Goal: Task Accomplishment & Management: Manage account settings

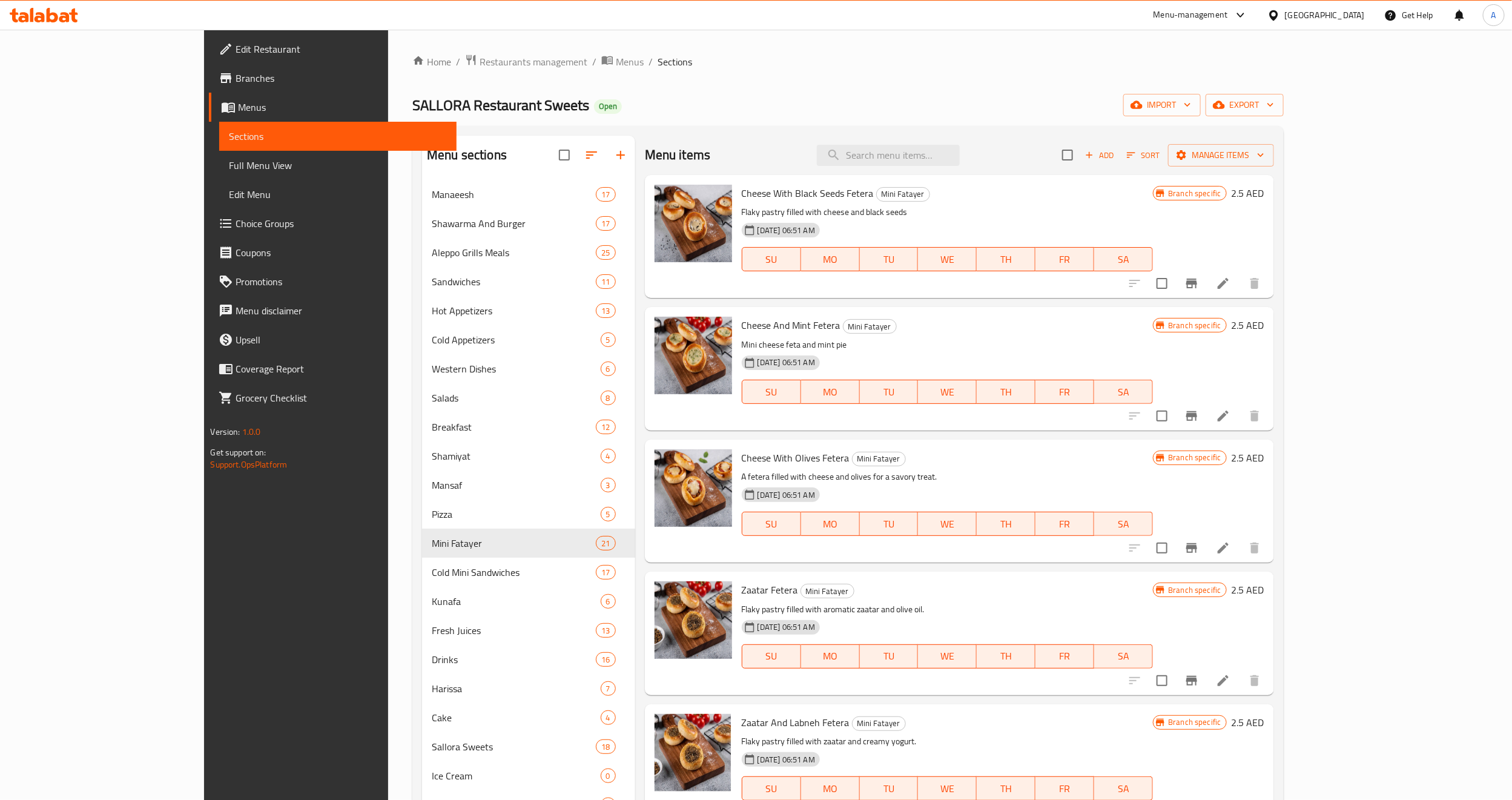
scroll to position [181, 0]
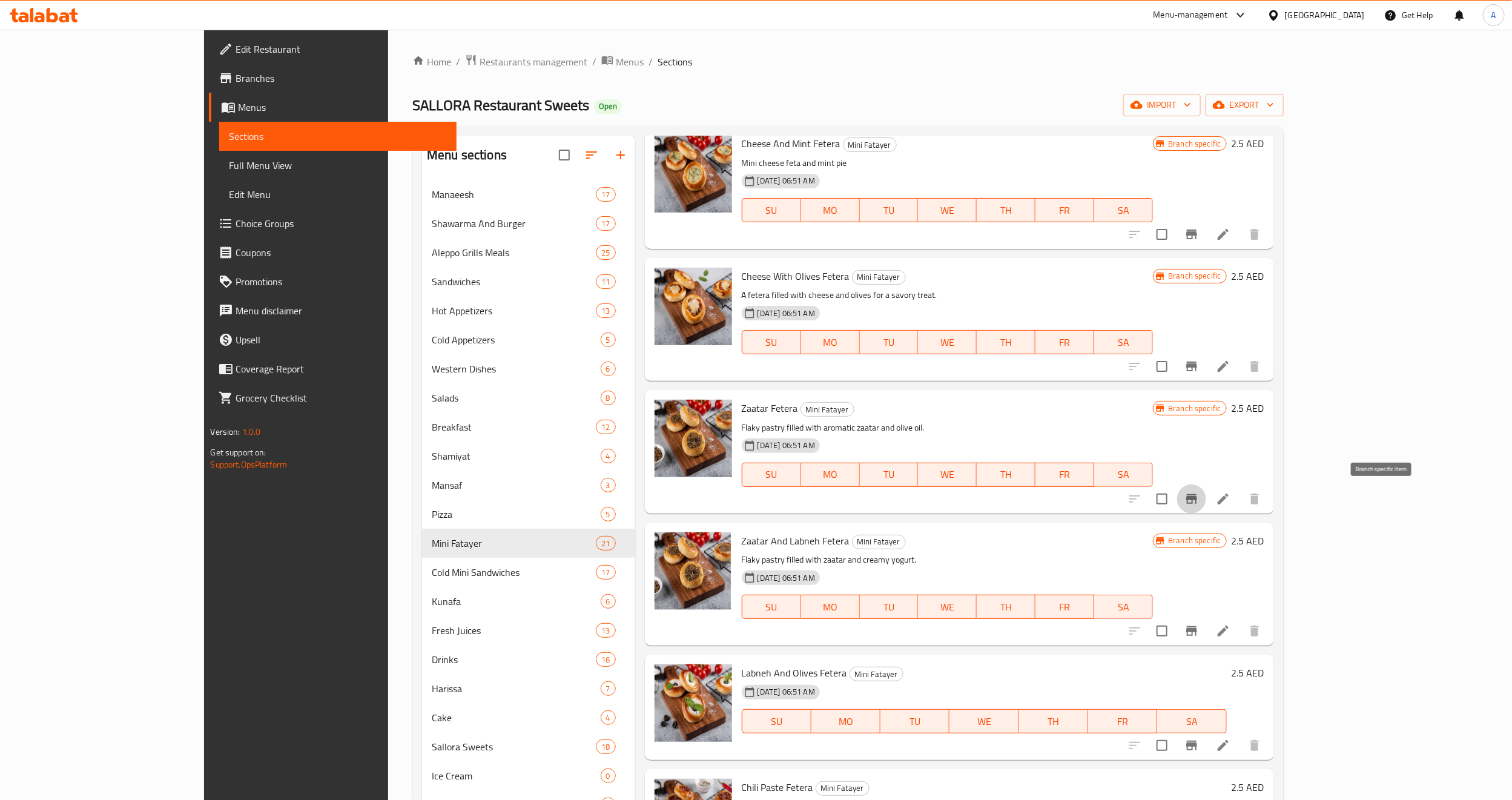
click at [1197, 495] on icon "Branch-specific-item" at bounding box center [1191, 499] width 11 height 10
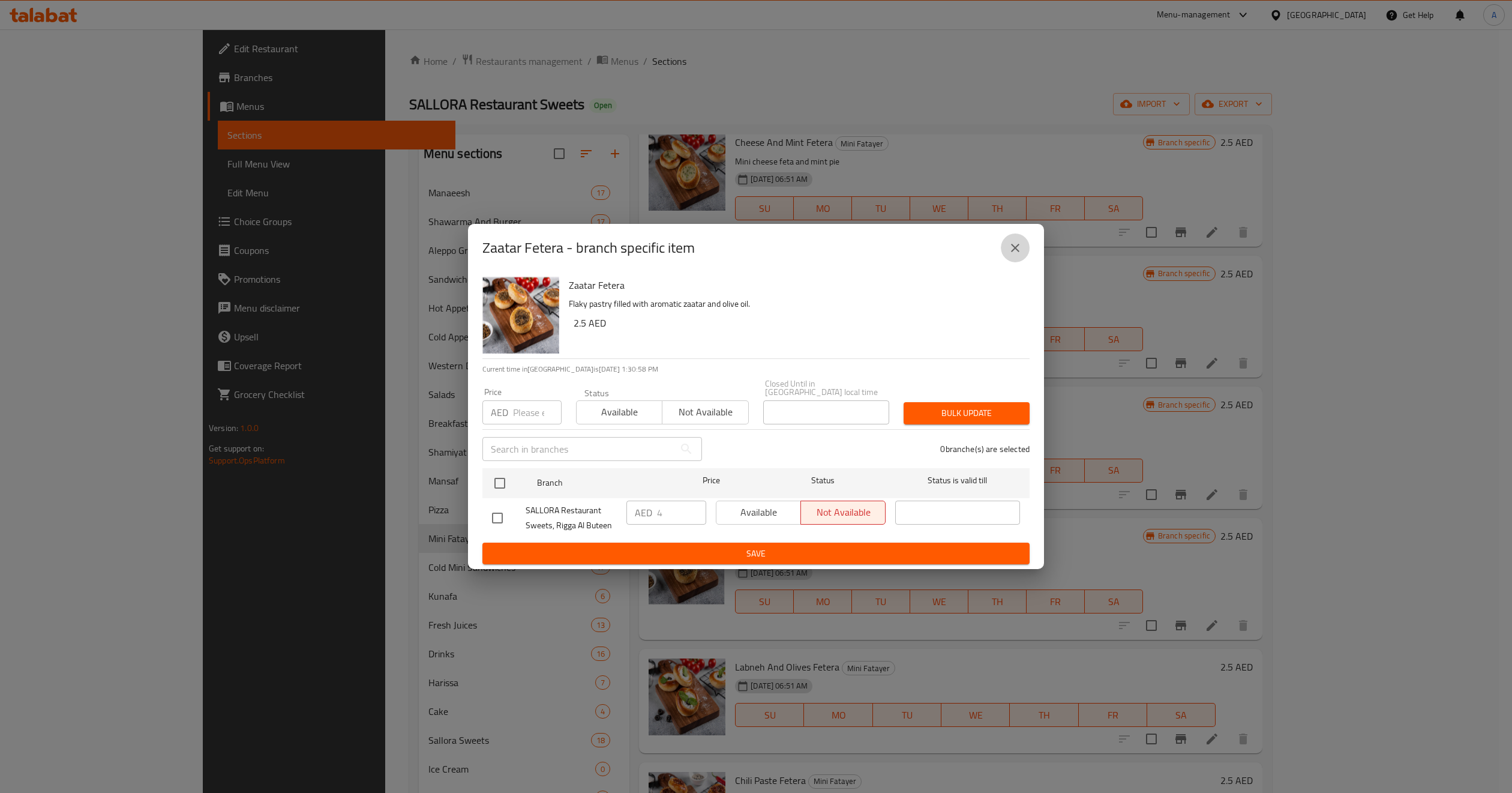
click at [1001, 248] on button "close" at bounding box center [1015, 248] width 29 height 29
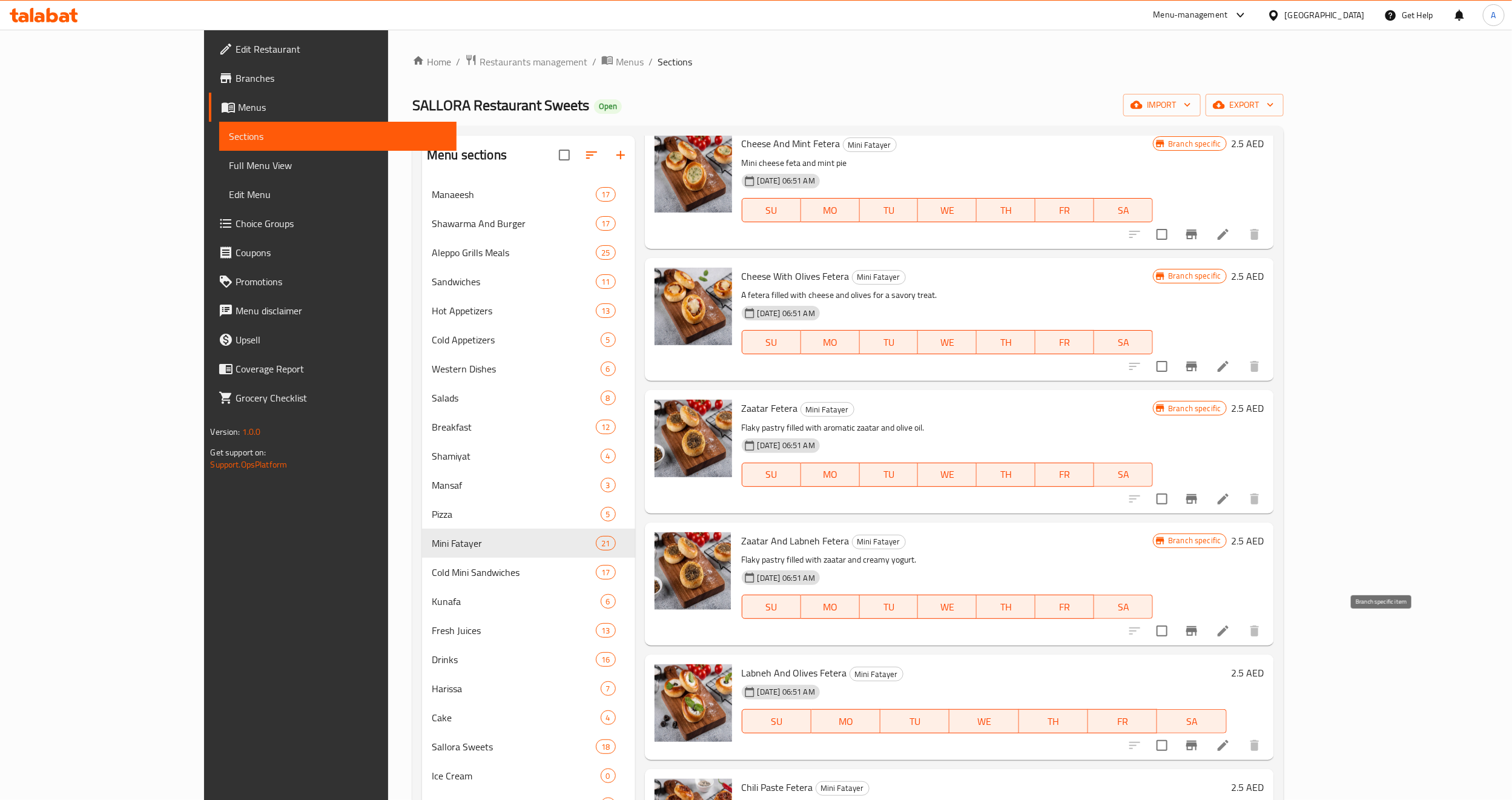
click at [1198, 632] on icon "Branch-specific-item" at bounding box center [1191, 631] width 15 height 15
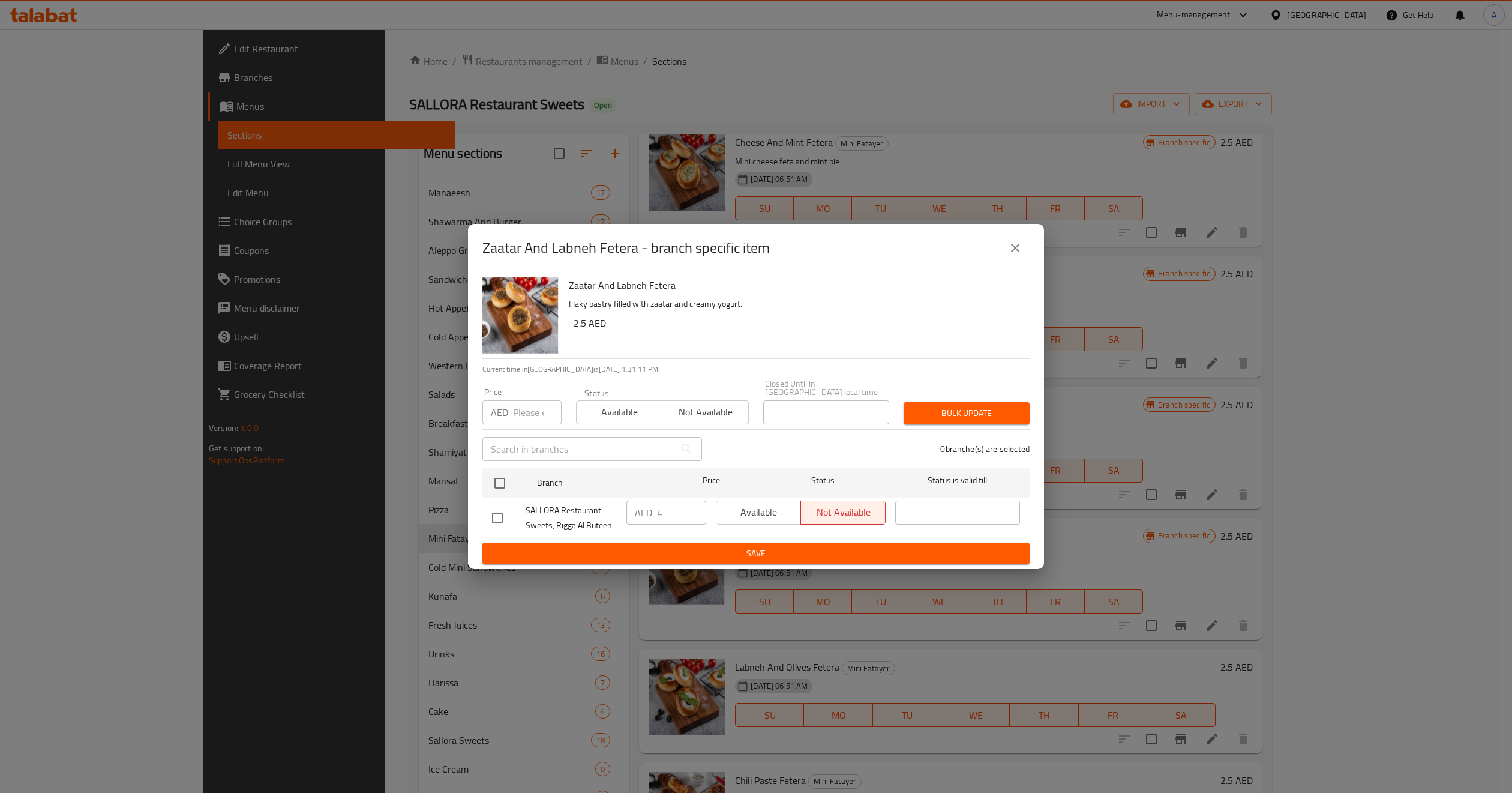
click at [479, 490] on div "Zaatar And Labneh Fetera Flaky pastry filled with zaatar and creamy yogurt. 2.5…" at bounding box center [756, 420] width 576 height 298
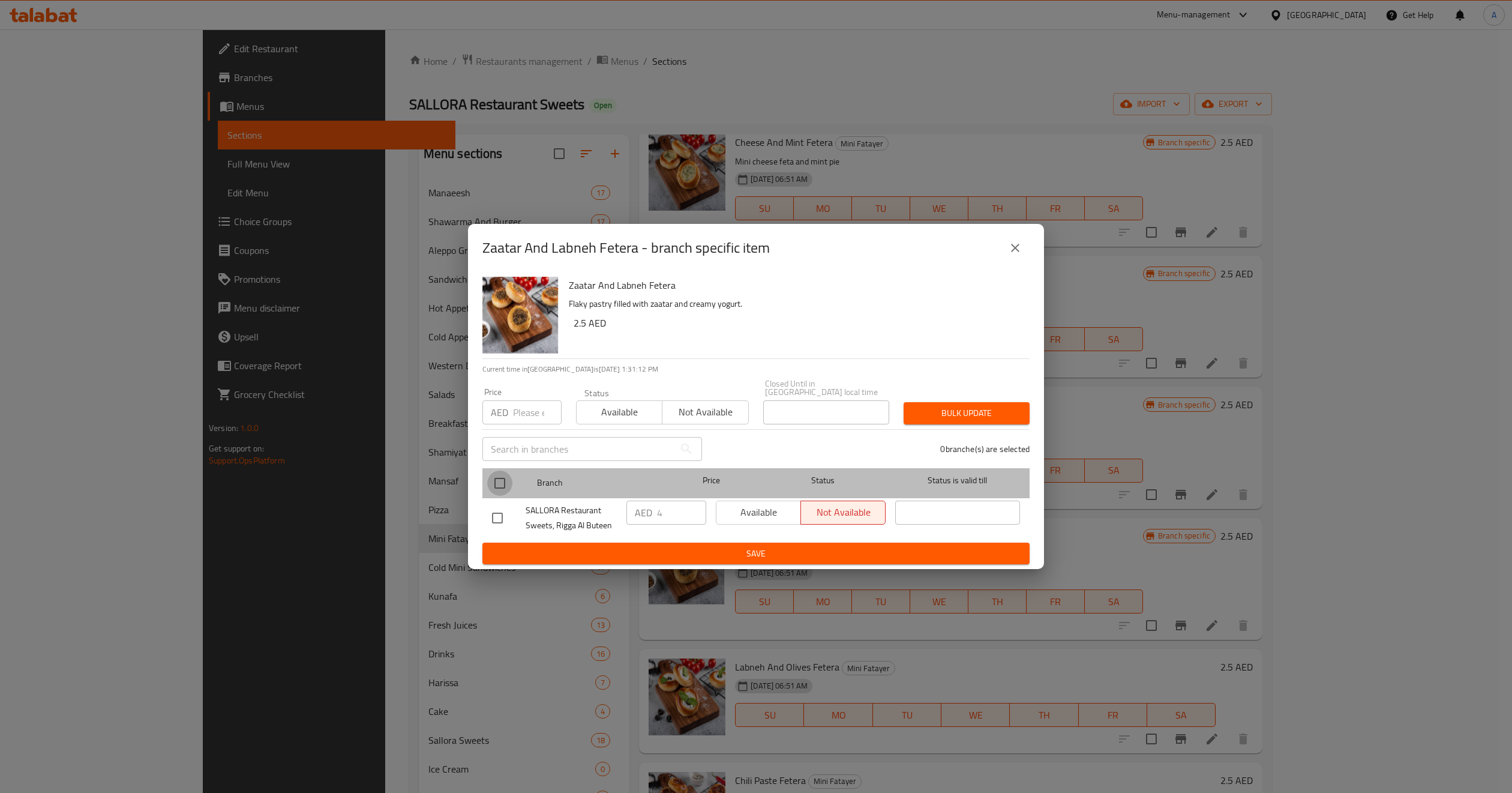
click at [495, 486] on input "checkbox" at bounding box center [499, 483] width 25 height 25
checkbox input "true"
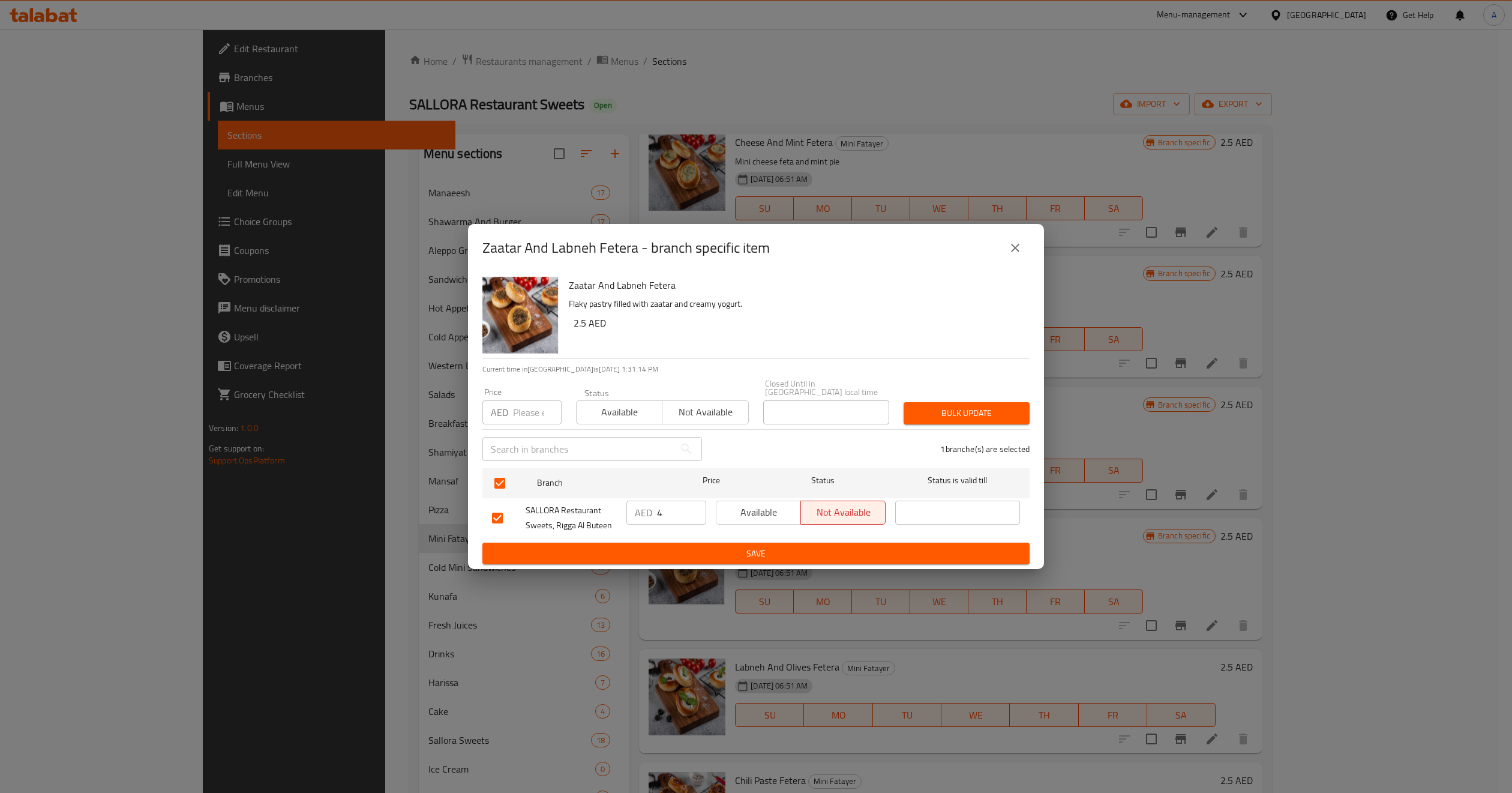
click at [638, 428] on div "Status Available Not available" at bounding box center [663, 406] width 188 height 50
click at [640, 416] on span "Available" at bounding box center [620, 412] width 76 height 17
click at [911, 405] on button "Bulk update" at bounding box center [967, 413] width 126 height 23
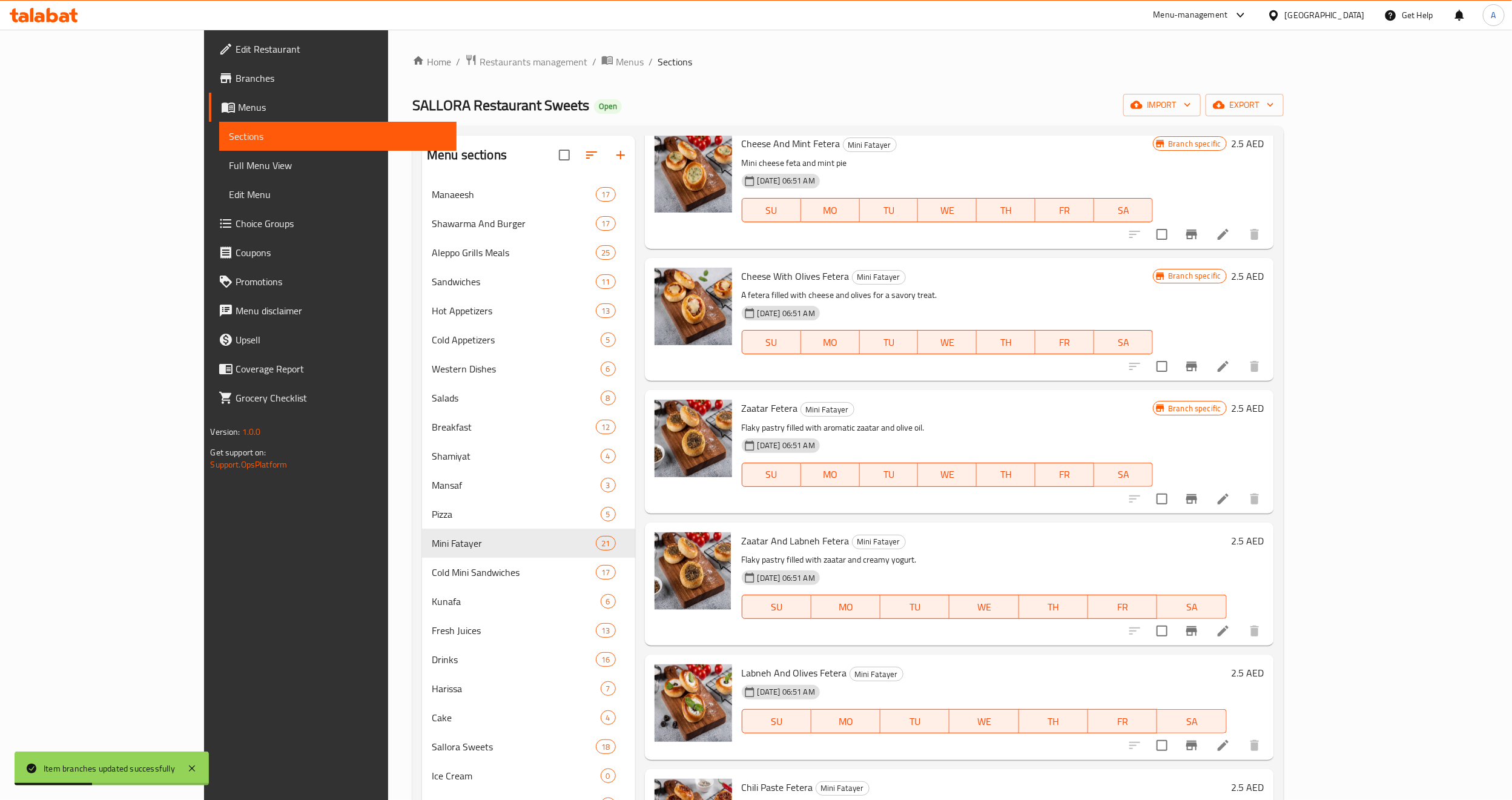
click at [1206, 634] on button "Branch-specific-item" at bounding box center [1191, 631] width 29 height 29
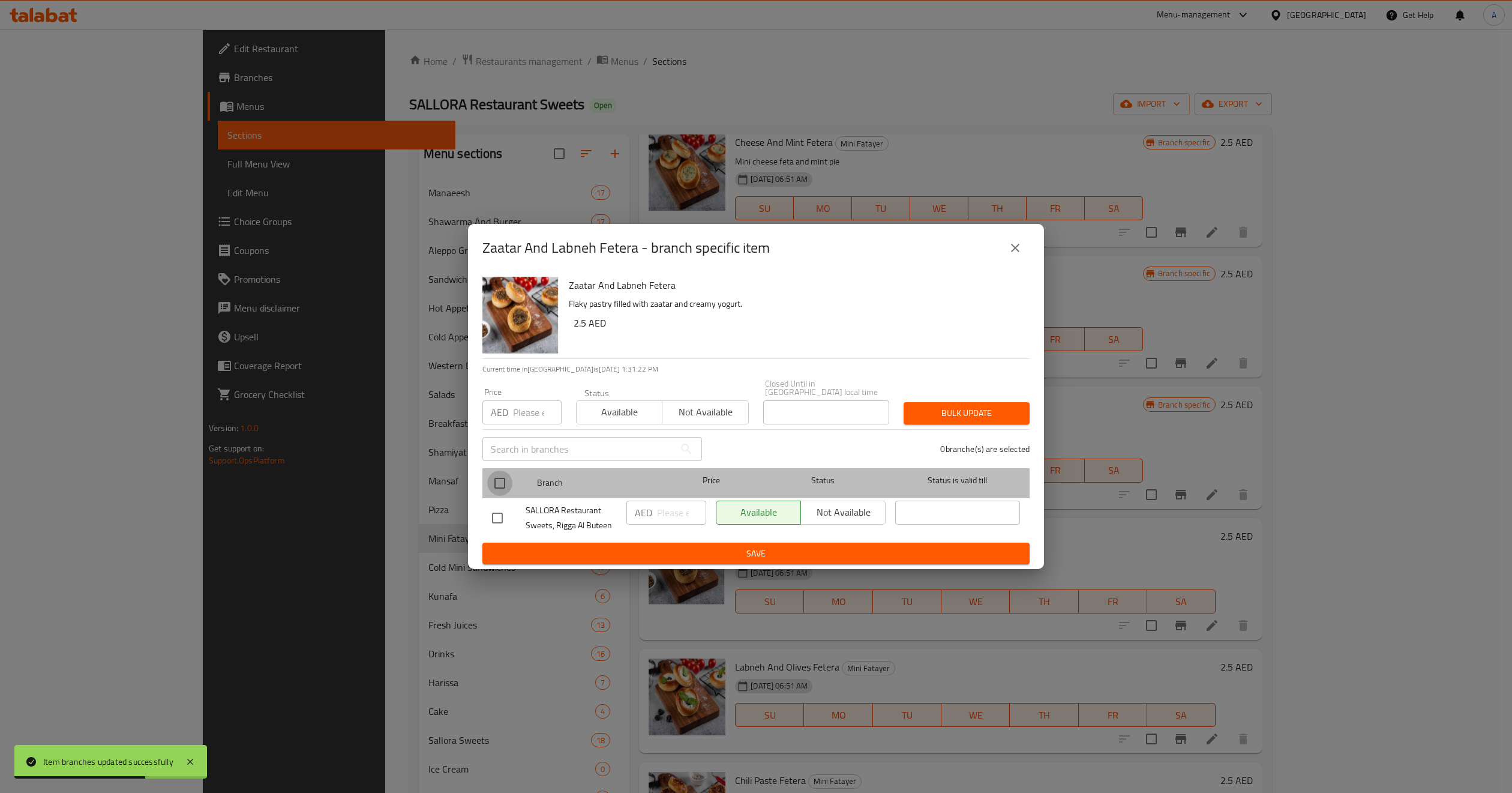
click at [501, 486] on input "checkbox" at bounding box center [499, 483] width 25 height 25
checkbox input "true"
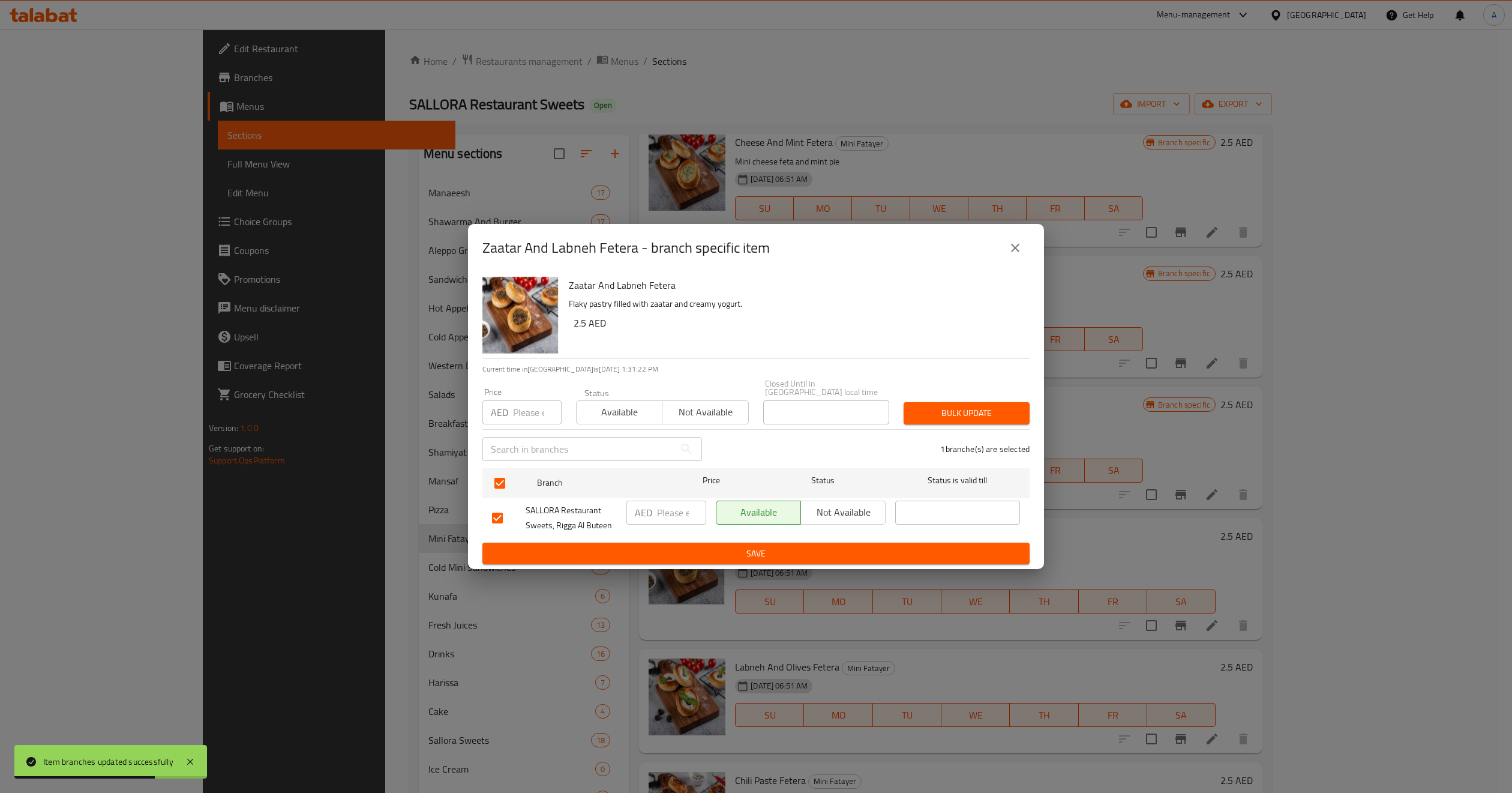
click at [528, 411] on input "number" at bounding box center [538, 413] width 49 height 24
type input "4"
click at [953, 409] on span "Bulk update" at bounding box center [967, 413] width 107 height 15
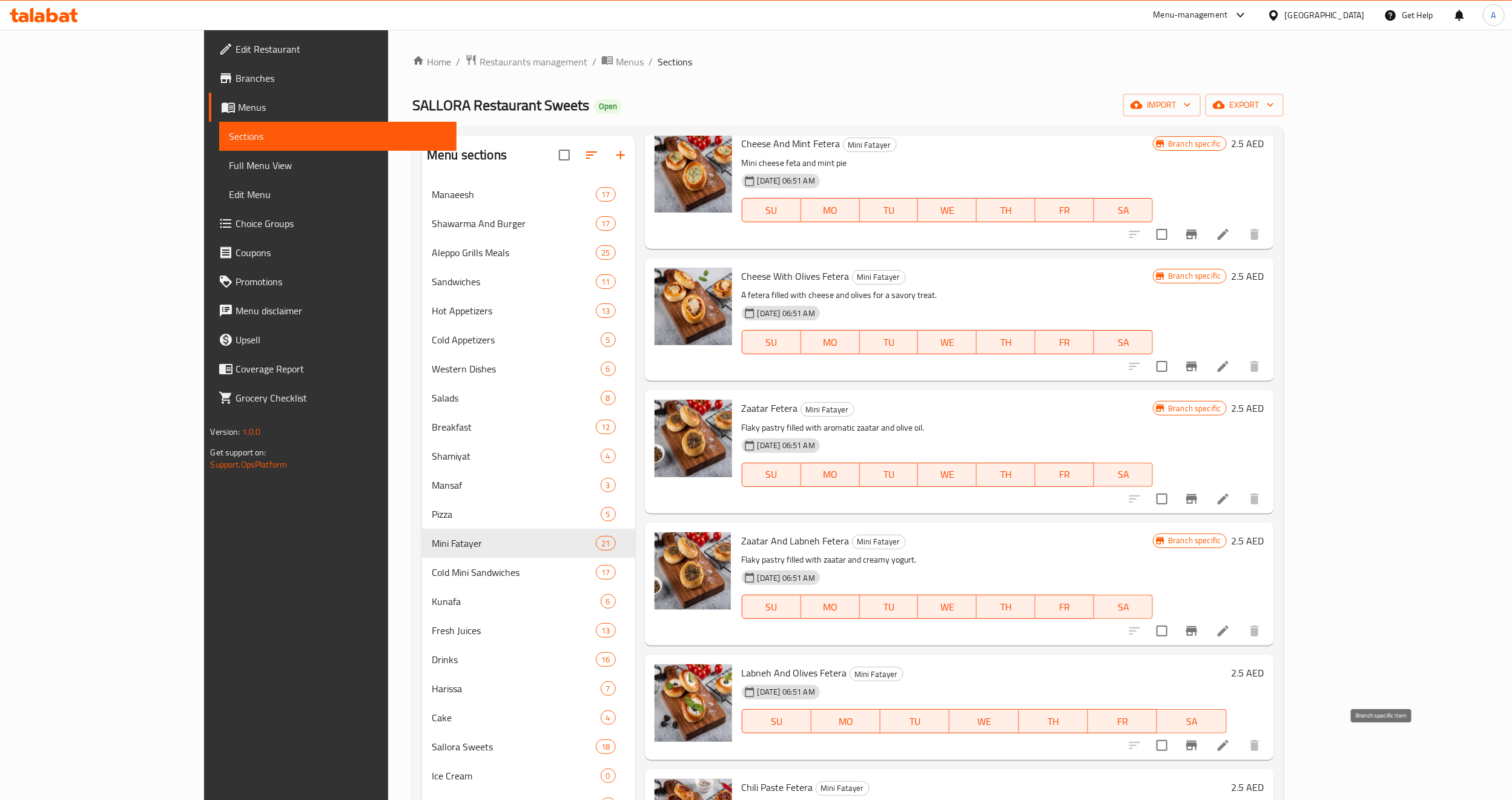
click at [1206, 744] on button "Branch-specific-item" at bounding box center [1191, 745] width 29 height 29
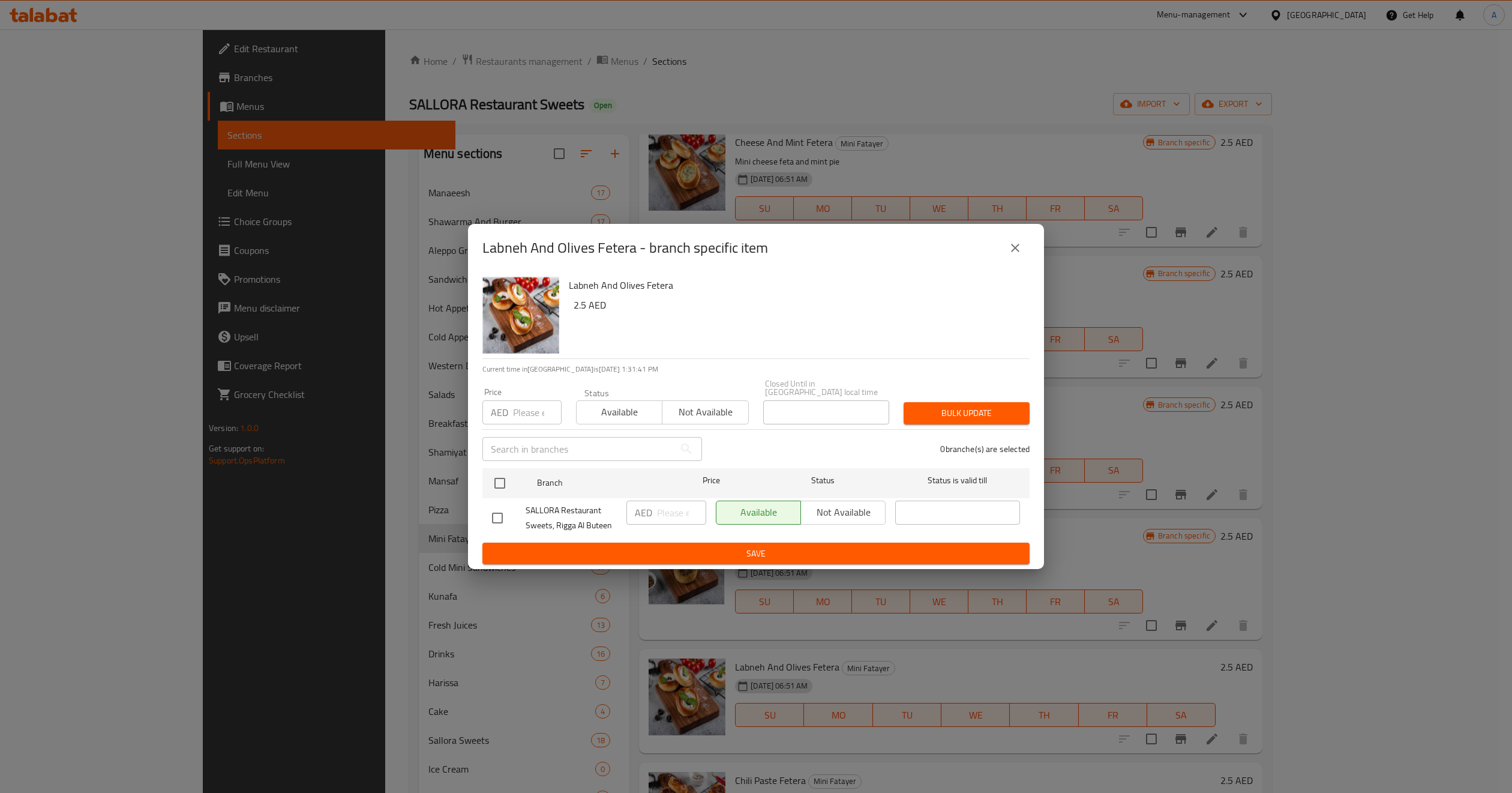
click at [533, 400] on input "number" at bounding box center [538, 413] width 49 height 24
click at [498, 473] on input "checkbox" at bounding box center [499, 483] width 25 height 25
checkbox input "true"
click at [514, 418] on input "number" at bounding box center [538, 413] width 49 height 24
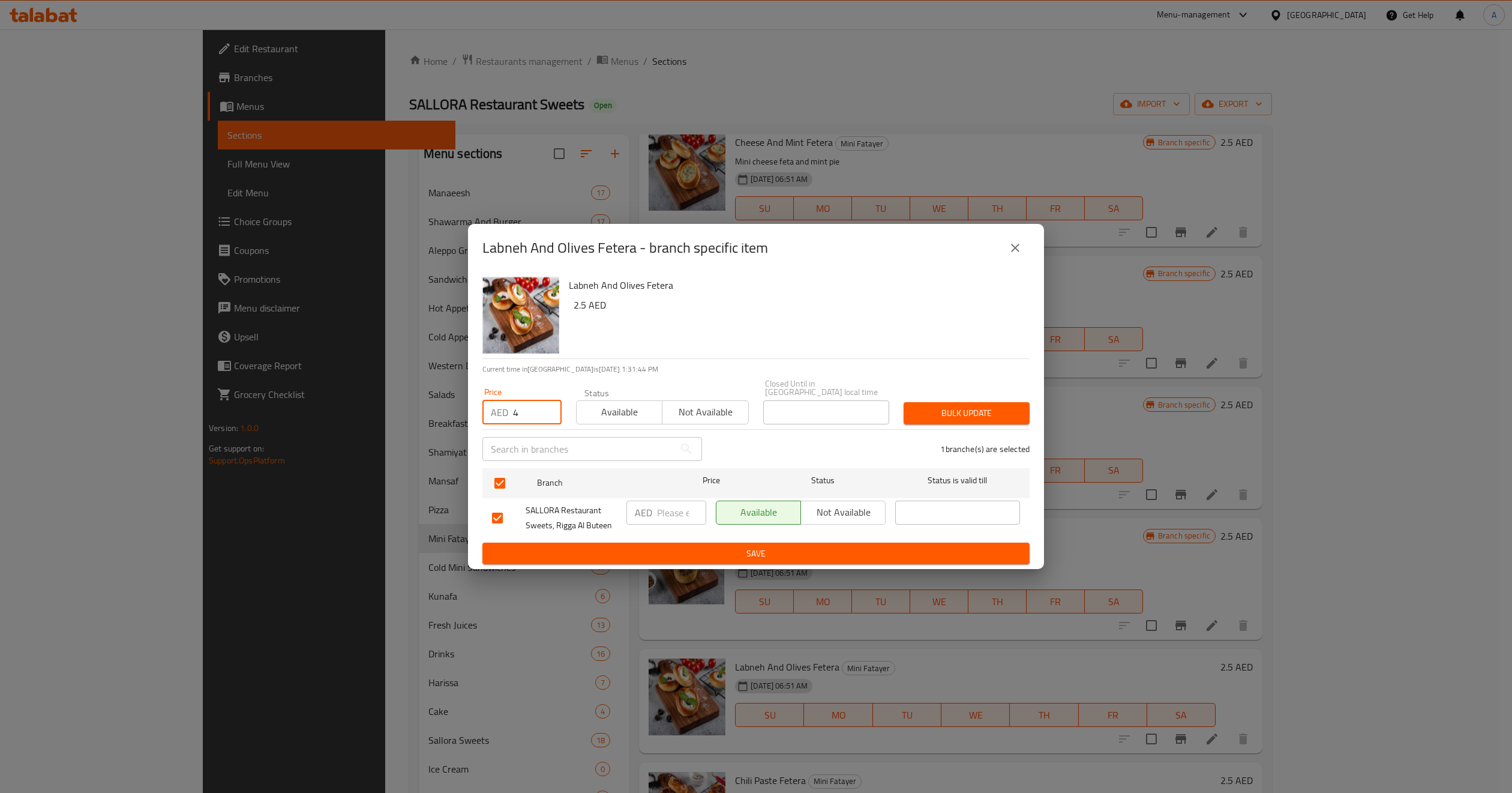
type input "4"
click at [953, 418] on span "Bulk update" at bounding box center [967, 413] width 107 height 15
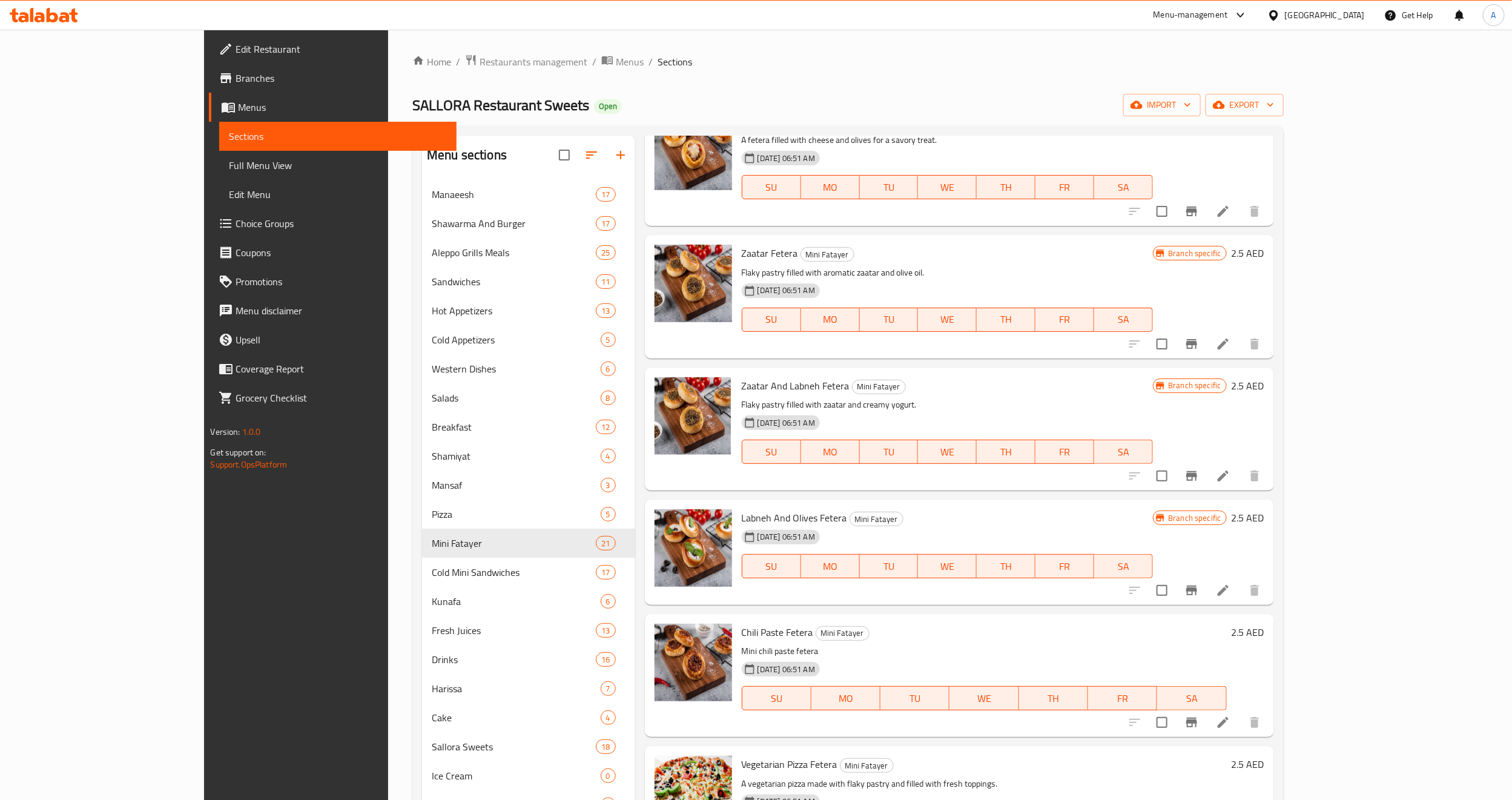
scroll to position [454, 0]
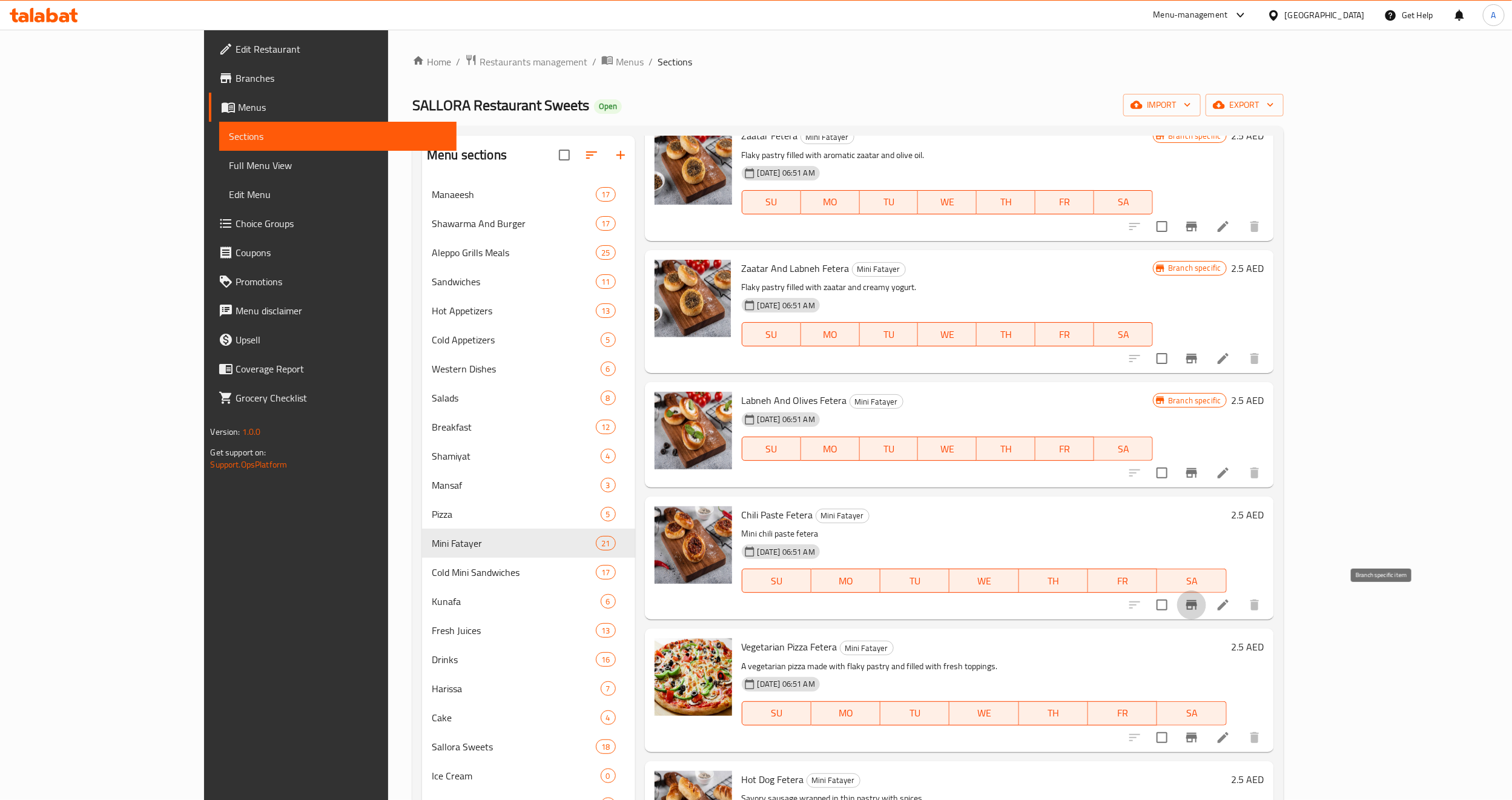
click at [1206, 616] on button "Branch-specific-item" at bounding box center [1191, 605] width 29 height 29
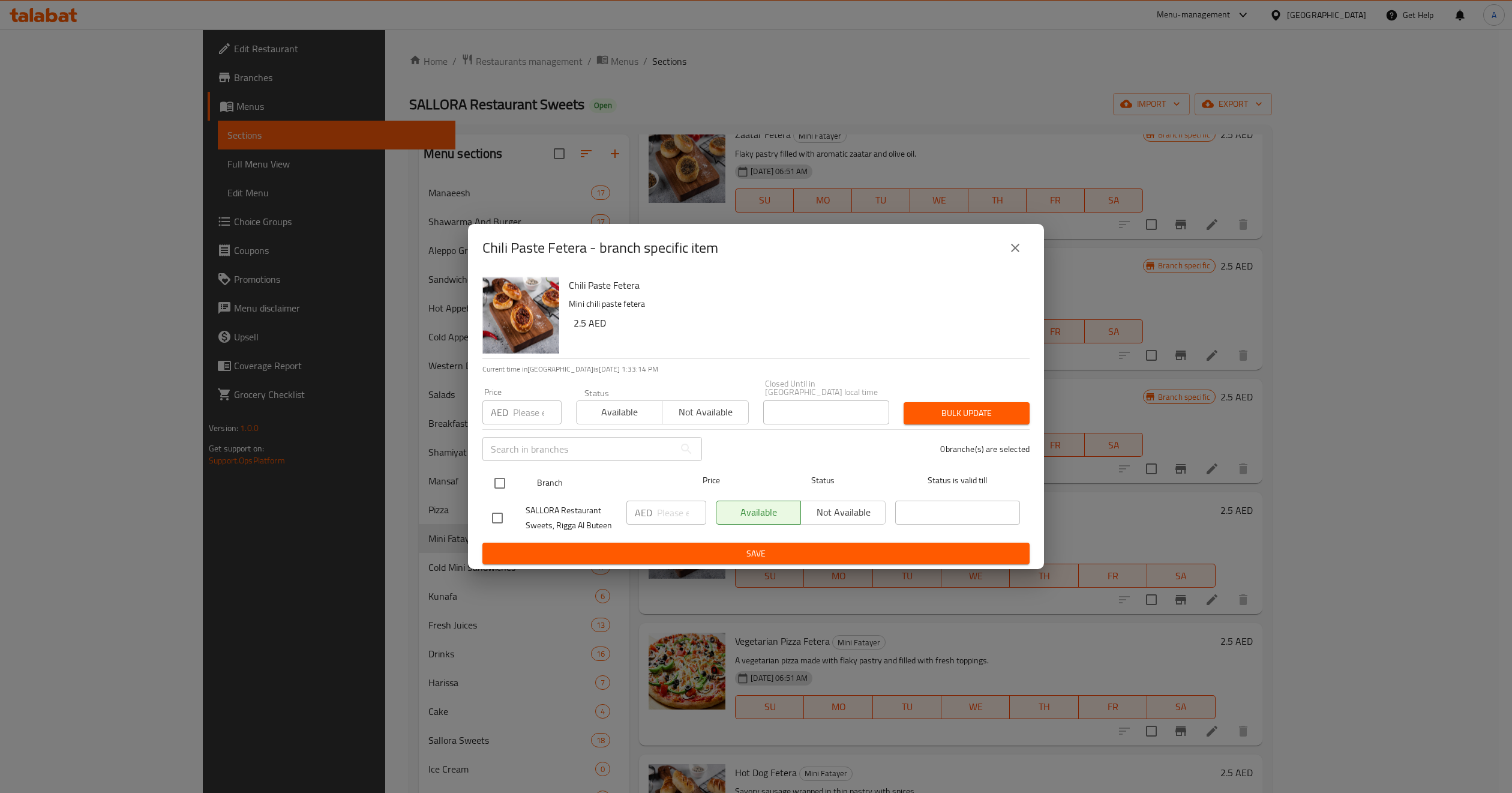
click at [499, 485] on input "checkbox" at bounding box center [499, 483] width 25 height 25
checkbox input "true"
click at [518, 402] on input "number" at bounding box center [538, 413] width 49 height 24
type input "4"
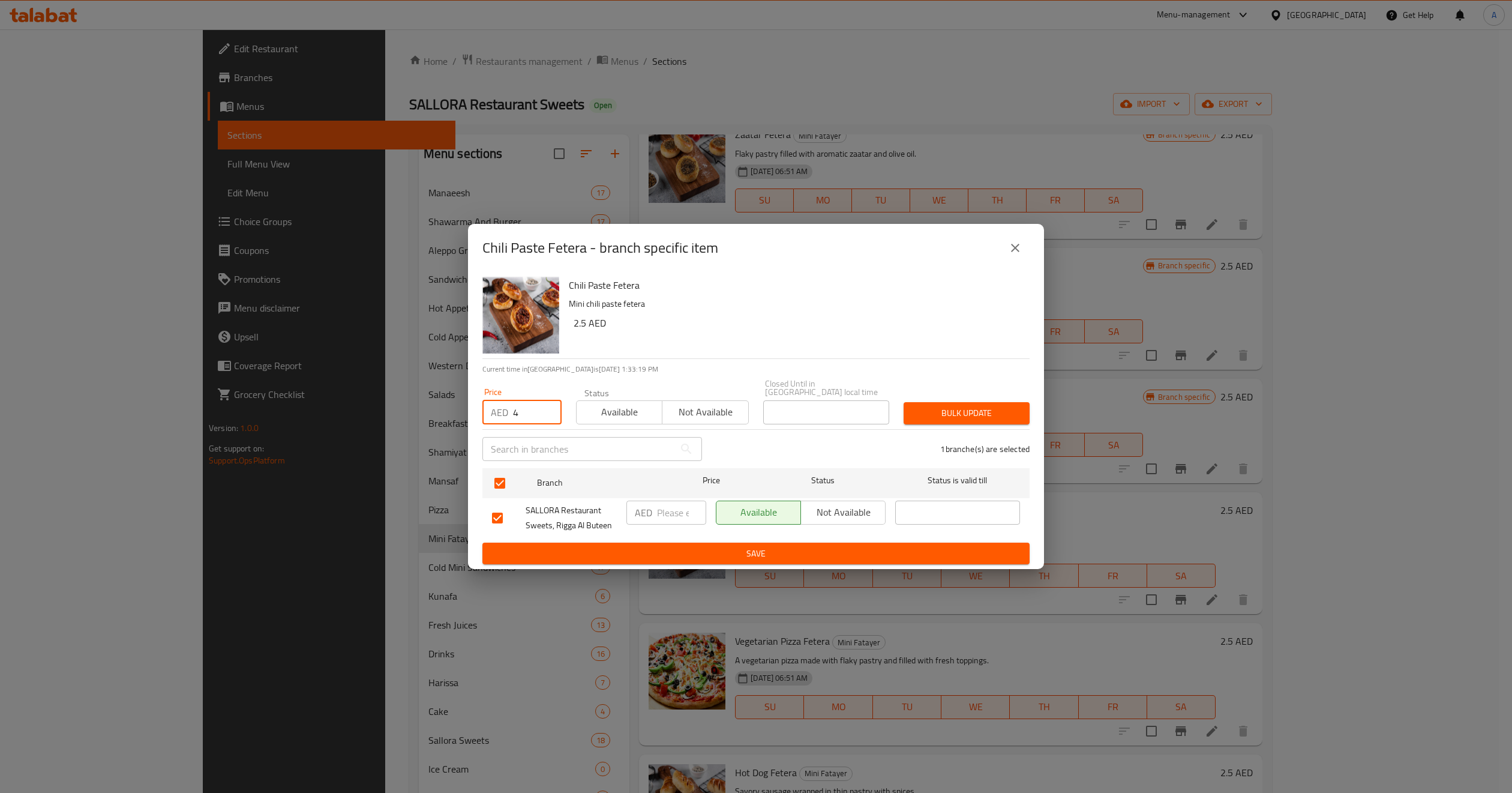
click at [945, 407] on span "Bulk update" at bounding box center [967, 413] width 107 height 15
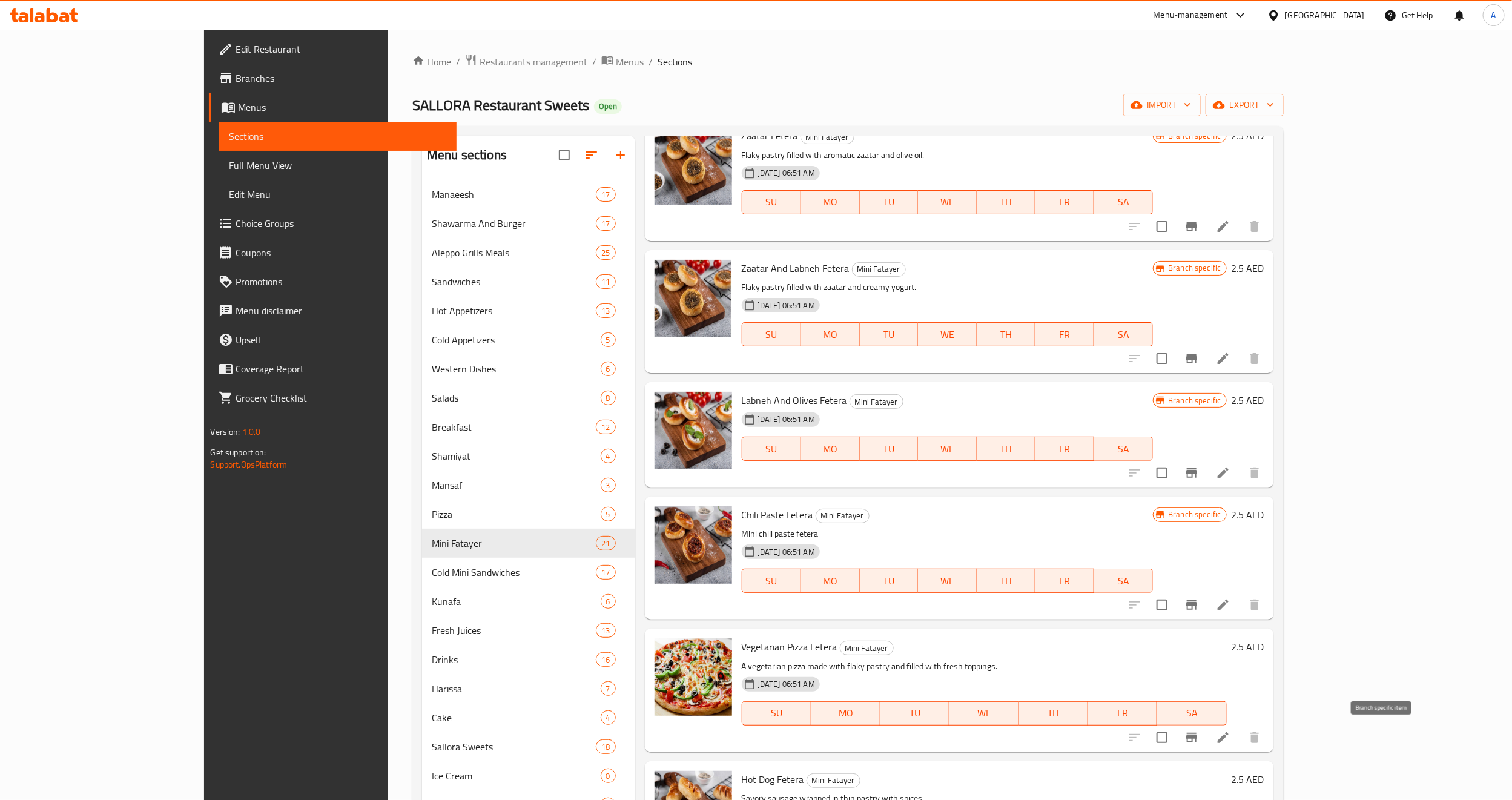
click at [1198, 734] on icon "Branch-specific-item" at bounding box center [1191, 737] width 15 height 15
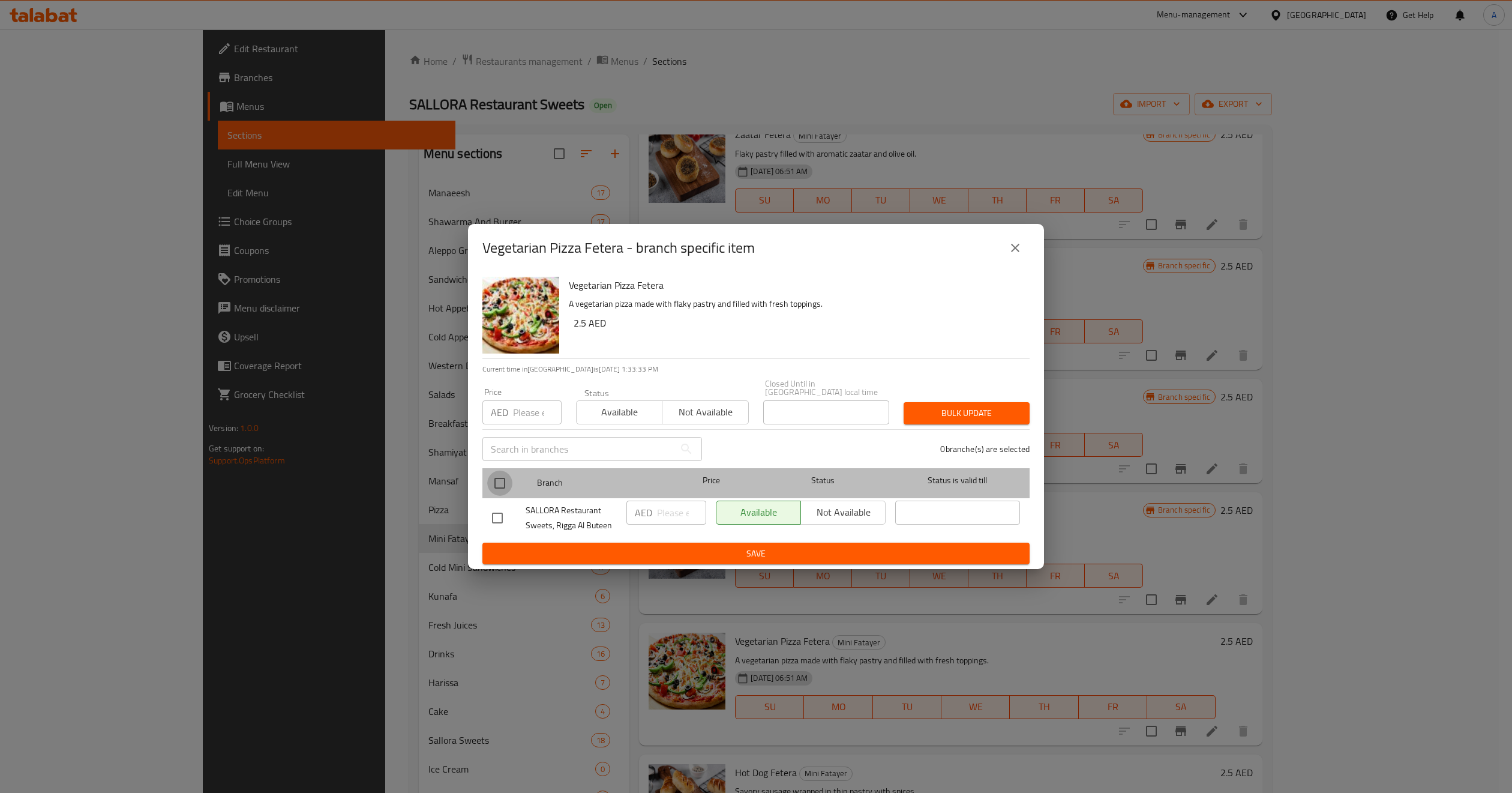
click at [500, 485] on input "checkbox" at bounding box center [499, 483] width 25 height 25
checkbox input "true"
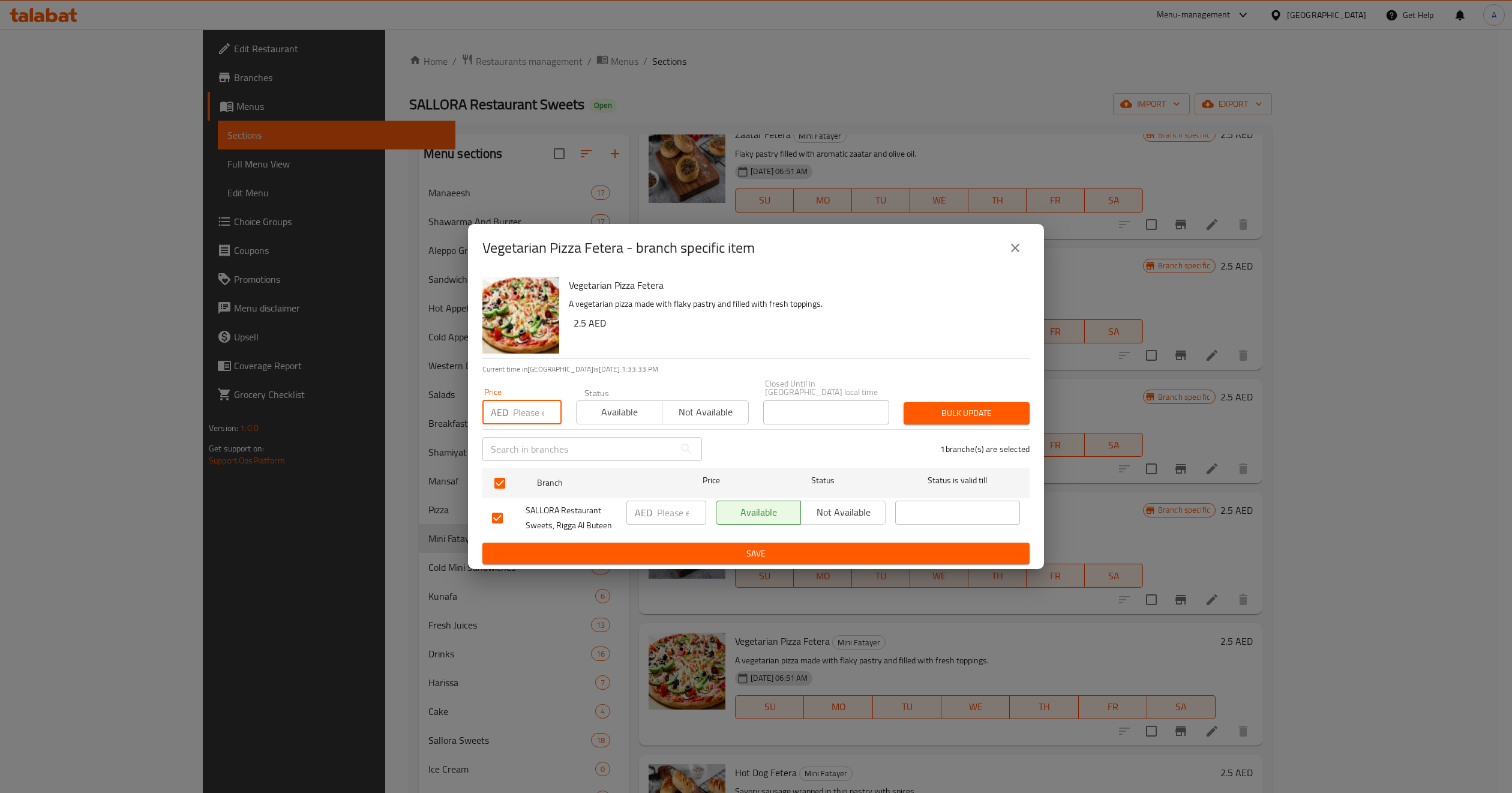
click at [516, 415] on input "number" at bounding box center [538, 413] width 49 height 24
type input "4"
click at [928, 402] on button "Bulk update" at bounding box center [967, 413] width 126 height 23
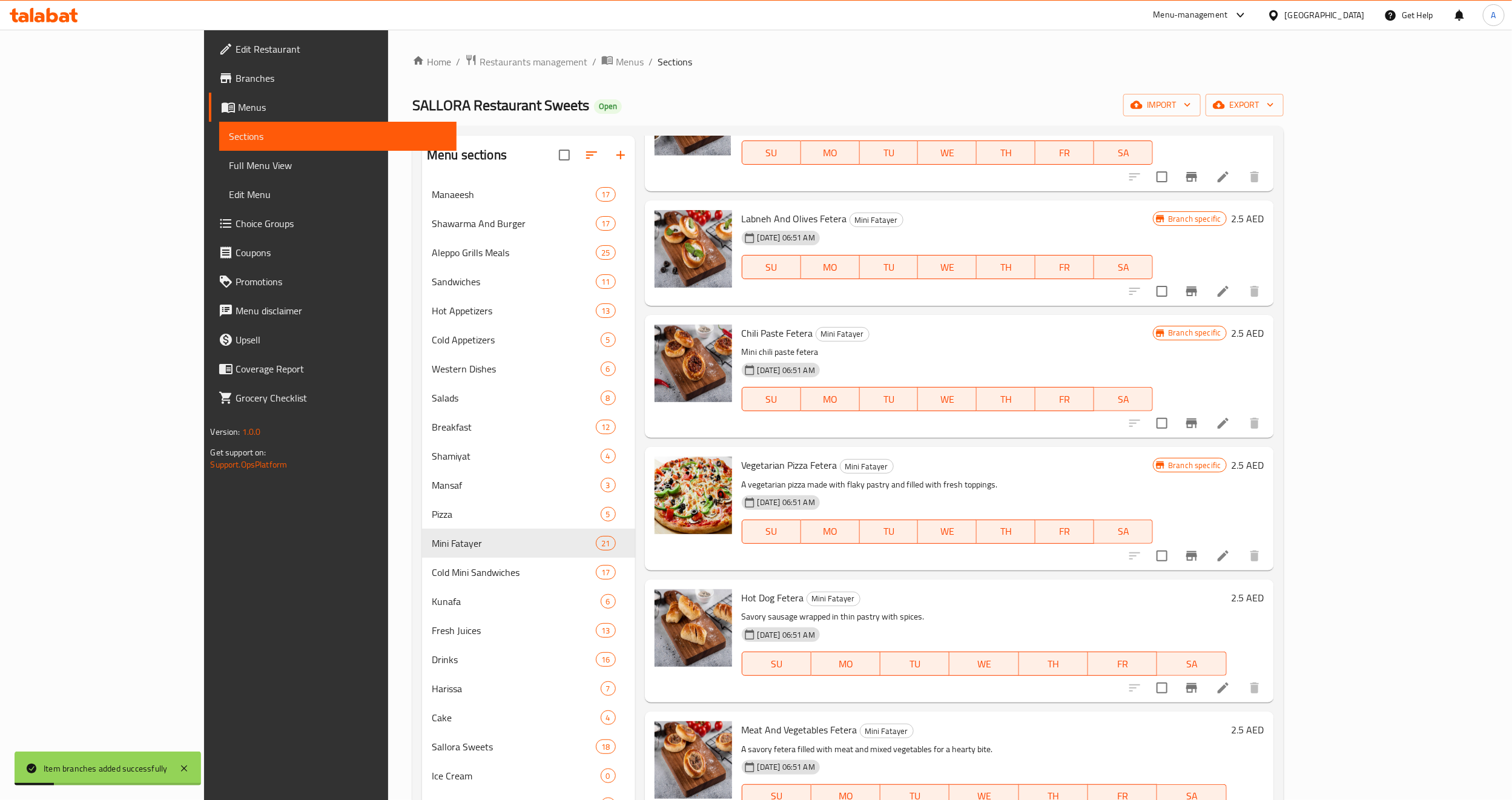
scroll to position [726, 0]
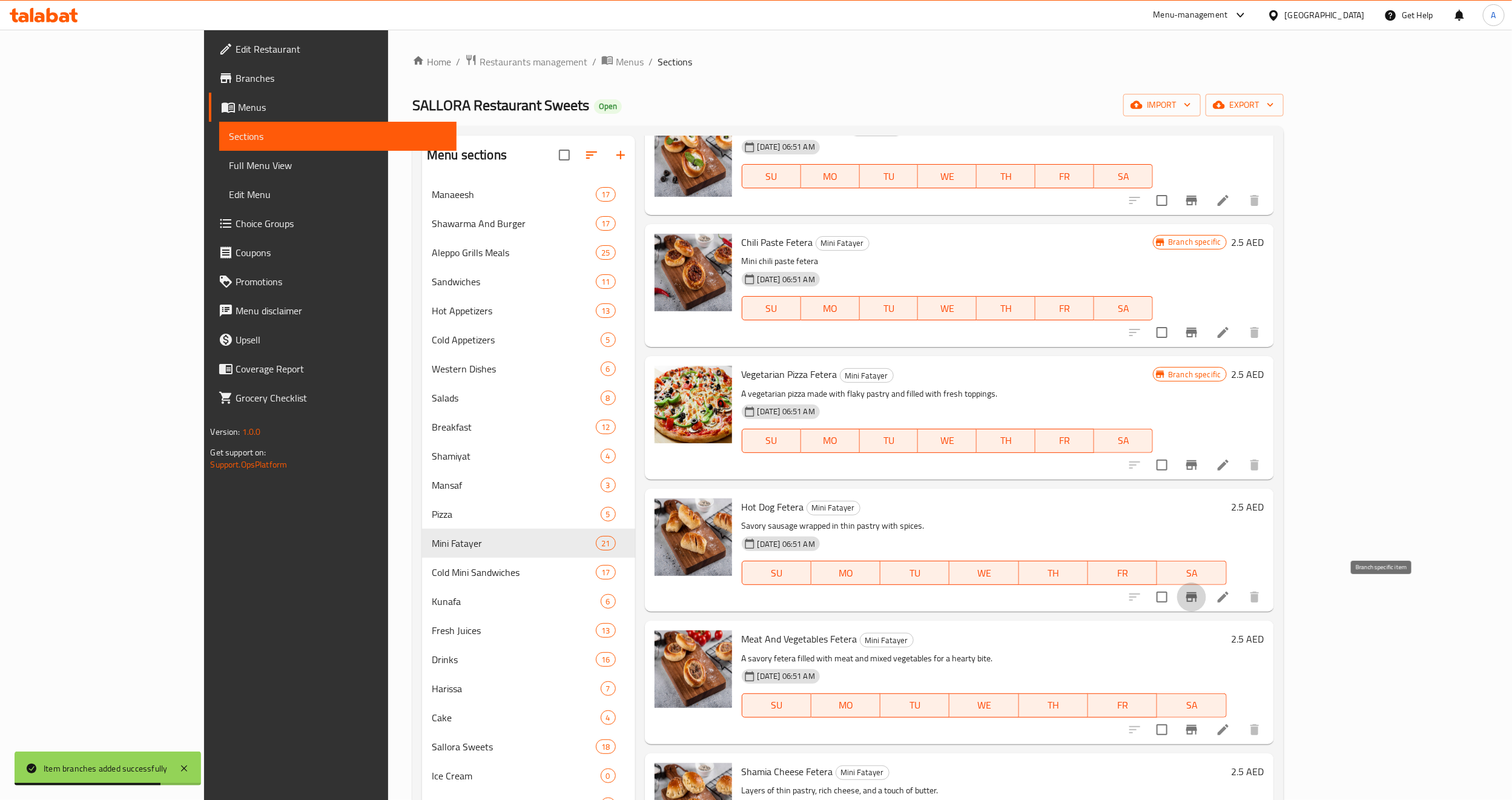
click at [1198, 592] on icon "Branch-specific-item" at bounding box center [1191, 597] width 15 height 15
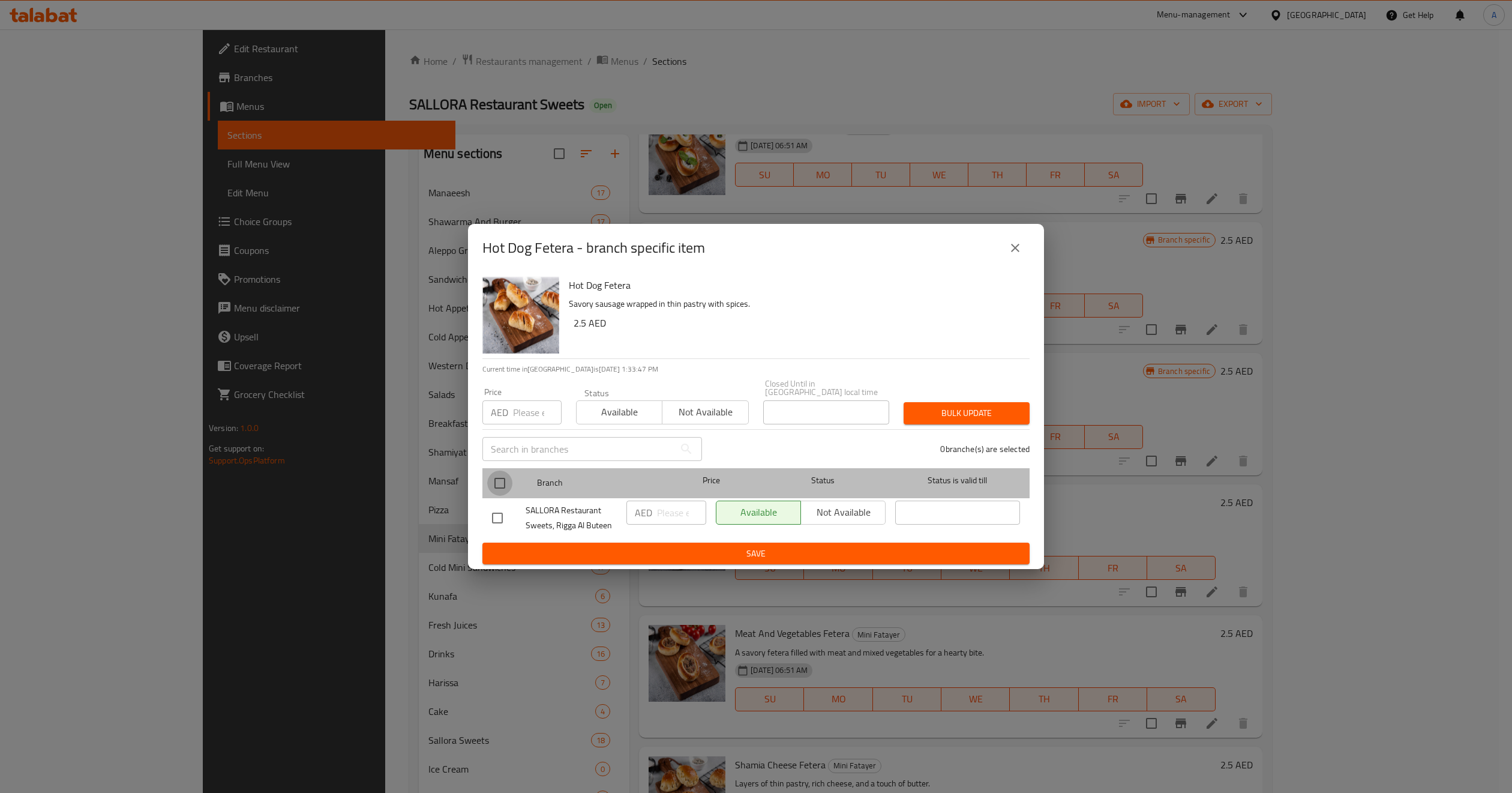
click at [502, 492] on input "checkbox" at bounding box center [499, 483] width 25 height 25
checkbox input "true"
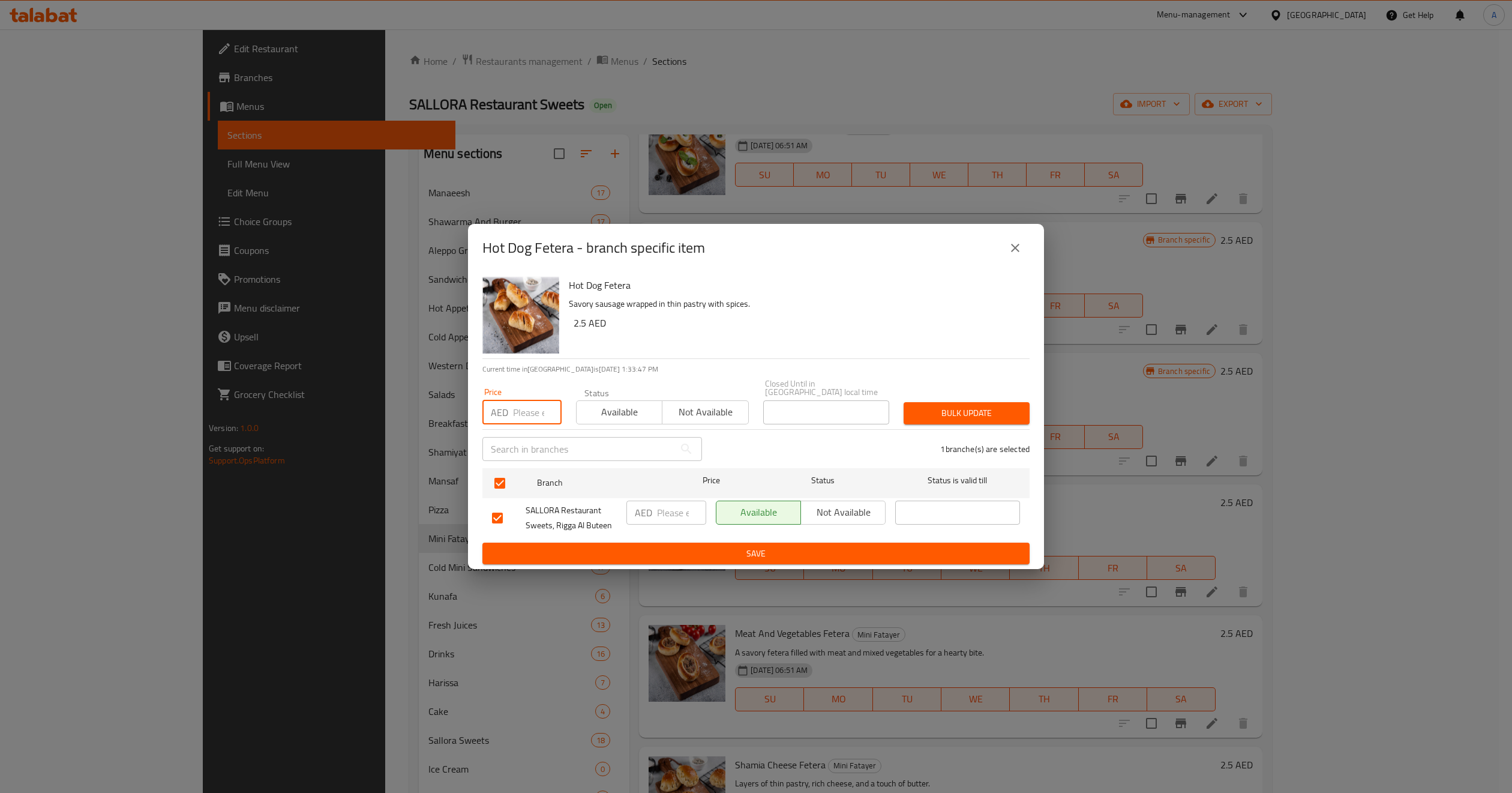
click at [537, 414] on input "number" at bounding box center [538, 413] width 49 height 24
type input "4"
click at [928, 407] on span "Bulk update" at bounding box center [967, 413] width 107 height 15
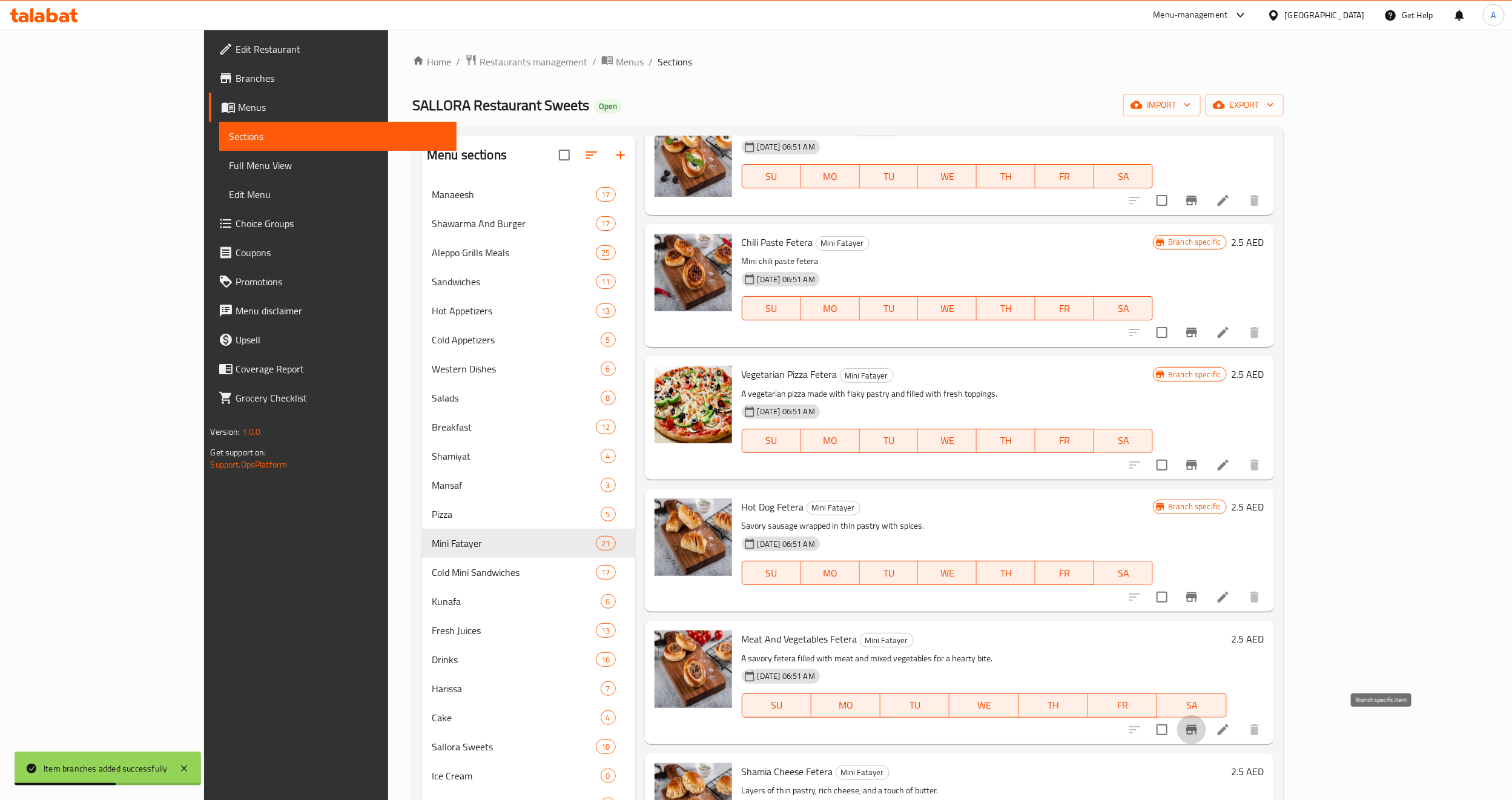
click at [1197, 727] on icon "Branch-specific-item" at bounding box center [1191, 729] width 11 height 10
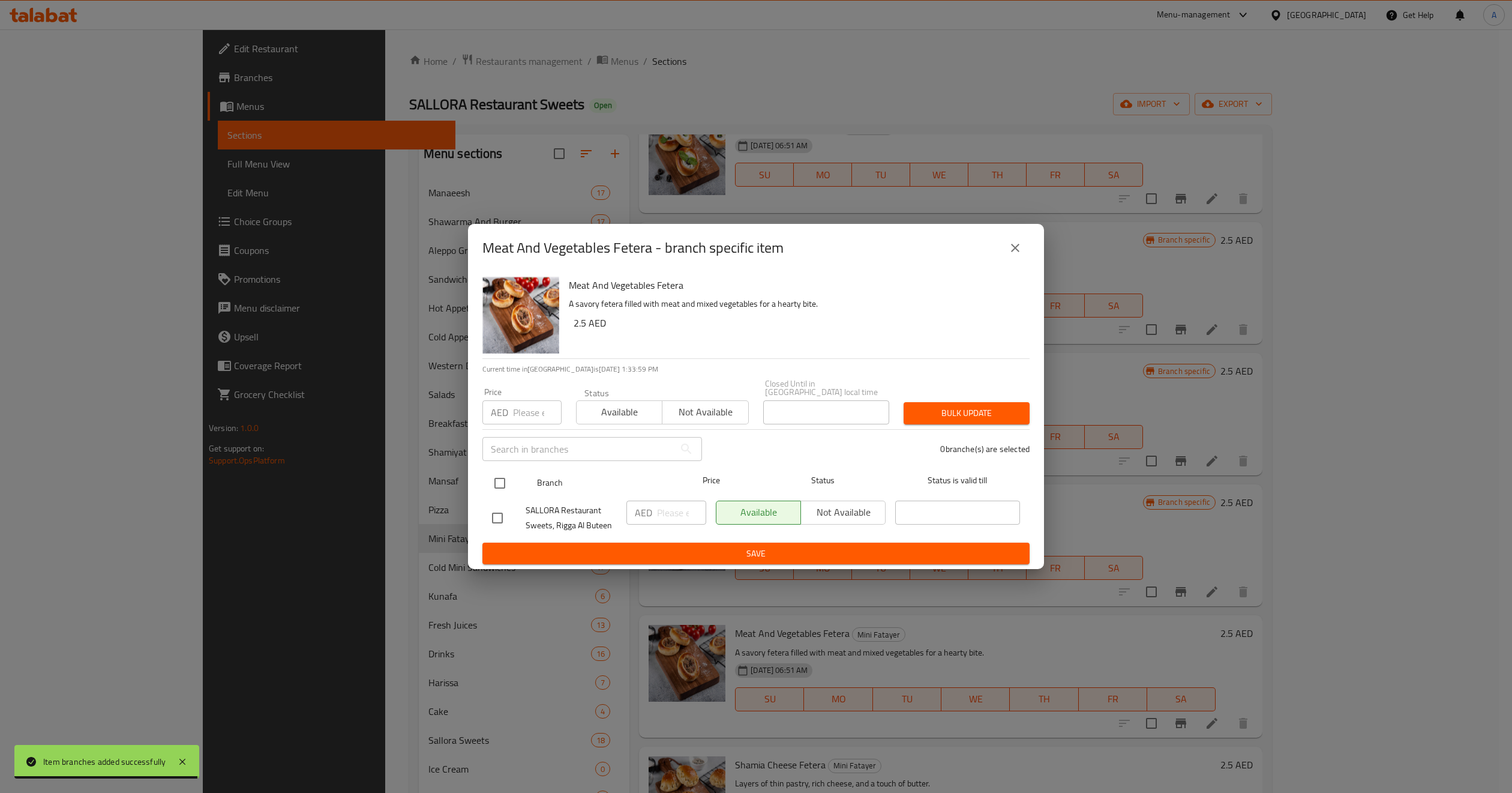
click at [506, 486] on input "checkbox" at bounding box center [499, 483] width 25 height 25
checkbox input "true"
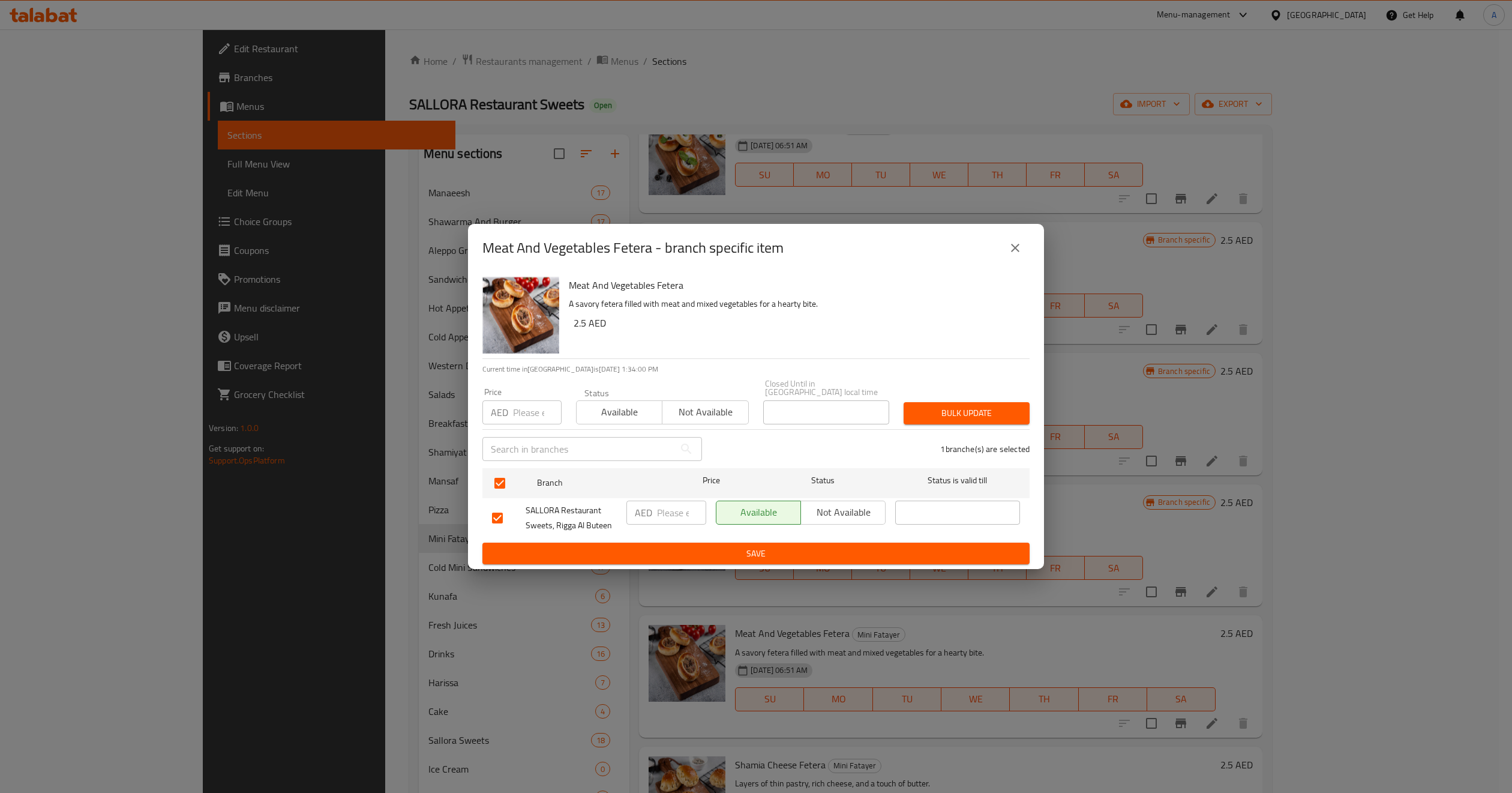
click at [520, 413] on input "number" at bounding box center [538, 413] width 49 height 24
type input "4"
click at [933, 407] on span "Bulk update" at bounding box center [967, 413] width 107 height 15
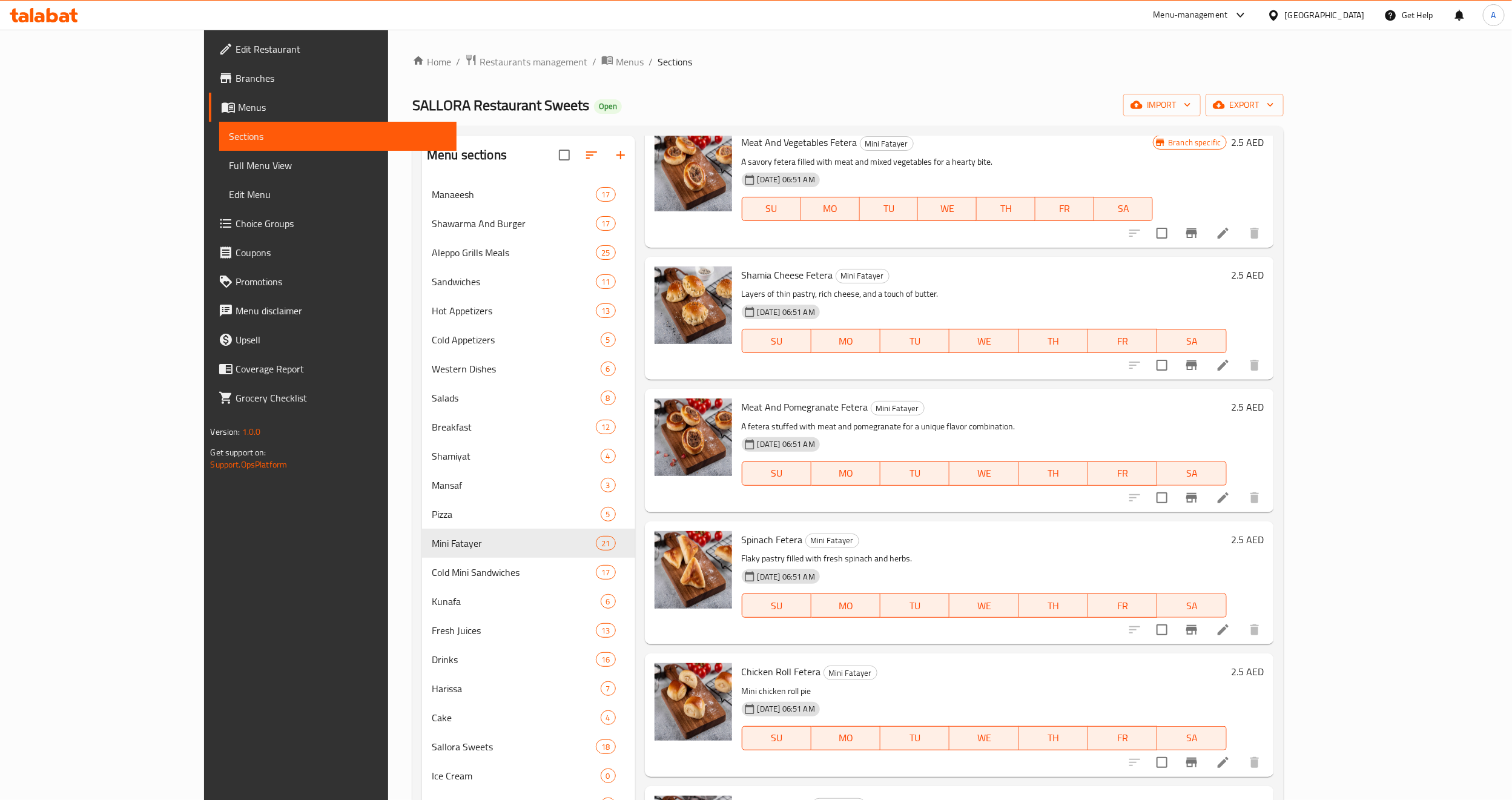
scroll to position [1181, 0]
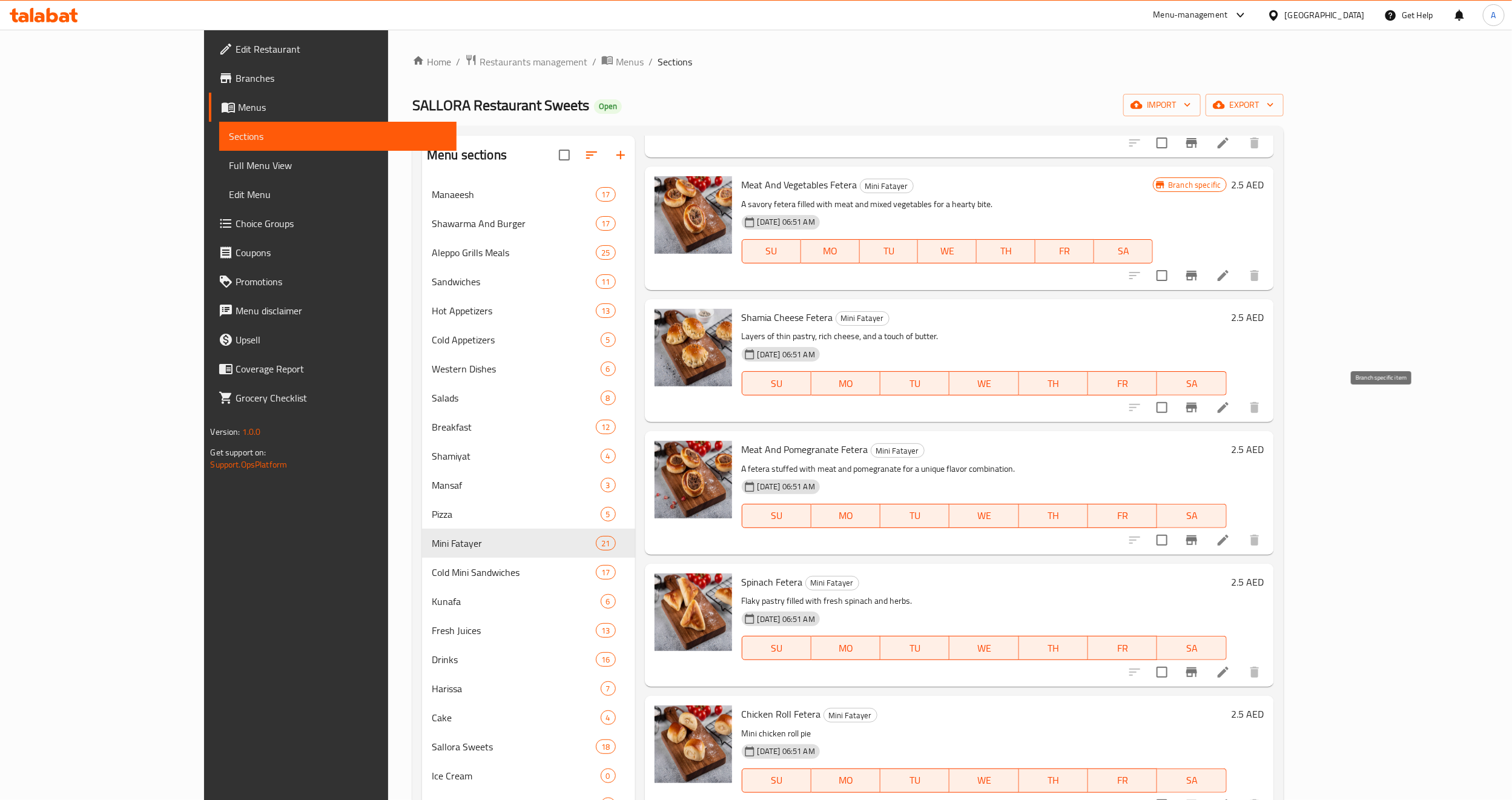
click at [1206, 397] on button "Branch-specific-item" at bounding box center [1191, 407] width 29 height 29
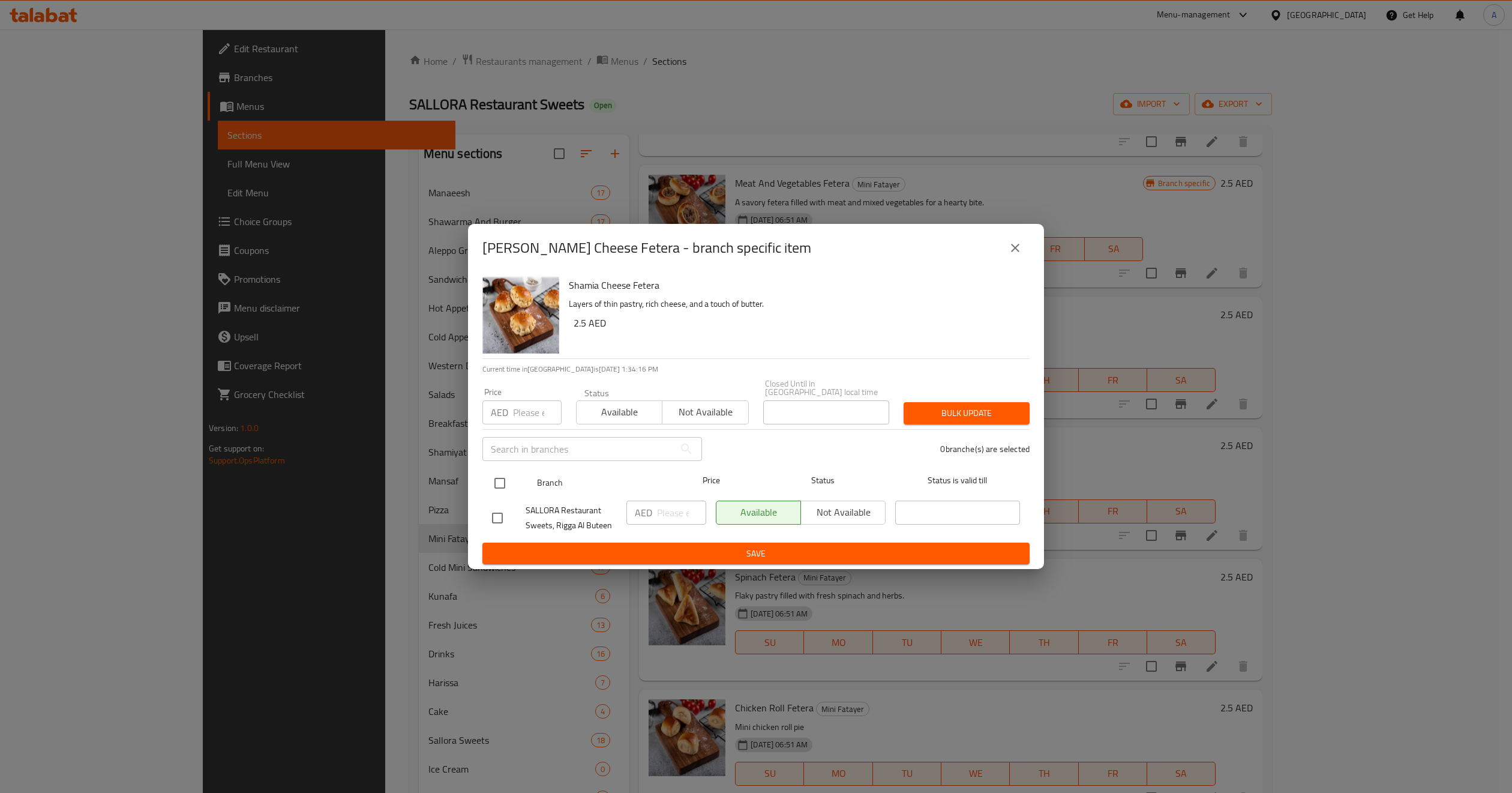
click at [498, 485] on input "checkbox" at bounding box center [499, 483] width 25 height 25
checkbox input "true"
click at [521, 407] on input "number" at bounding box center [538, 413] width 49 height 24
type input "4"
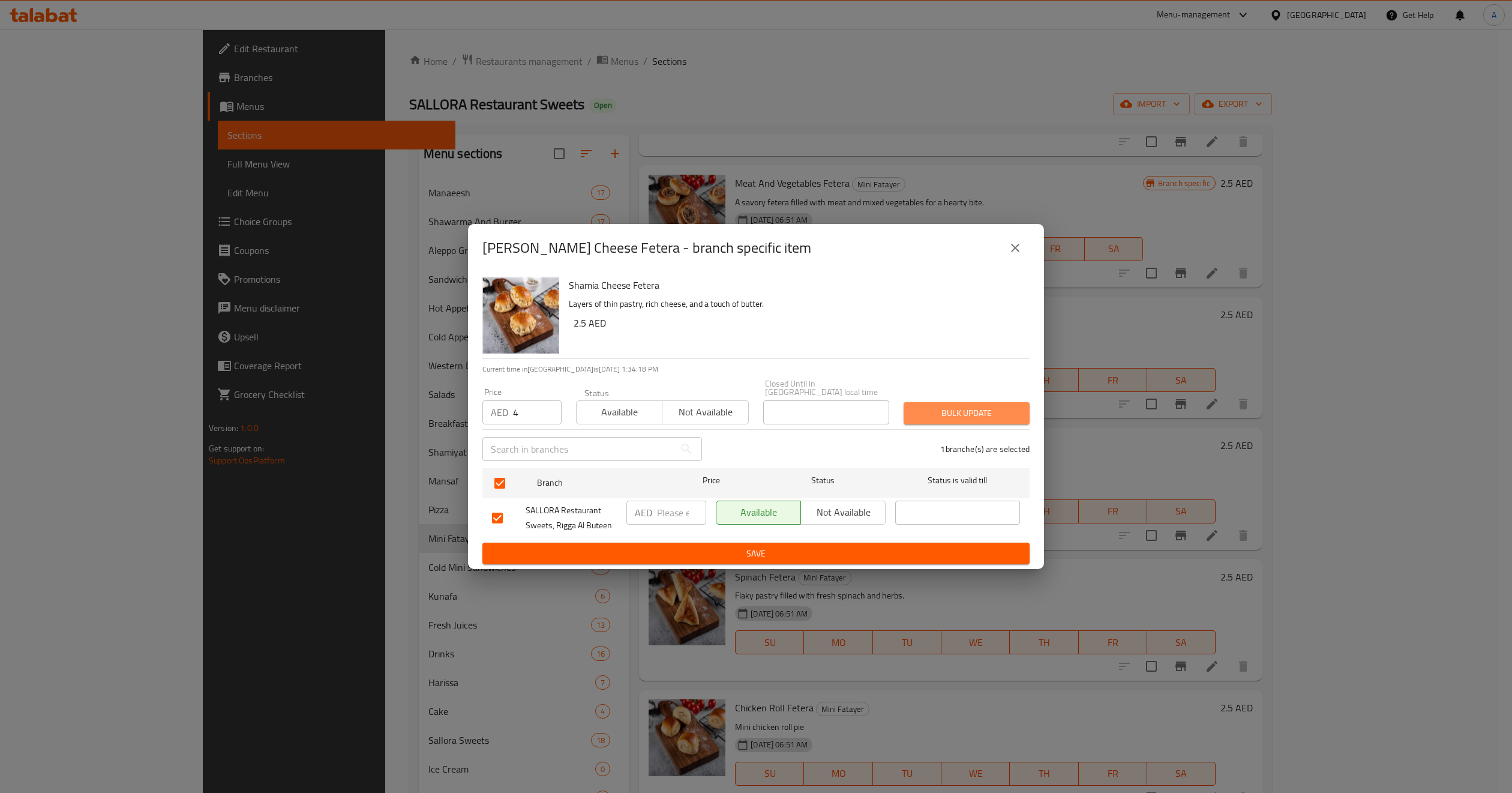
click at [926, 409] on span "Bulk update" at bounding box center [967, 413] width 107 height 15
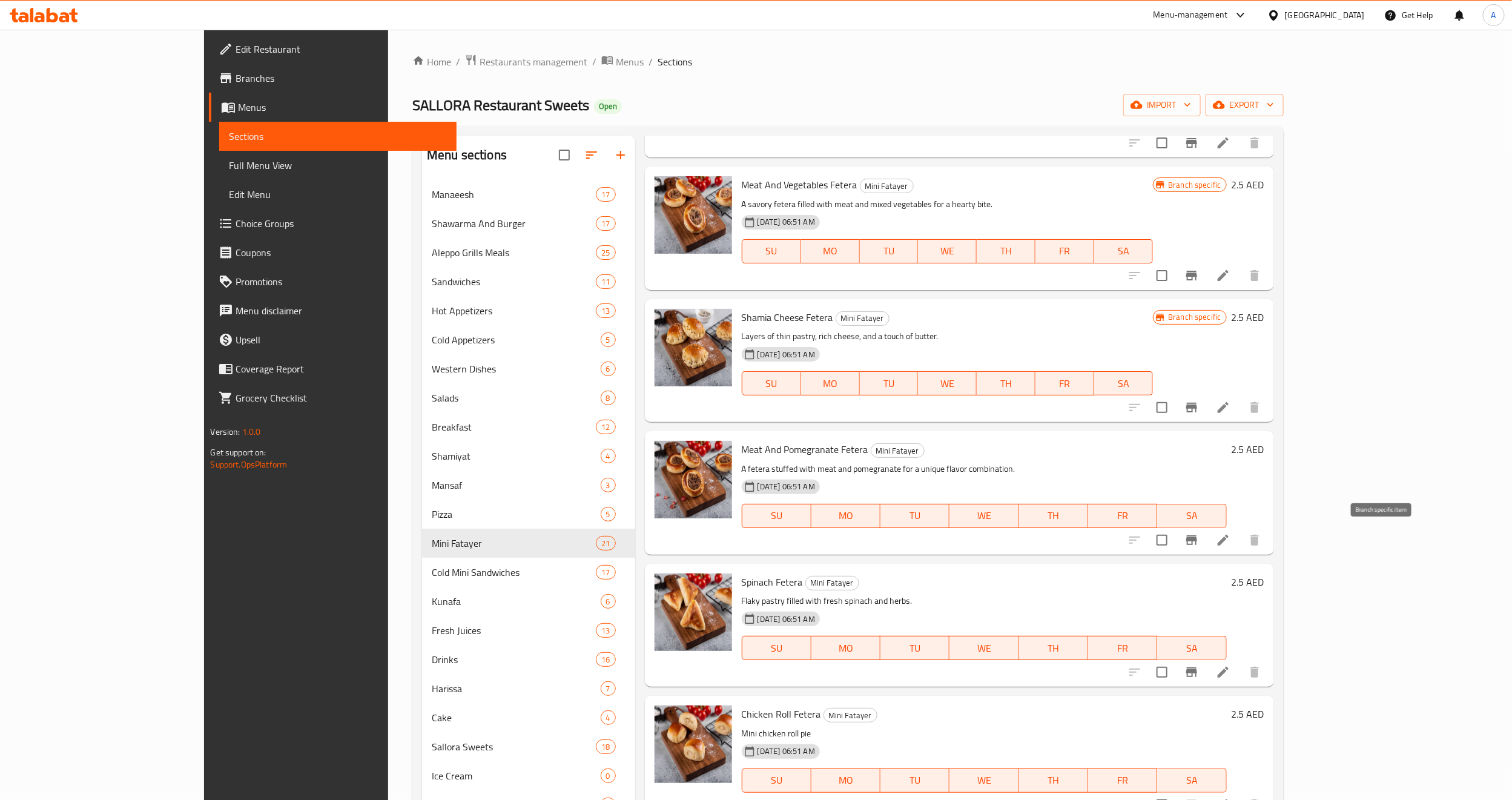
click at [1198, 542] on icon "Branch-specific-item" at bounding box center [1191, 540] width 15 height 15
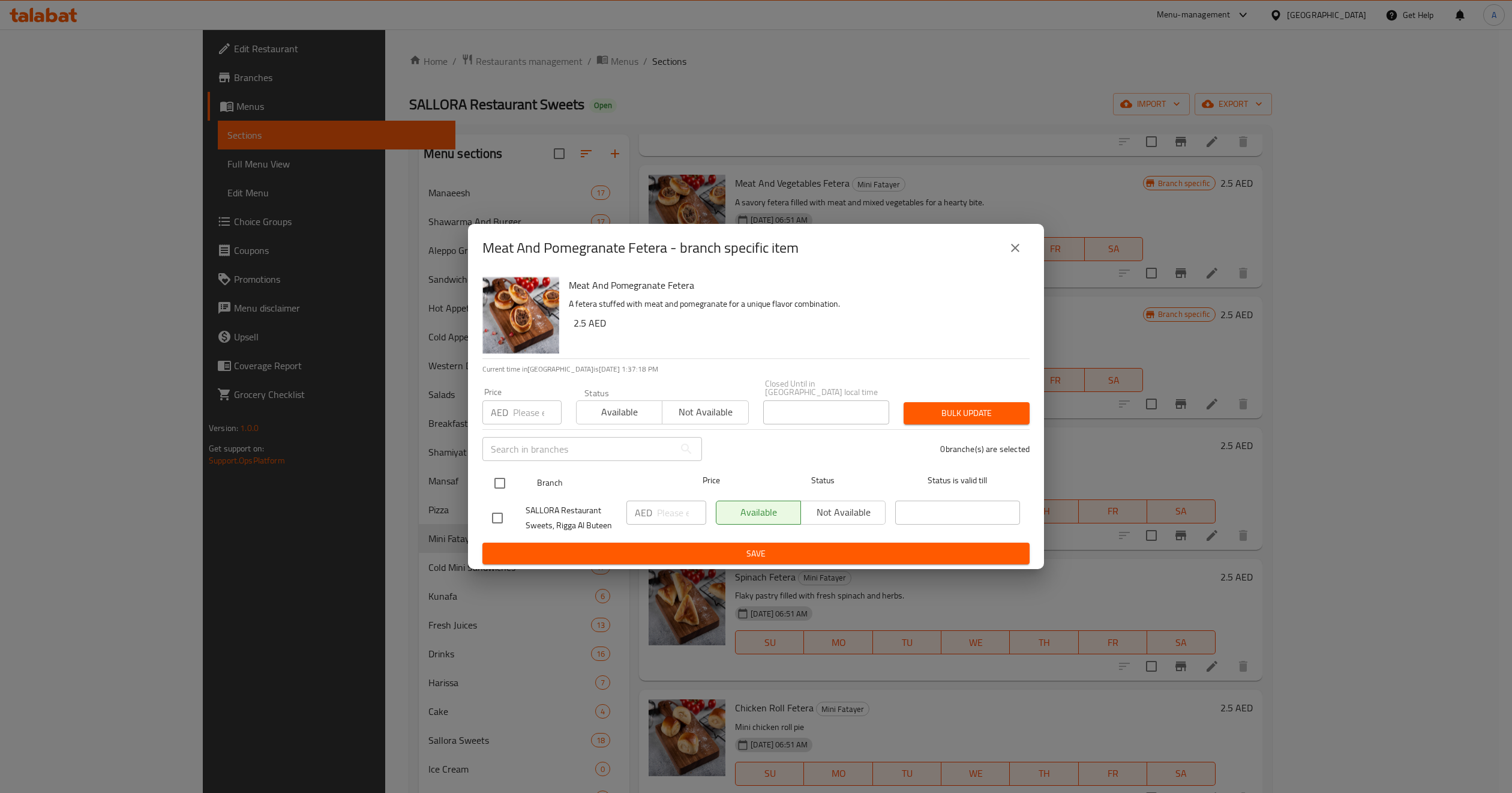
click at [500, 478] on input "checkbox" at bounding box center [499, 483] width 25 height 25
checkbox input "true"
click at [528, 406] on input "number" at bounding box center [538, 413] width 49 height 24
paste input "4"
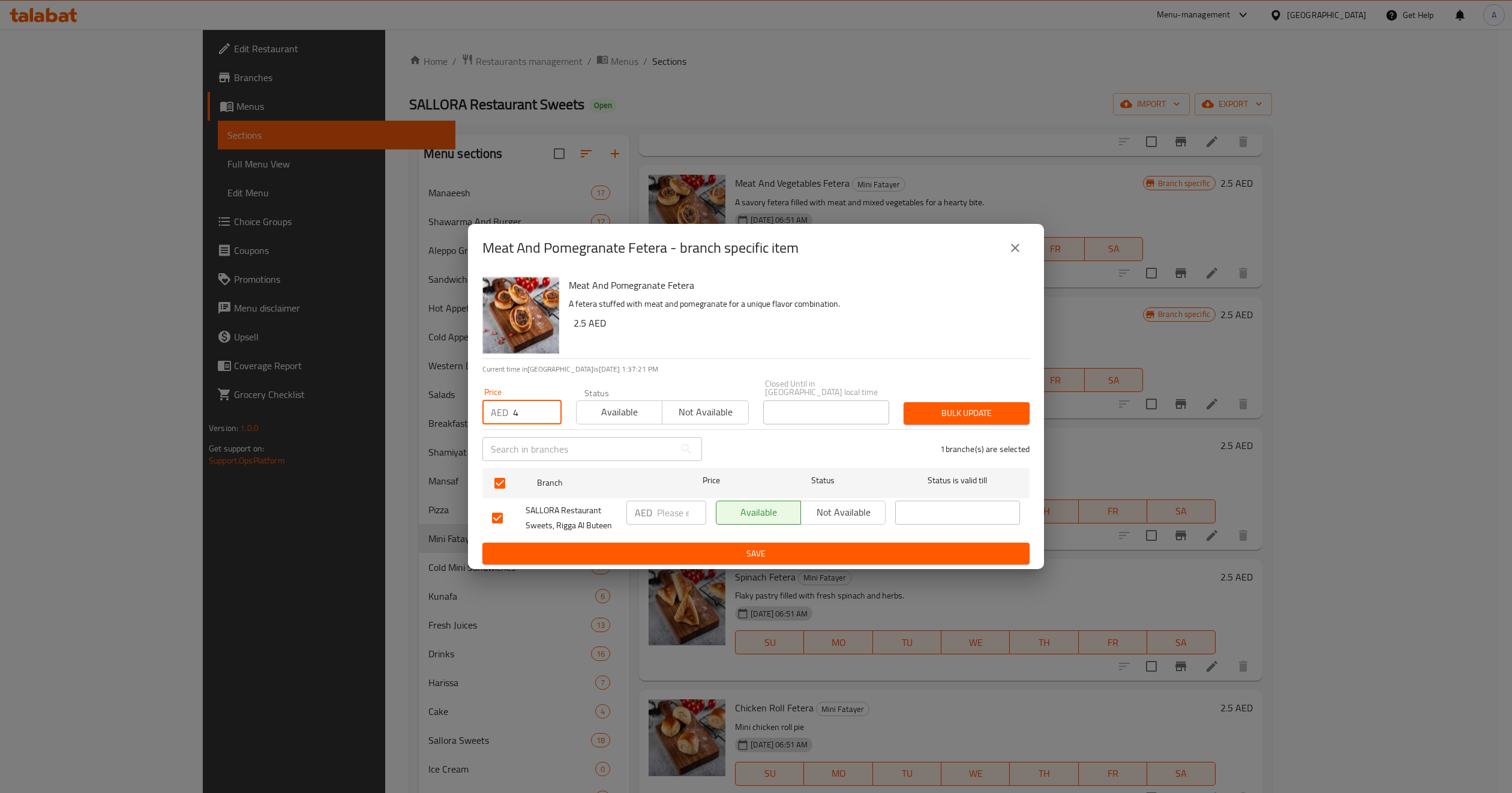
type input "4"
click at [959, 414] on span "Bulk update" at bounding box center [967, 413] width 107 height 15
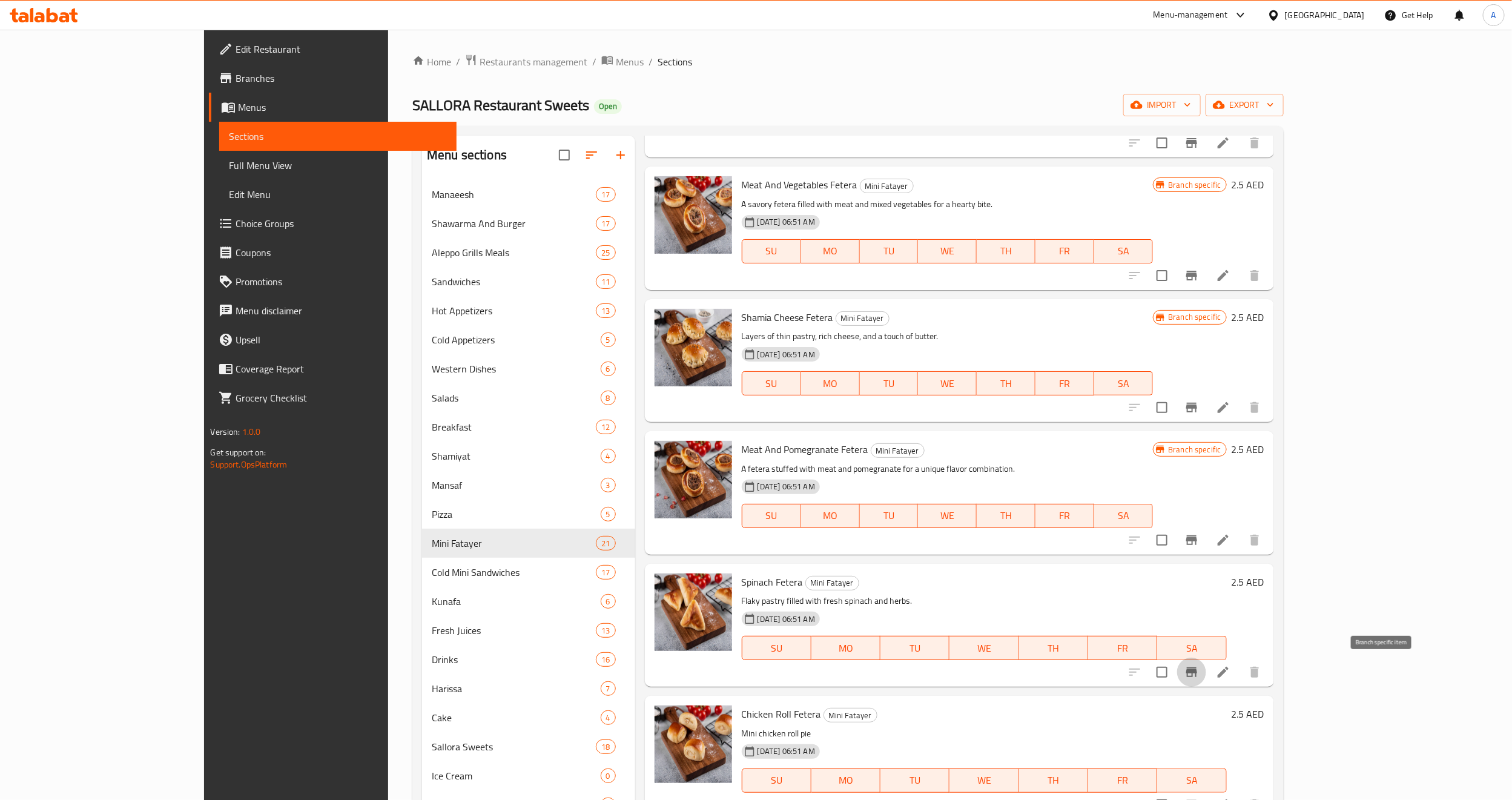
click at [1198, 677] on icon "Branch-specific-item" at bounding box center [1191, 672] width 15 height 15
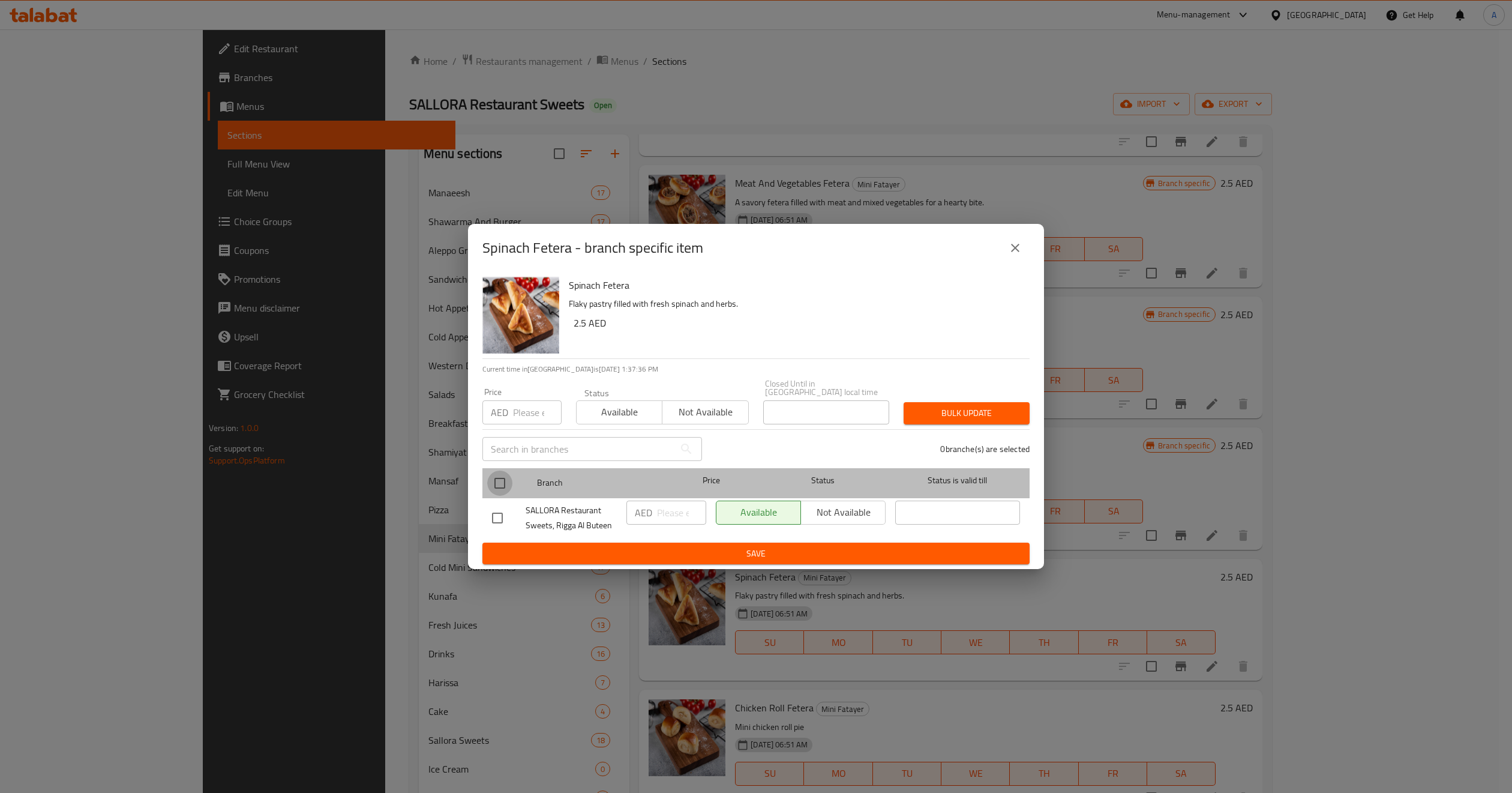
click at [498, 483] on input "checkbox" at bounding box center [499, 483] width 25 height 25
checkbox input "true"
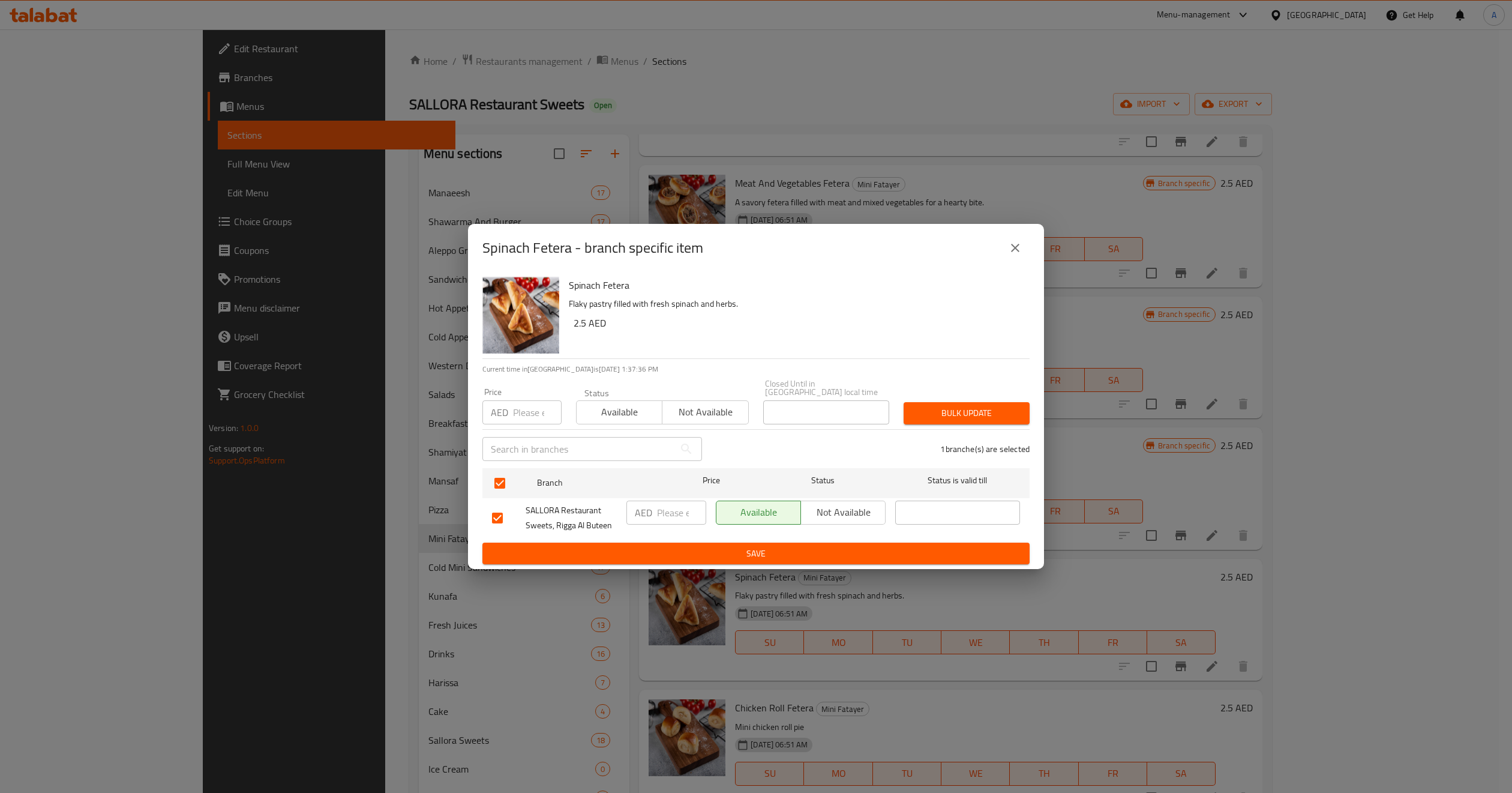
click at [523, 390] on div "Price AED Price" at bounding box center [522, 406] width 79 height 36
click at [524, 405] on input "number" at bounding box center [538, 413] width 49 height 24
paste input "4"
type input "4"
click at [924, 400] on div "Bulk update" at bounding box center [967, 413] width 141 height 36
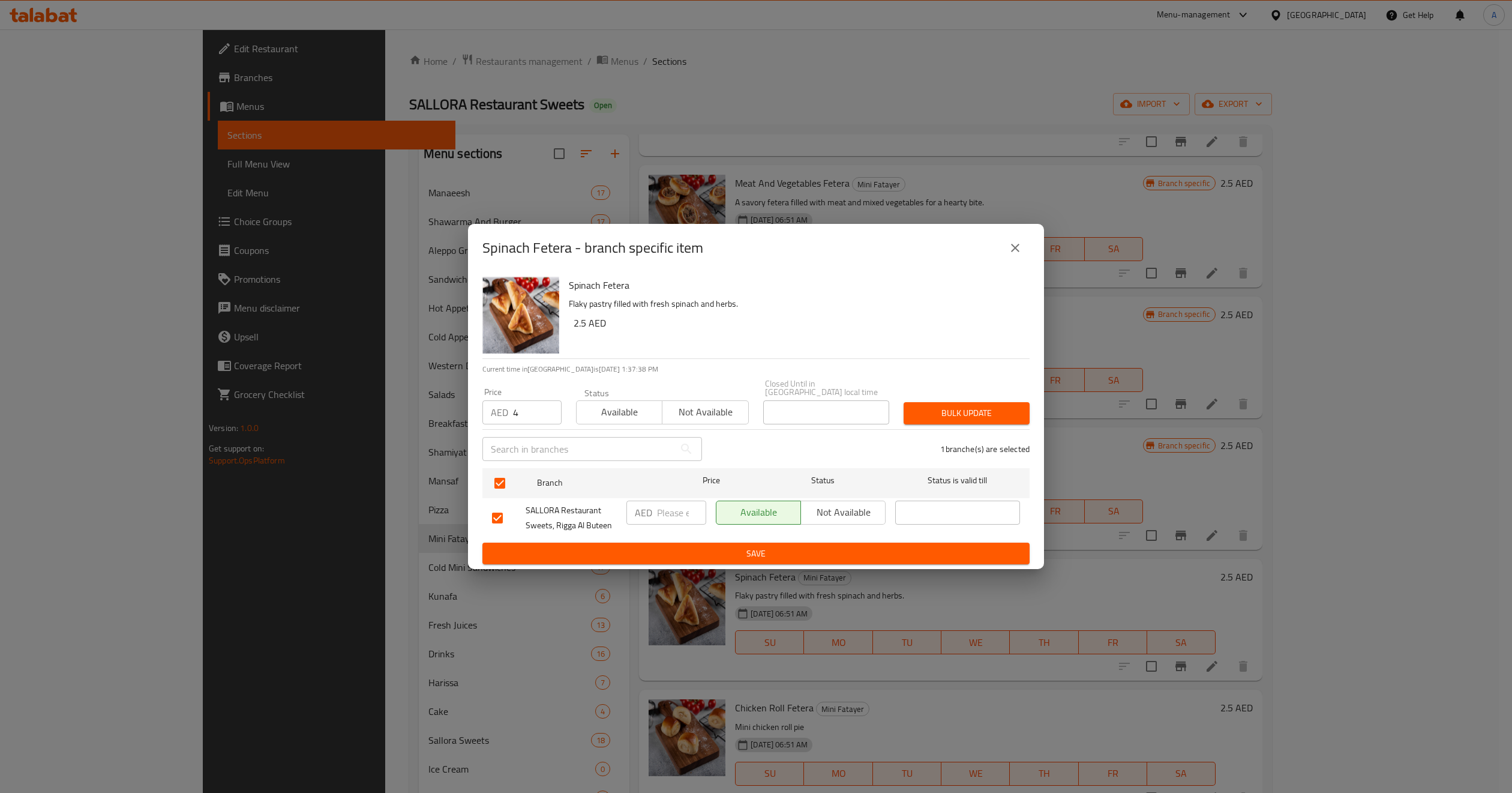
click at [936, 416] on span "Bulk update" at bounding box center [967, 413] width 107 height 15
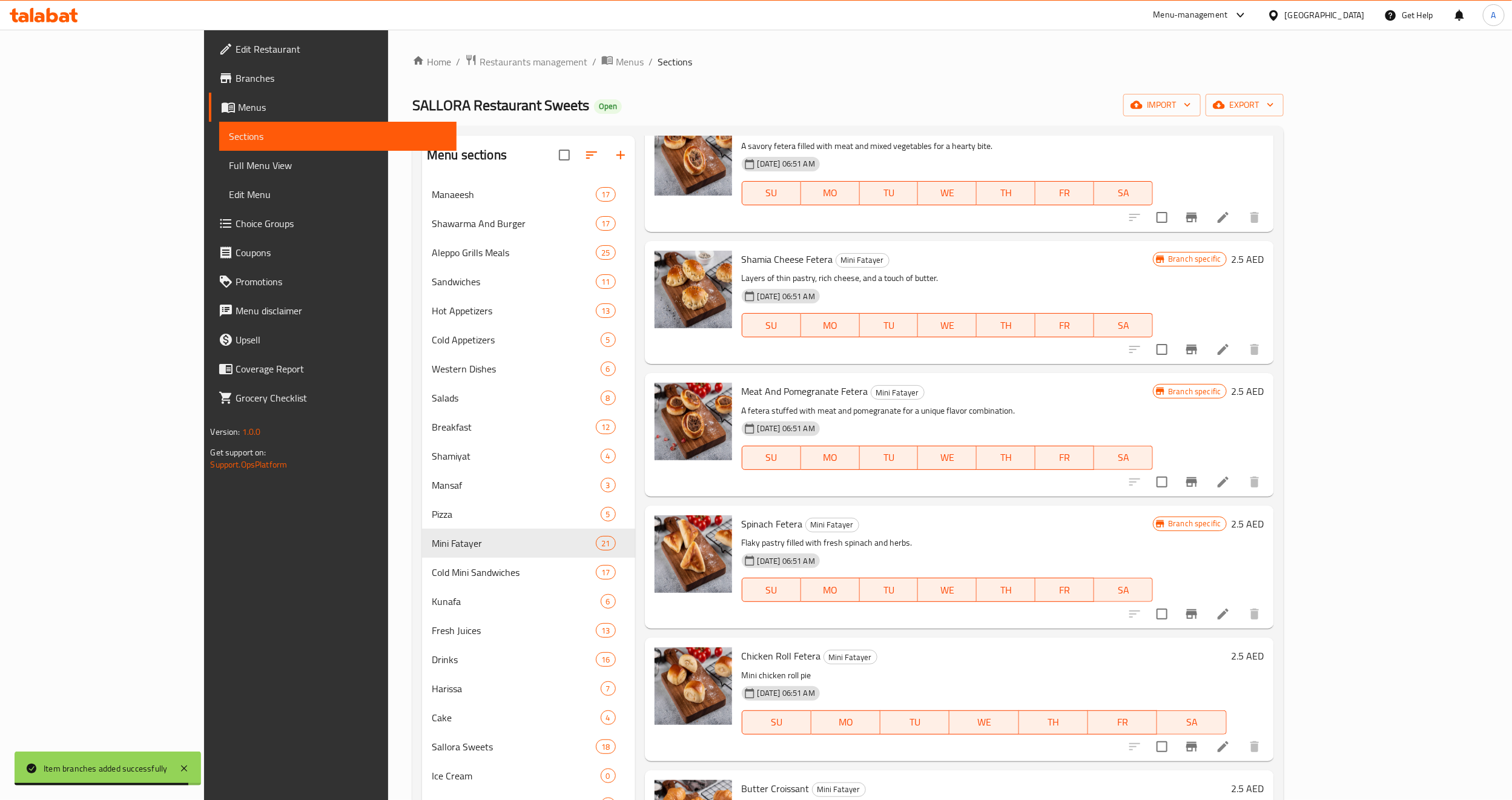
scroll to position [1271, 0]
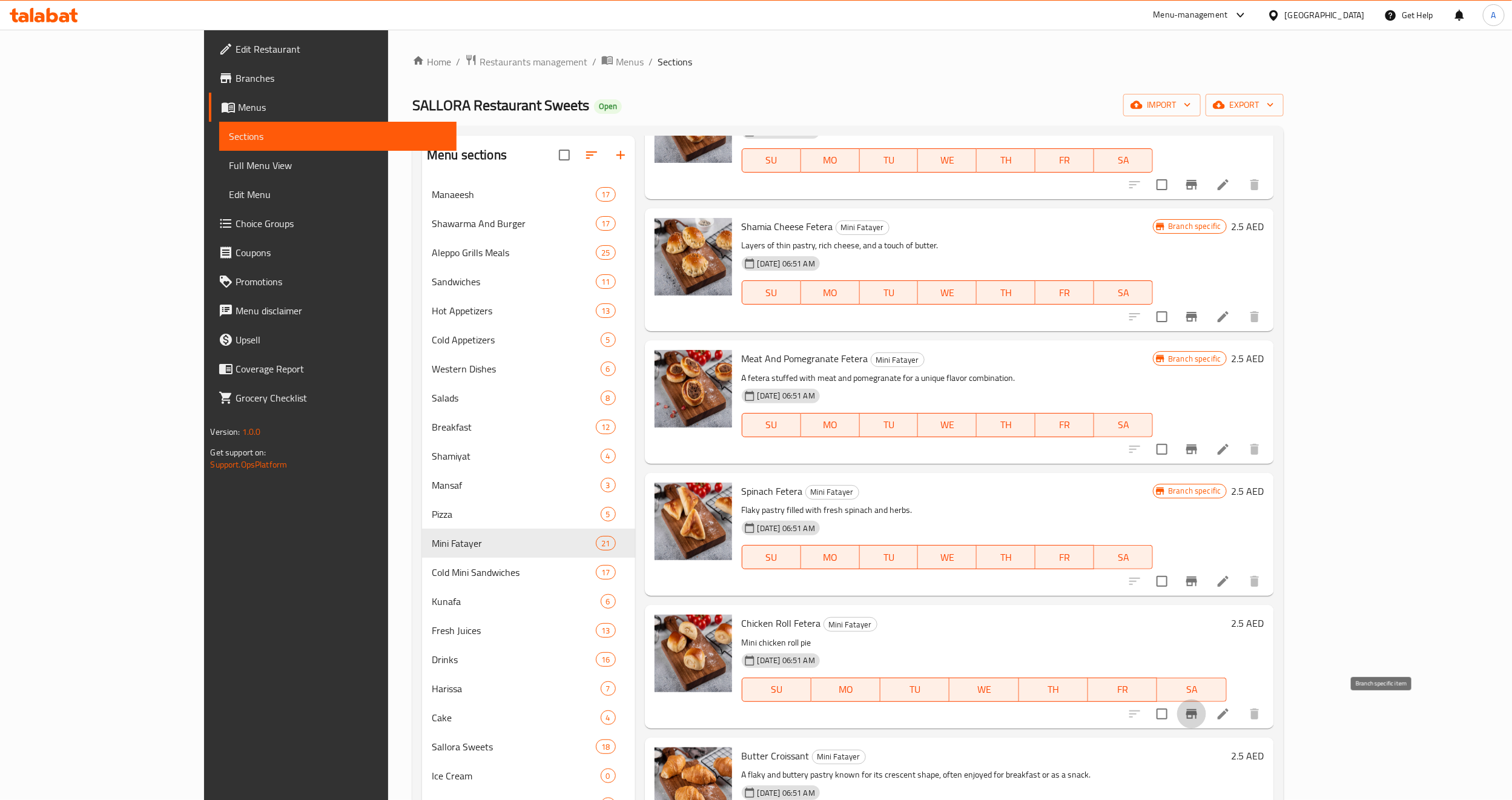
click at [1197, 714] on icon "Branch-specific-item" at bounding box center [1191, 713] width 11 height 10
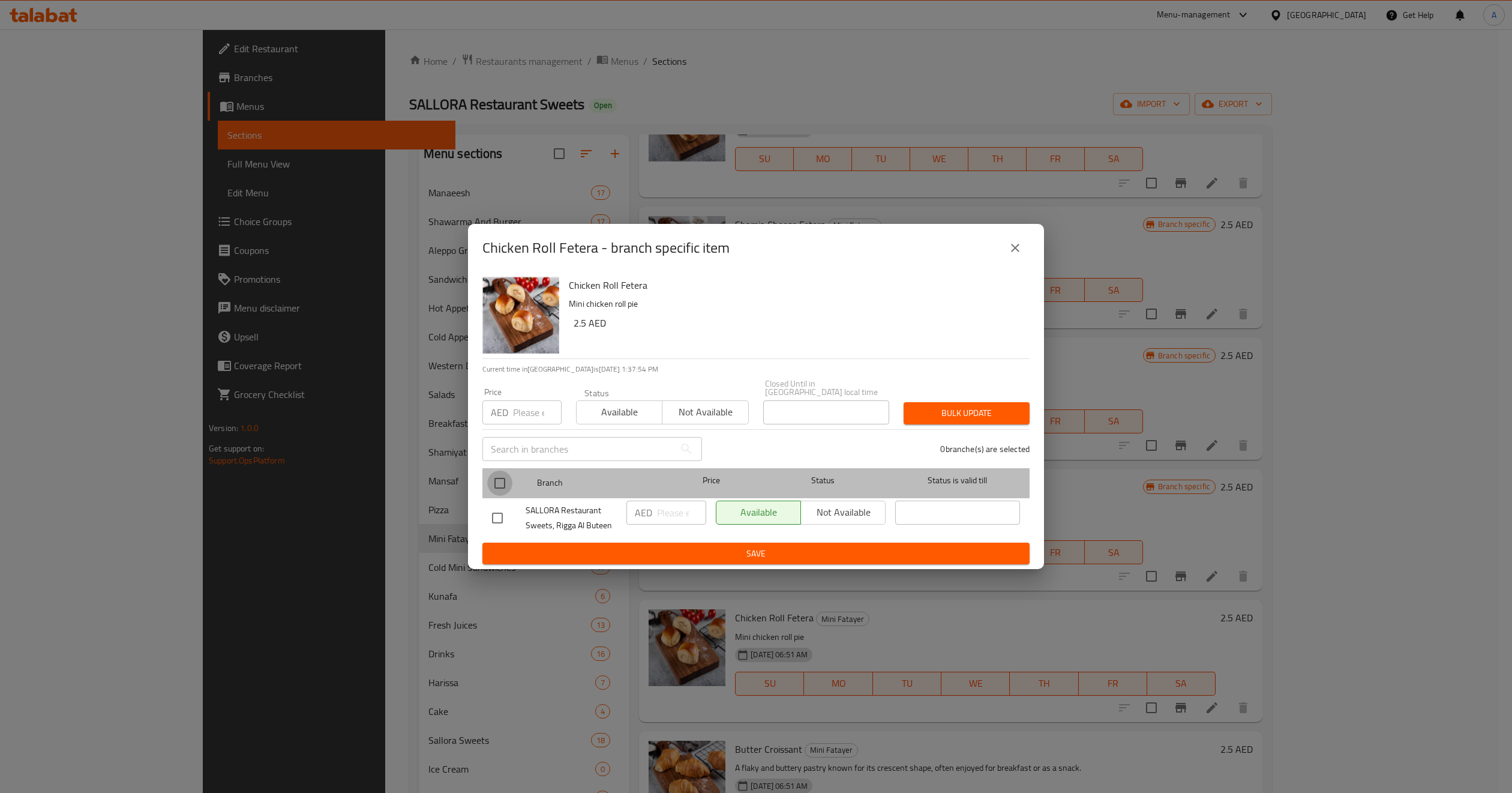
click at [496, 485] on input "checkbox" at bounding box center [499, 483] width 25 height 25
checkbox input "true"
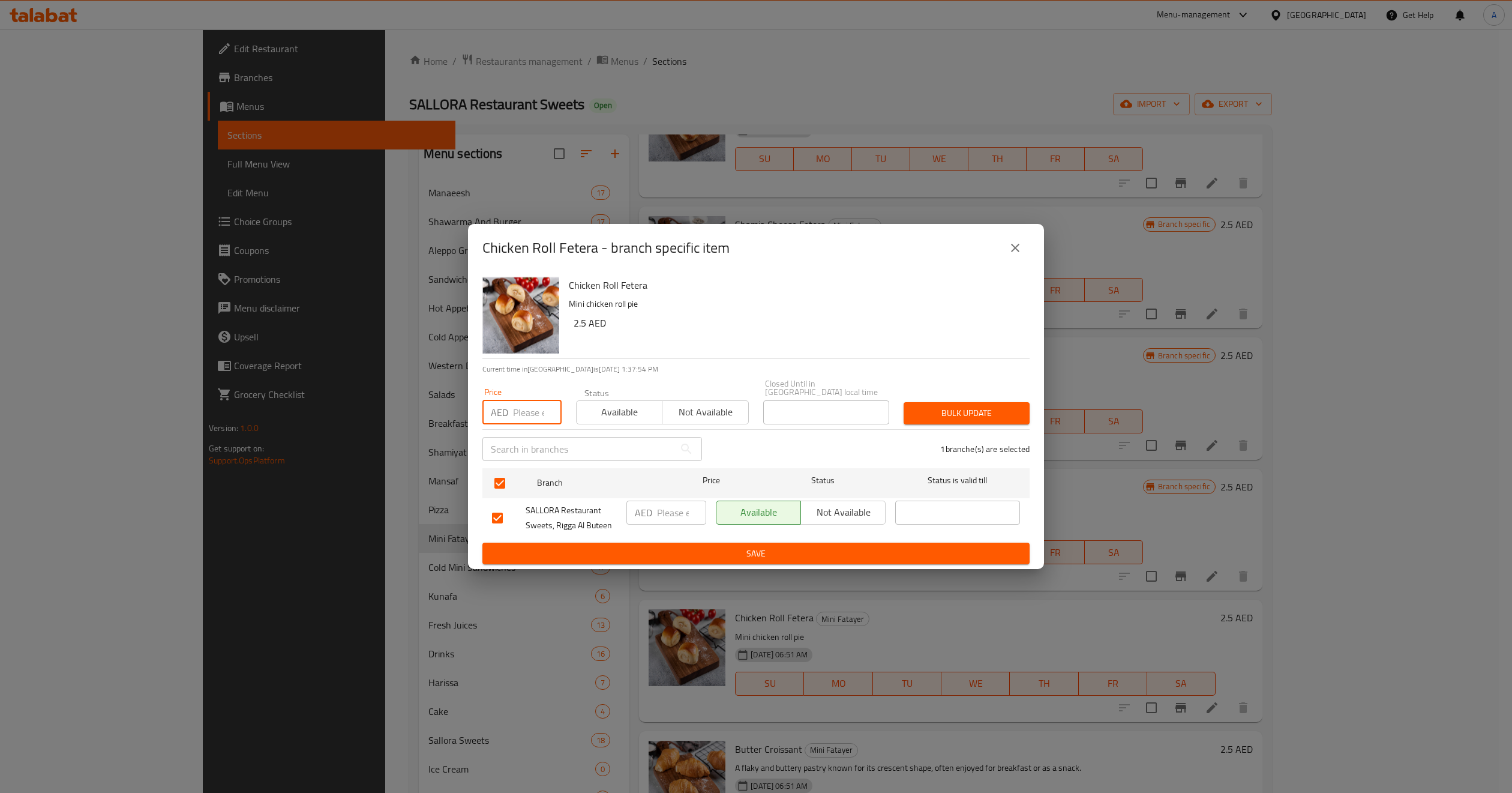
click at [516, 409] on input "number" at bounding box center [538, 413] width 49 height 24
paste input "4"
type input "4"
click at [692, 425] on div "Status Available Not available" at bounding box center [663, 406] width 188 height 50
click at [693, 422] on button "Not available" at bounding box center [705, 413] width 87 height 24
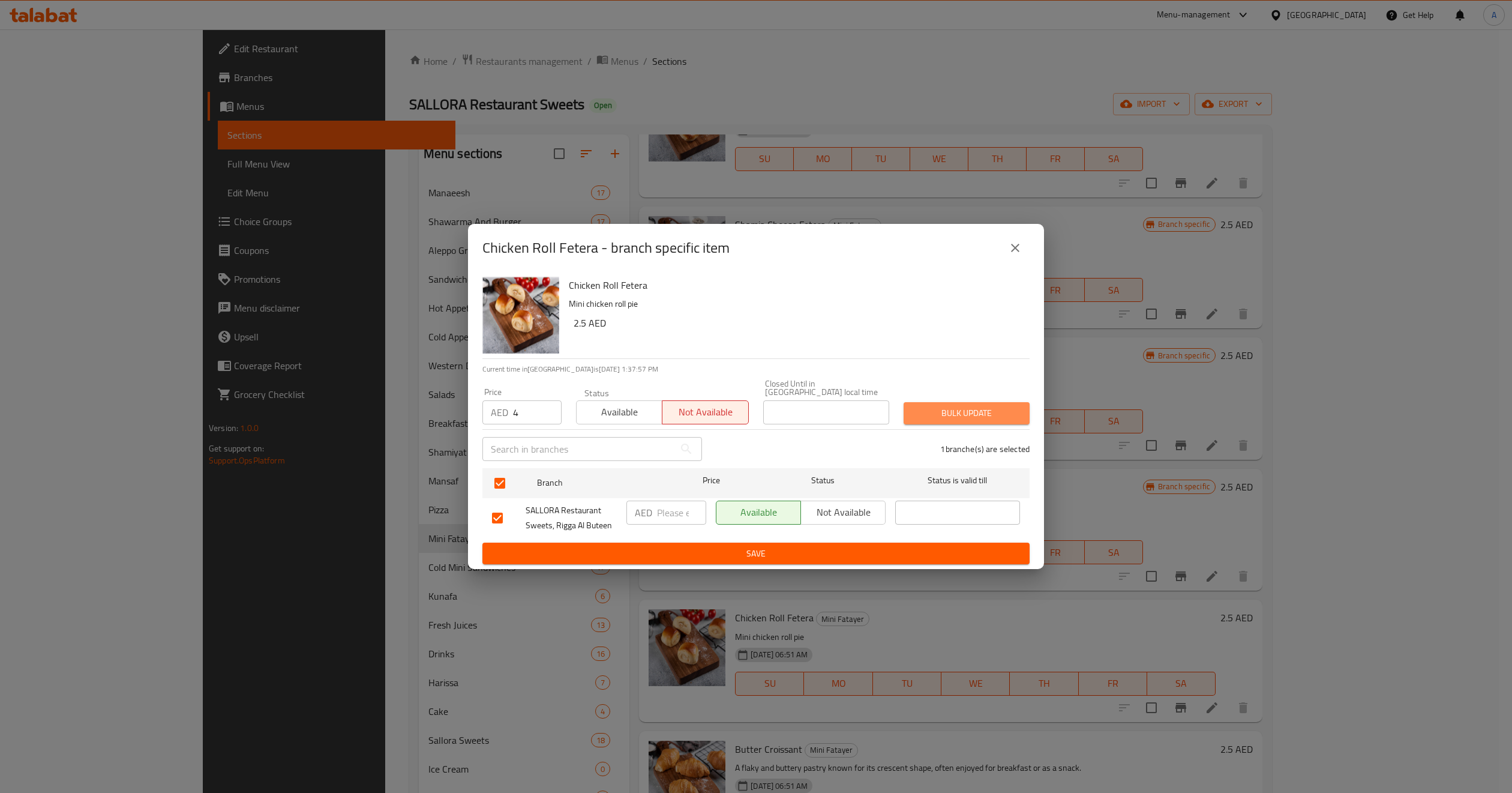
click at [929, 420] on span "Bulk update" at bounding box center [967, 413] width 107 height 15
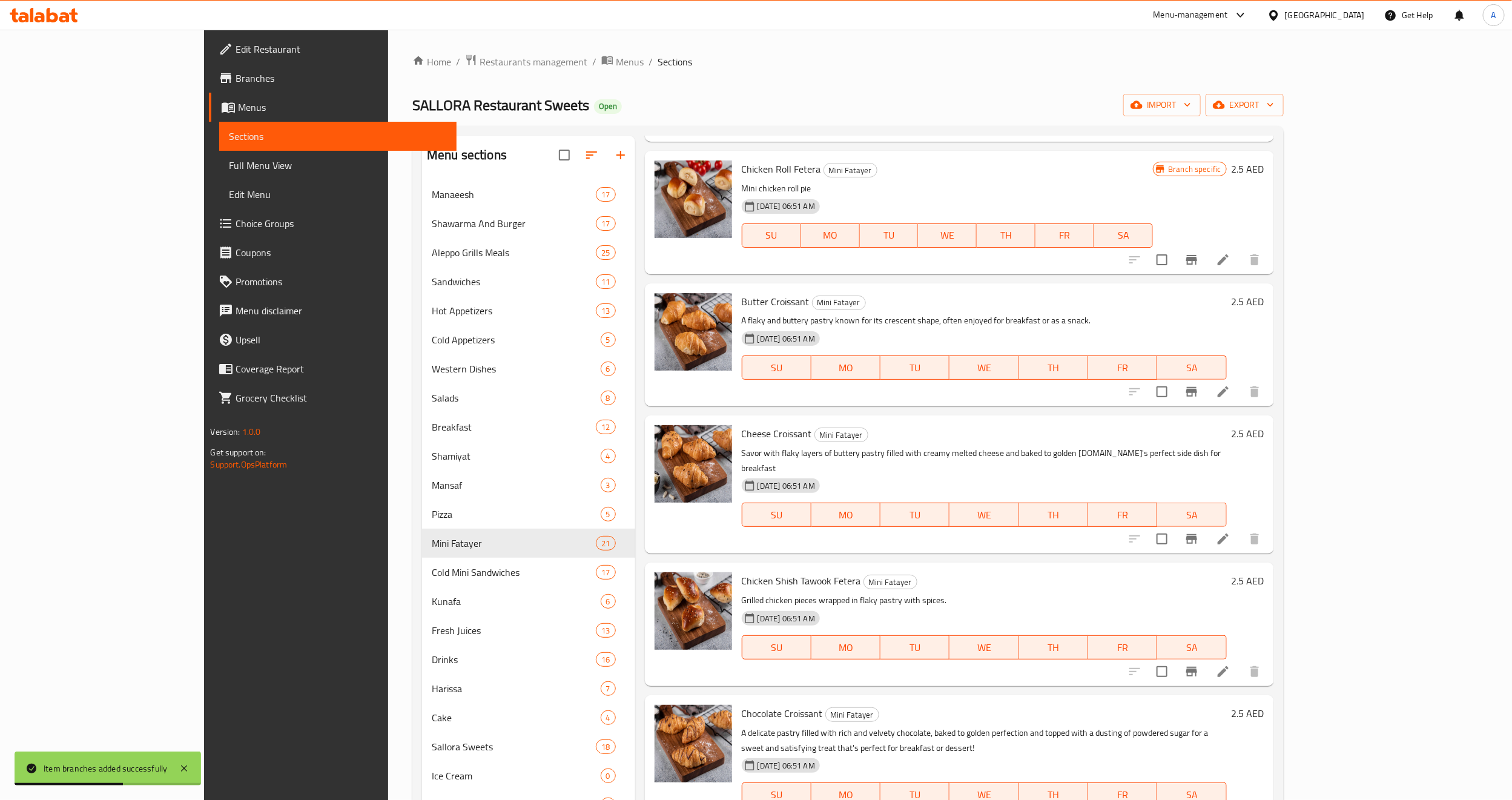
scroll to position [1816, 0]
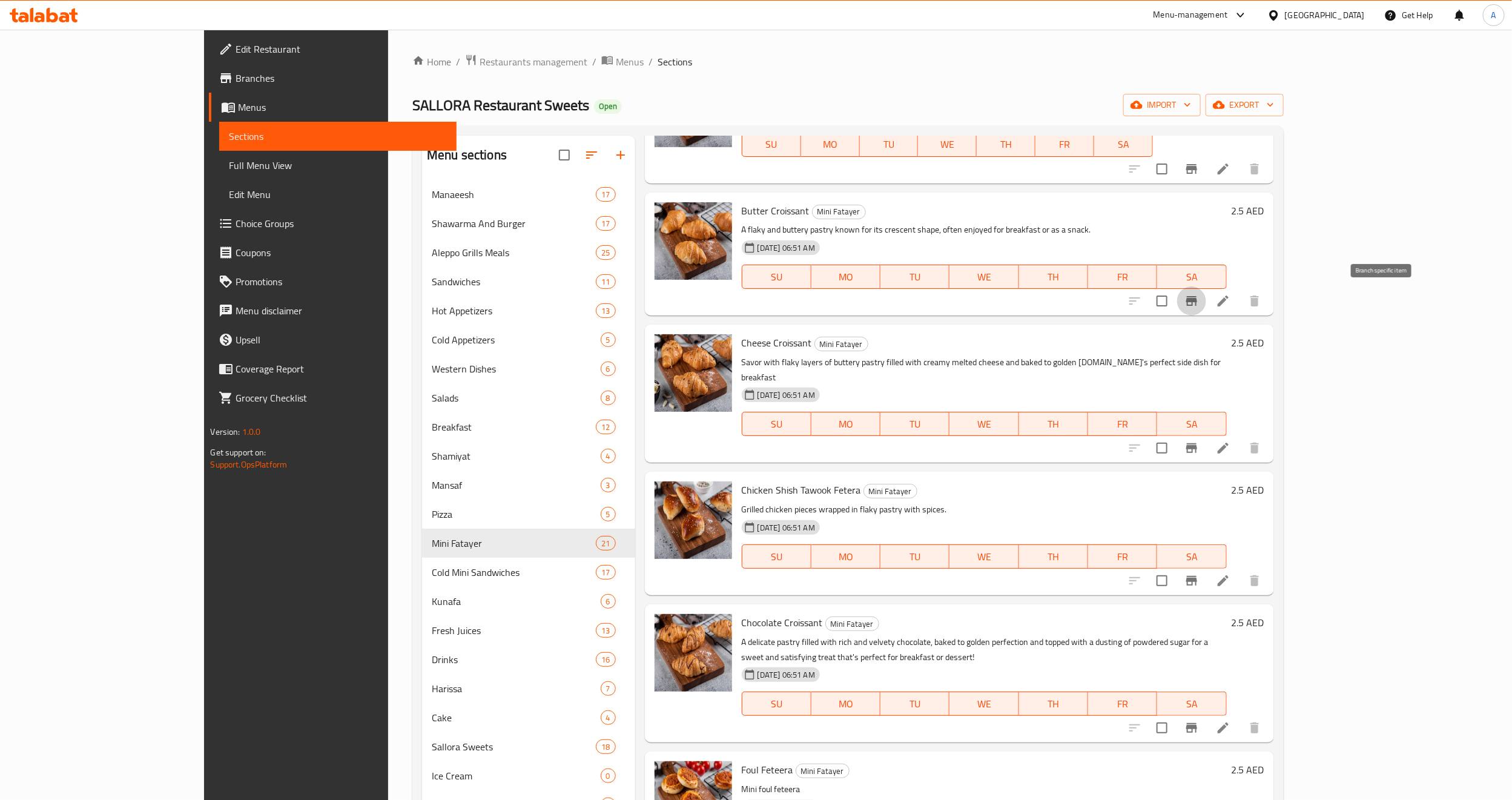
click at [1197, 301] on icon "Branch-specific-item" at bounding box center [1191, 301] width 11 height 10
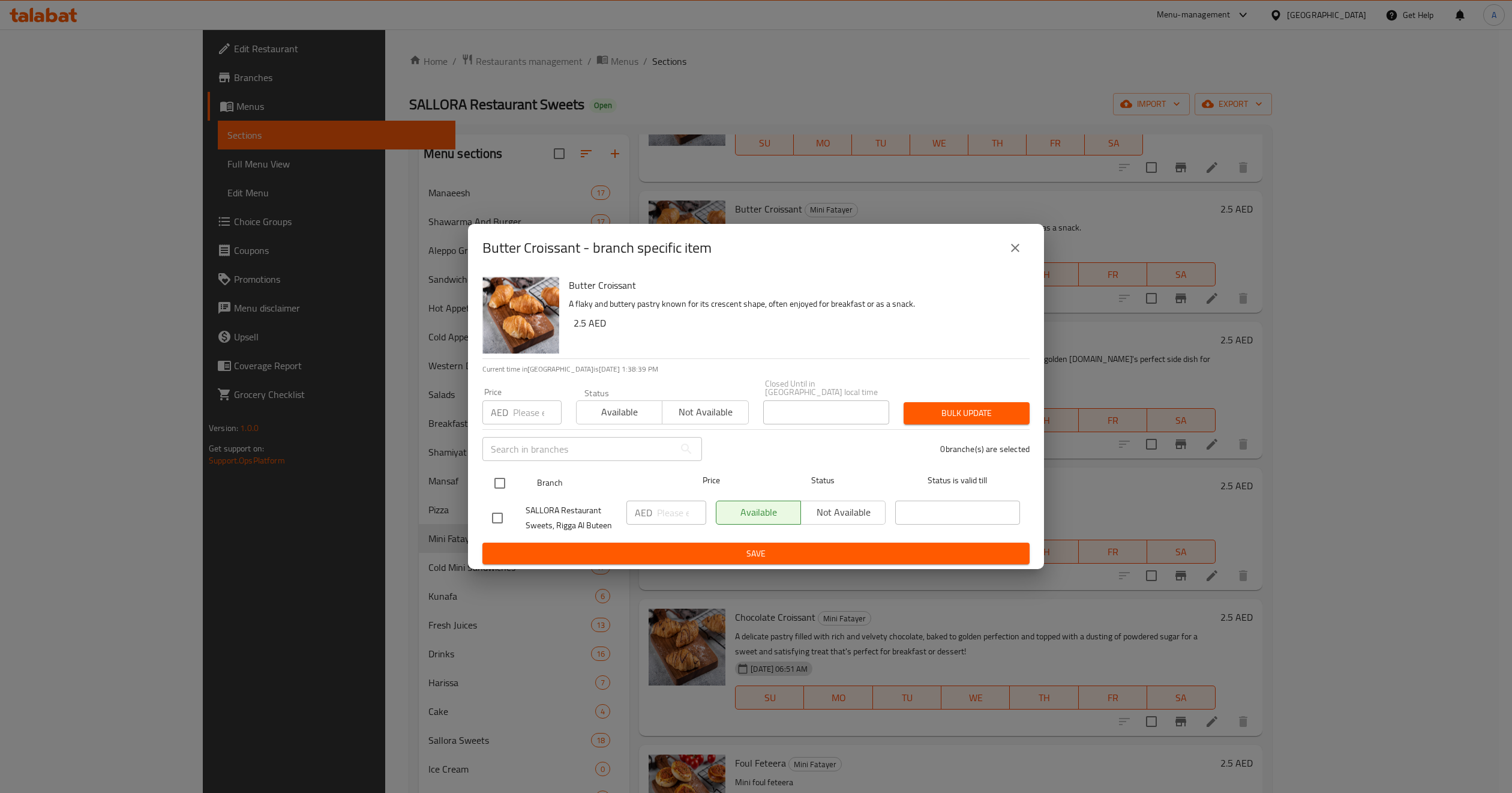
click at [493, 492] on input "checkbox" at bounding box center [499, 483] width 25 height 25
checkbox input "true"
click at [517, 423] on input "number" at bounding box center [538, 413] width 49 height 24
paste input "4"
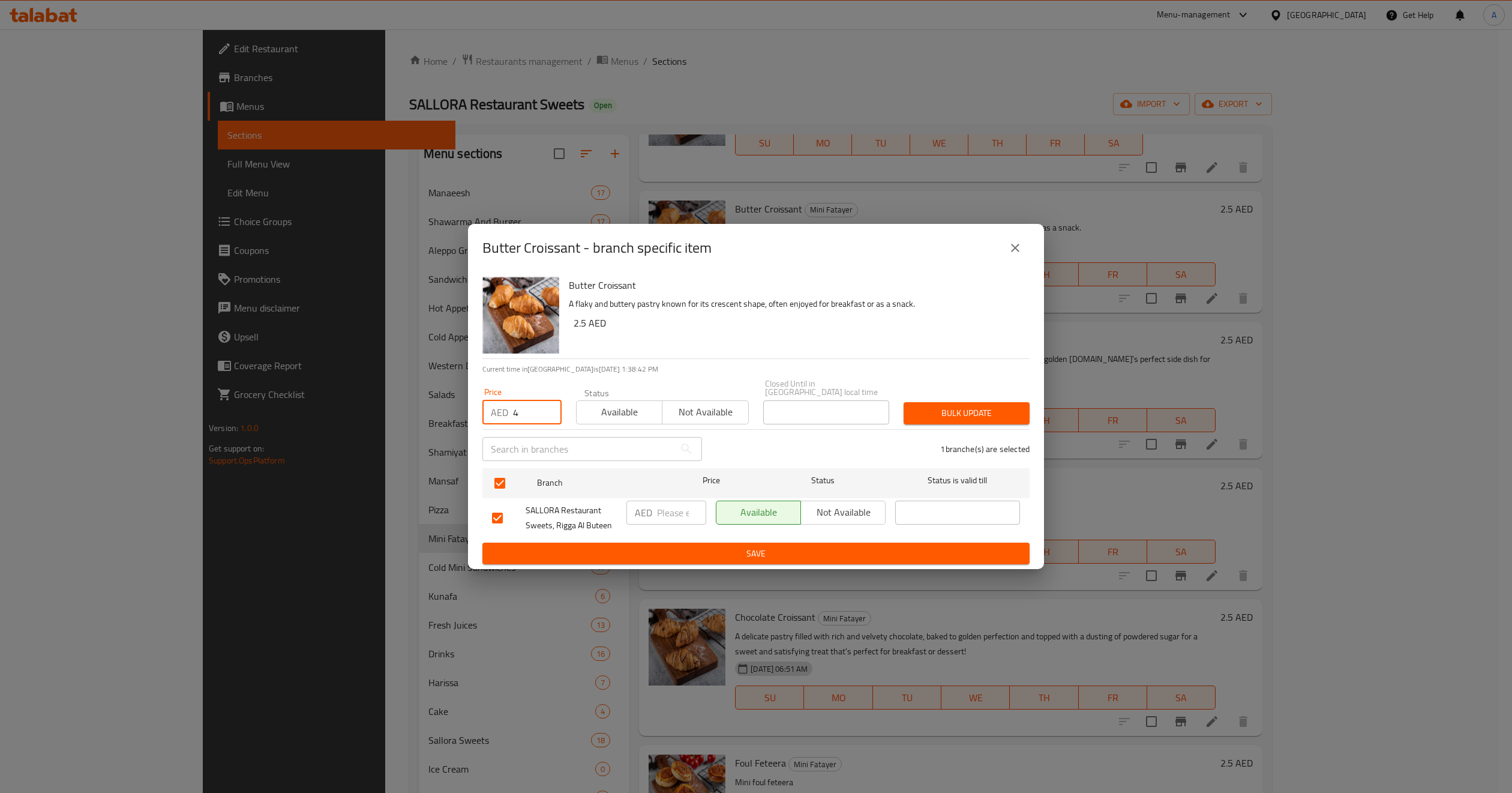
type input "4"
click at [697, 409] on span "Not available" at bounding box center [705, 412] width 76 height 17
click at [937, 421] on button "Bulk update" at bounding box center [967, 413] width 126 height 23
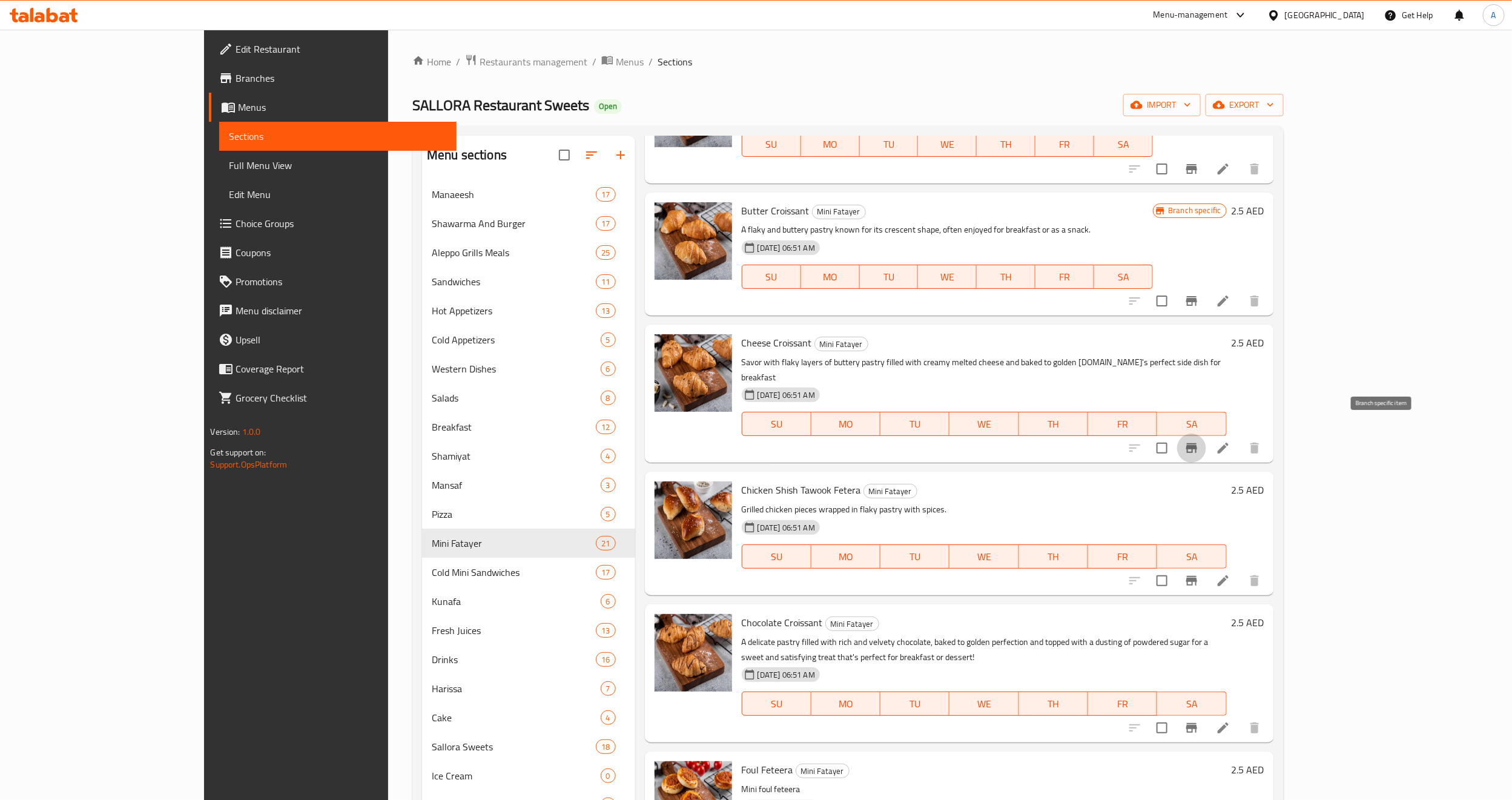
click at [1206, 434] on button "Branch-specific-item" at bounding box center [1191, 448] width 29 height 29
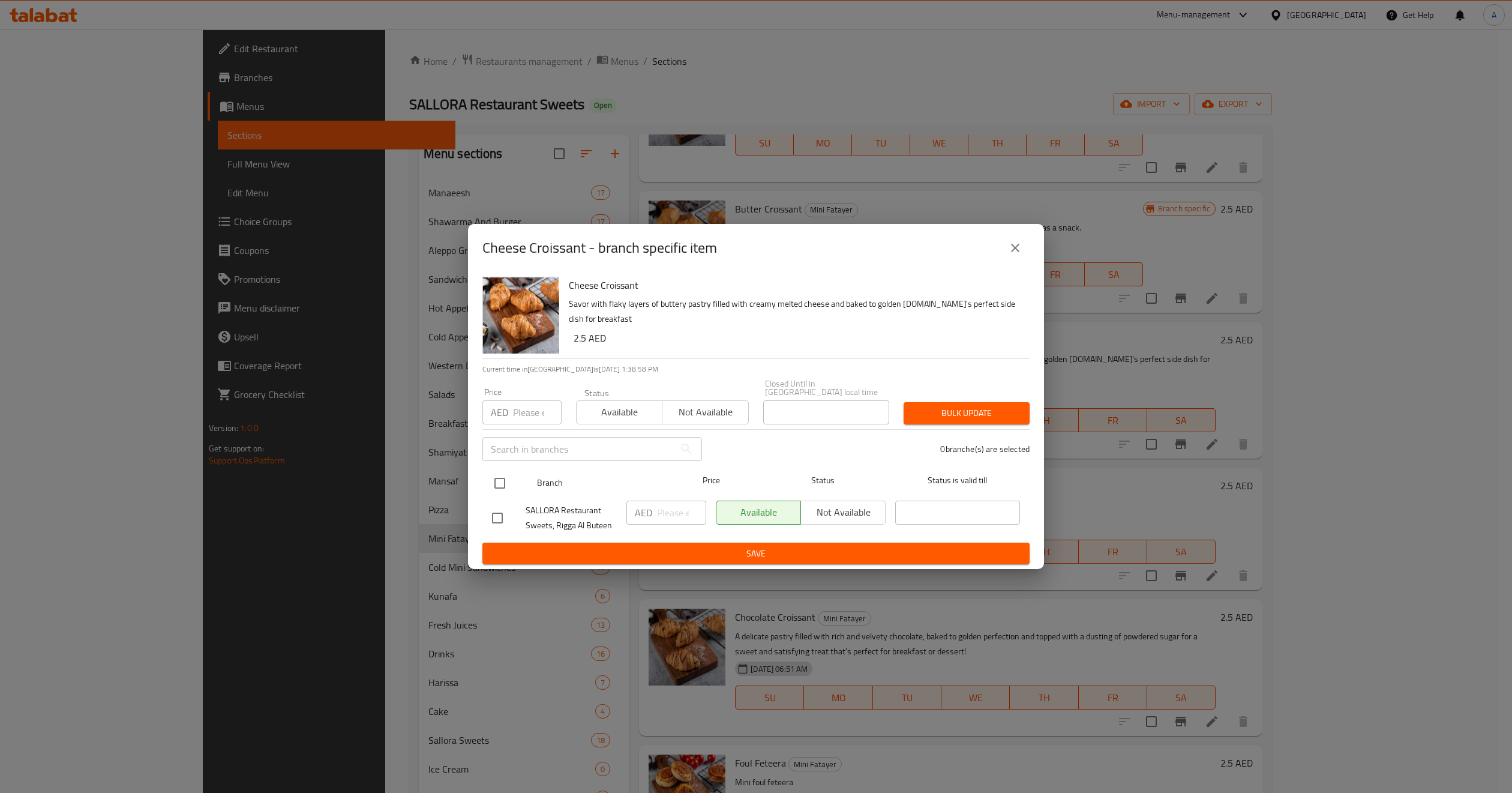
click at [499, 485] on input "checkbox" at bounding box center [499, 483] width 25 height 25
checkbox input "true"
click at [528, 422] on input "number" at bounding box center [538, 413] width 49 height 24
paste input "4"
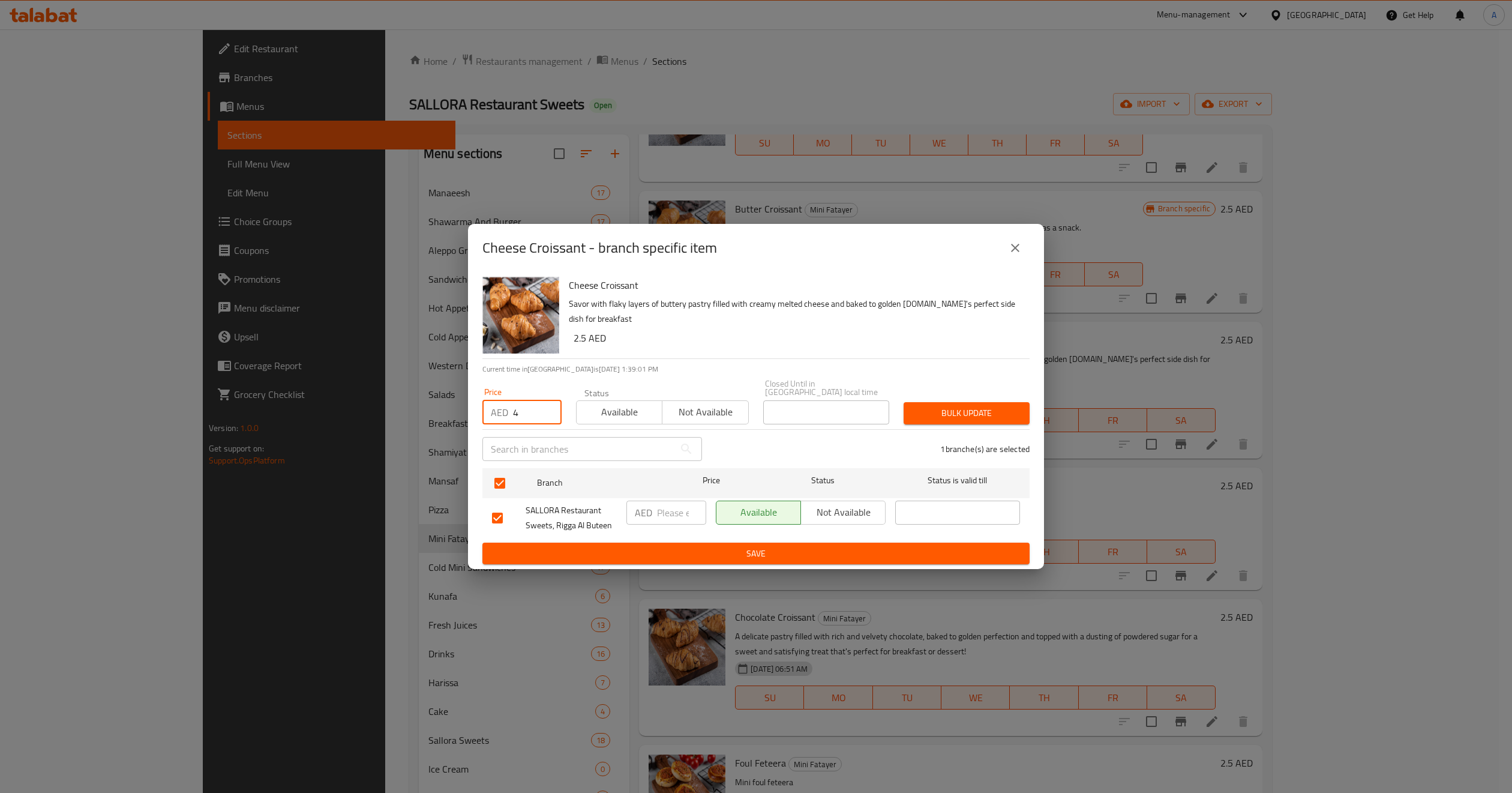
type input "4"
click at [688, 409] on span "Not available" at bounding box center [705, 412] width 76 height 17
click at [1008, 414] on span "Bulk update" at bounding box center [967, 413] width 107 height 15
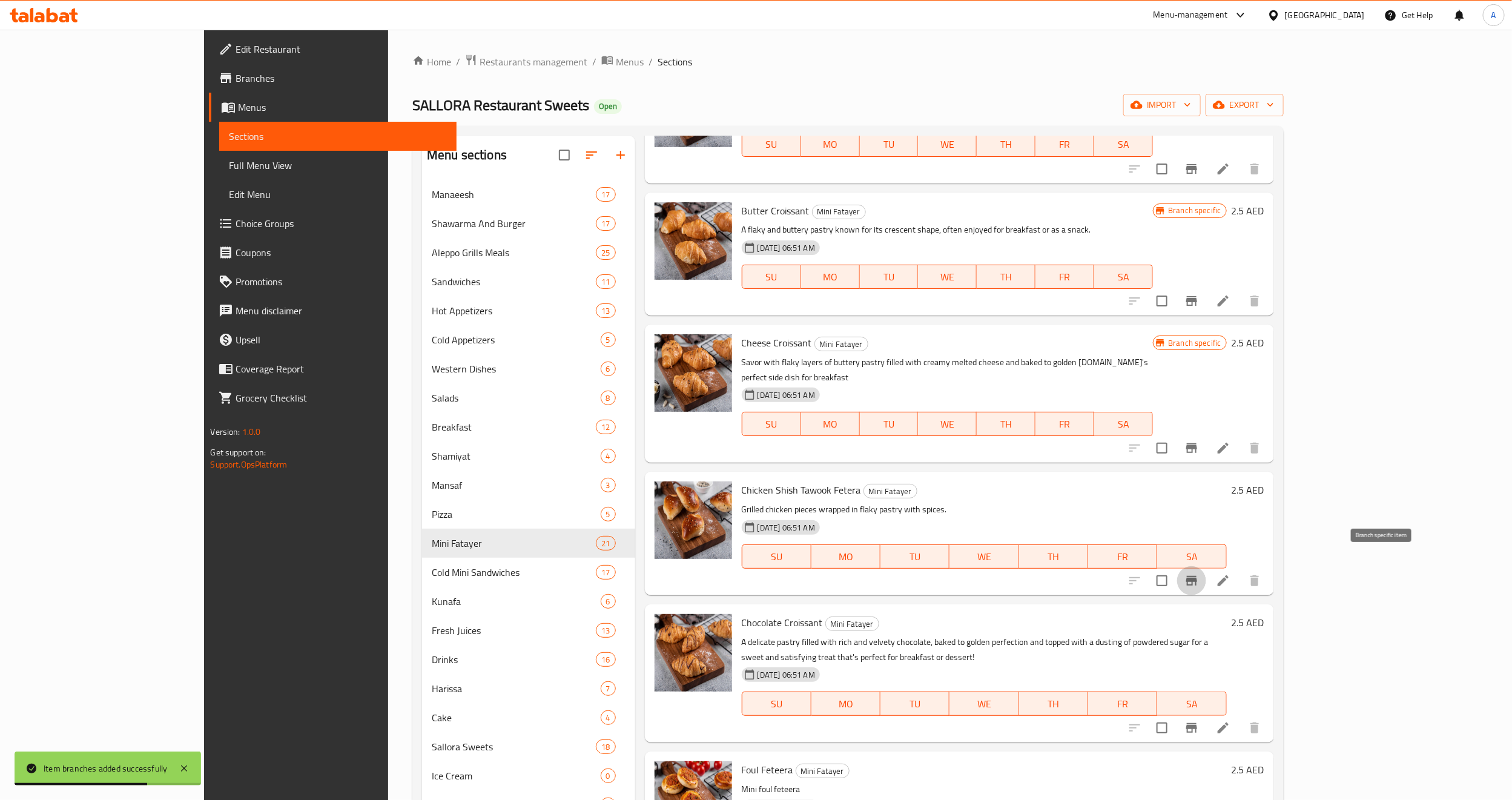
click at [1206, 568] on button "Branch-specific-item" at bounding box center [1191, 580] width 29 height 29
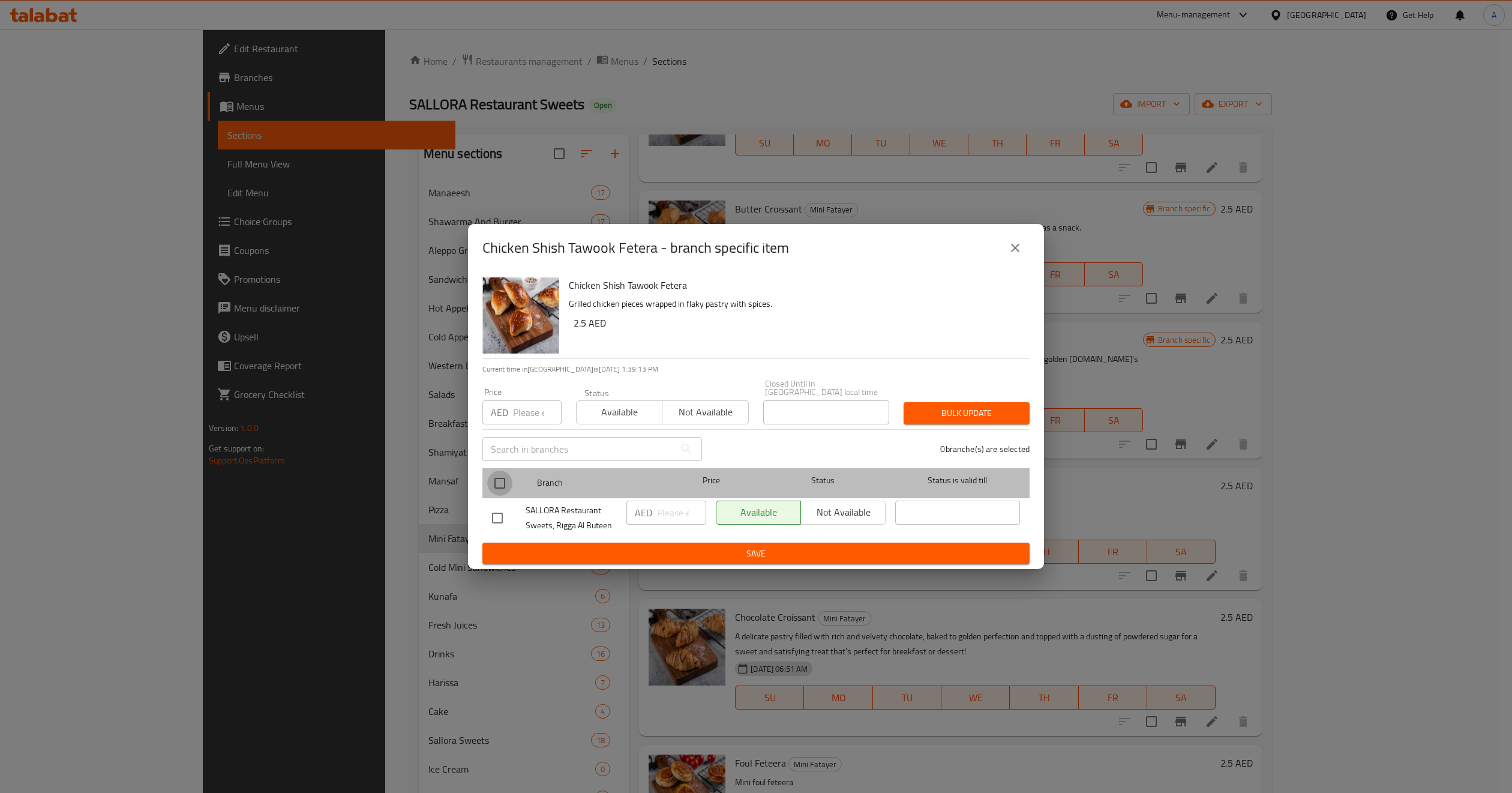
click at [498, 488] on input "checkbox" at bounding box center [499, 483] width 25 height 25
checkbox input "true"
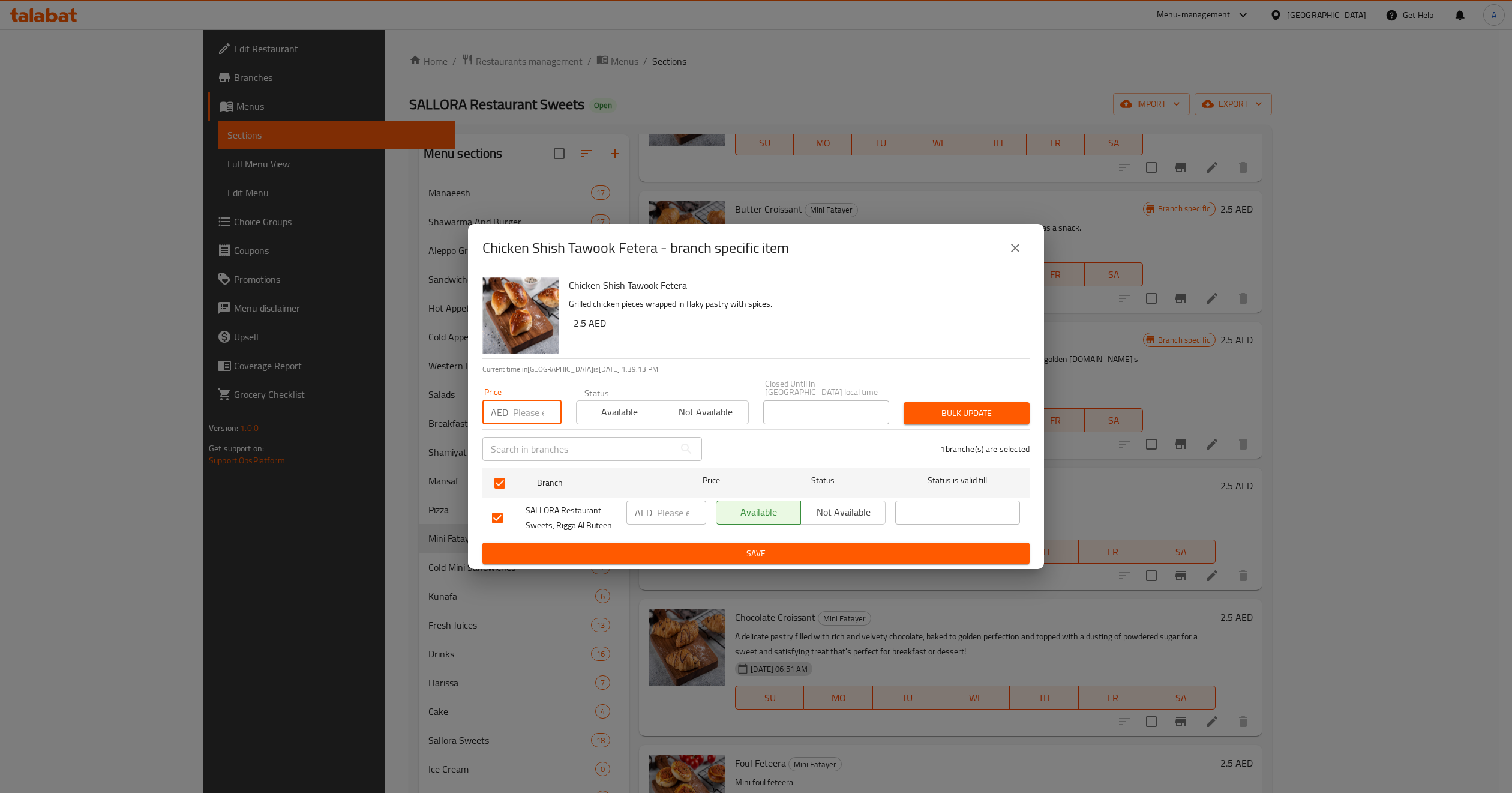
click at [518, 420] on input "number" at bounding box center [538, 413] width 49 height 24
paste input "4"
type input "4"
click at [971, 409] on span "Bulk update" at bounding box center [967, 413] width 107 height 15
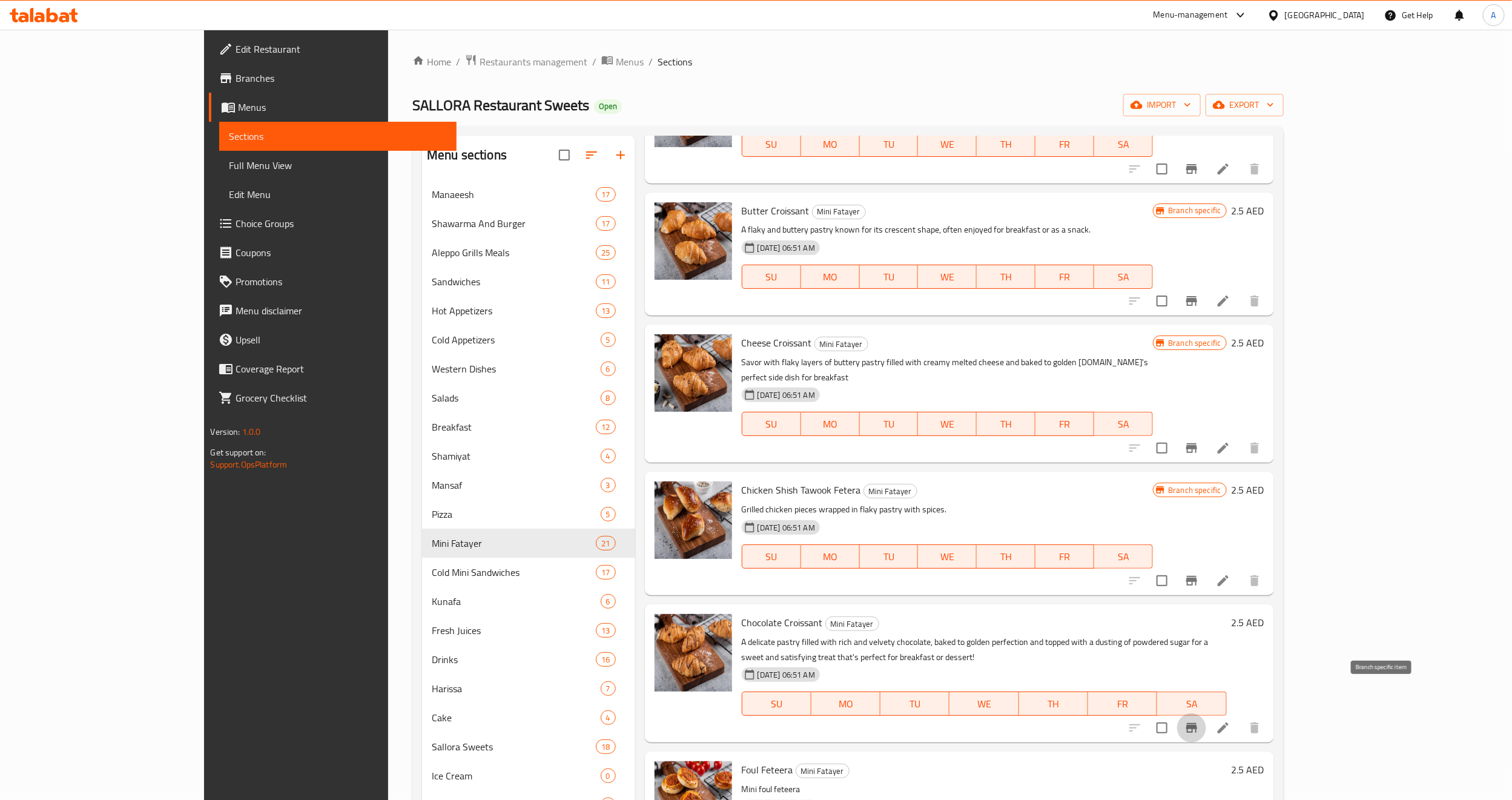
click at [1197, 723] on icon "Branch-specific-item" at bounding box center [1191, 727] width 11 height 10
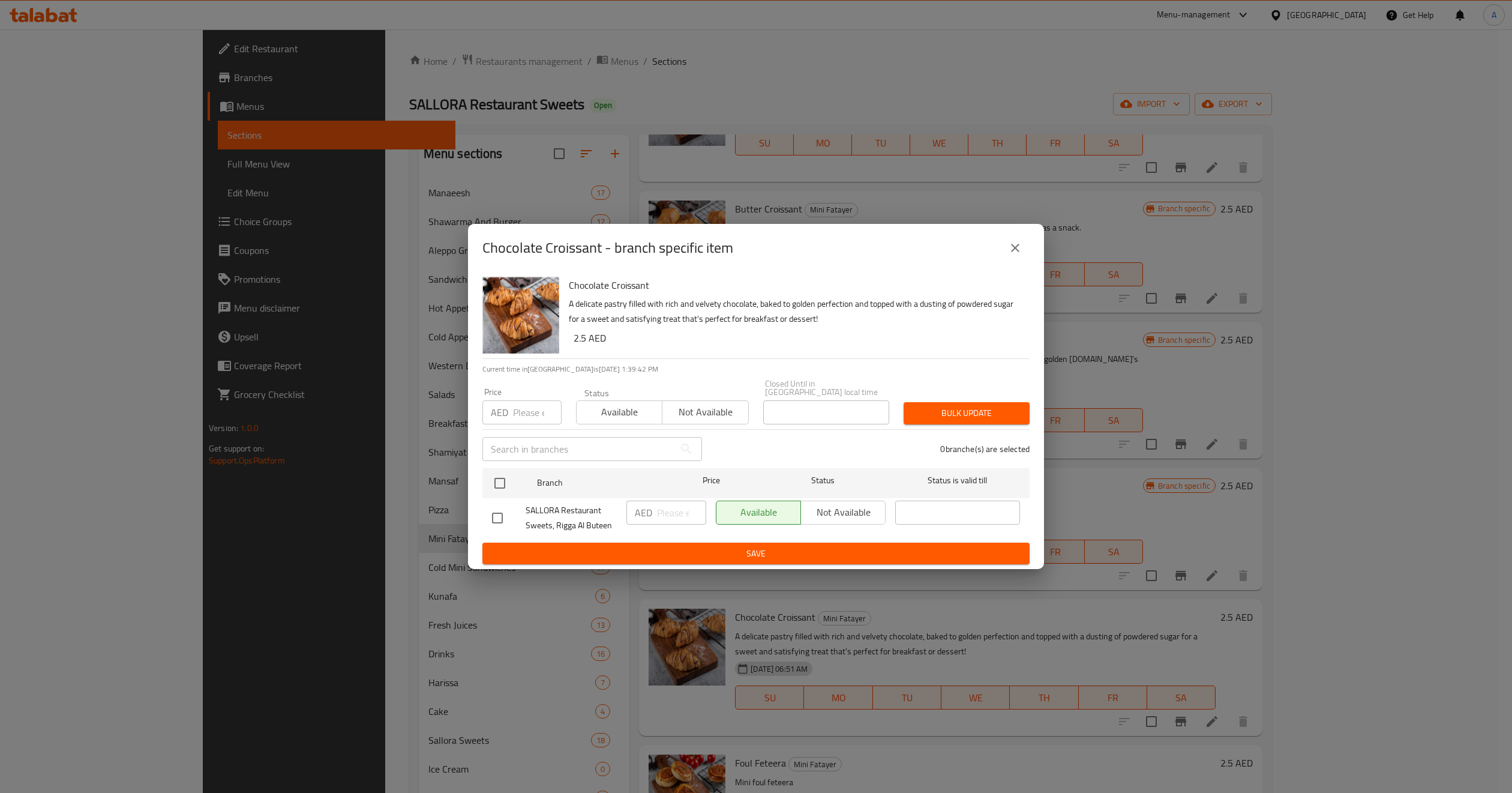
click at [515, 497] on div "SALLORA Restaurant Sweets, Rigga Al Buteen" at bounding box center [554, 518] width 135 height 44
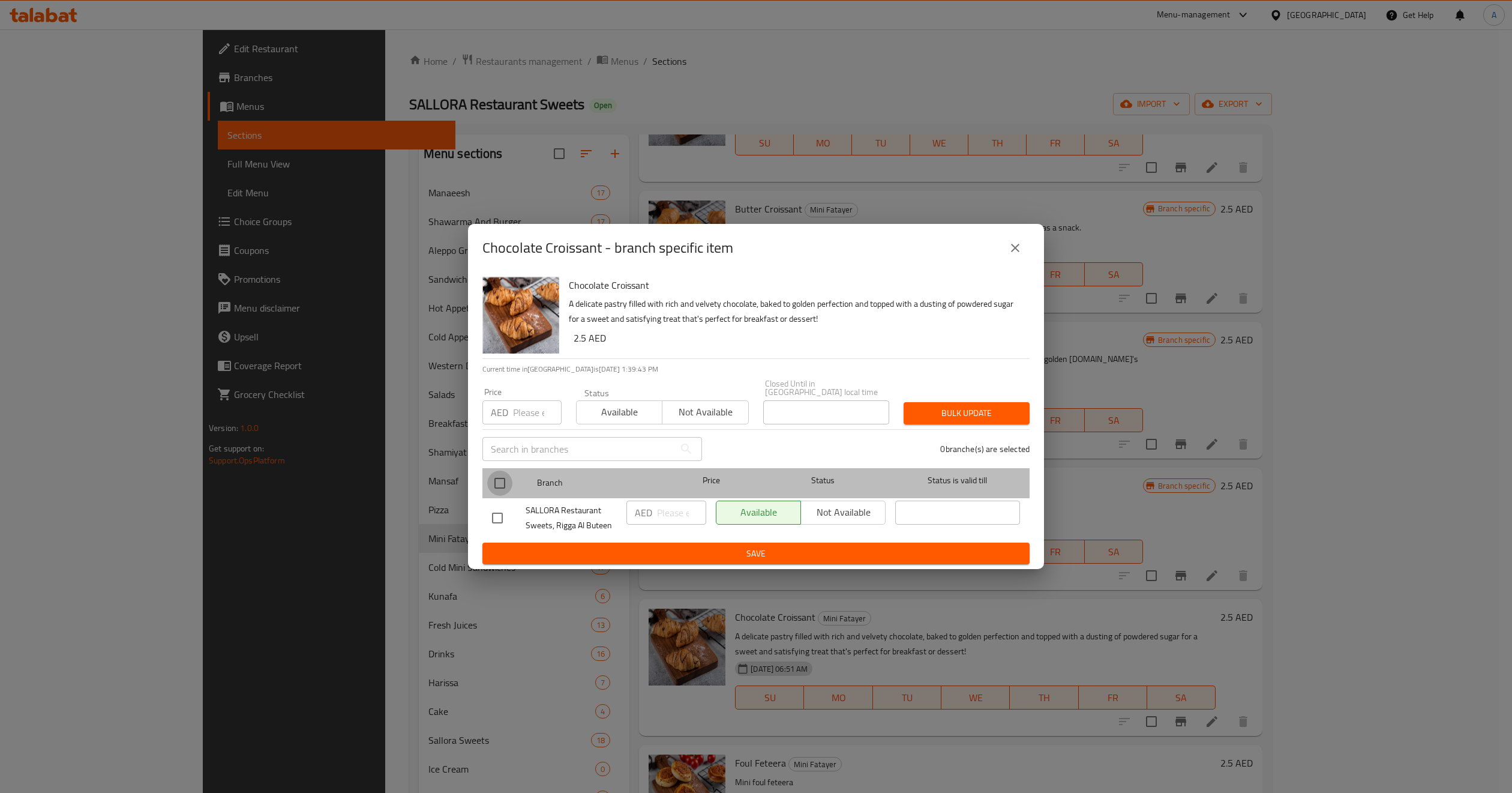
click at [510, 483] on input "checkbox" at bounding box center [499, 483] width 25 height 25
checkbox input "true"
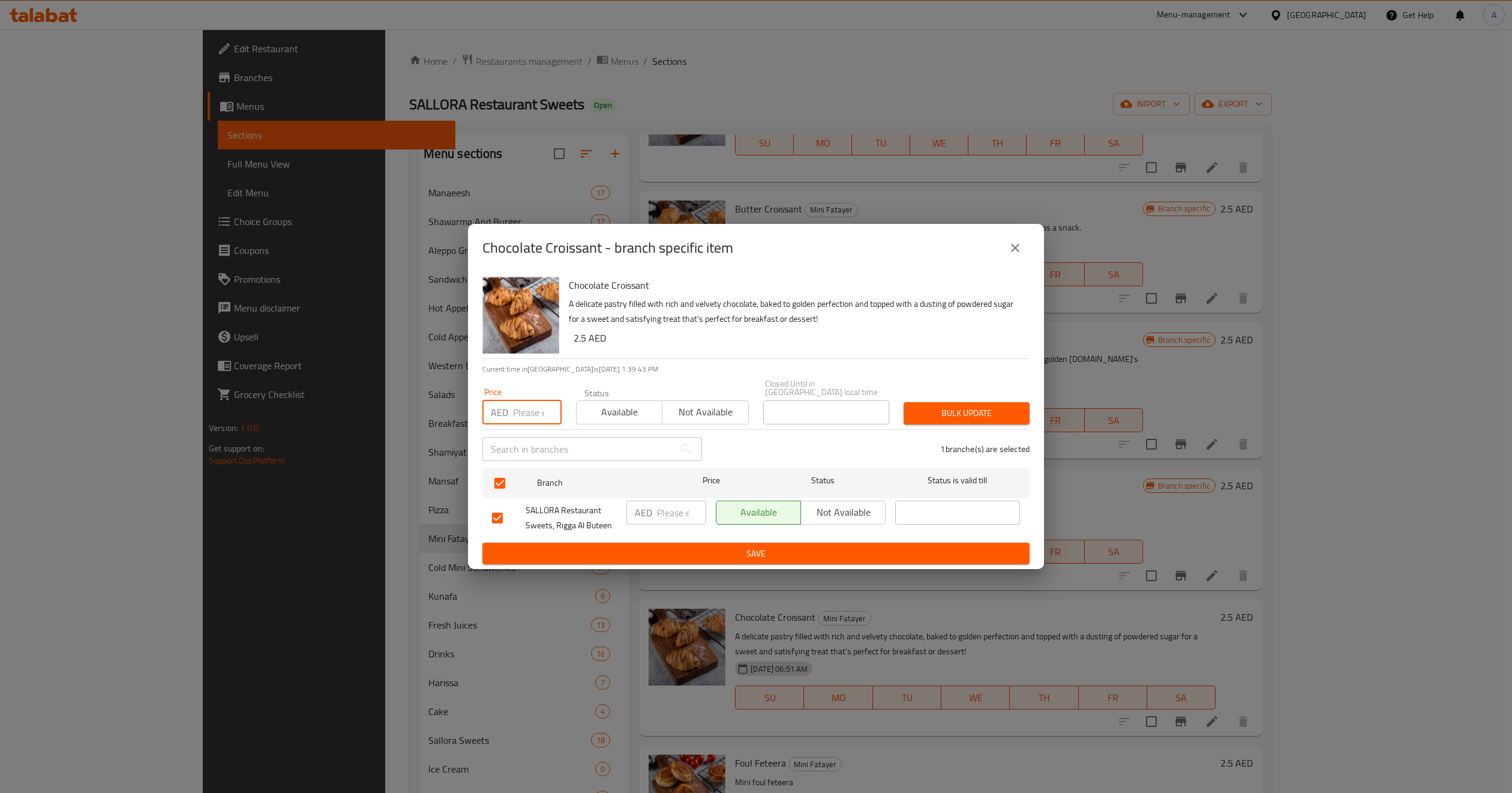
click at [525, 411] on input "number" at bounding box center [538, 413] width 49 height 24
paste input "4"
type input "4"
click at [1009, 417] on span "Bulk update" at bounding box center [967, 413] width 107 height 15
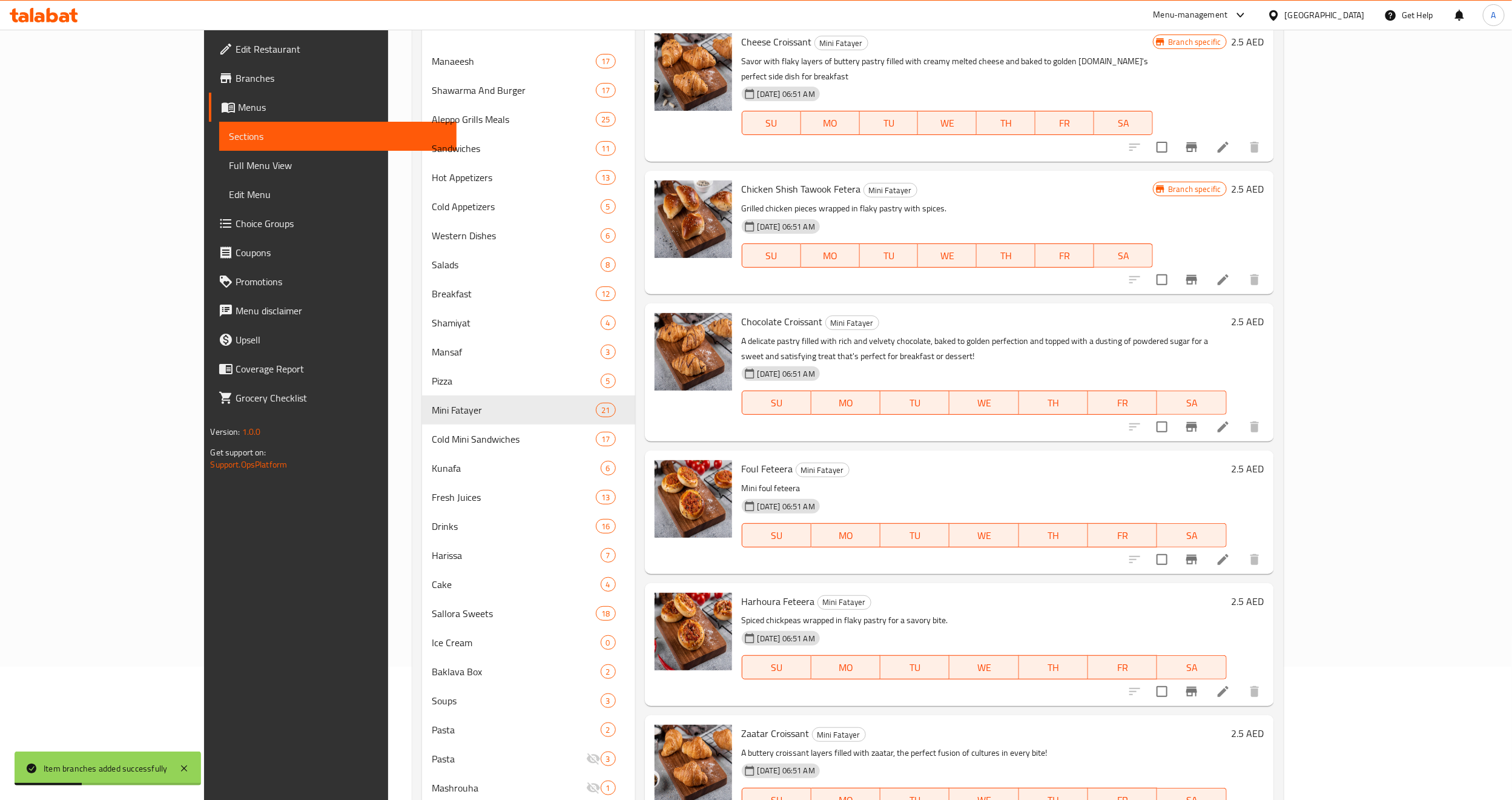
scroll to position [173, 0]
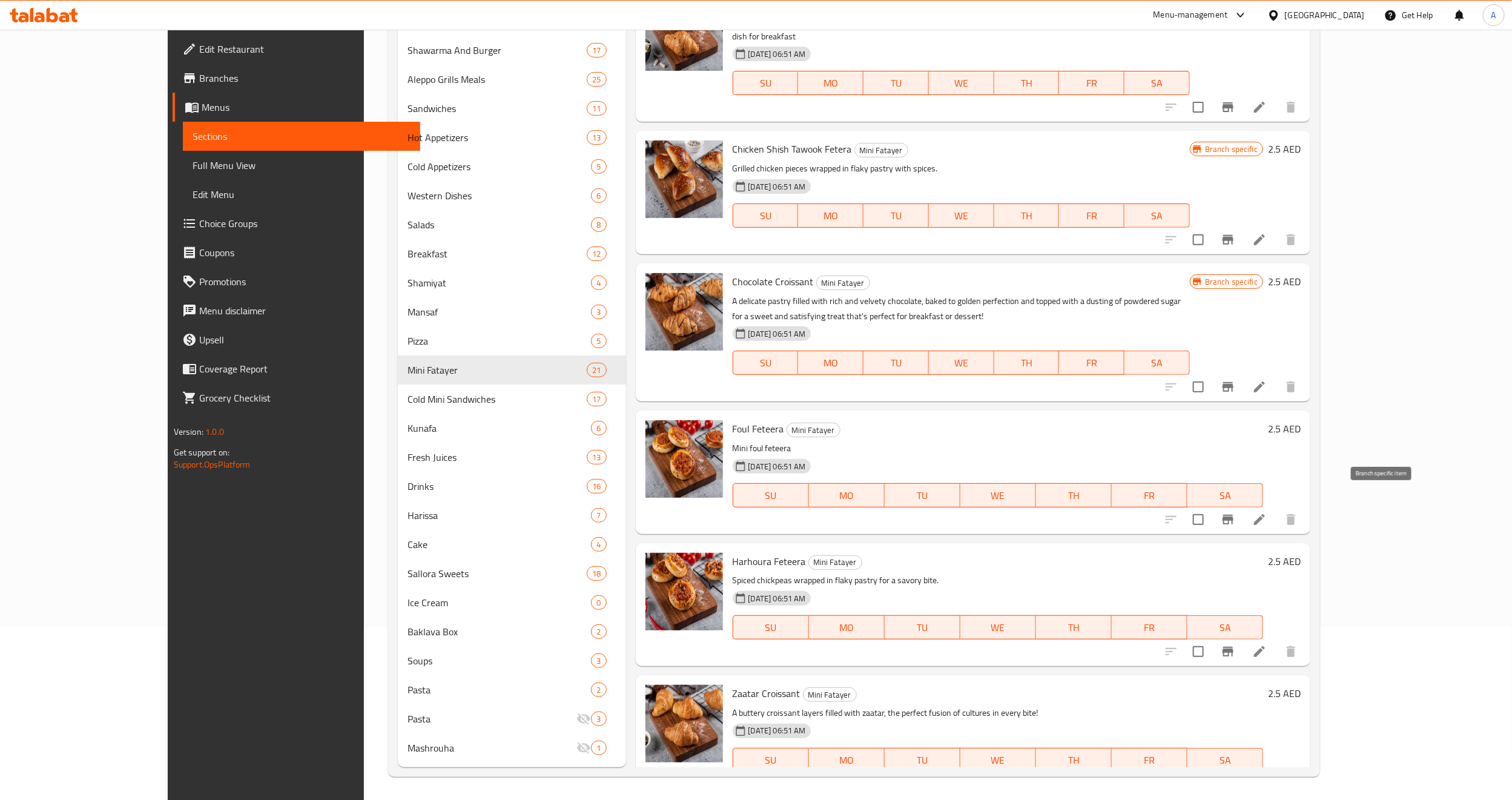
click at [1233, 514] on icon "Branch-specific-item" at bounding box center [1227, 519] width 11 height 10
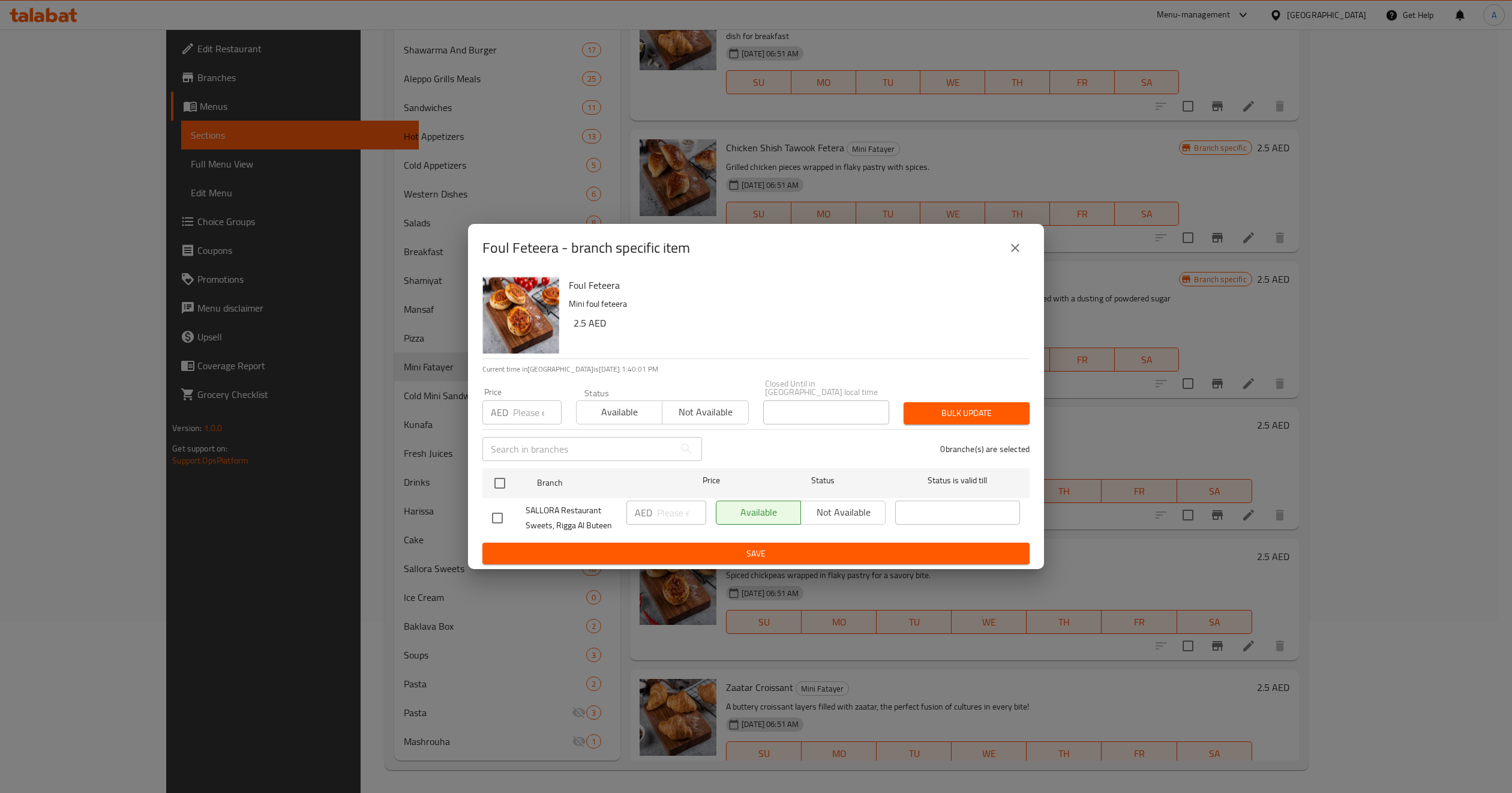
click at [1020, 229] on div "Foul Feteera - branch specific item" at bounding box center [756, 248] width 576 height 48
click at [1020, 241] on icon "close" at bounding box center [1015, 248] width 15 height 15
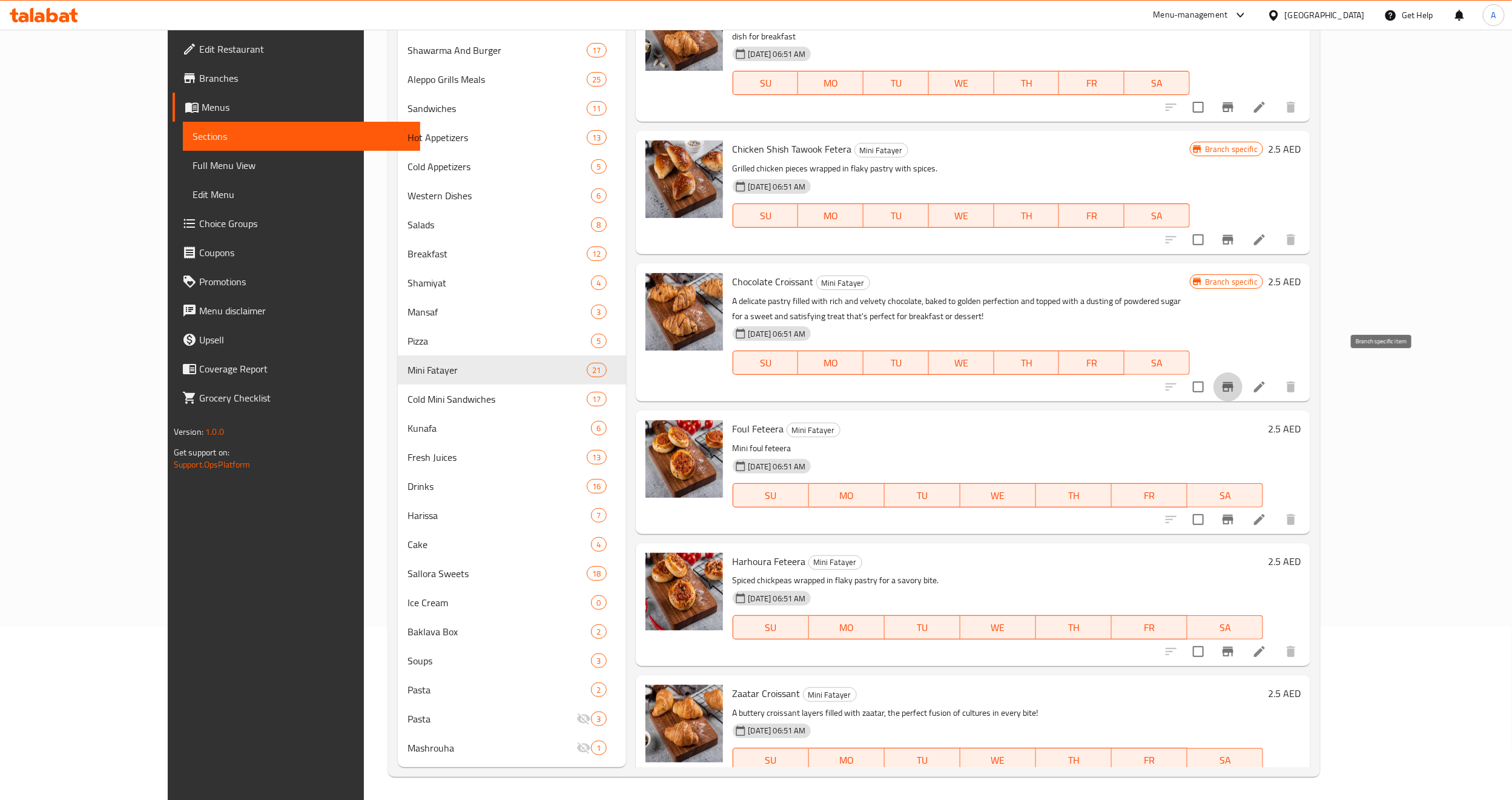
click at [1242, 372] on button "Branch-specific-item" at bounding box center [1227, 386] width 29 height 29
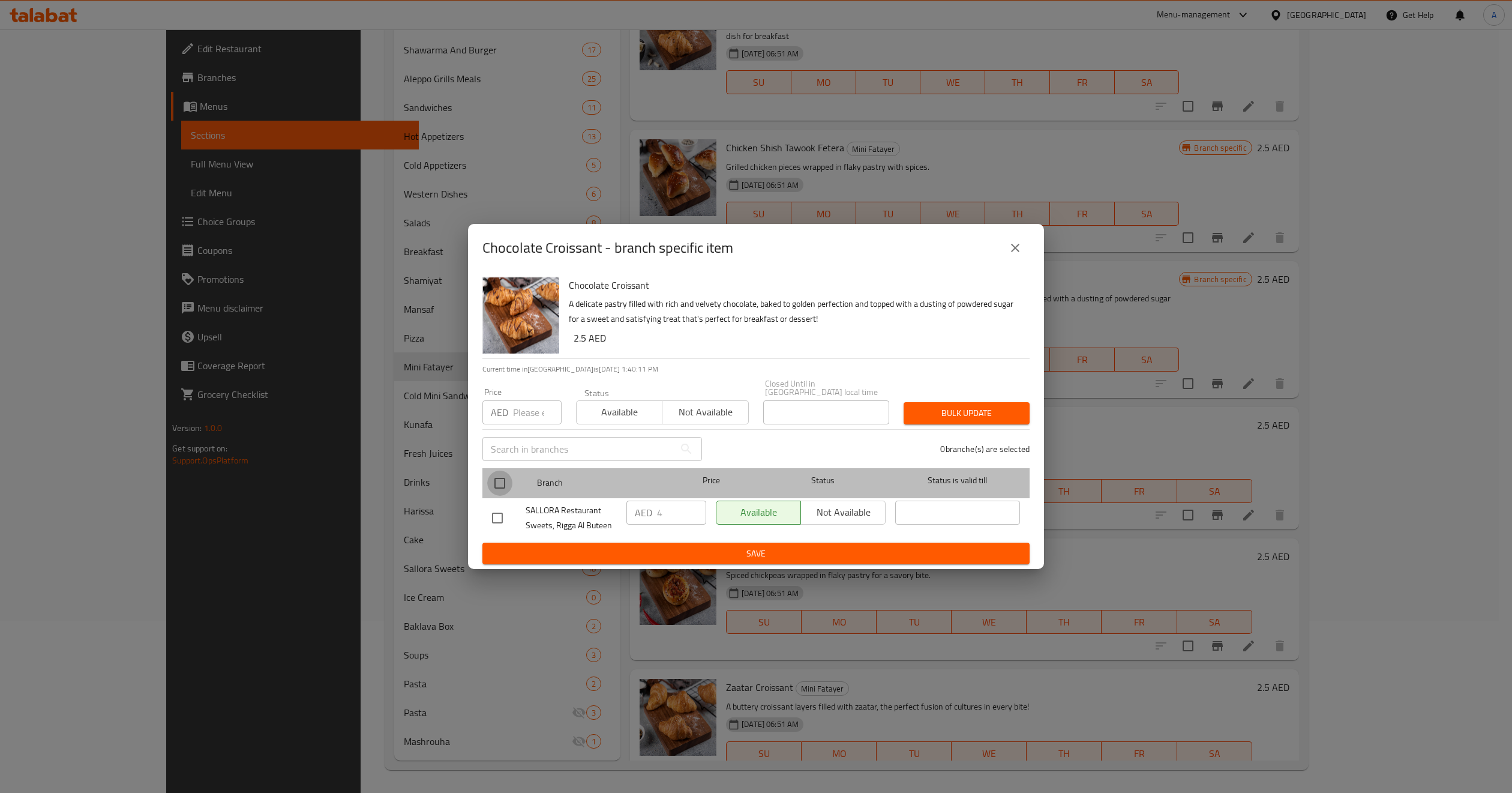
click at [498, 485] on input "checkbox" at bounding box center [499, 483] width 25 height 25
checkbox input "true"
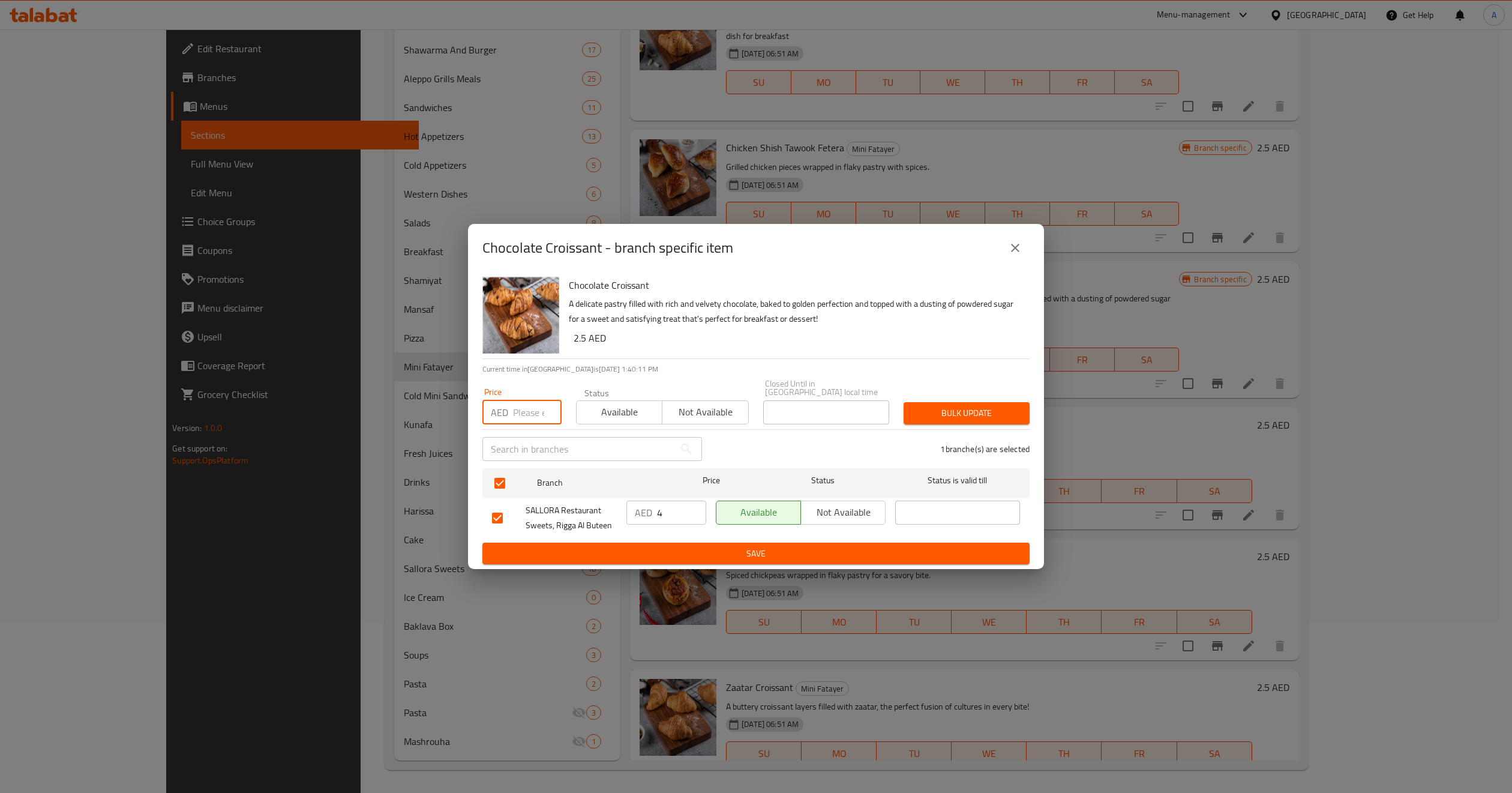
click at [523, 415] on input "number" at bounding box center [538, 413] width 49 height 24
paste input "4"
type input "4"
click at [710, 406] on span "Not available" at bounding box center [705, 412] width 76 height 17
click at [1014, 415] on span "Bulk update" at bounding box center [967, 413] width 107 height 15
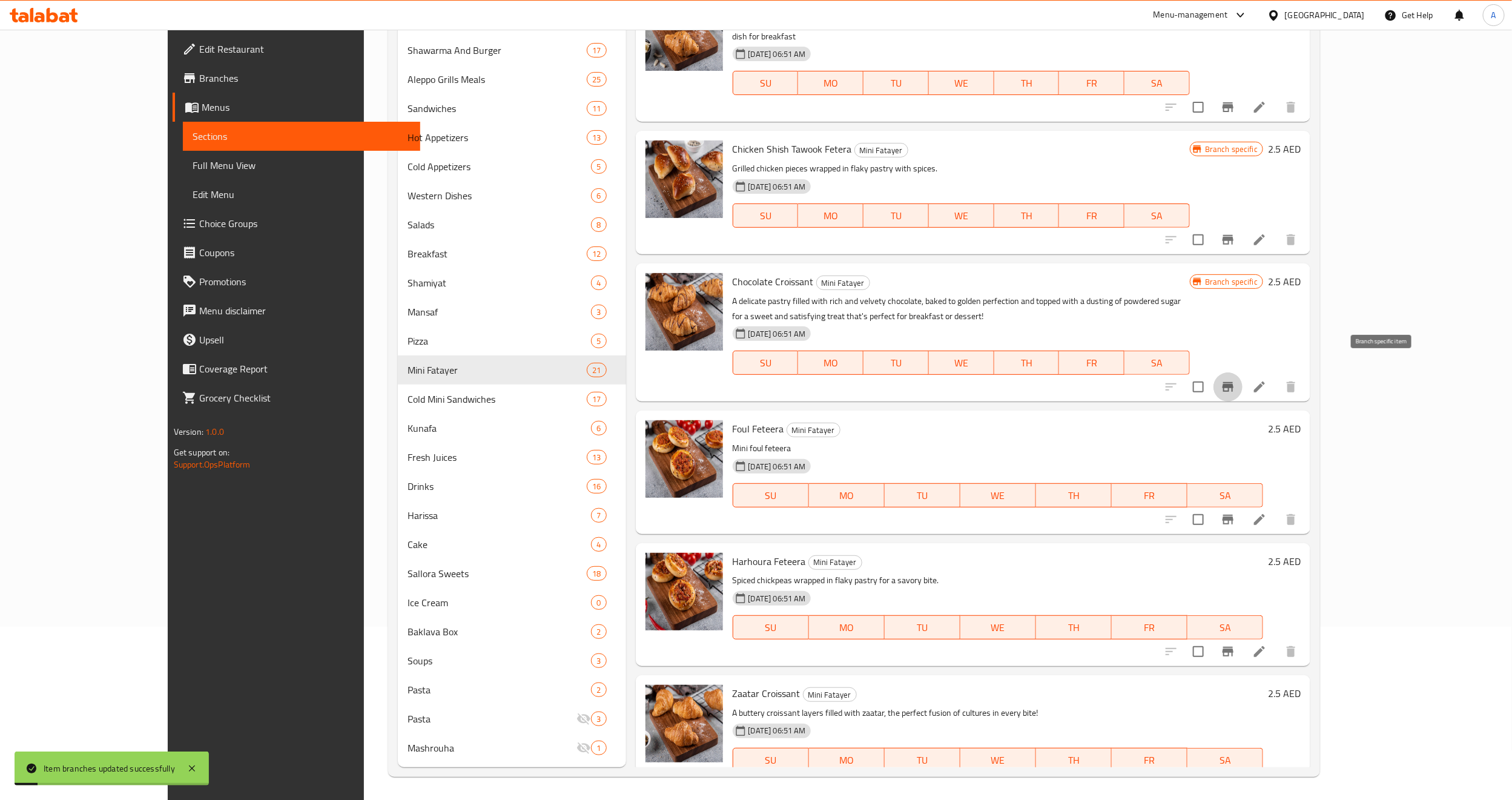
click at [1242, 372] on button "Branch-specific-item" at bounding box center [1227, 386] width 29 height 29
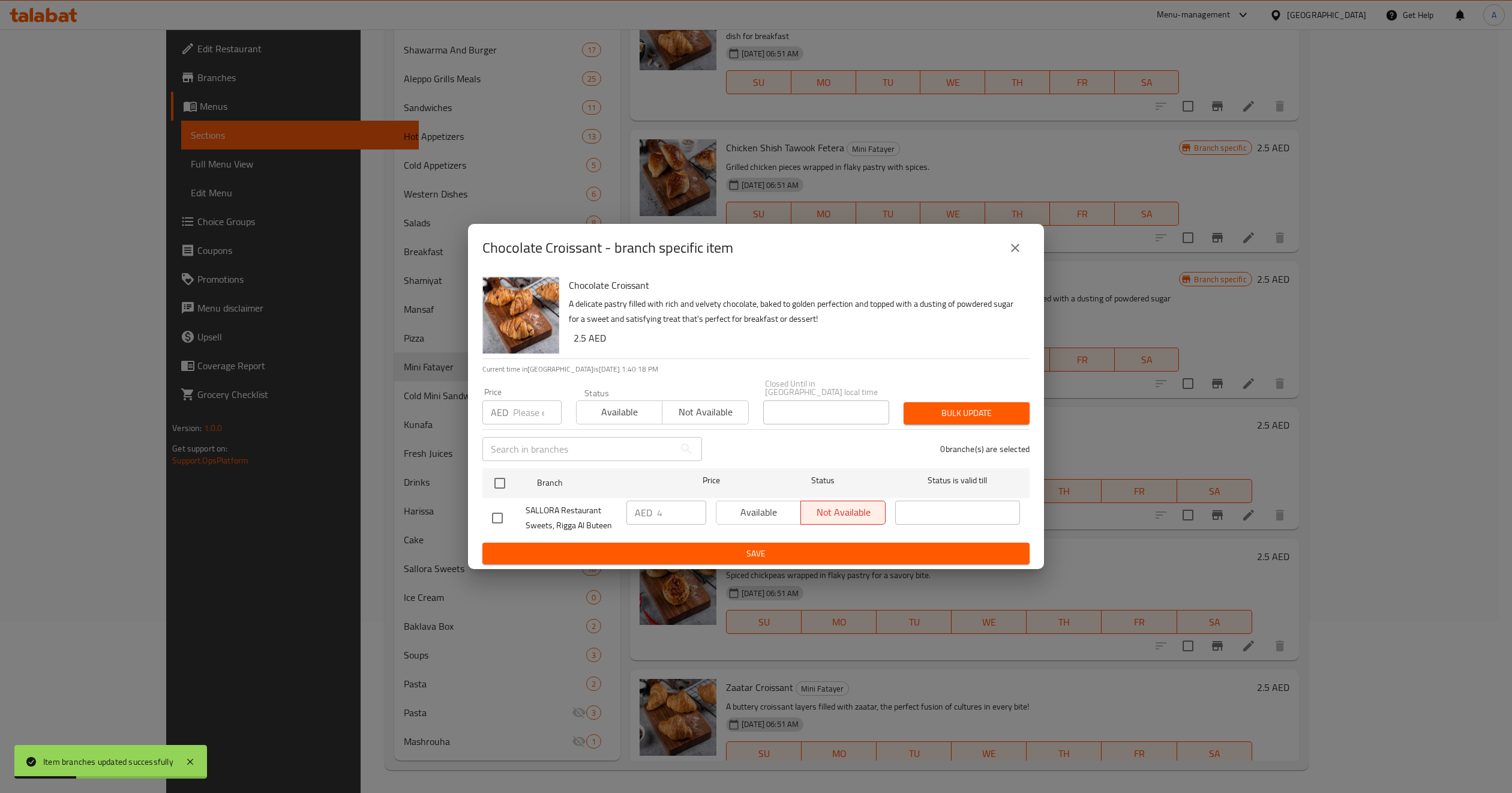
click at [1027, 274] on div "Chocolate Croissant A delicate pastry filled with rich and velvety chocolate, b…" at bounding box center [800, 315] width 471 height 87
click at [1021, 247] on icon "close" at bounding box center [1015, 248] width 15 height 15
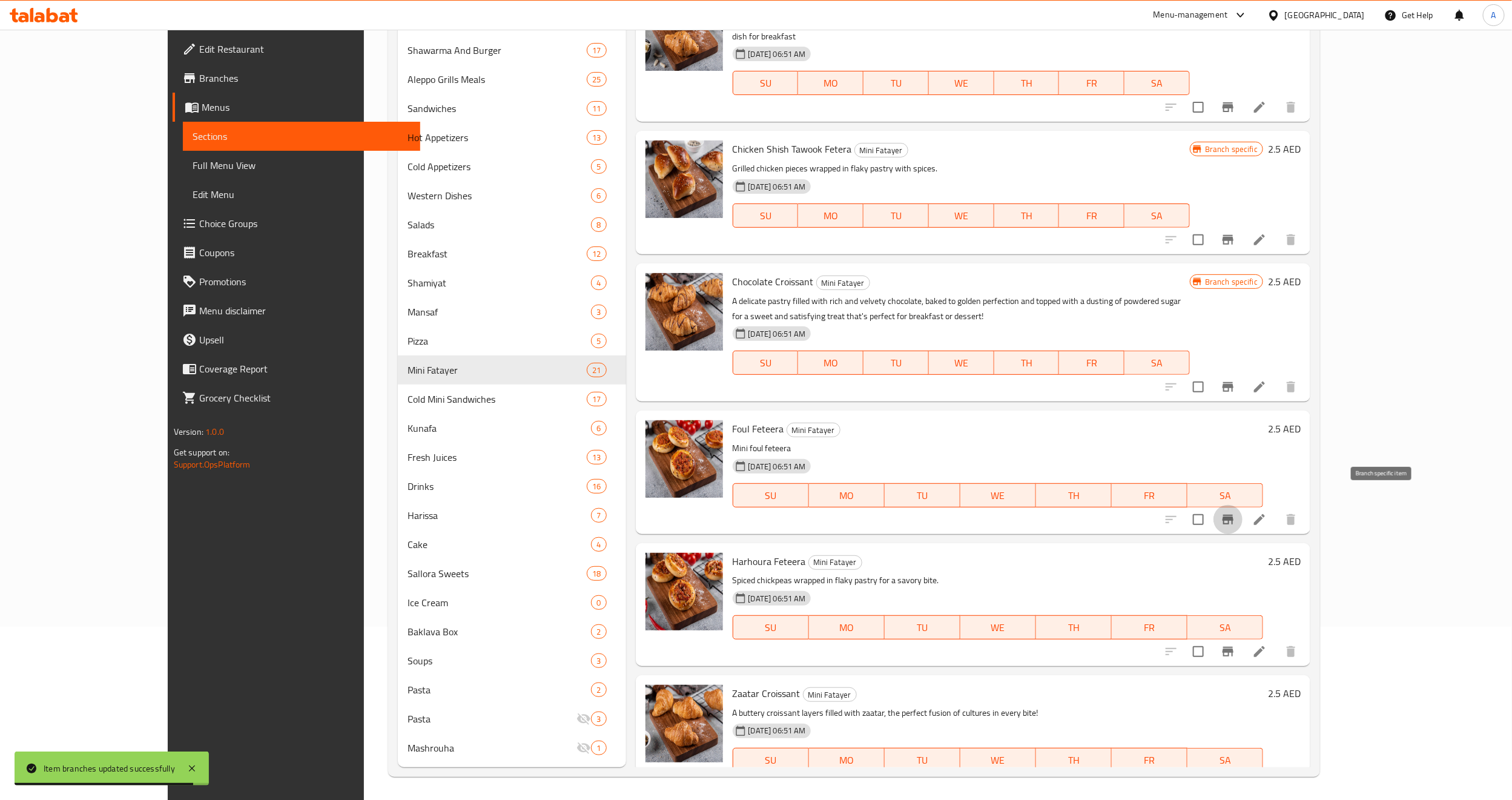
click at [1242, 505] on button "Branch-specific-item" at bounding box center [1227, 519] width 29 height 29
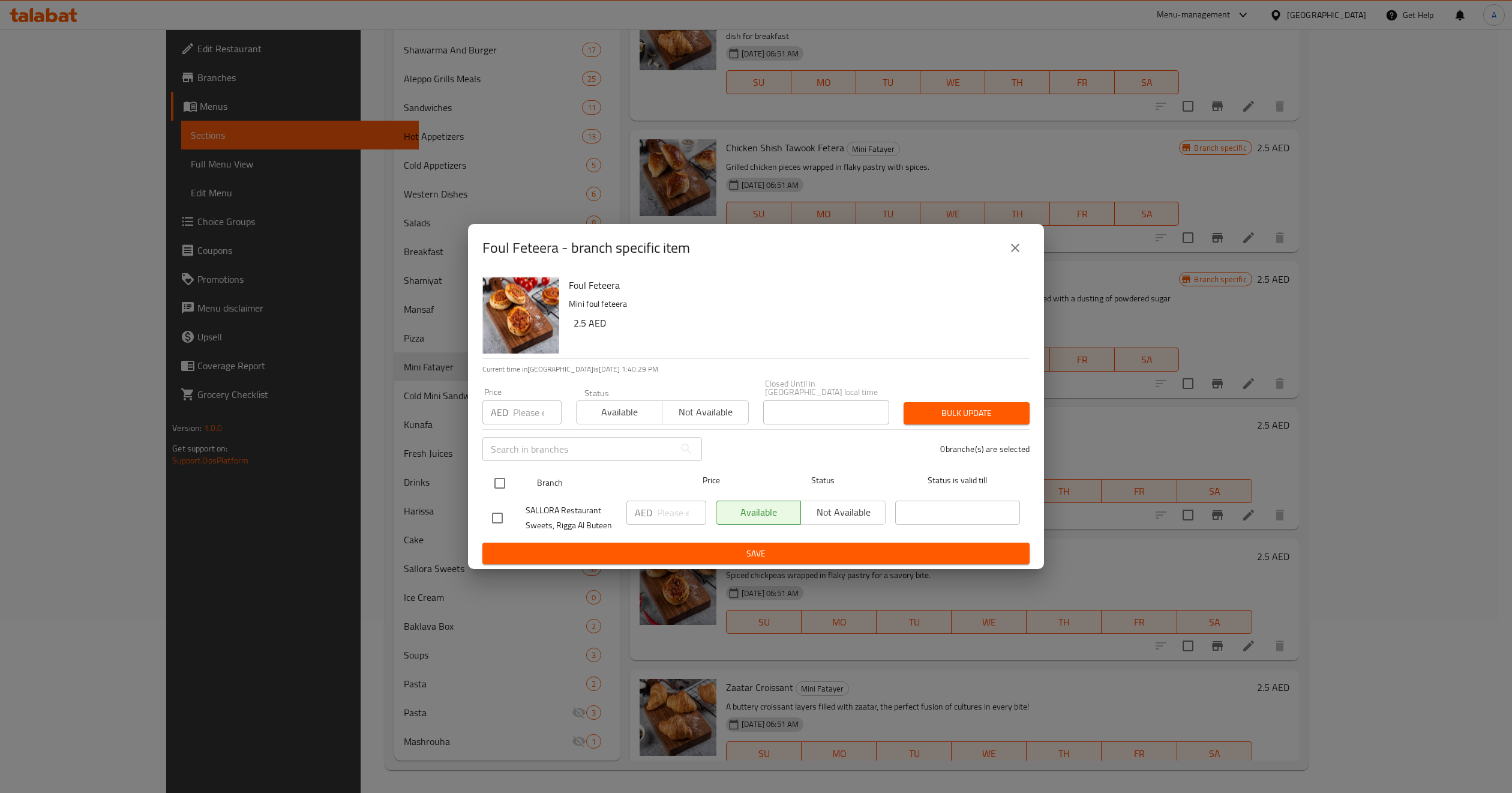
click at [512, 486] on input "checkbox" at bounding box center [499, 483] width 25 height 25
checkbox input "true"
click at [528, 413] on input "number" at bounding box center [538, 413] width 49 height 24
paste input "4"
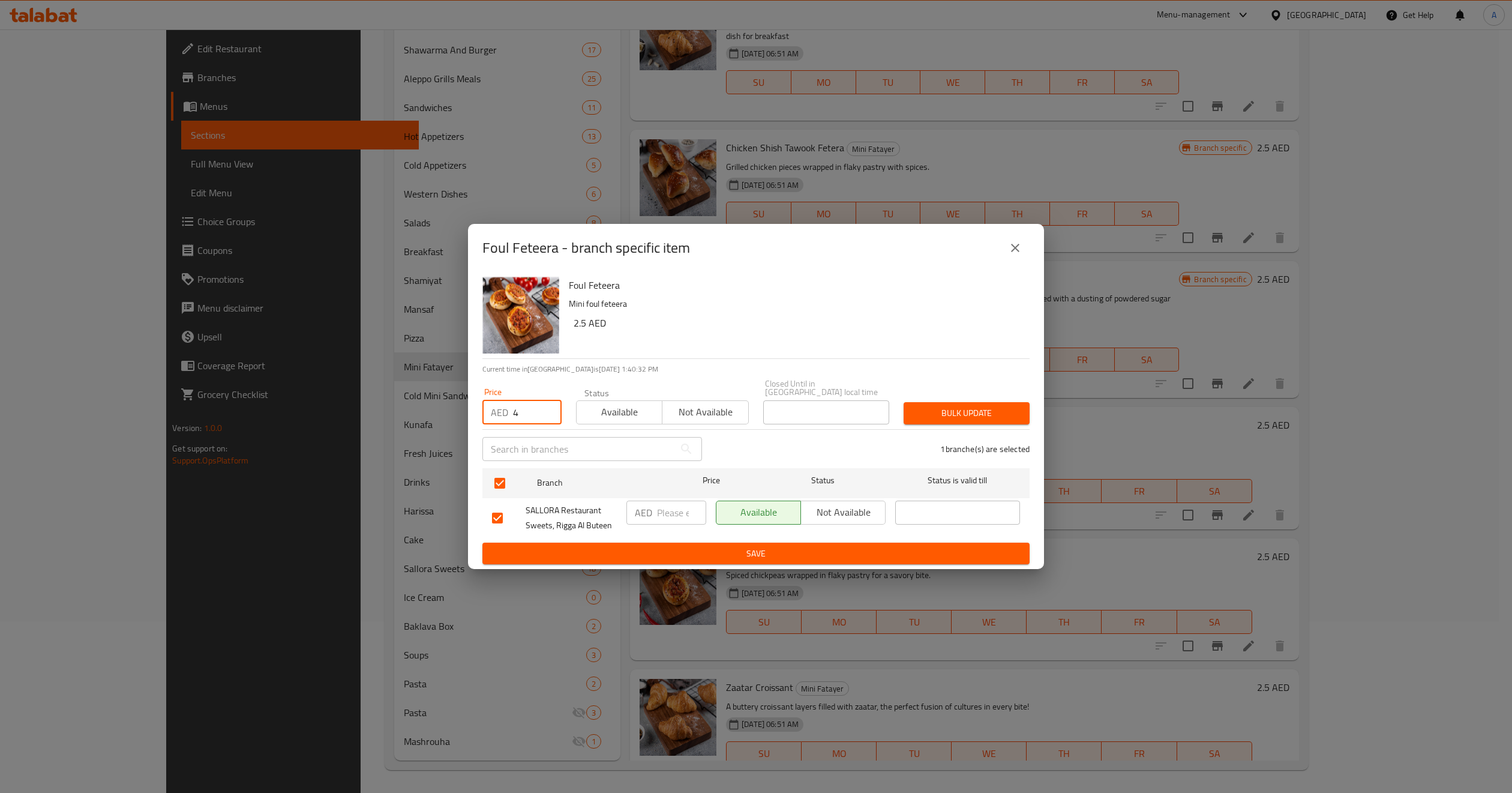
type input "4"
click at [739, 415] on span "Not available" at bounding box center [705, 412] width 76 height 17
click at [954, 418] on span "Bulk update" at bounding box center [967, 413] width 107 height 15
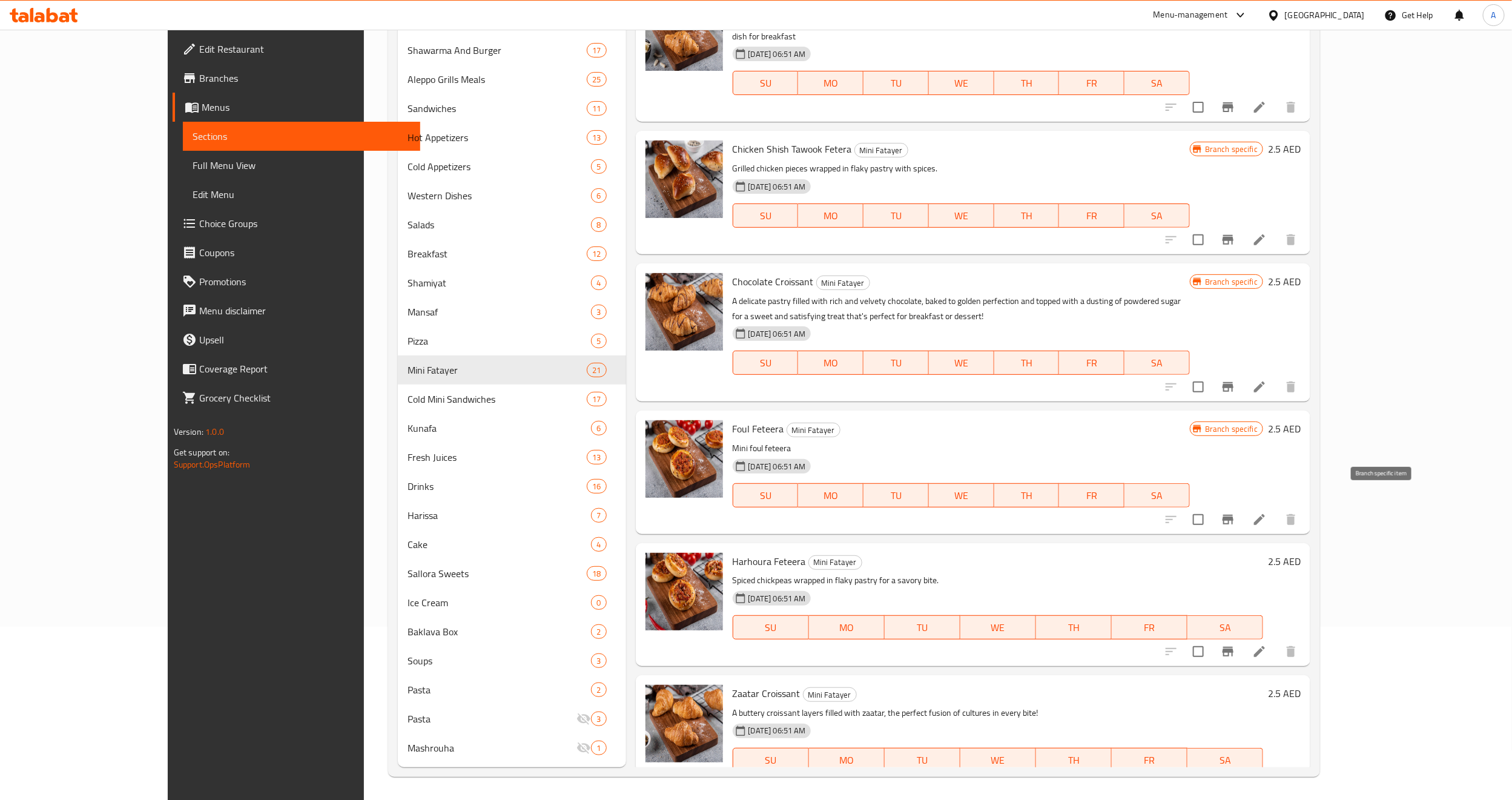
click at [1242, 505] on button "Branch-specific-item" at bounding box center [1227, 519] width 29 height 29
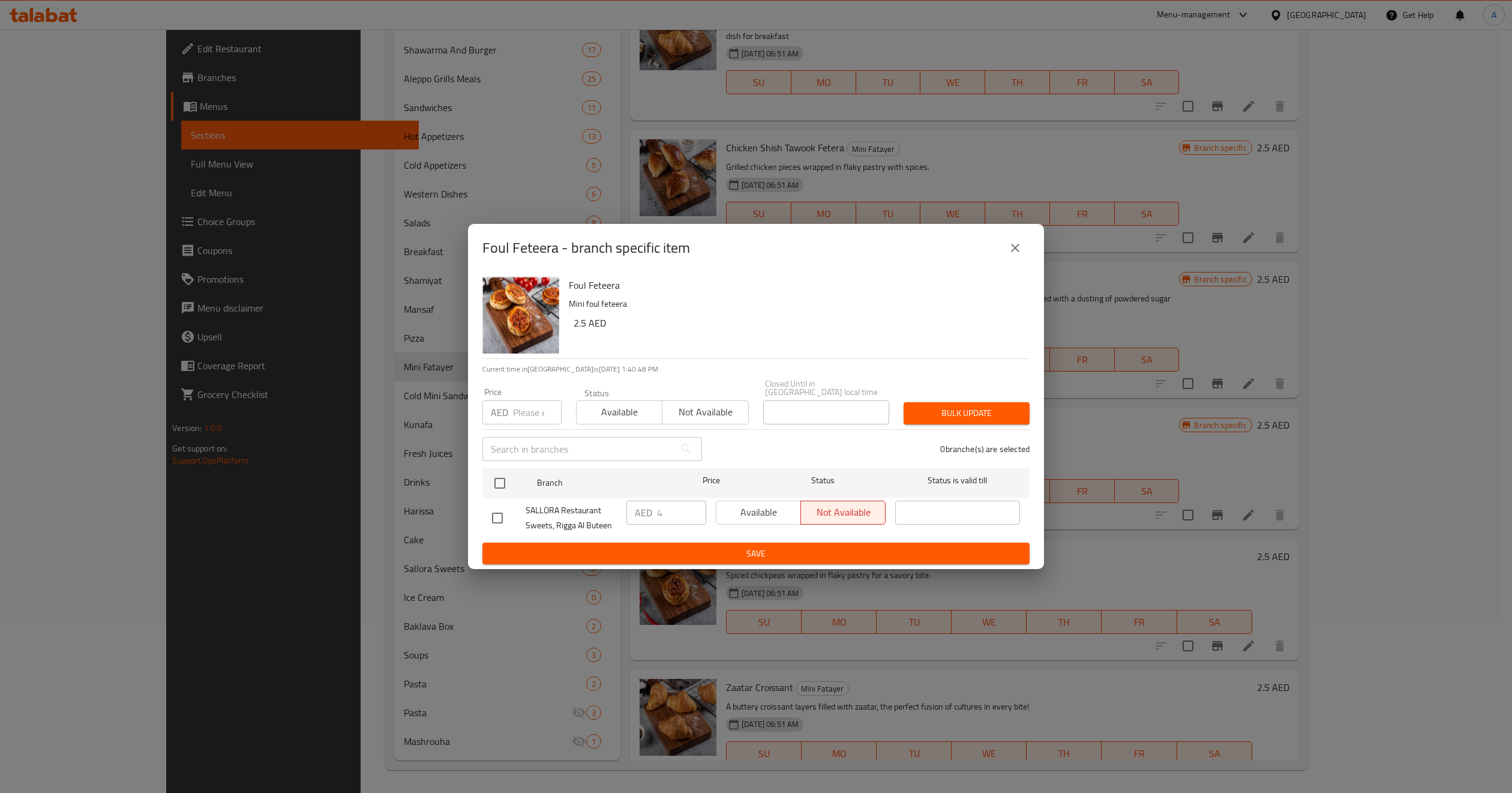
click at [1025, 252] on button "close" at bounding box center [1015, 248] width 29 height 29
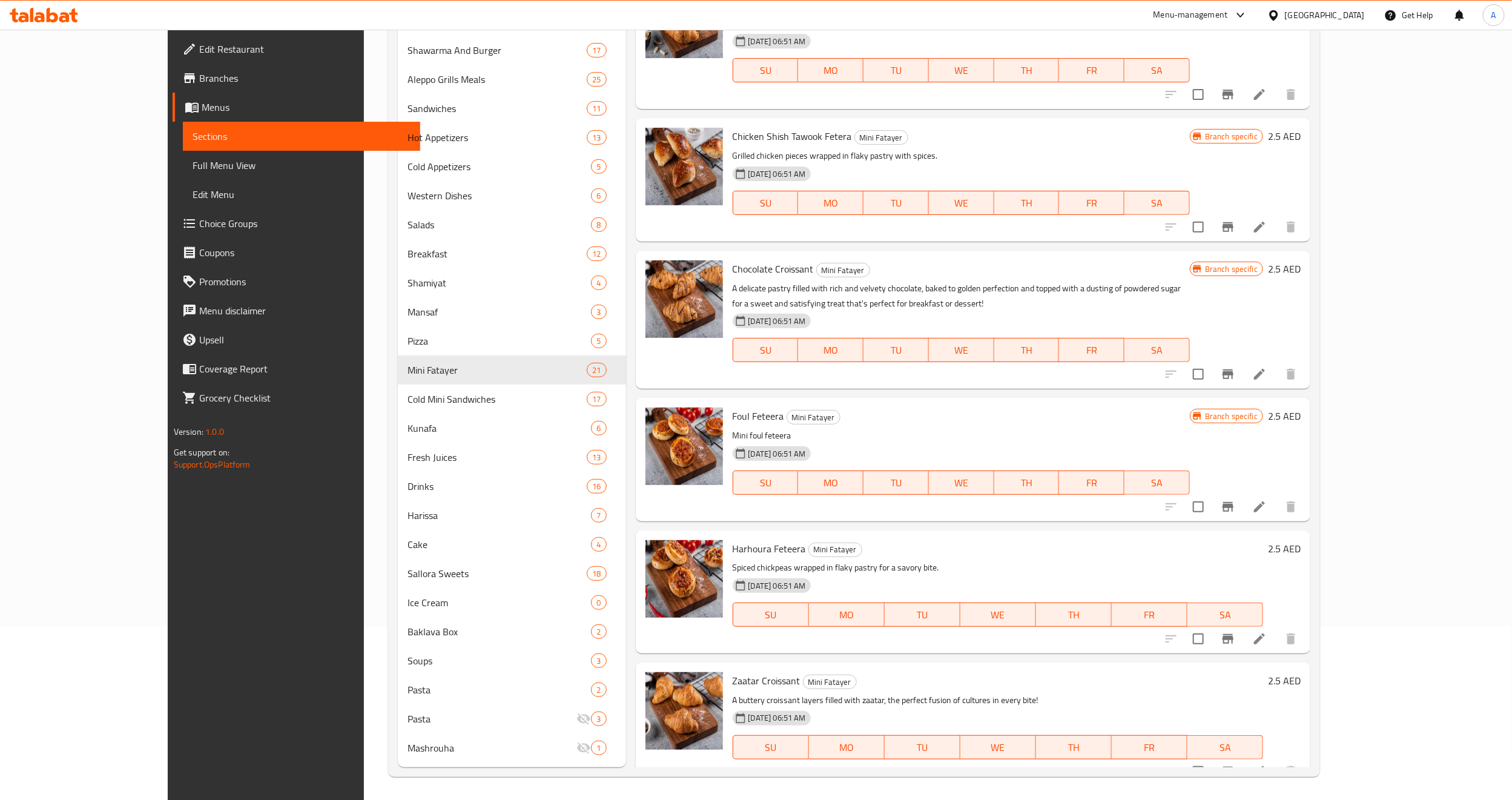
scroll to position [2000, 0]
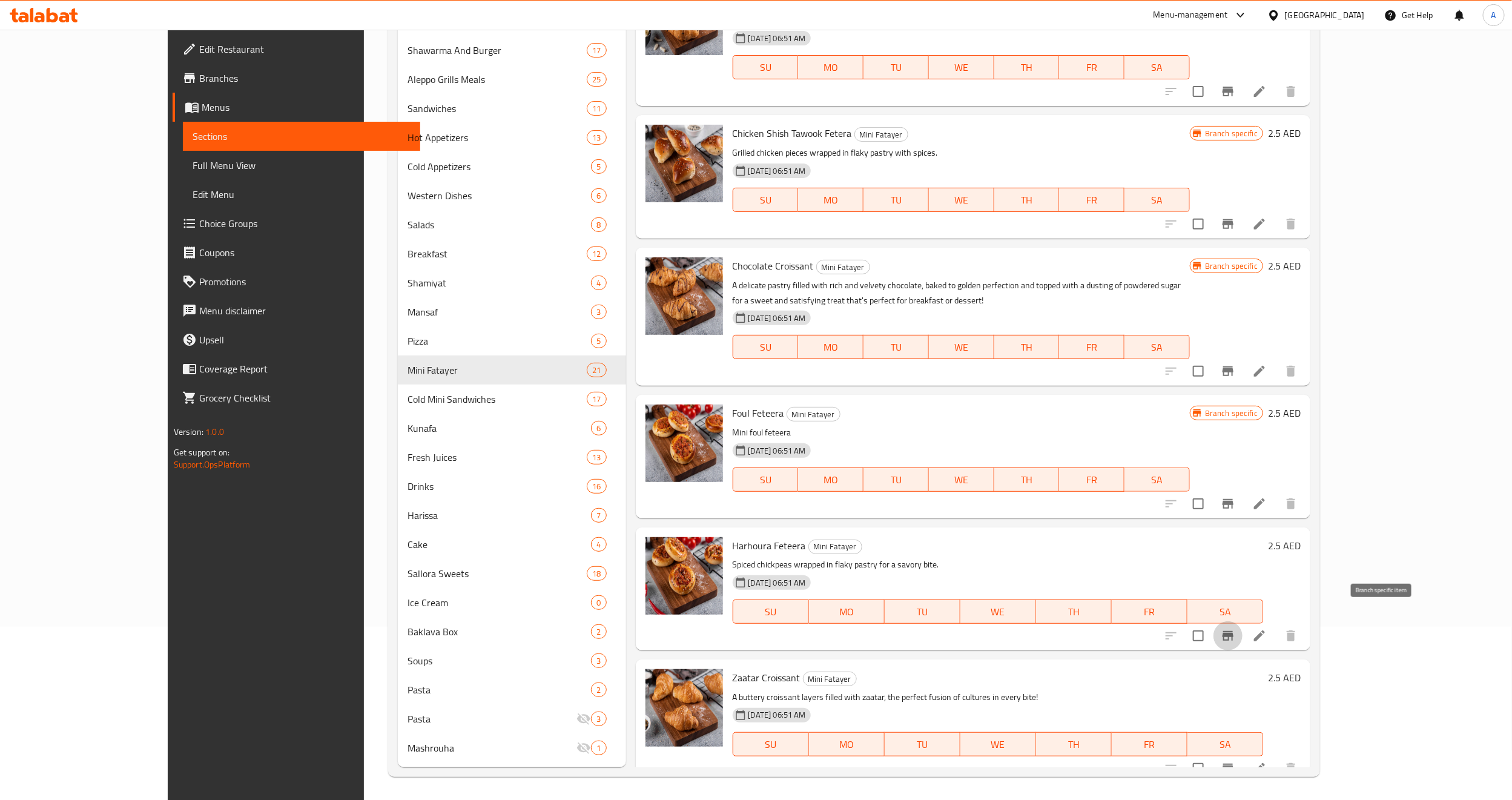
click at [1242, 621] on button "Branch-specific-item" at bounding box center [1227, 635] width 29 height 29
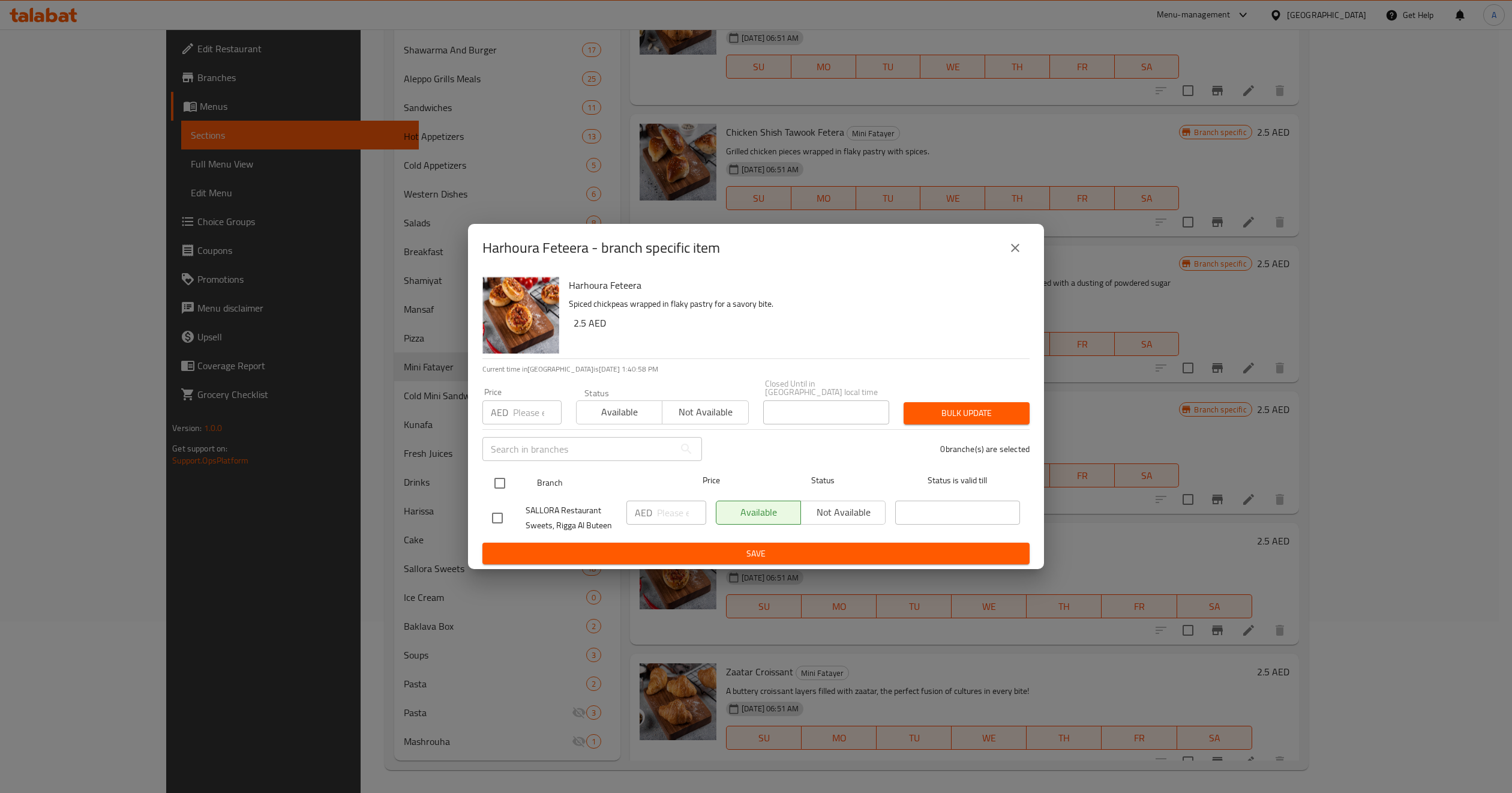
click at [493, 486] on input "checkbox" at bounding box center [499, 483] width 25 height 25
checkbox input "true"
click at [523, 411] on input "number" at bounding box center [538, 413] width 49 height 24
paste input "4"
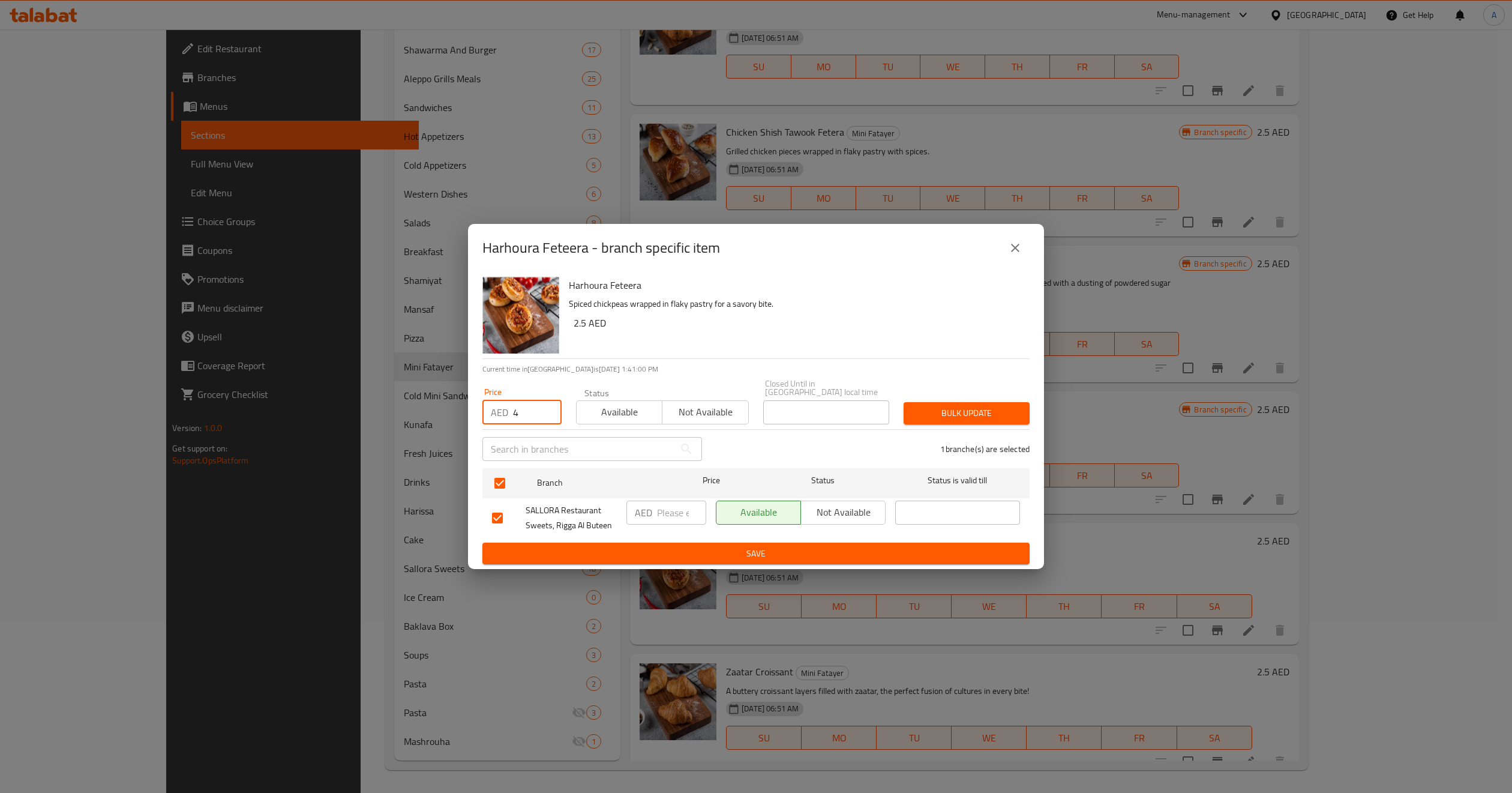
type input "4"
click at [728, 419] on span "Not available" at bounding box center [705, 412] width 76 height 17
click at [929, 407] on span "Bulk update" at bounding box center [967, 413] width 107 height 15
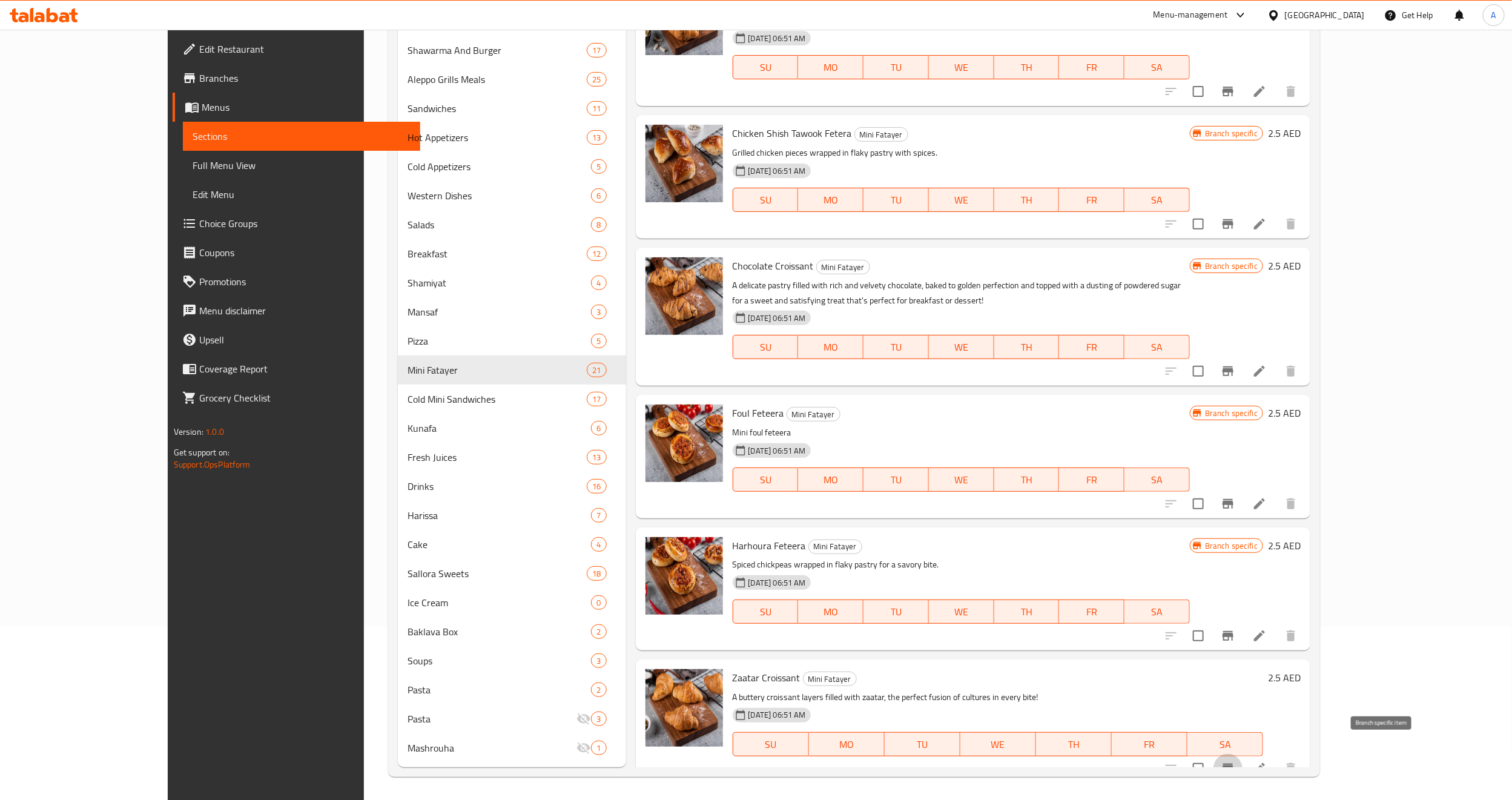
click at [1235, 761] on icon "Branch-specific-item" at bounding box center [1227, 768] width 15 height 15
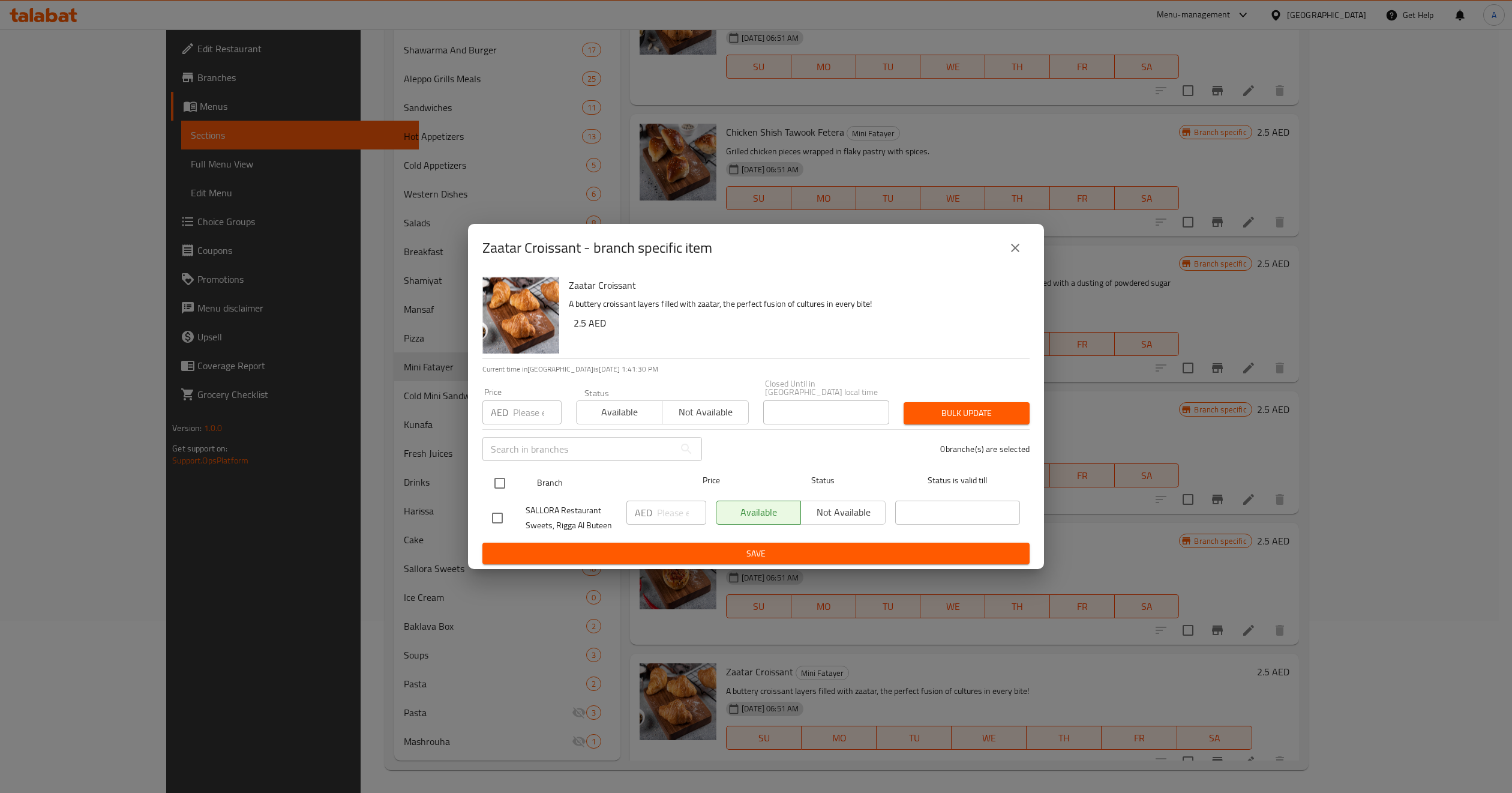
click at [505, 478] on input "checkbox" at bounding box center [499, 483] width 25 height 25
checkbox input "true"
click at [532, 387] on div "Price AED Price" at bounding box center [522, 406] width 79 height 36
click at [526, 407] on input "number" at bounding box center [538, 413] width 49 height 24
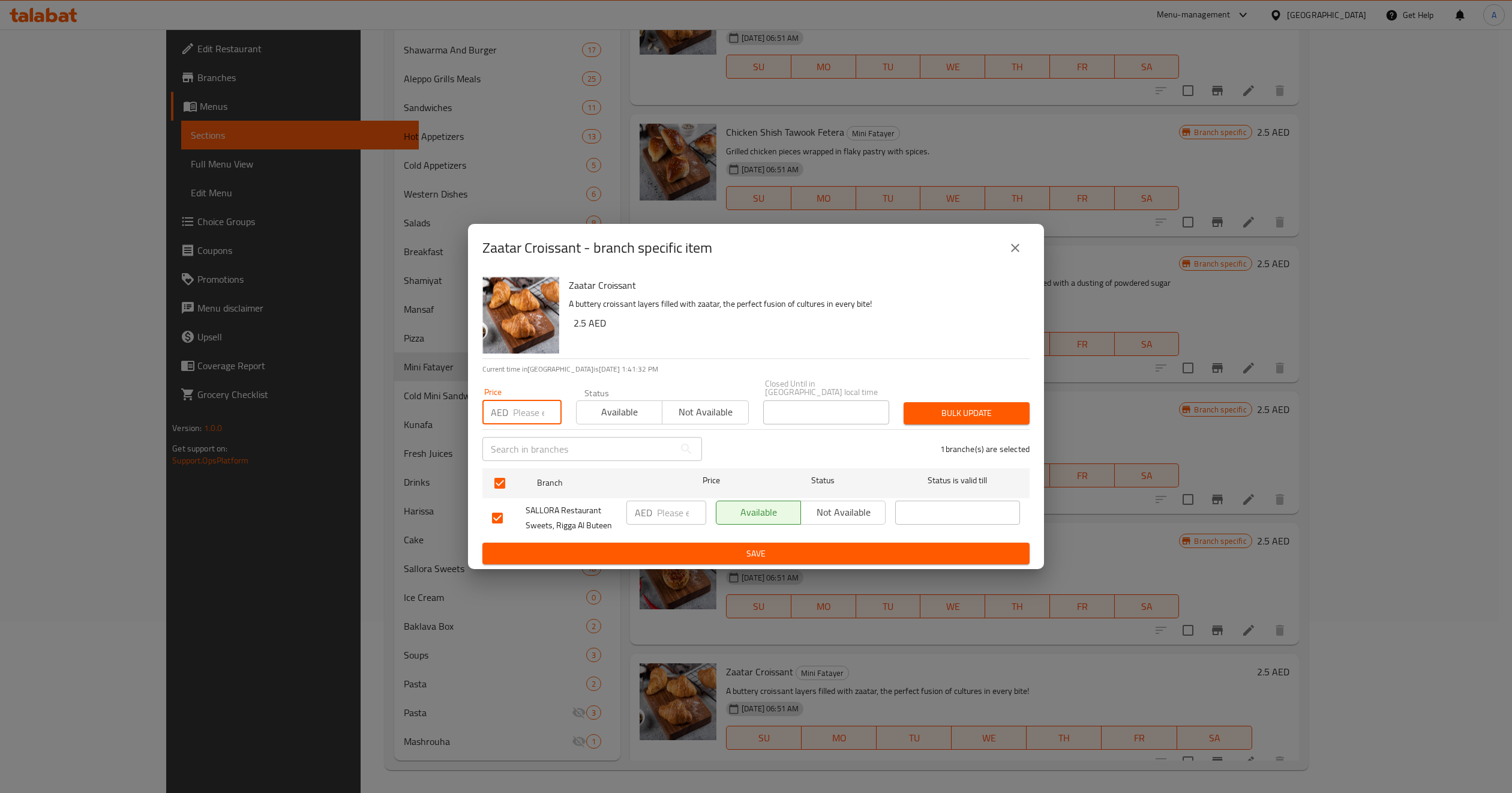
paste input "4"
type input "4"
click at [690, 411] on span "Not available" at bounding box center [705, 412] width 76 height 17
click at [941, 420] on span "Bulk update" at bounding box center [967, 413] width 107 height 15
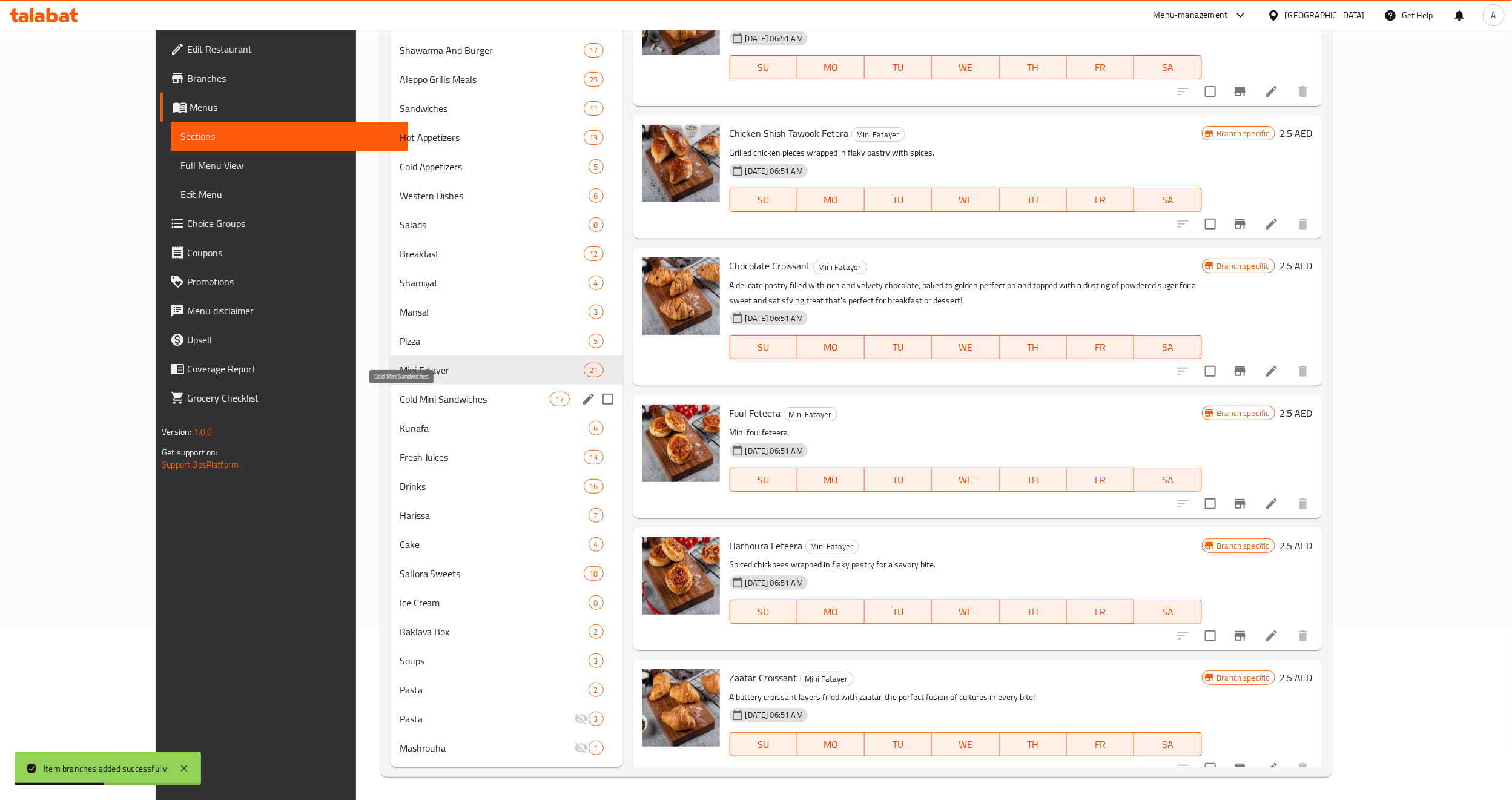
click at [416, 393] on span "Cold Mini Sandwiches" at bounding box center [475, 399] width 151 height 15
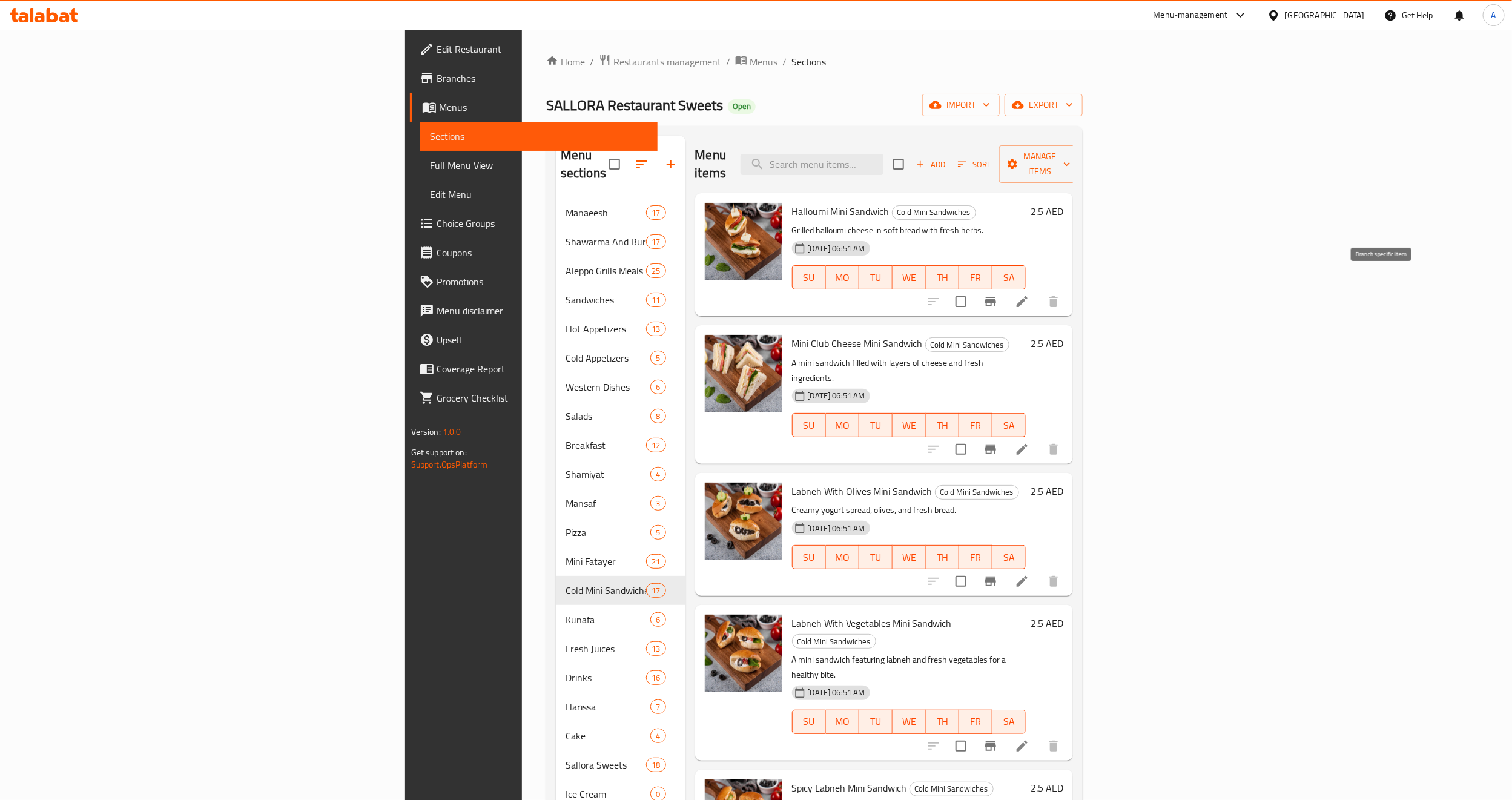
click at [996, 297] on icon "Branch-specific-item" at bounding box center [990, 301] width 11 height 10
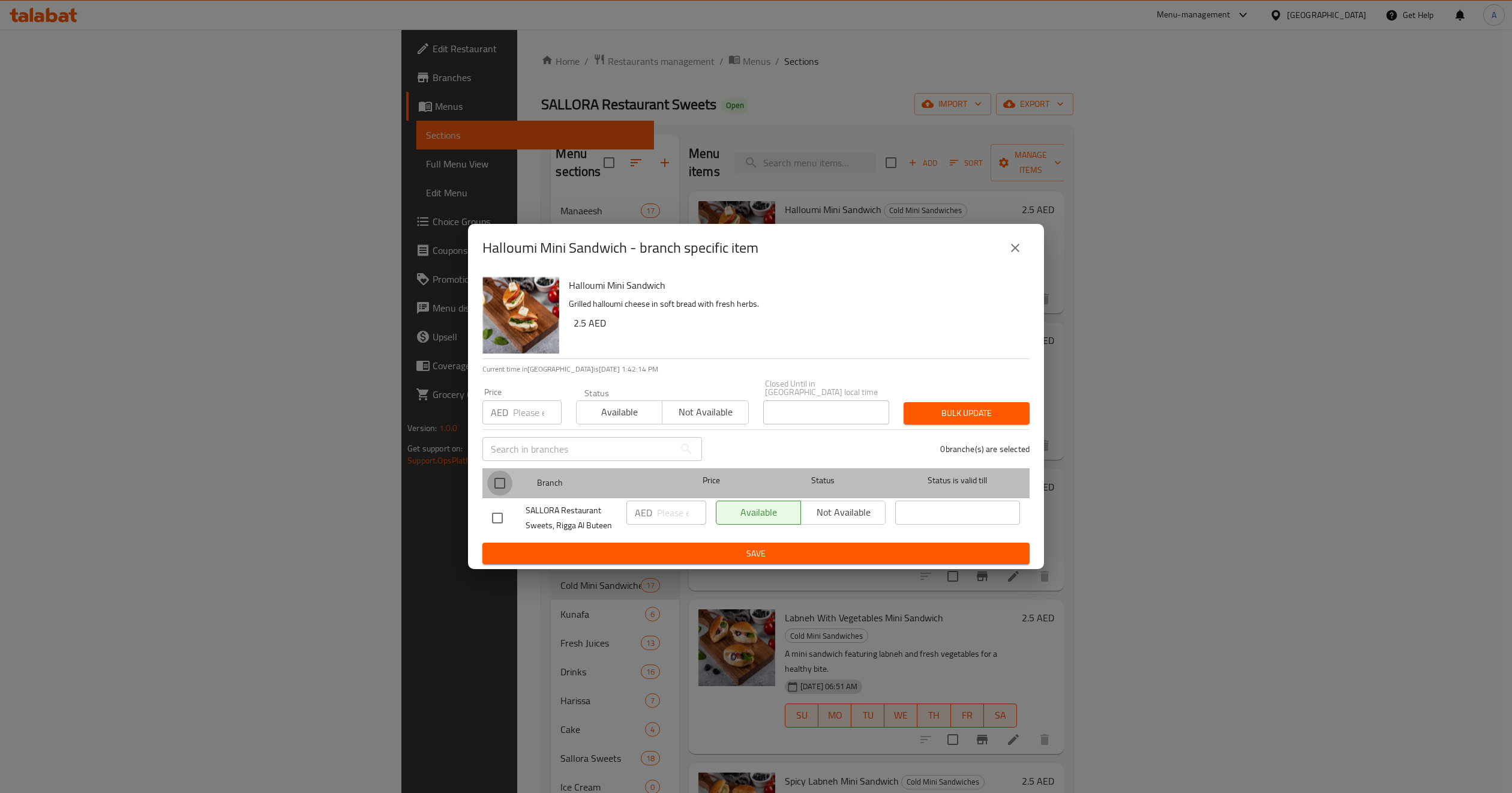
click at [510, 472] on input "checkbox" at bounding box center [499, 483] width 25 height 25
checkbox input "true"
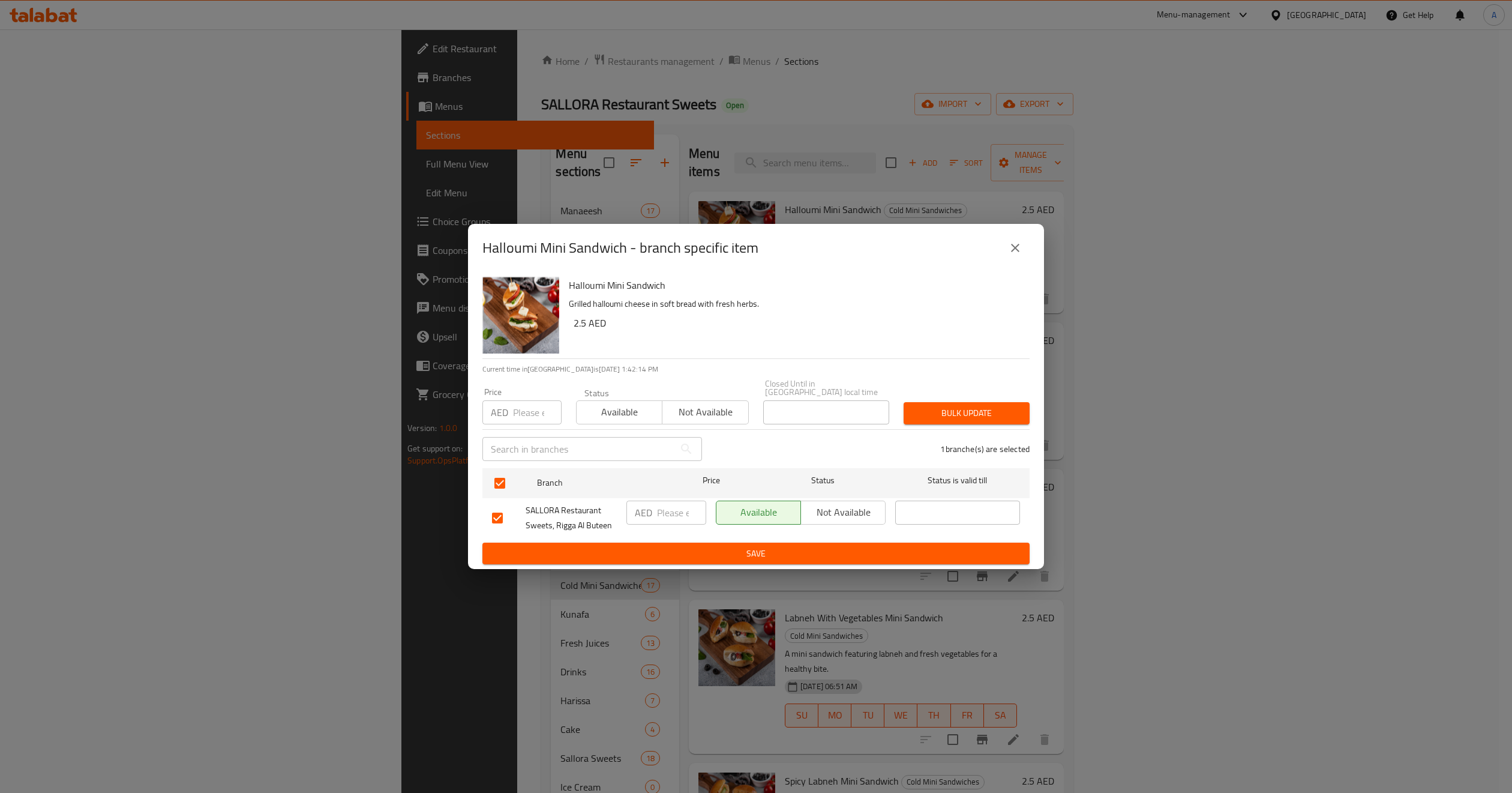
drag, startPoint x: 523, startPoint y: 421, endPoint x: 530, endPoint y: 421, distance: 7.0
click at [530, 421] on input "number" at bounding box center [538, 413] width 49 height 24
type input "5"
click at [924, 409] on span "Bulk update" at bounding box center [967, 413] width 107 height 15
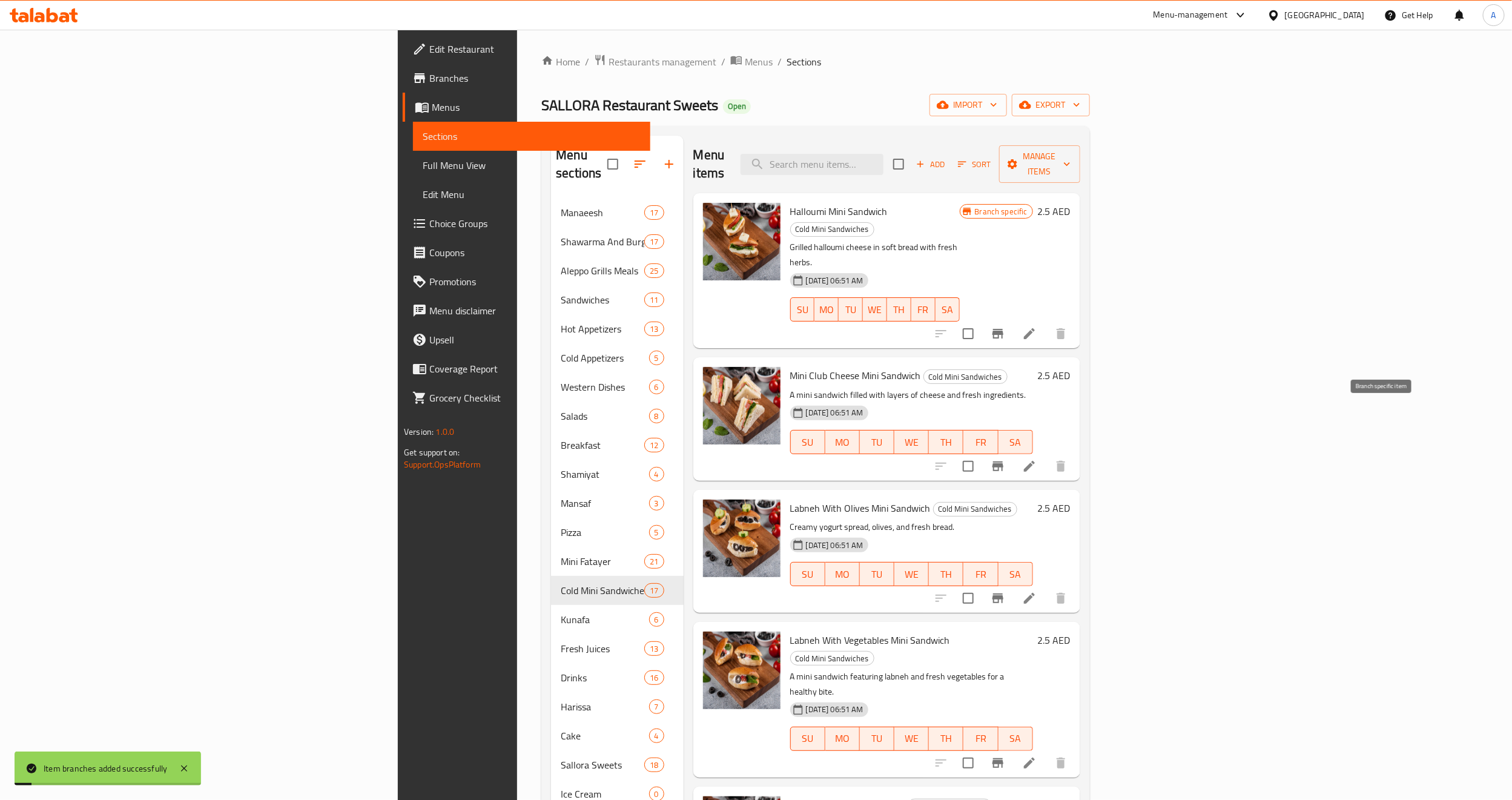
click at [1012, 452] on button "Branch-specific-item" at bounding box center [997, 466] width 29 height 29
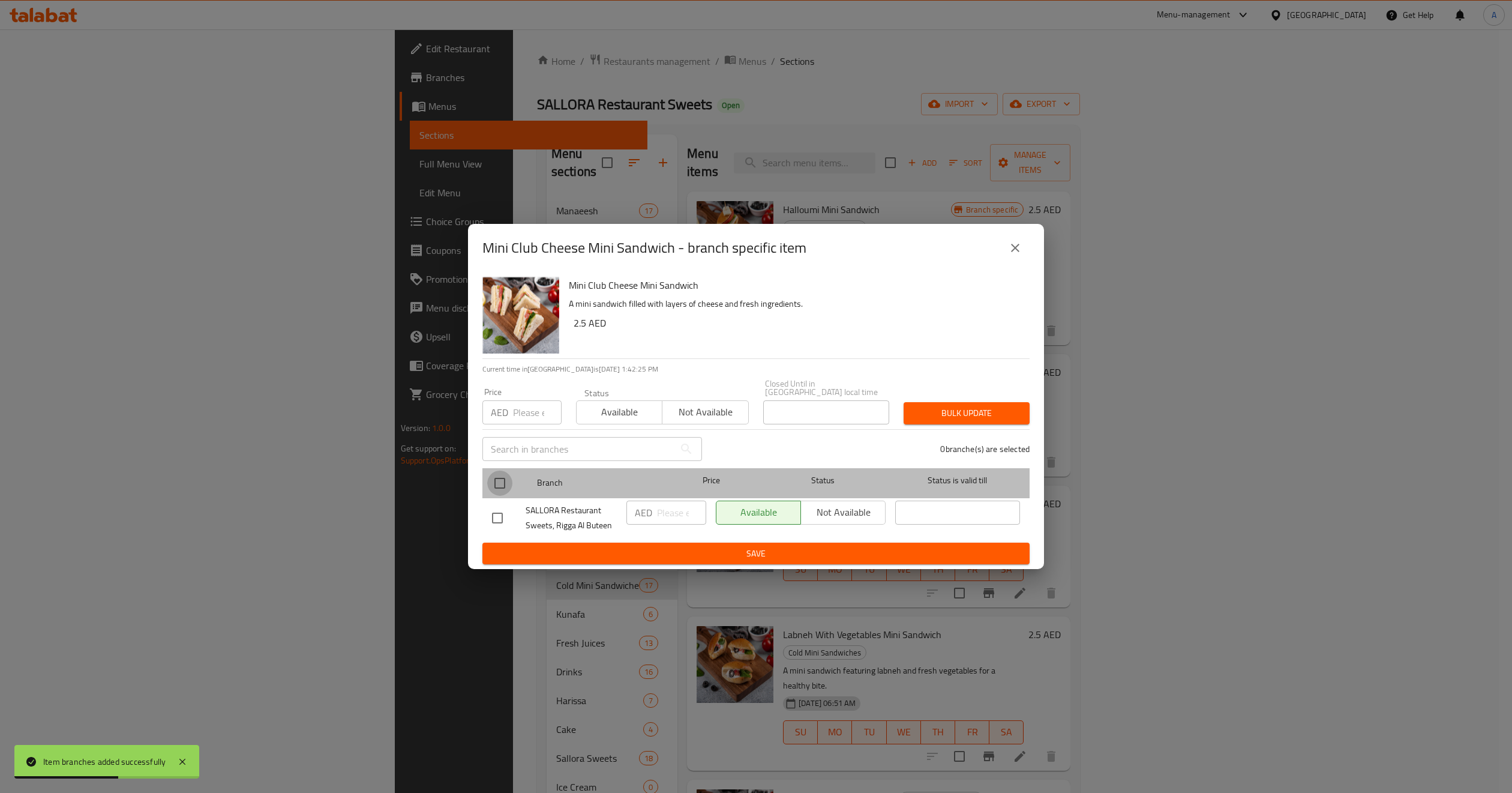
click at [499, 485] on input "checkbox" at bounding box center [499, 483] width 25 height 25
checkbox input "true"
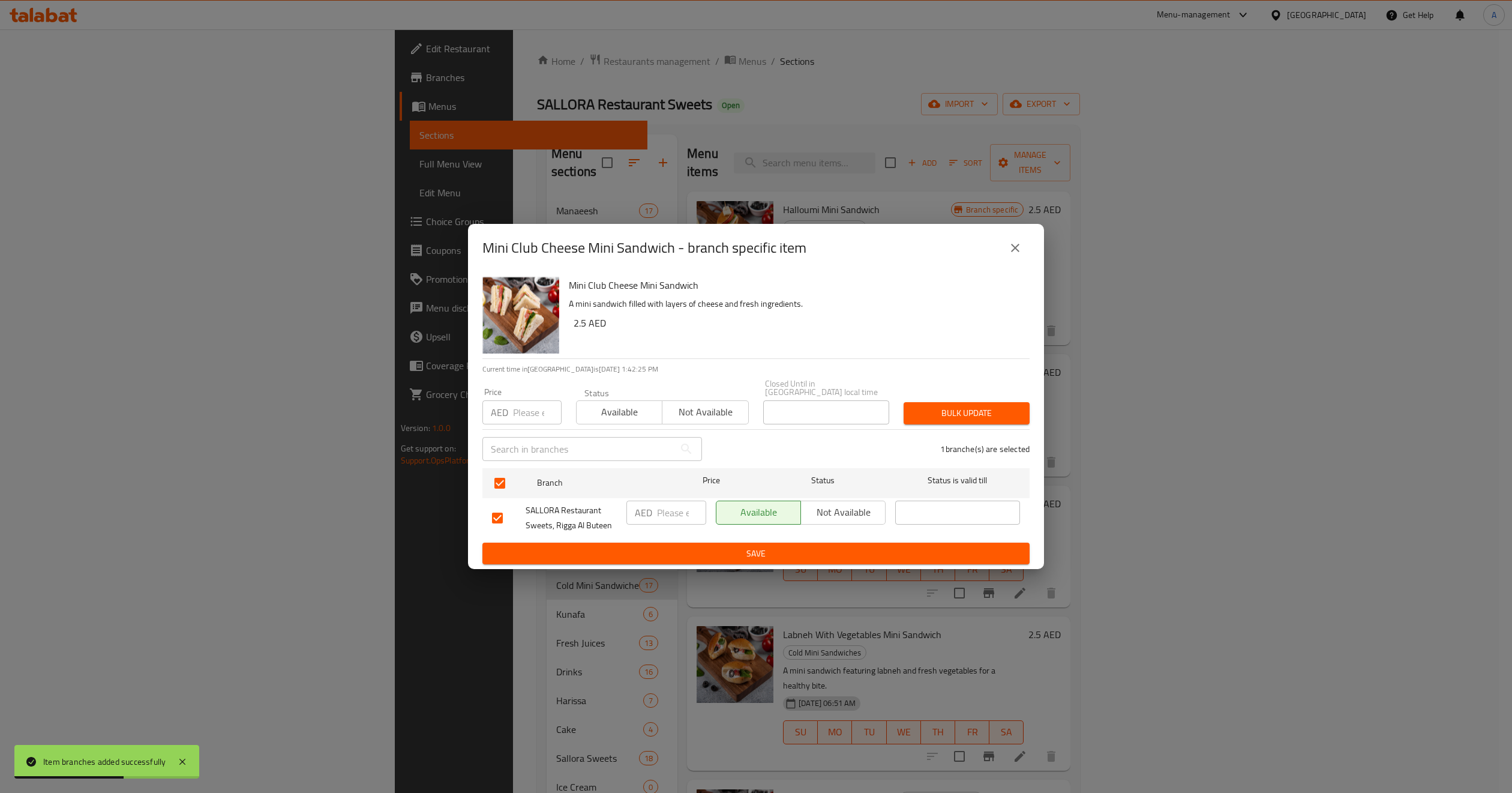
click at [522, 409] on input "number" at bounding box center [538, 413] width 49 height 24
paste input "5"
type input "5"
click at [674, 414] on span "Not available" at bounding box center [705, 412] width 76 height 17
type button "1"
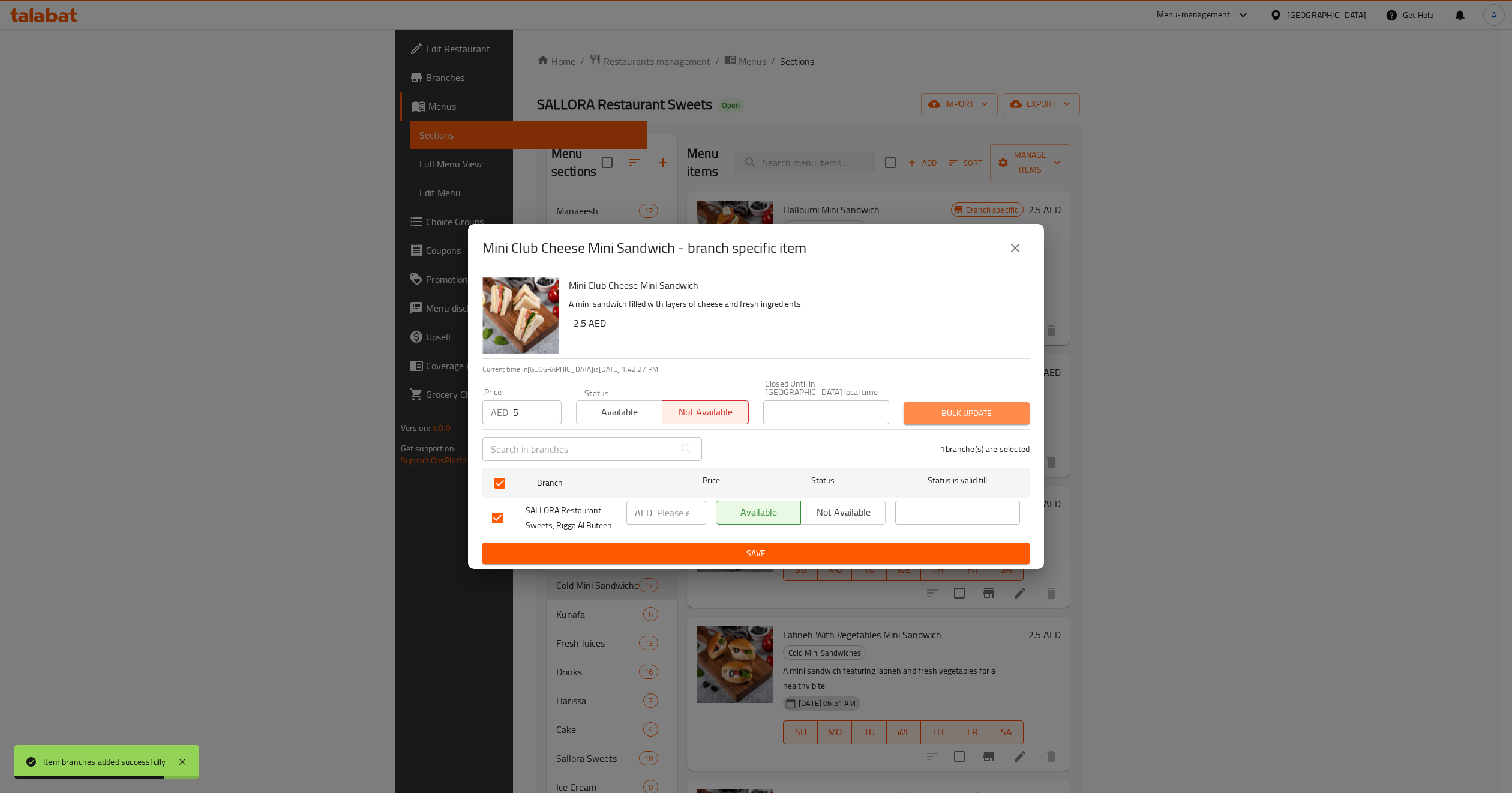
click at [981, 419] on span "Bulk update" at bounding box center [967, 413] width 107 height 15
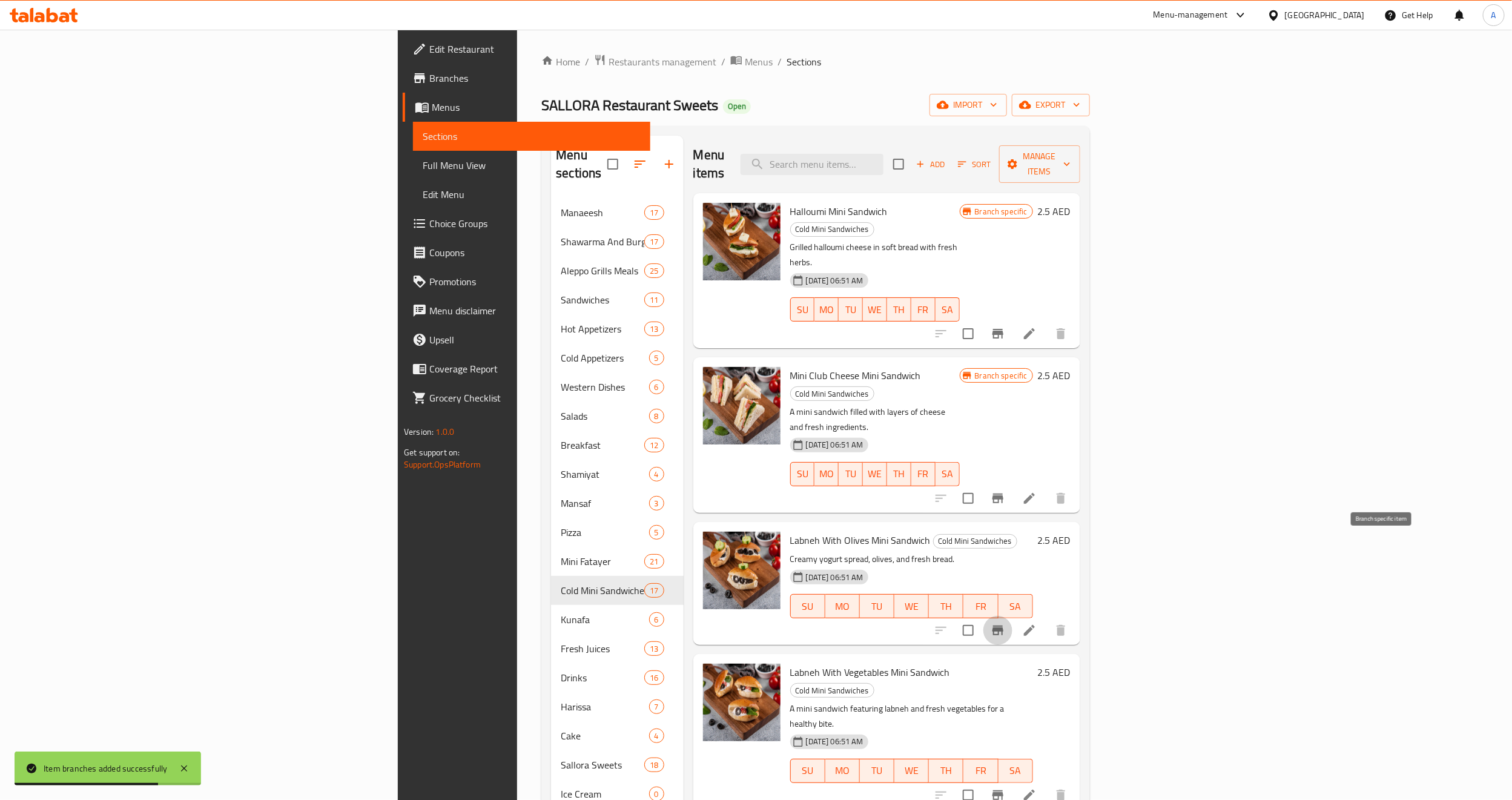
click at [1005, 623] on icon "Branch-specific-item" at bounding box center [998, 630] width 15 height 15
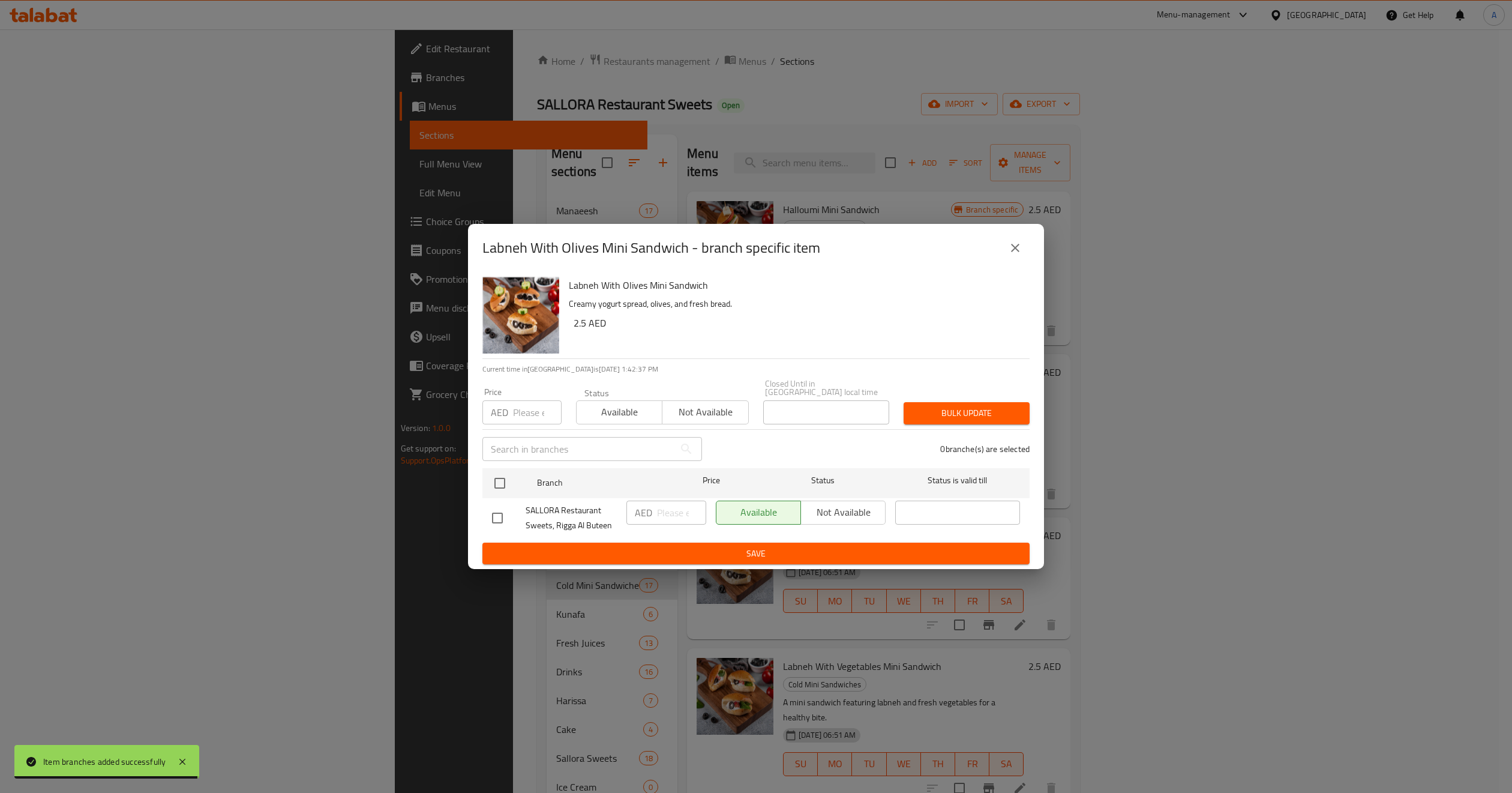
click at [472, 483] on div "Labneh With Olives Mini Sandwich Creamy yogurt spread, olives, and fresh bread.…" at bounding box center [756, 420] width 576 height 298
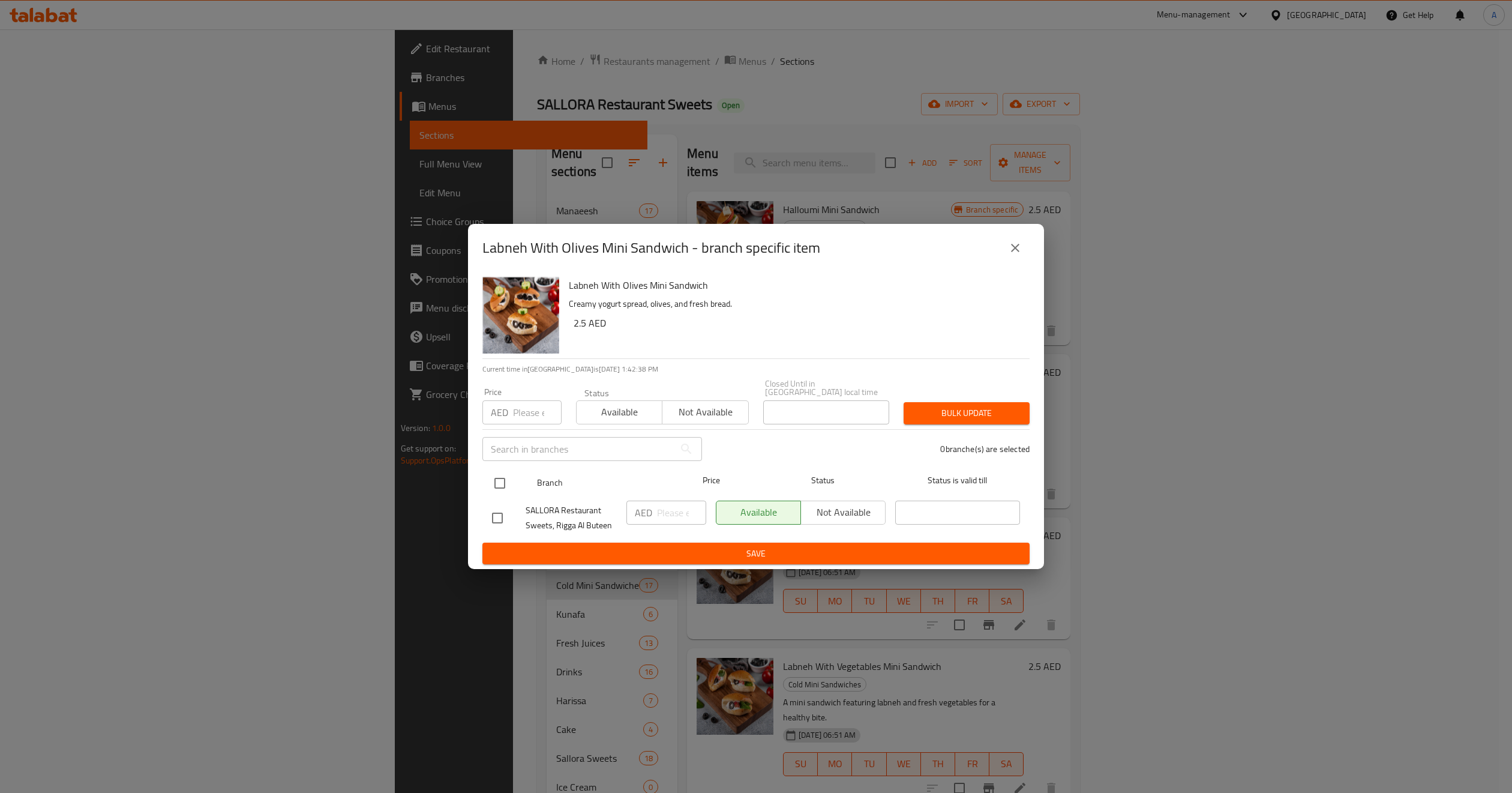
click at [495, 486] on input "checkbox" at bounding box center [499, 483] width 25 height 25
checkbox input "true"
click at [520, 407] on input "number" at bounding box center [538, 413] width 49 height 24
paste input "5"
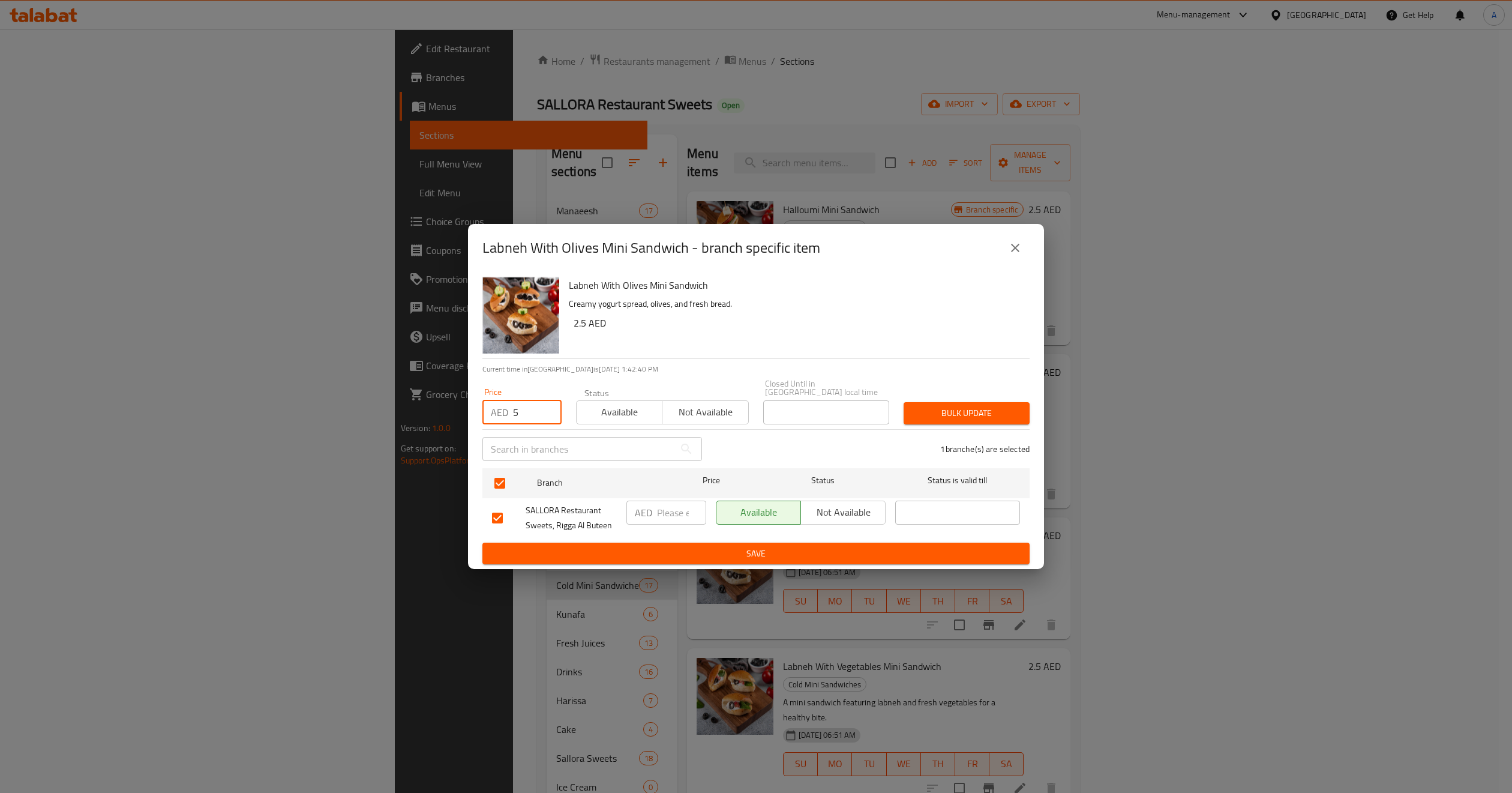
type input "5"
click at [915, 406] on span "Bulk update" at bounding box center [967, 413] width 107 height 15
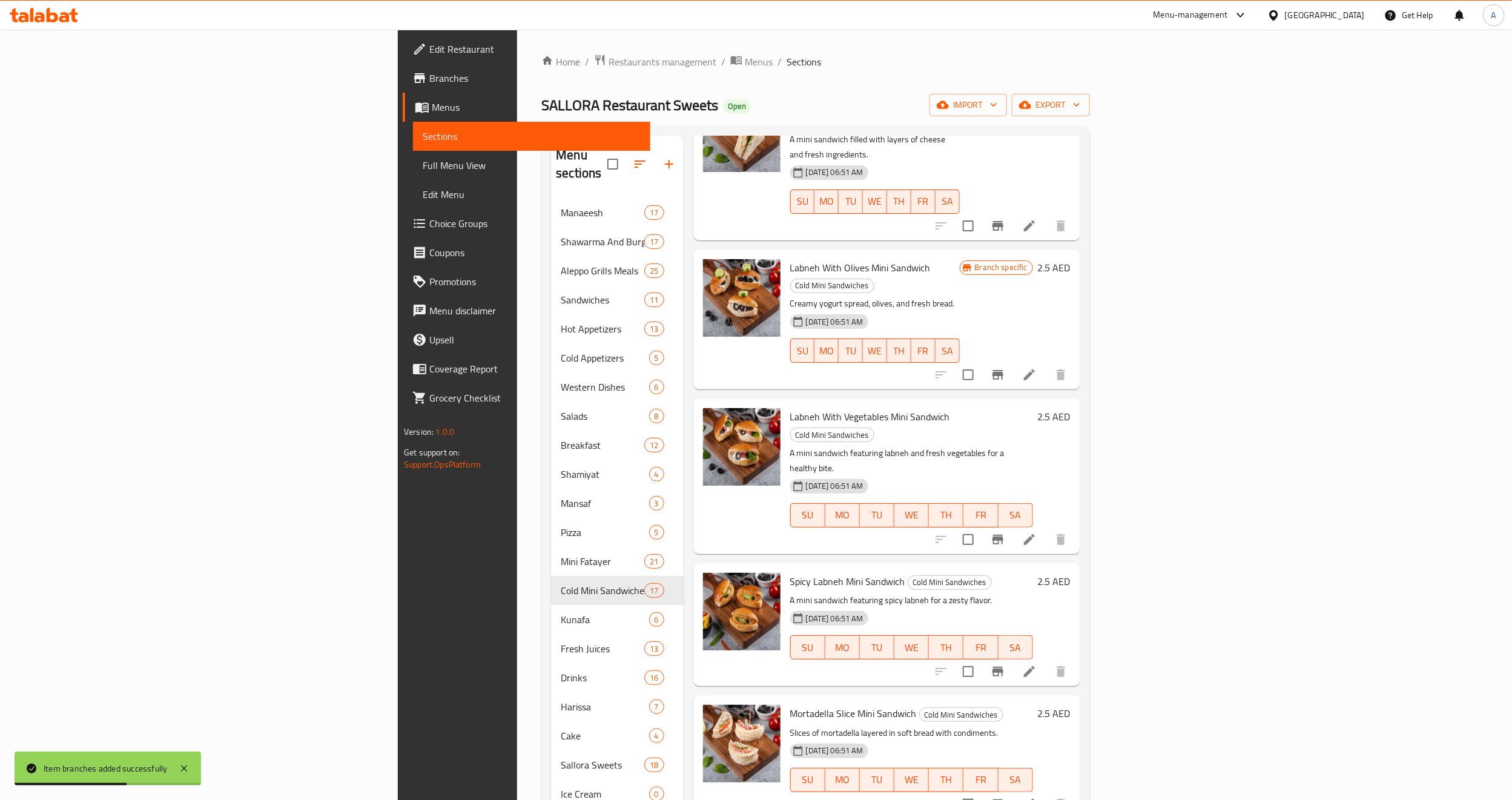
scroll to position [364, 0]
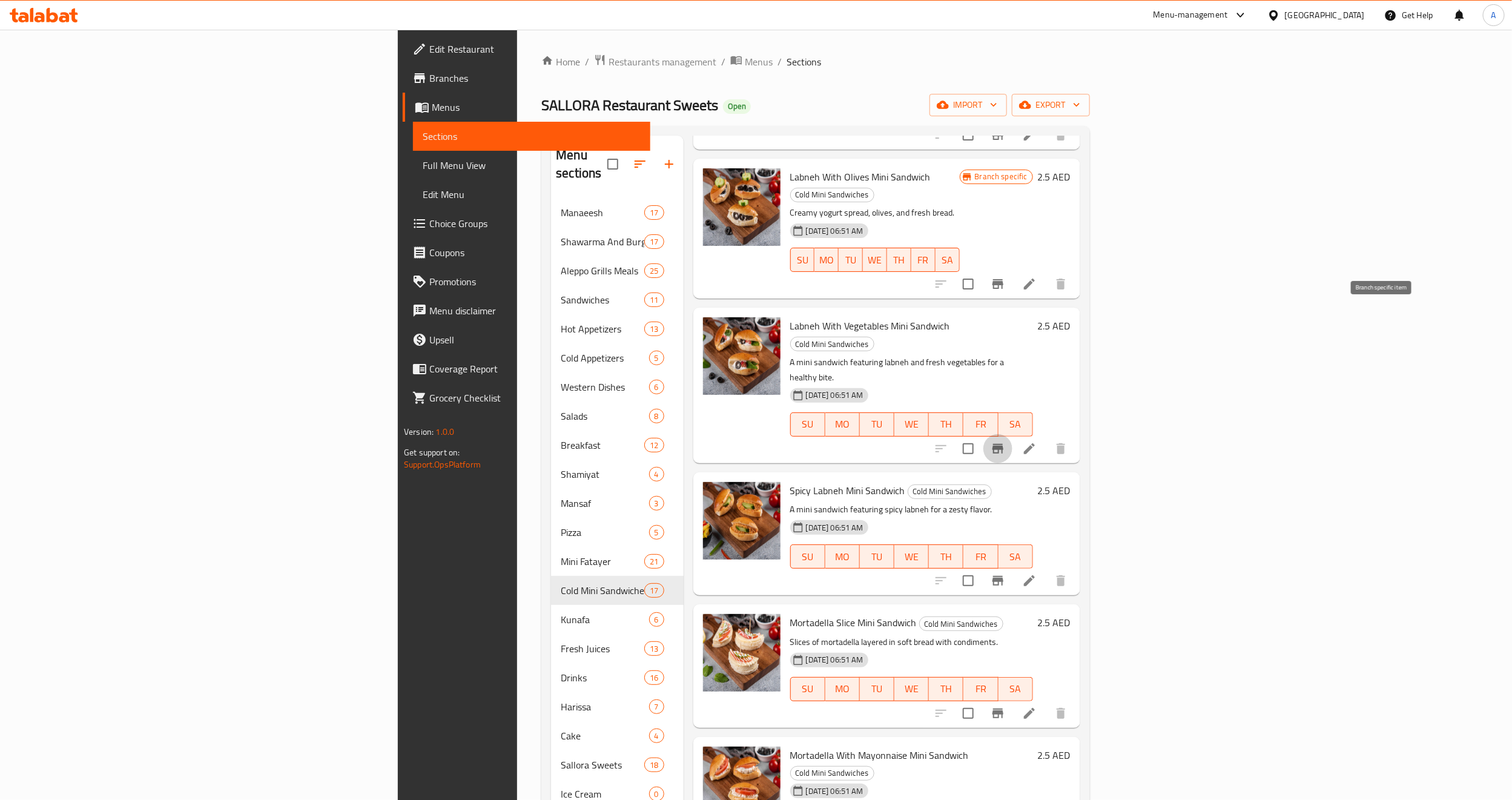
click at [1012, 434] on button "Branch-specific-item" at bounding box center [997, 448] width 29 height 29
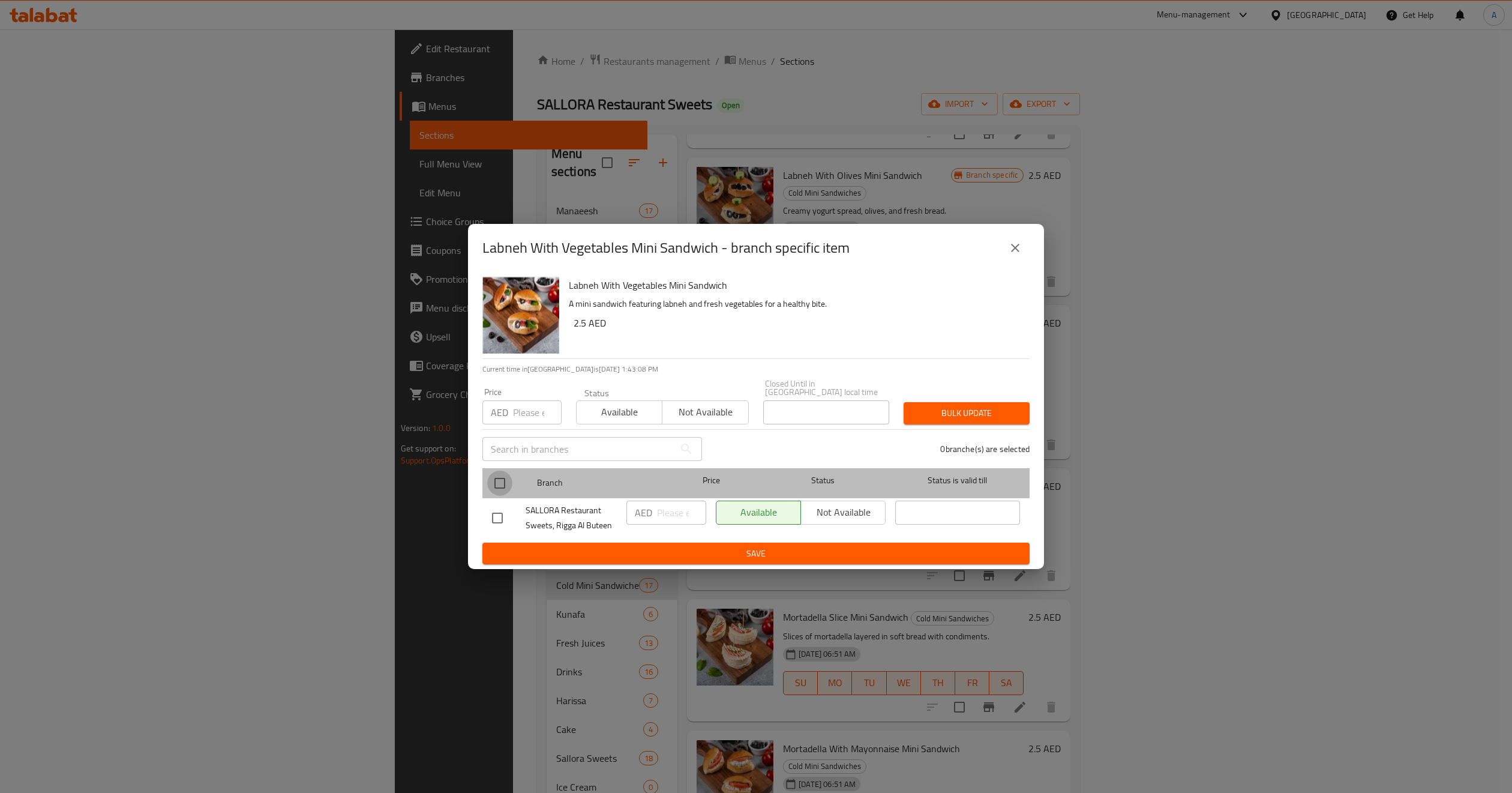
click at [503, 479] on input "checkbox" at bounding box center [499, 483] width 25 height 25
checkbox input "true"
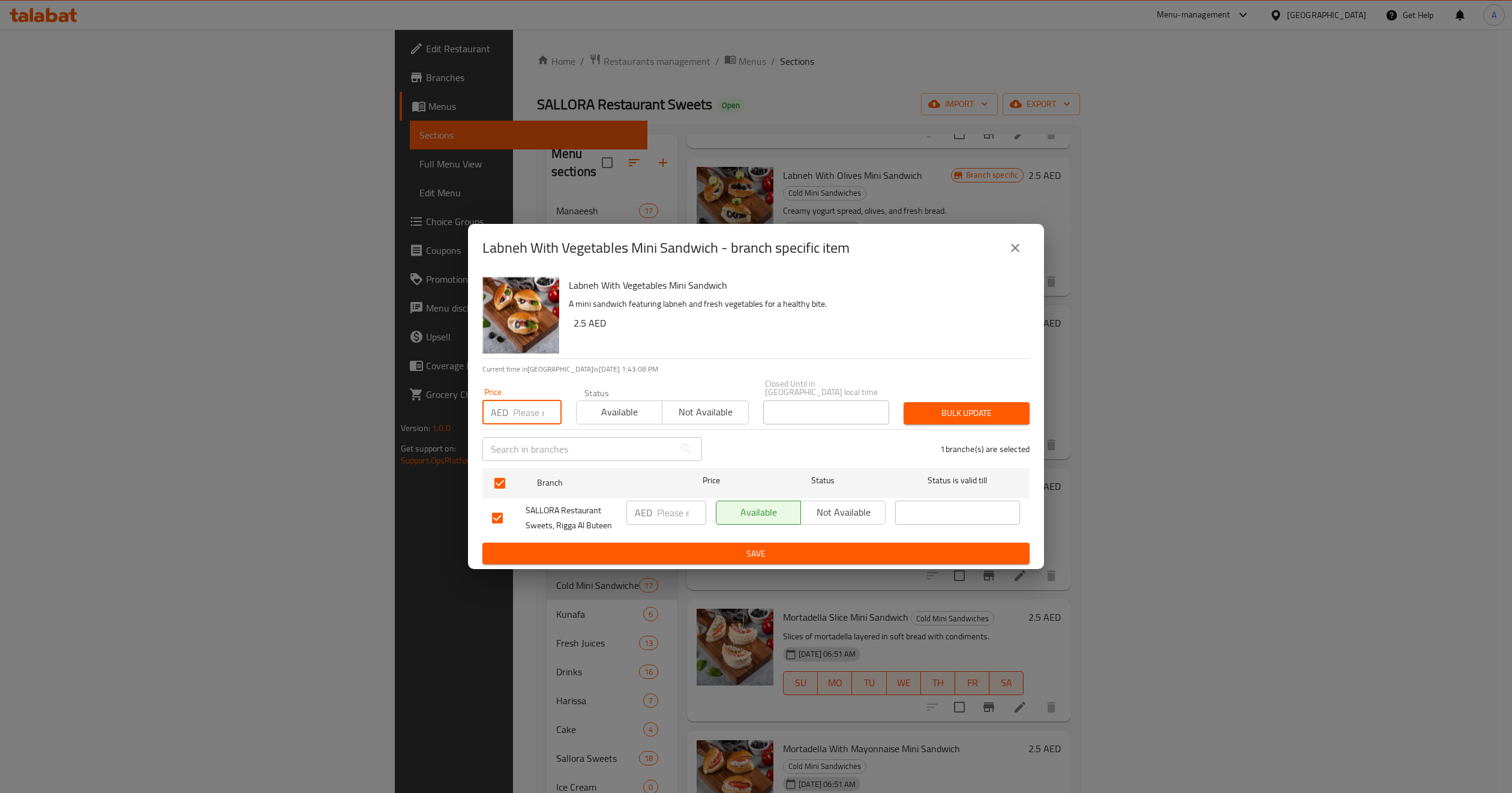
click at [522, 401] on input "number" at bounding box center [538, 413] width 49 height 24
paste input "5"
type input "5"
click at [980, 404] on button "Bulk update" at bounding box center [967, 413] width 126 height 23
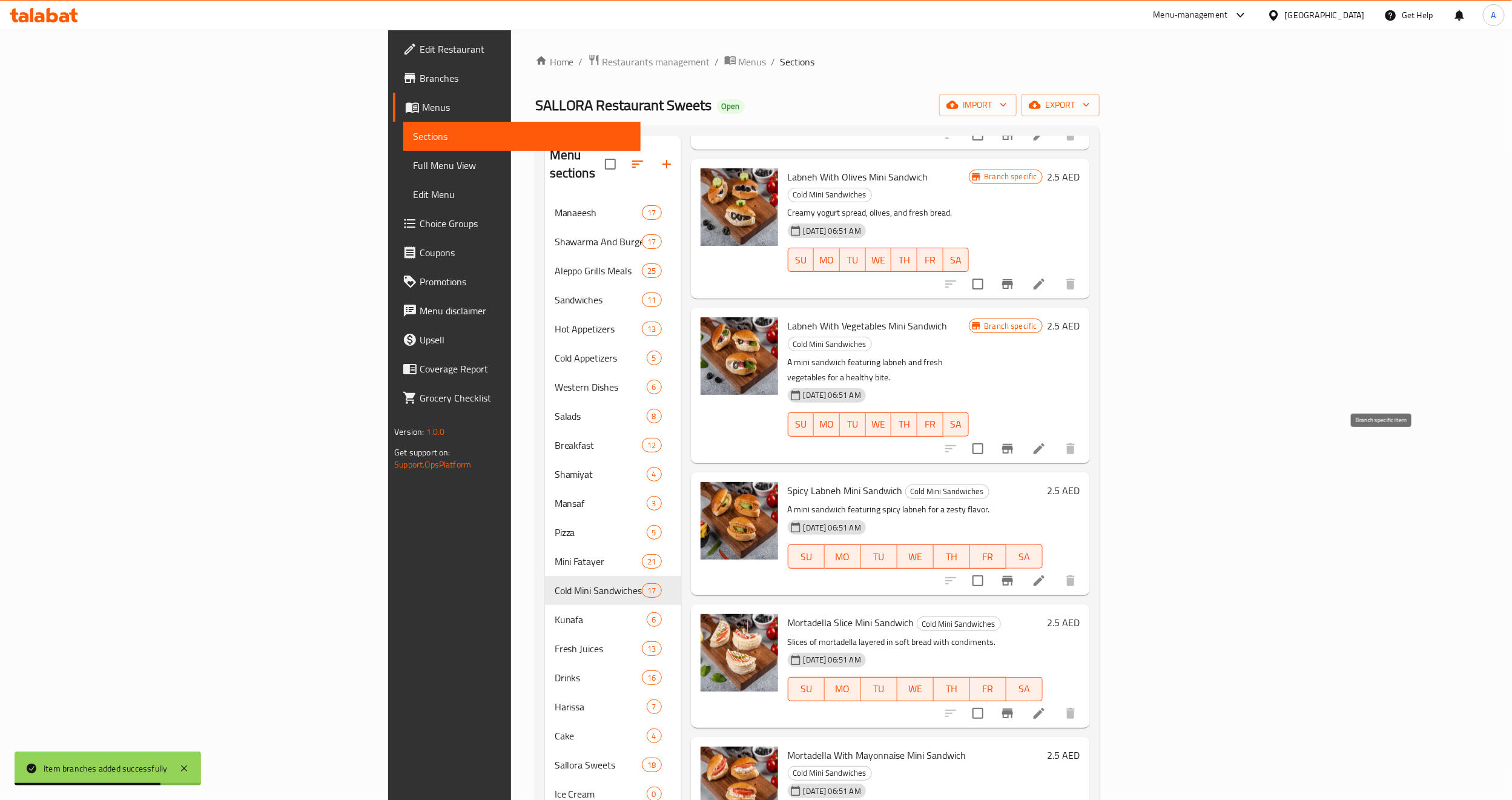
click at [1022, 566] on button "Branch-specific-item" at bounding box center [1007, 580] width 29 height 29
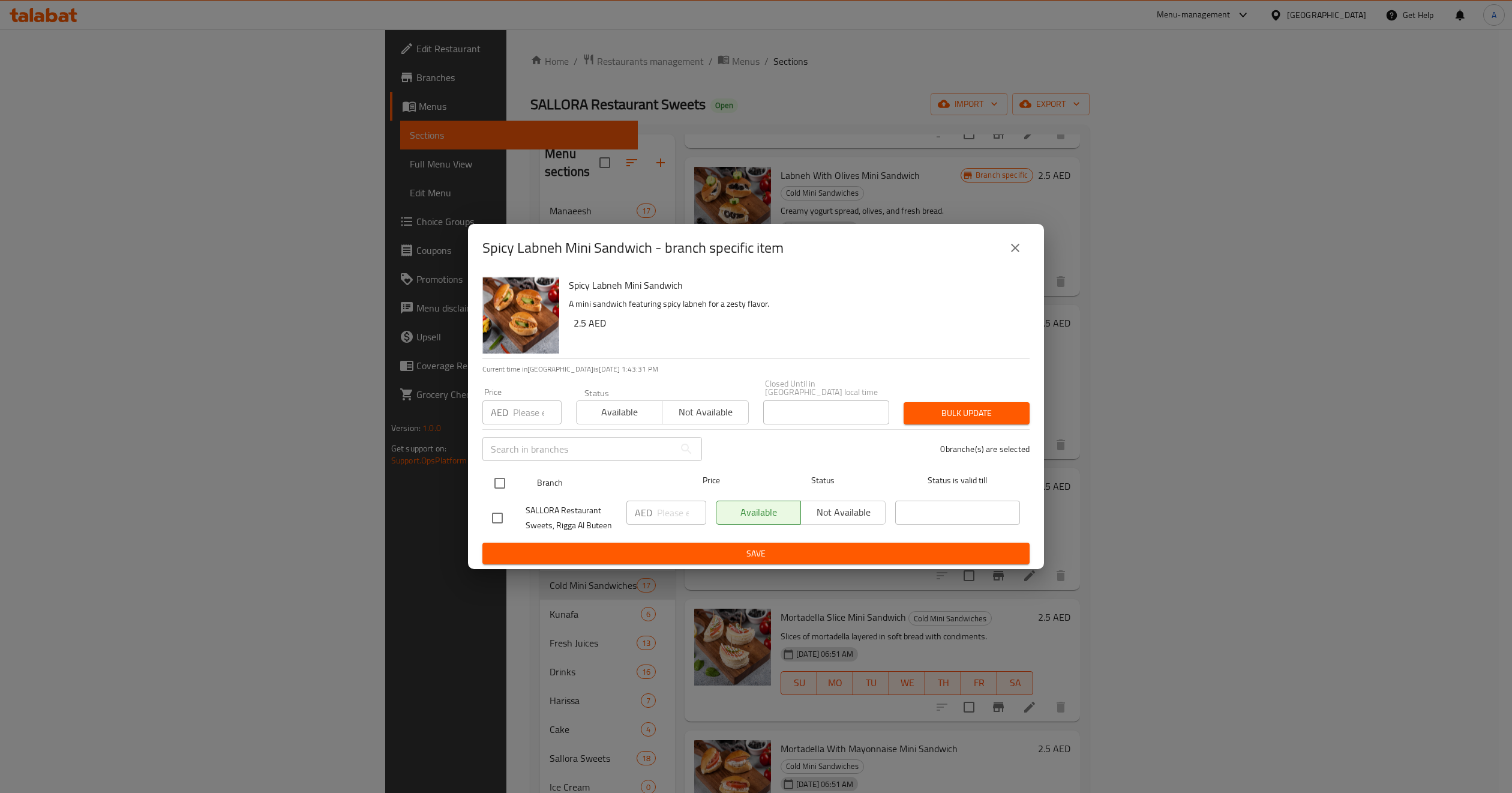
click at [493, 483] on input "checkbox" at bounding box center [499, 483] width 25 height 25
checkbox input "true"
click at [540, 403] on input "number" at bounding box center [538, 413] width 49 height 24
paste input "5"
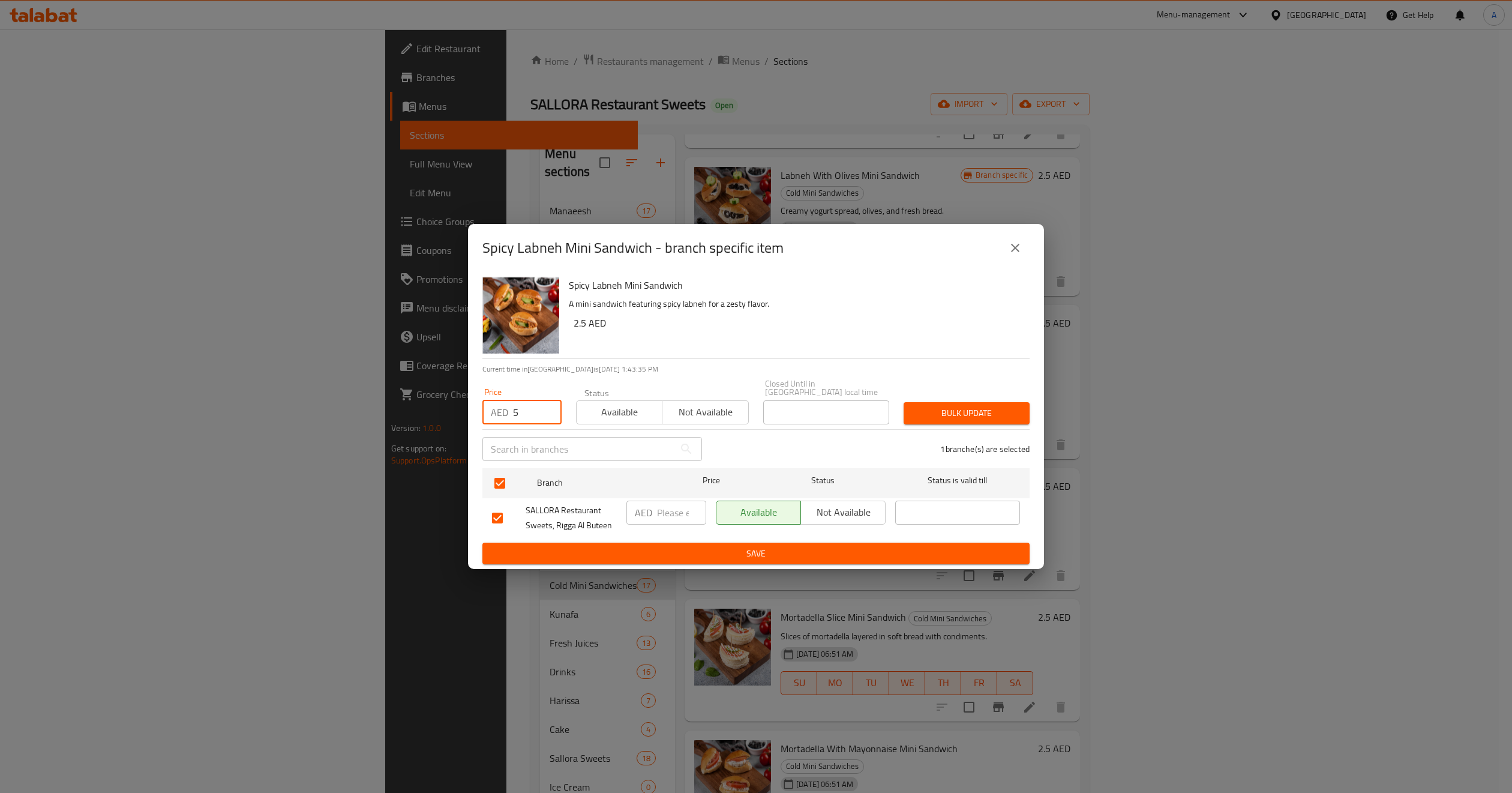
type input "5"
click at [991, 411] on span "Bulk update" at bounding box center [967, 413] width 107 height 15
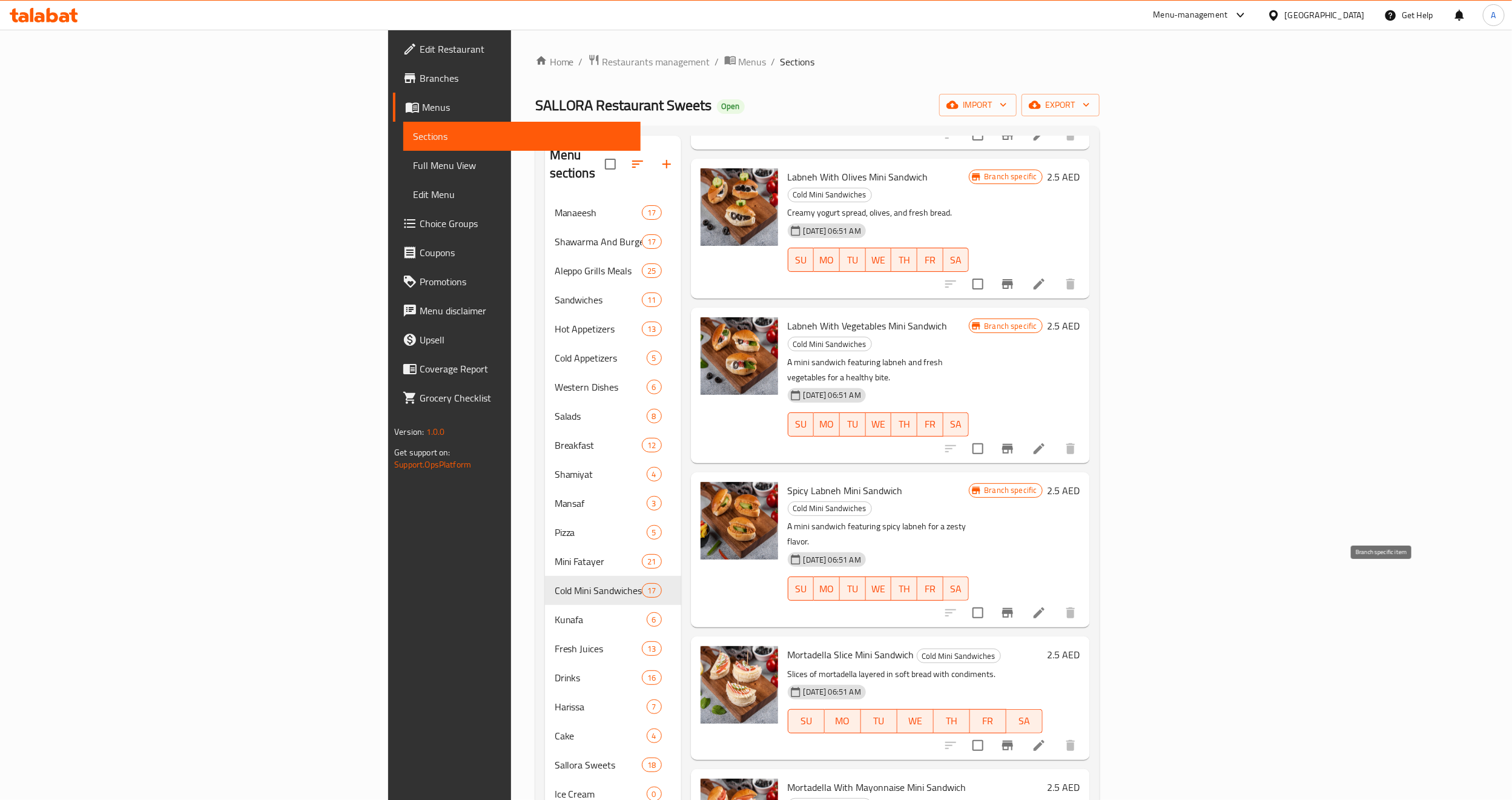
click at [1014, 738] on icon "Branch-specific-item" at bounding box center [1007, 745] width 15 height 15
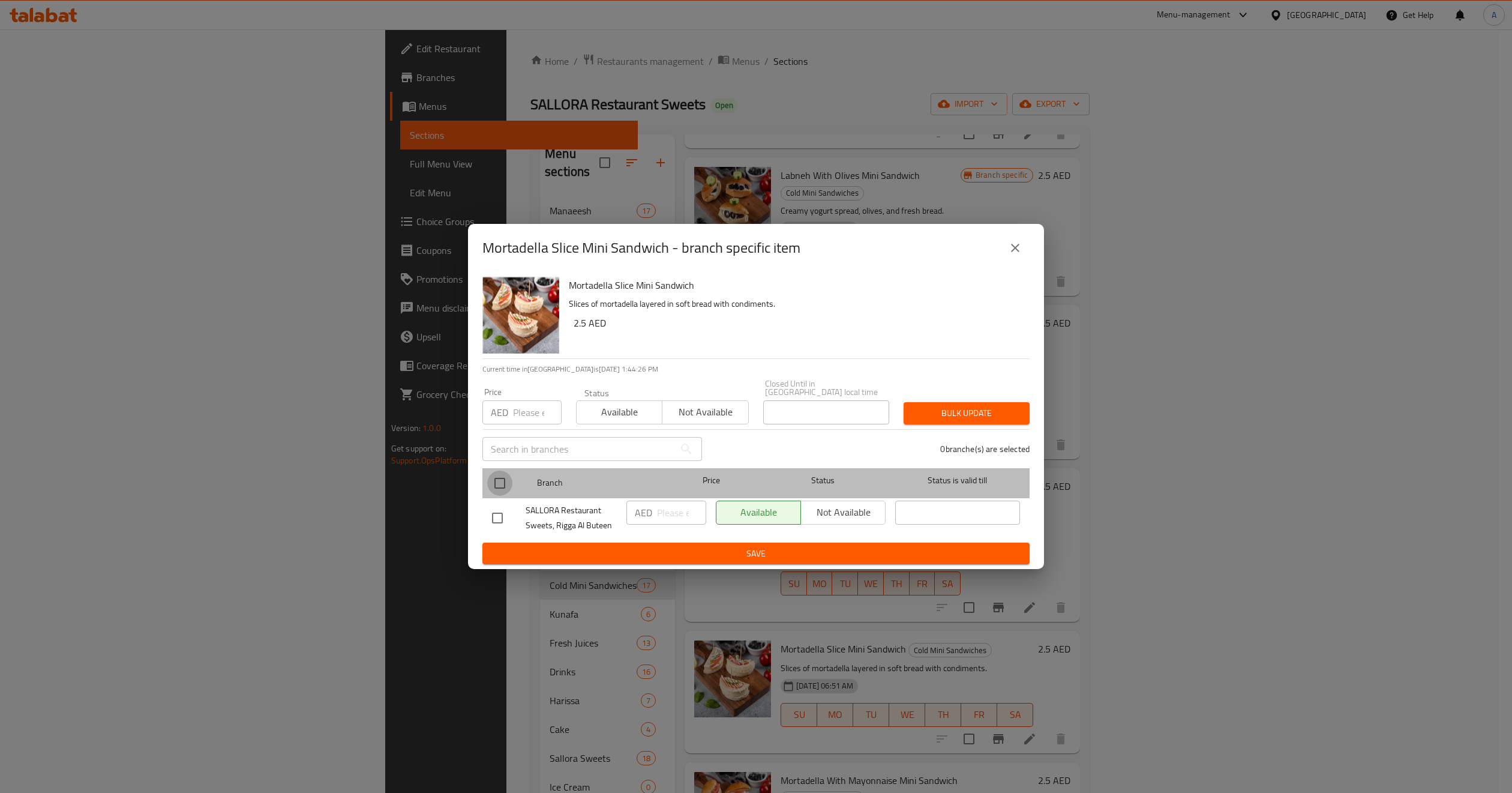
click at [498, 477] on input "checkbox" at bounding box center [499, 483] width 25 height 25
checkbox input "true"
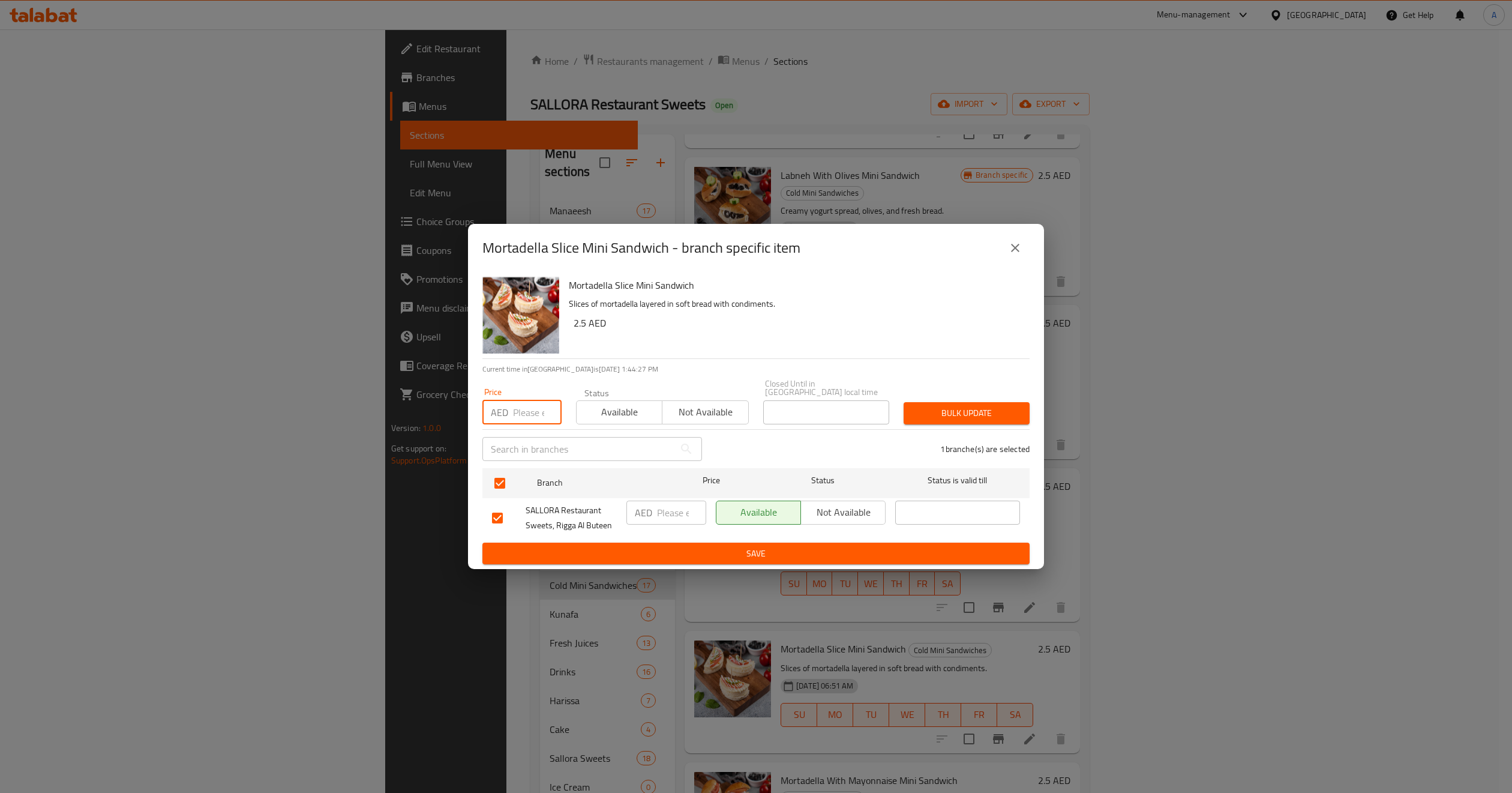
click at [528, 404] on input "number" at bounding box center [538, 413] width 49 height 24
paste input "5"
type input "5"
click at [679, 407] on span "Not available" at bounding box center [705, 412] width 76 height 17
click at [973, 411] on span "Bulk update" at bounding box center [967, 413] width 107 height 15
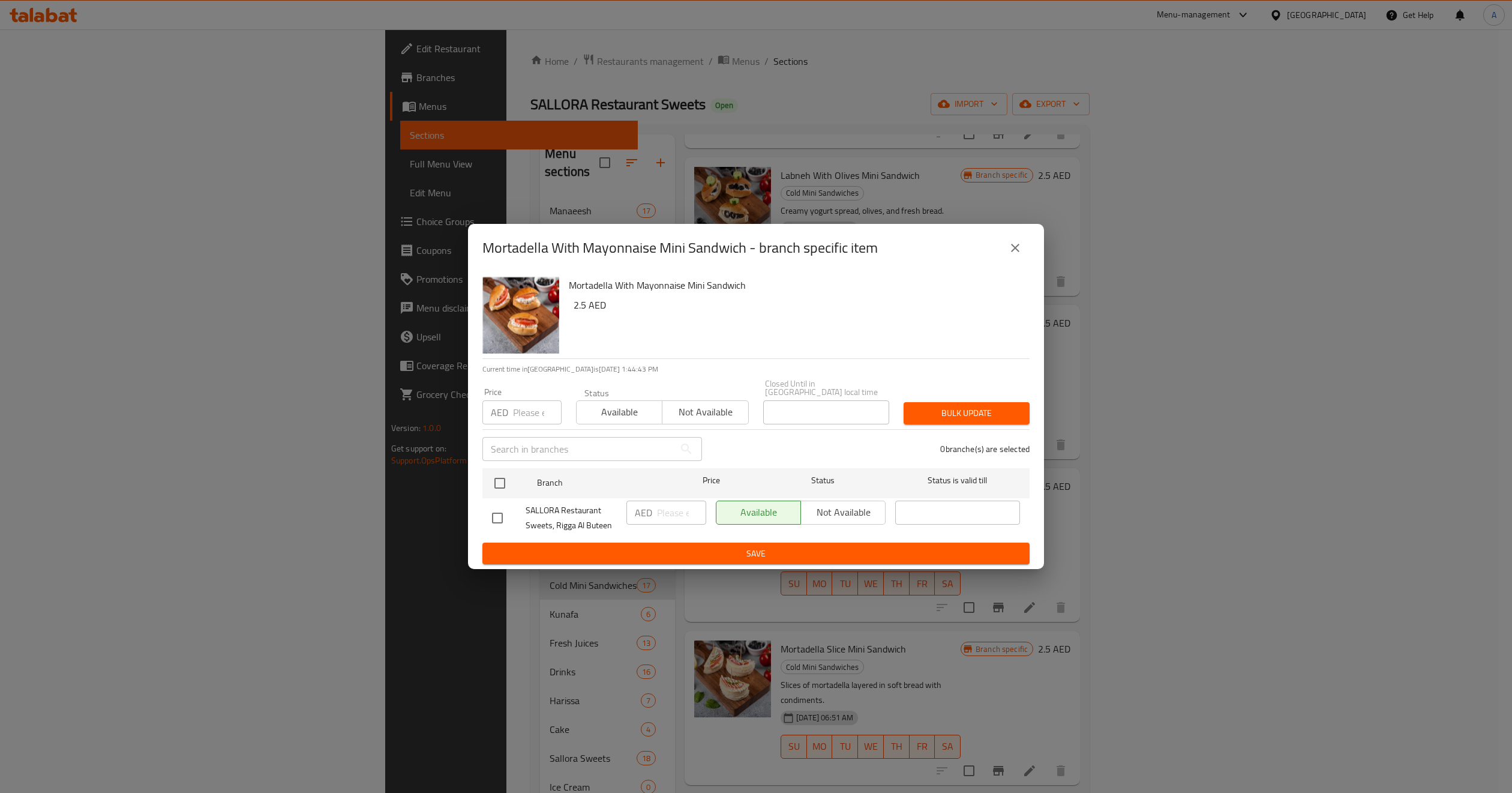
click at [1028, 243] on button "close" at bounding box center [1015, 248] width 29 height 29
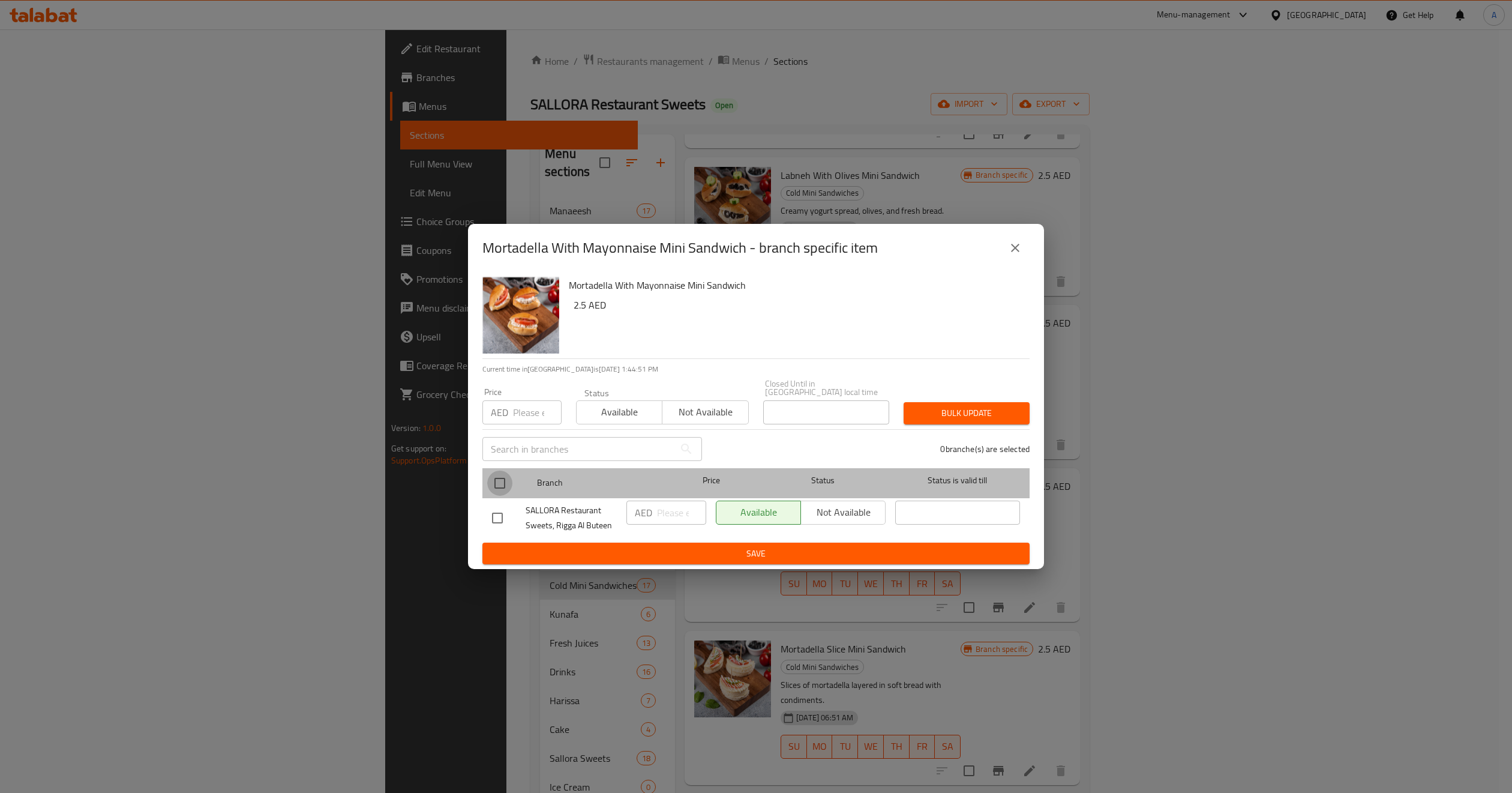
click at [497, 481] on input "checkbox" at bounding box center [499, 483] width 25 height 25
checkbox input "true"
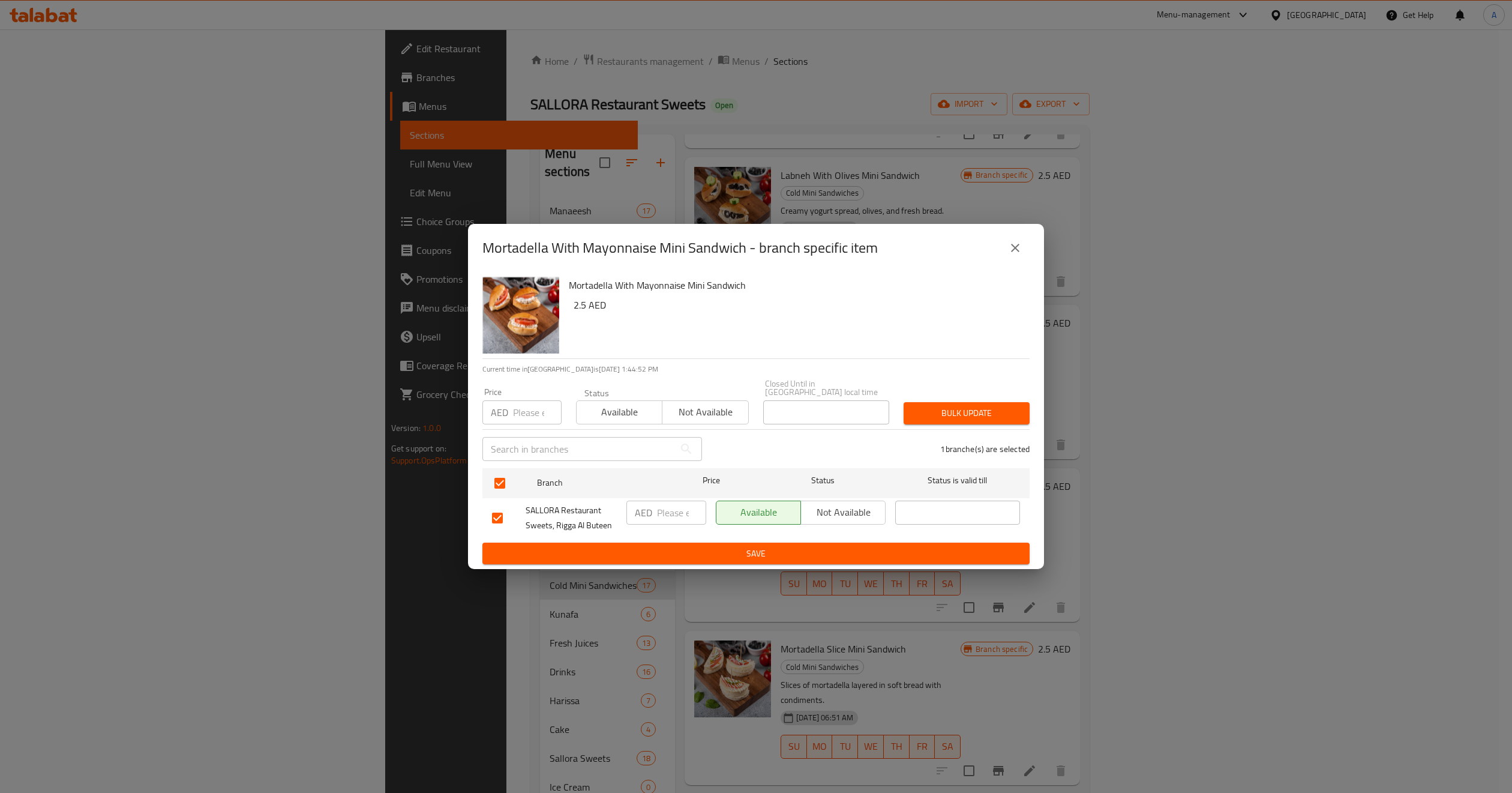
click at [535, 413] on input "number" at bounding box center [538, 413] width 49 height 24
type input "4"
click at [942, 417] on span "Bulk update" at bounding box center [967, 413] width 107 height 15
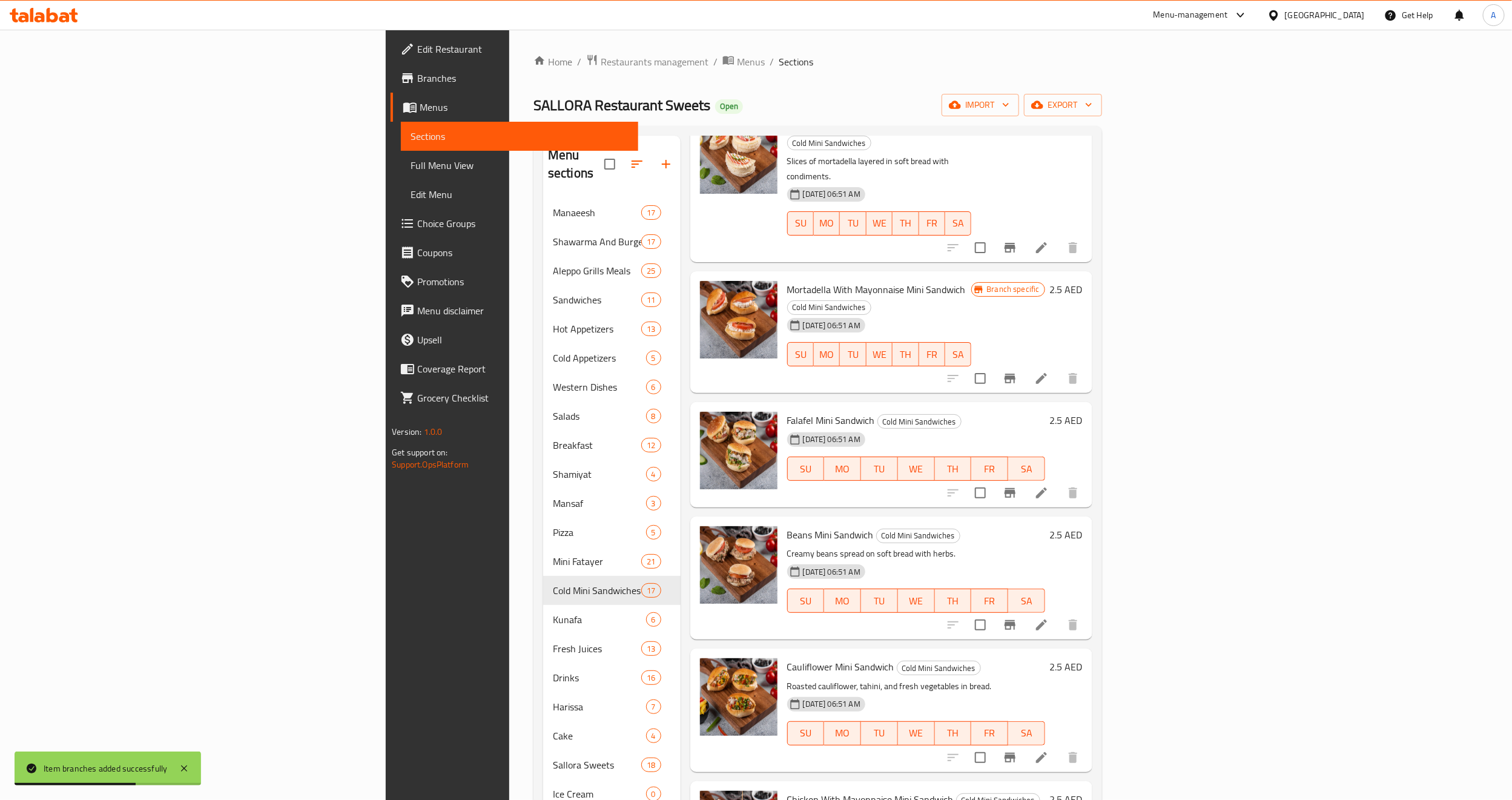
scroll to position [909, 0]
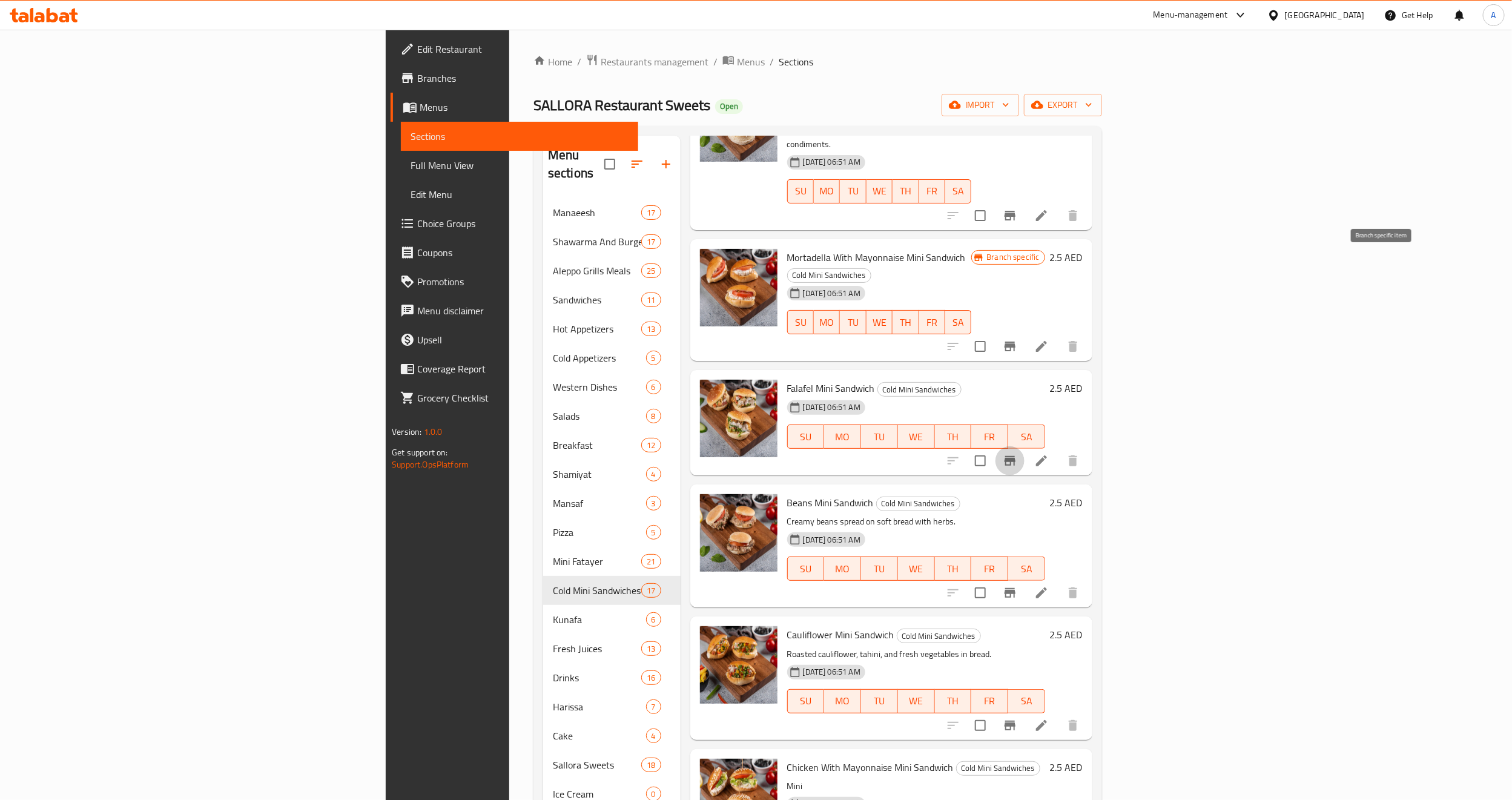
click at [1017, 454] on icon "Branch-specific-item" at bounding box center [1009, 461] width 15 height 15
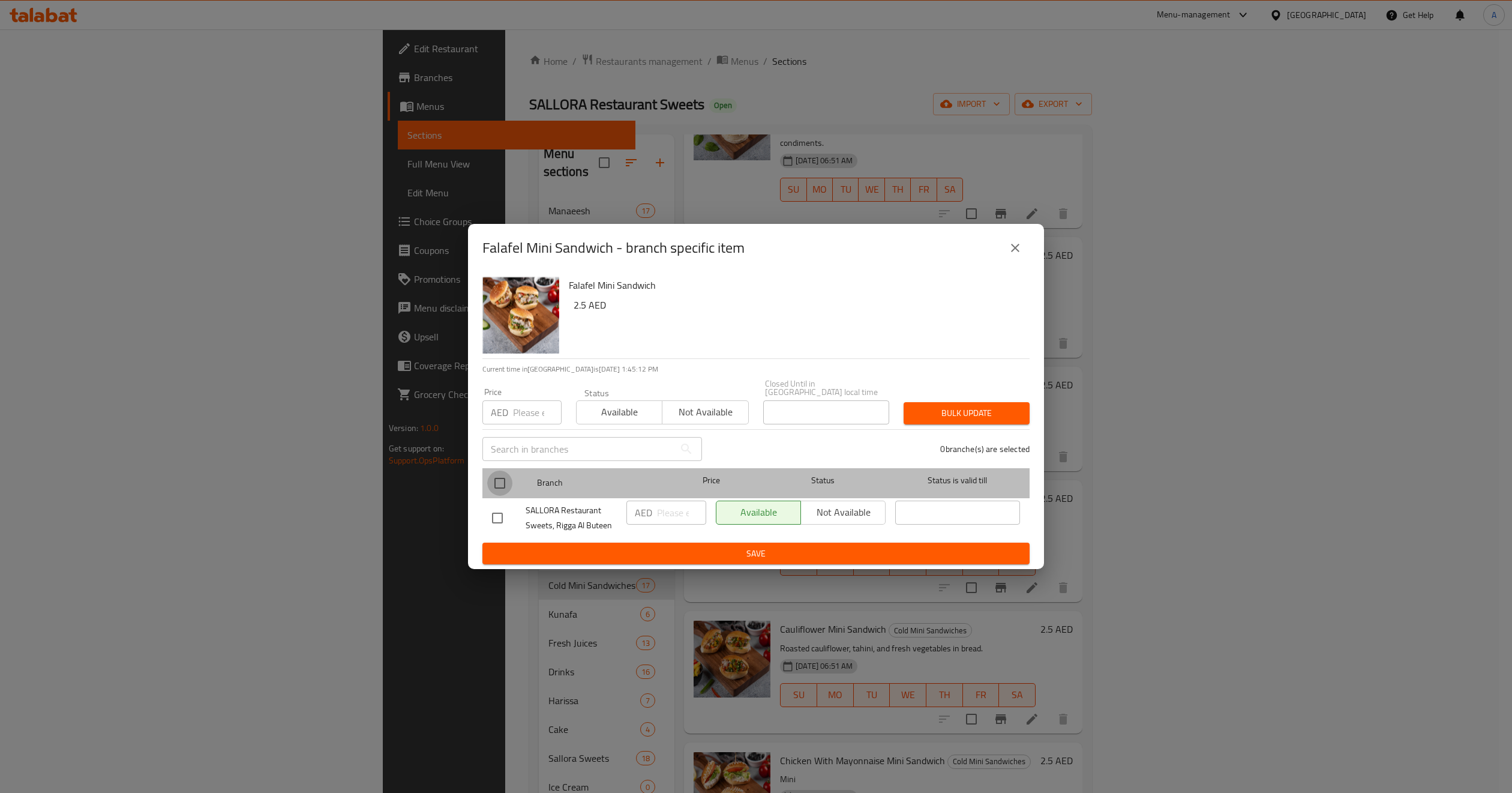
click at [508, 485] on input "checkbox" at bounding box center [499, 483] width 25 height 25
checkbox input "true"
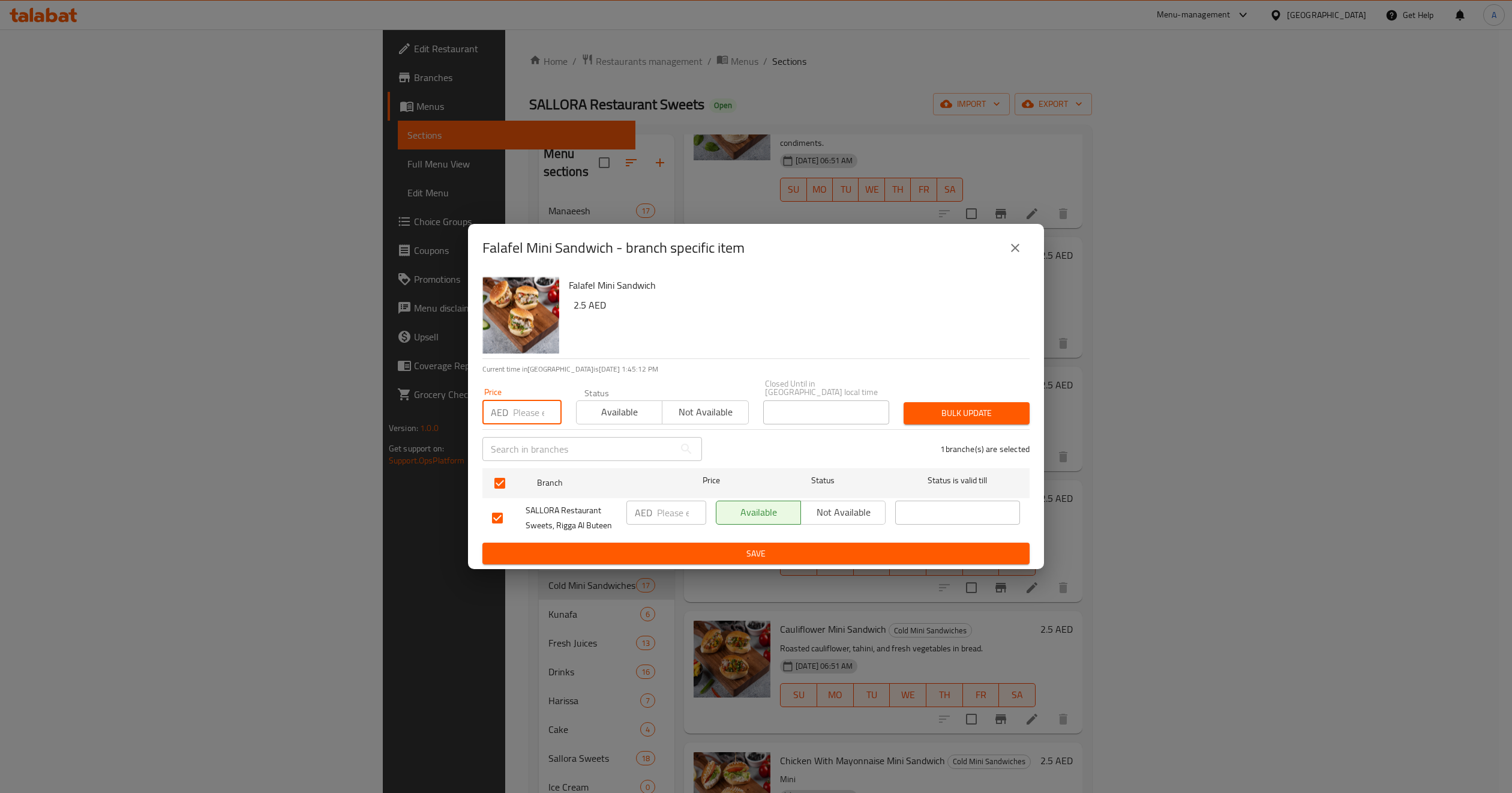
click at [532, 411] on input "number" at bounding box center [538, 413] width 49 height 24
type input "4"
click at [951, 420] on span "Bulk update" at bounding box center [967, 413] width 107 height 15
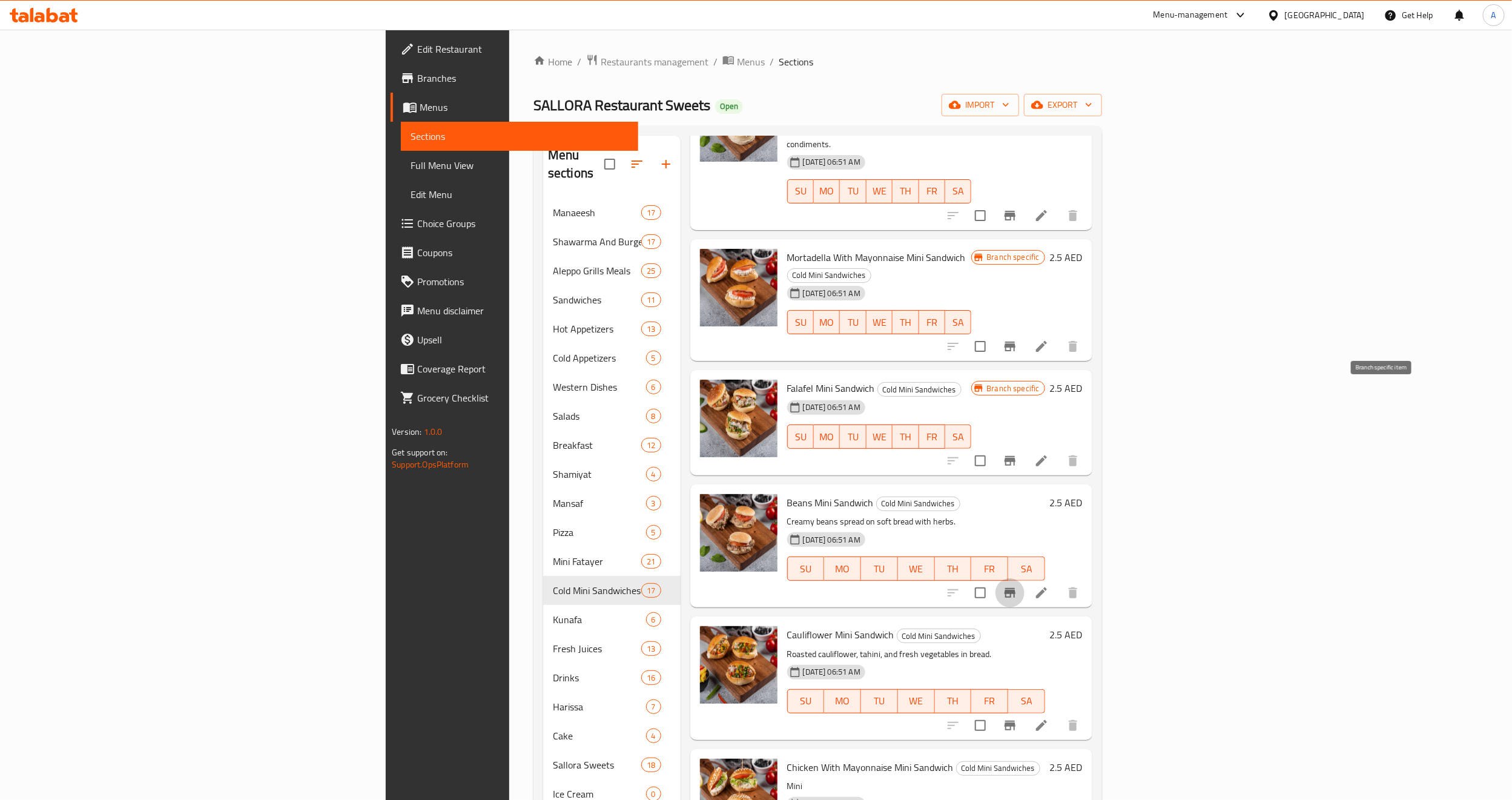
click at [1017, 585] on icon "Branch-specific-item" at bounding box center [1009, 592] width 15 height 15
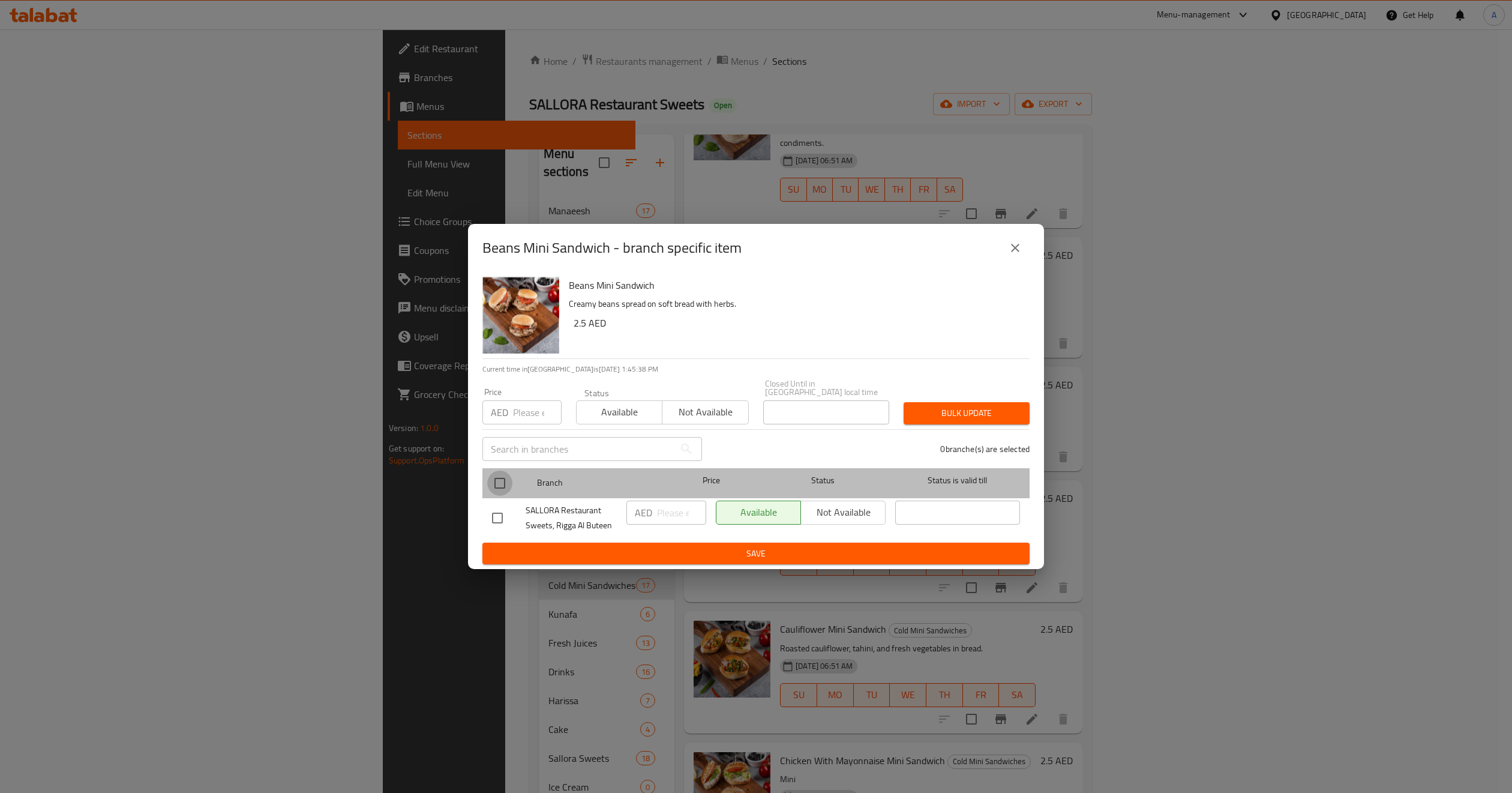
click at [498, 481] on input "checkbox" at bounding box center [499, 483] width 25 height 25
checkbox input "true"
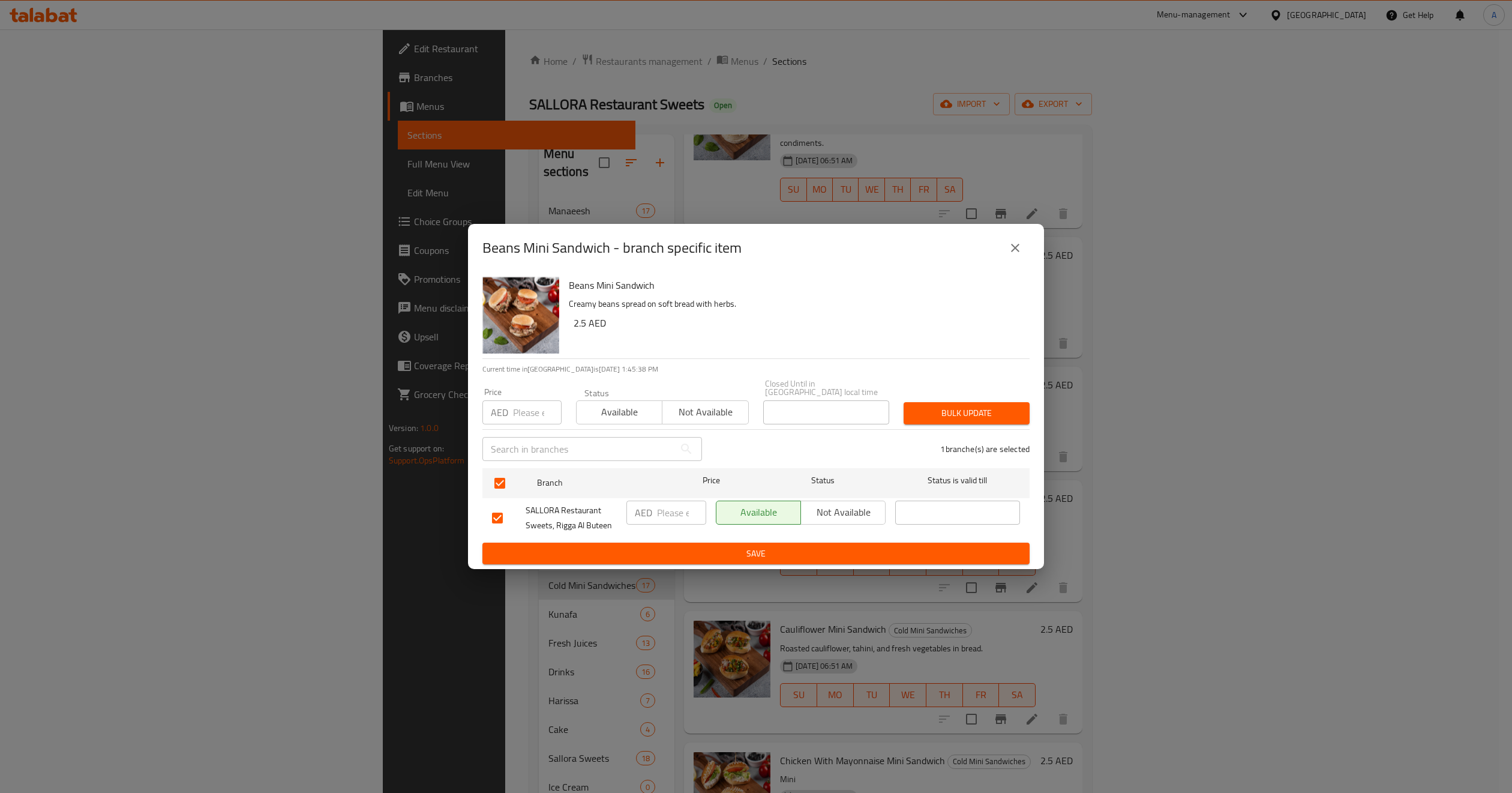
click at [525, 409] on input "number" at bounding box center [538, 413] width 49 height 24
type input "4"
click at [696, 407] on span "Not available" at bounding box center [705, 412] width 76 height 17
click at [967, 418] on span "Bulk update" at bounding box center [967, 413] width 107 height 15
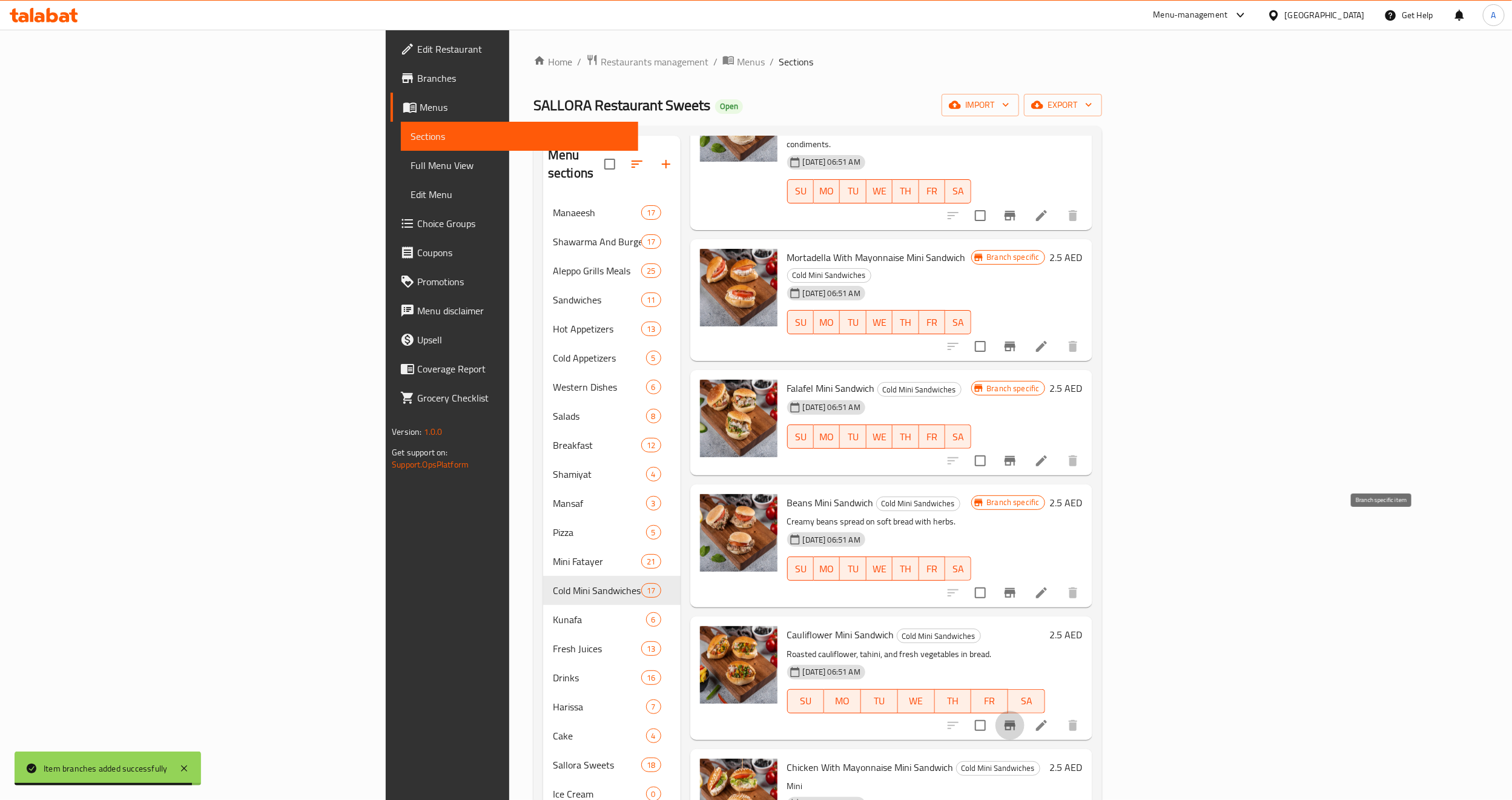
click at [1017, 719] on icon "Branch-specific-item" at bounding box center [1009, 726] width 15 height 15
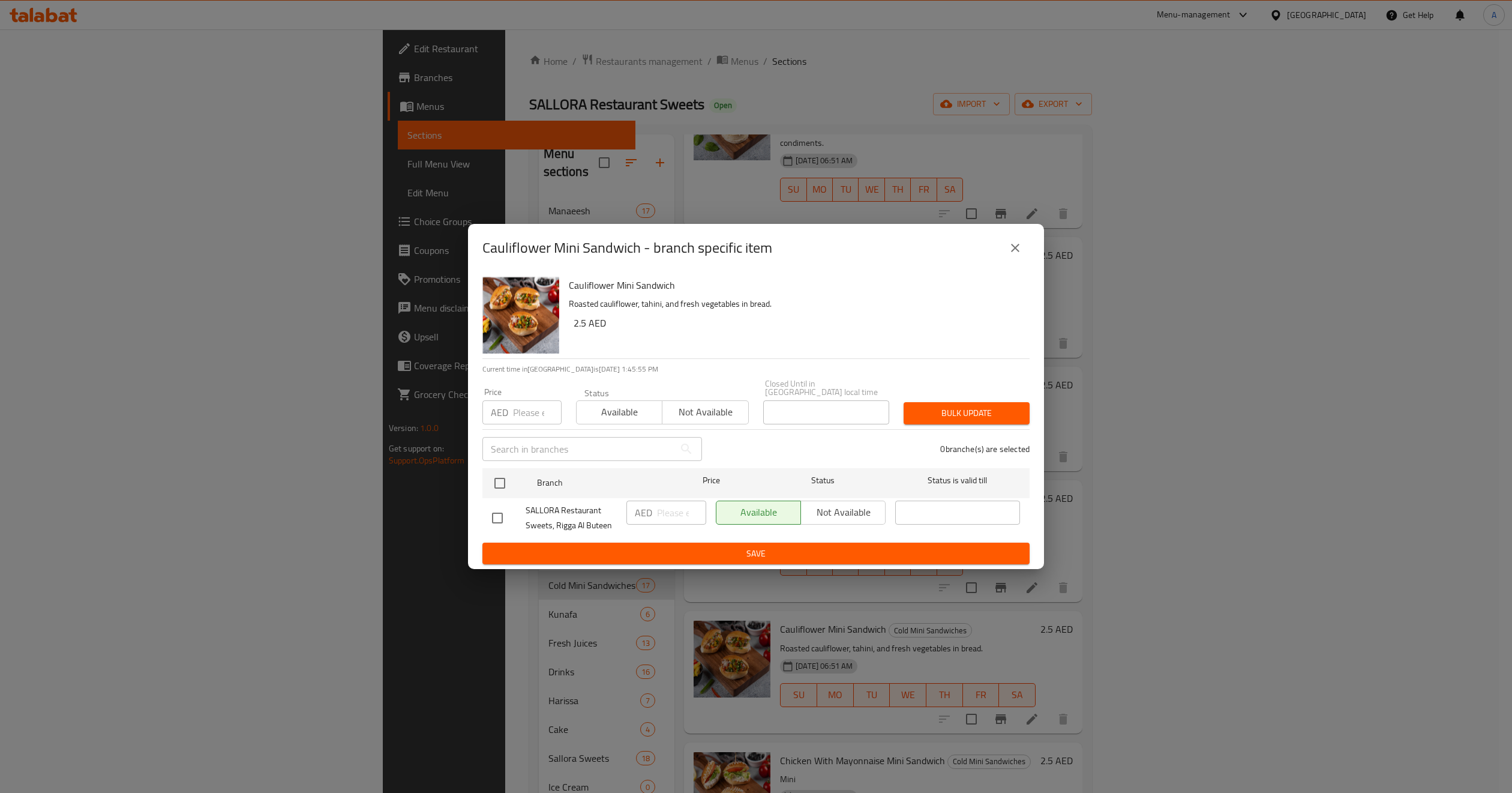
click at [532, 411] on input "number" at bounding box center [538, 413] width 49 height 24
click at [503, 481] on input "checkbox" at bounding box center [499, 483] width 25 height 25
checkbox input "true"
click at [524, 419] on input "number" at bounding box center [538, 413] width 49 height 24
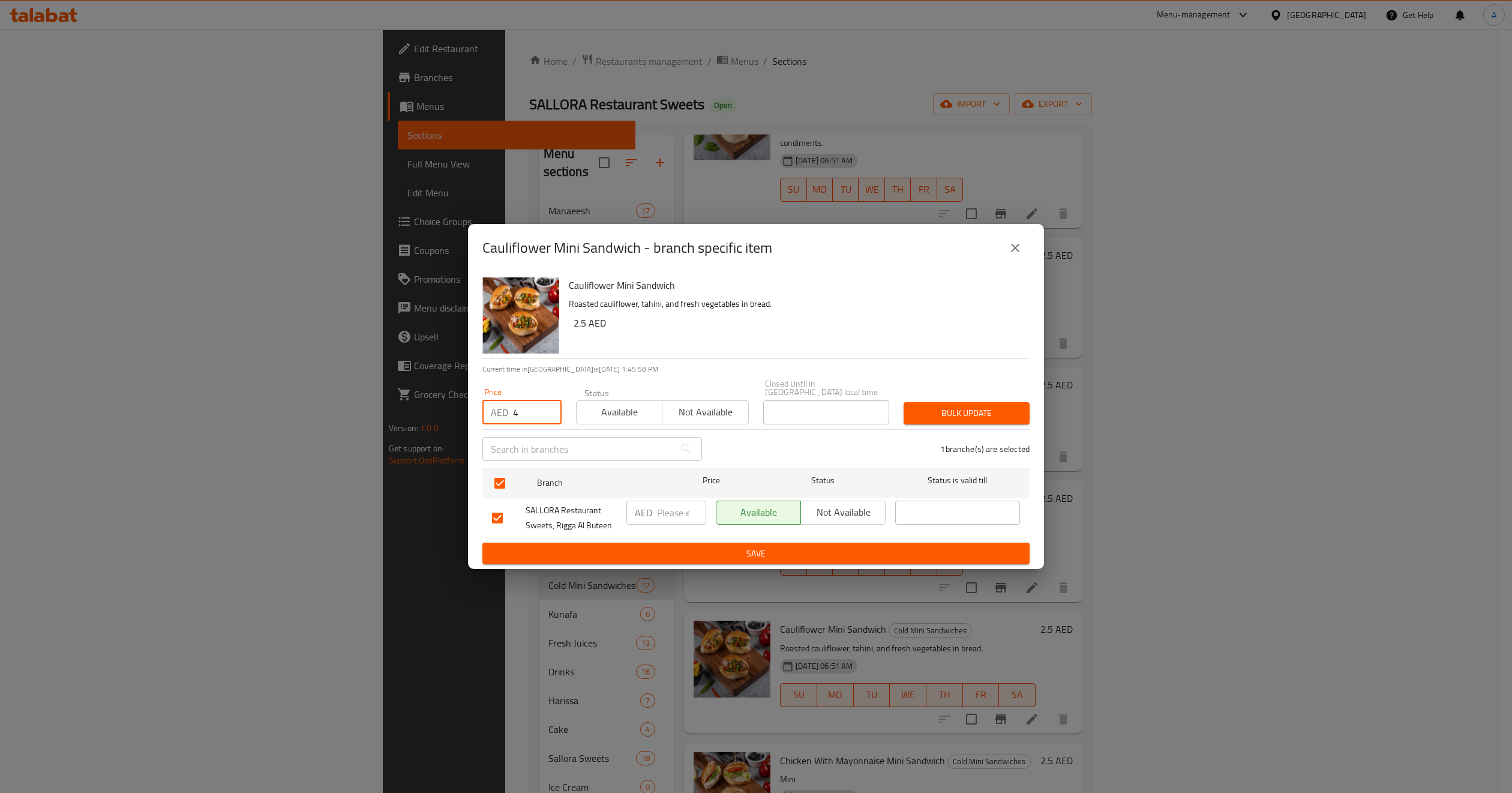
type input "4"
click at [1023, 429] on div "1 branche(s) are selected" at bounding box center [873, 449] width 327 height 43
click at [1015, 417] on span "Bulk update" at bounding box center [967, 413] width 107 height 15
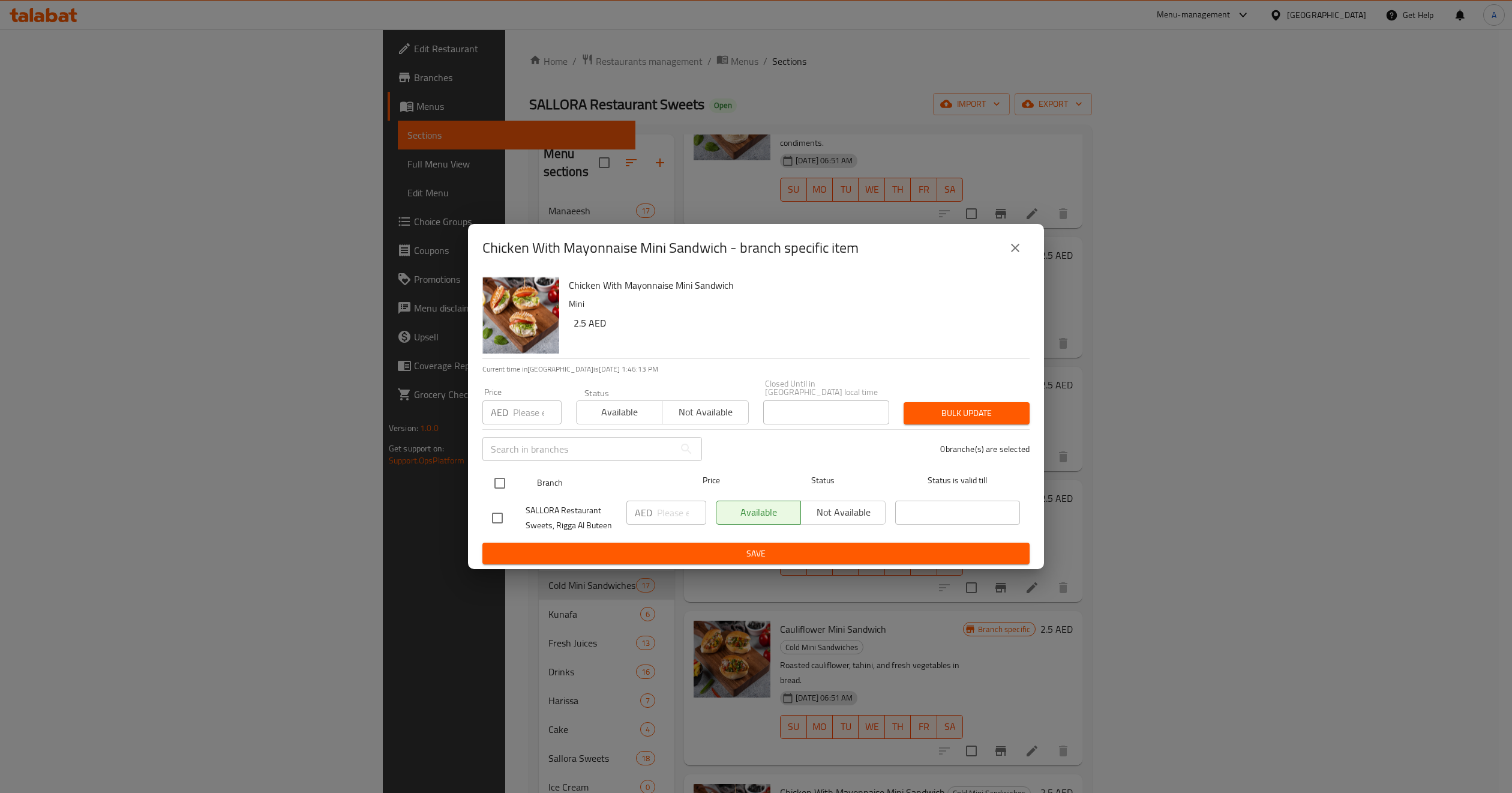
click at [500, 488] on input "checkbox" at bounding box center [499, 483] width 25 height 25
checkbox input "true"
click at [521, 416] on input "number" at bounding box center [538, 413] width 49 height 24
type input "4"
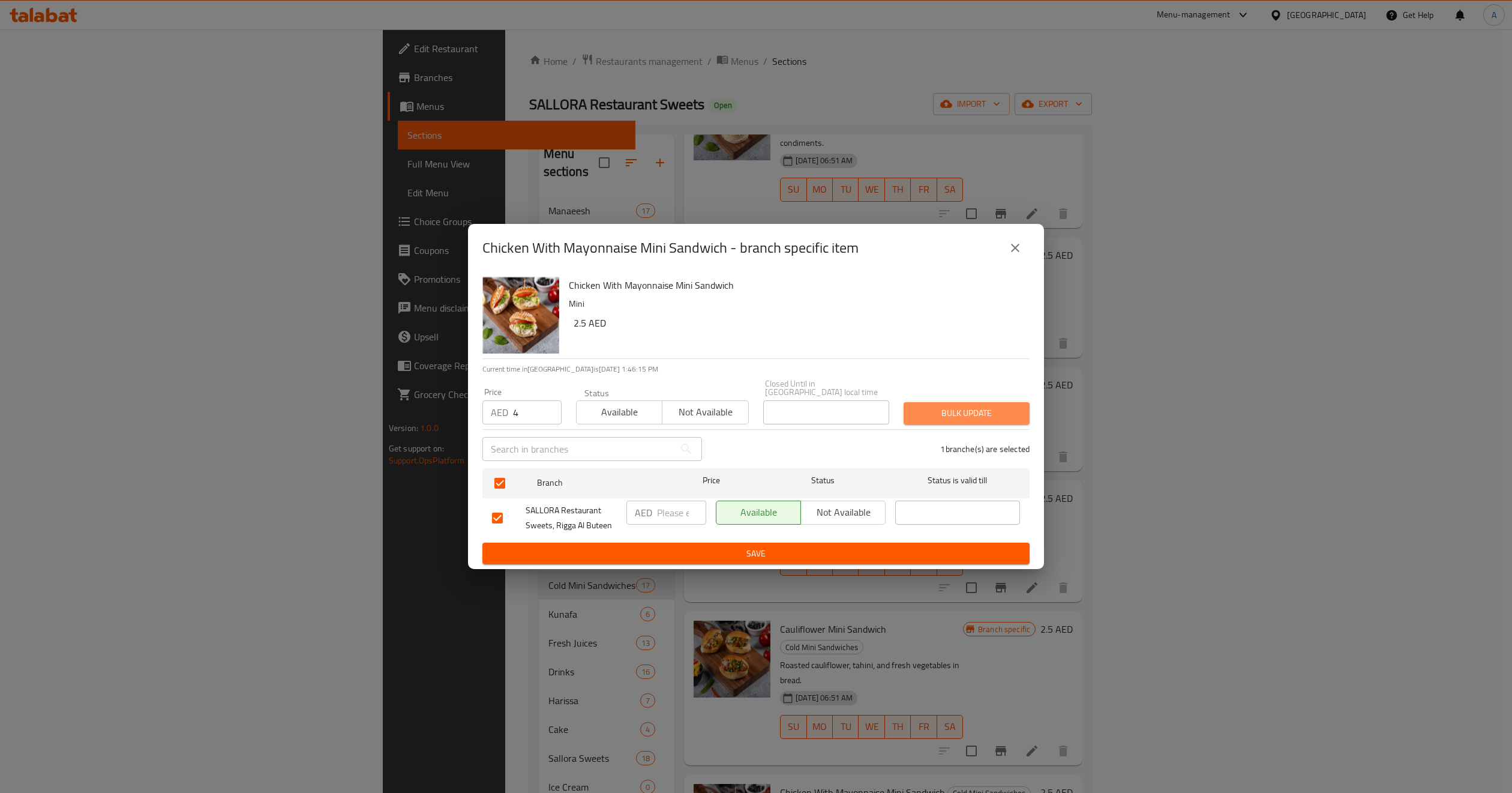
click at [924, 415] on span "Bulk update" at bounding box center [967, 413] width 107 height 15
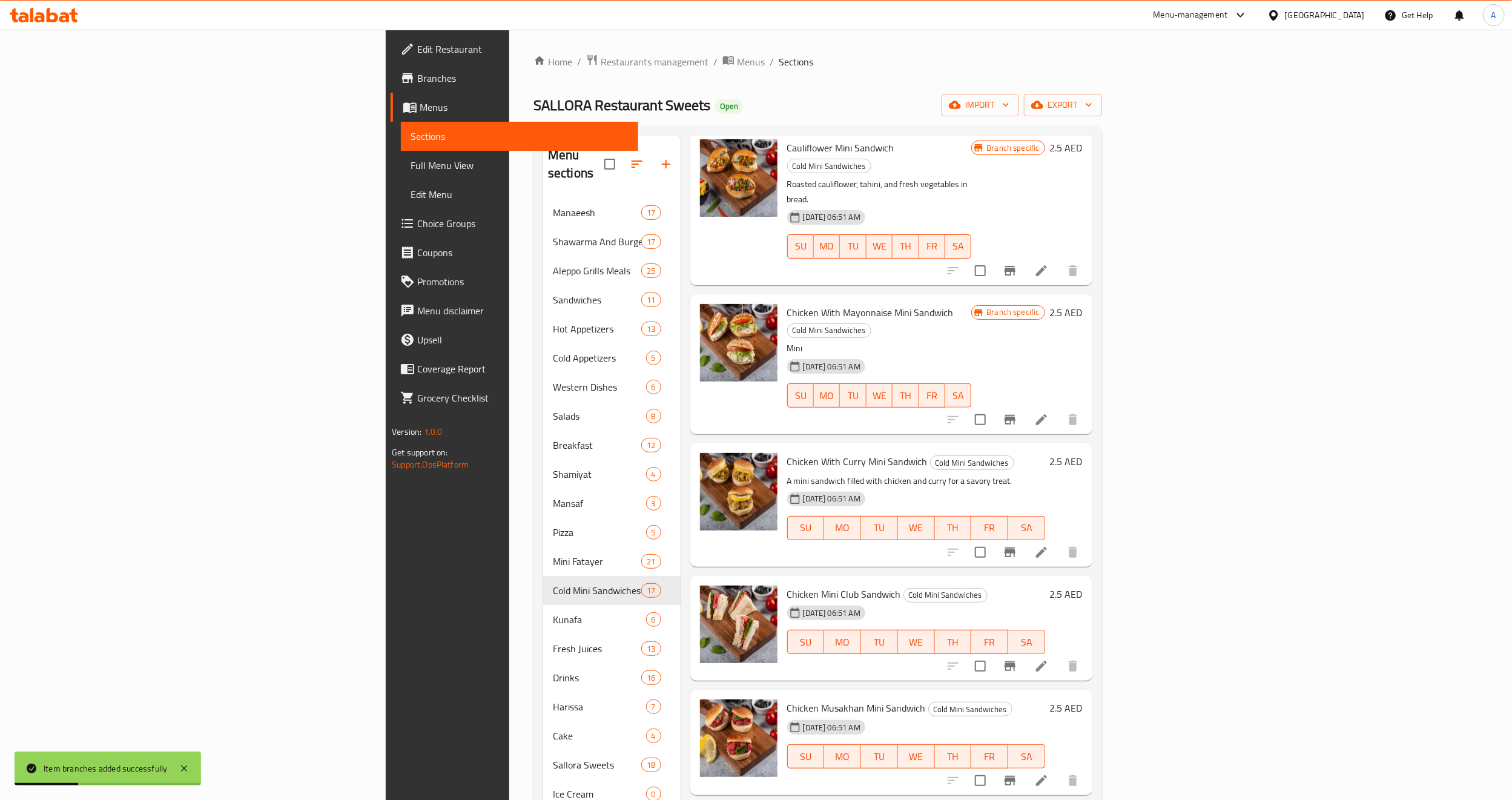
scroll to position [1401, 0]
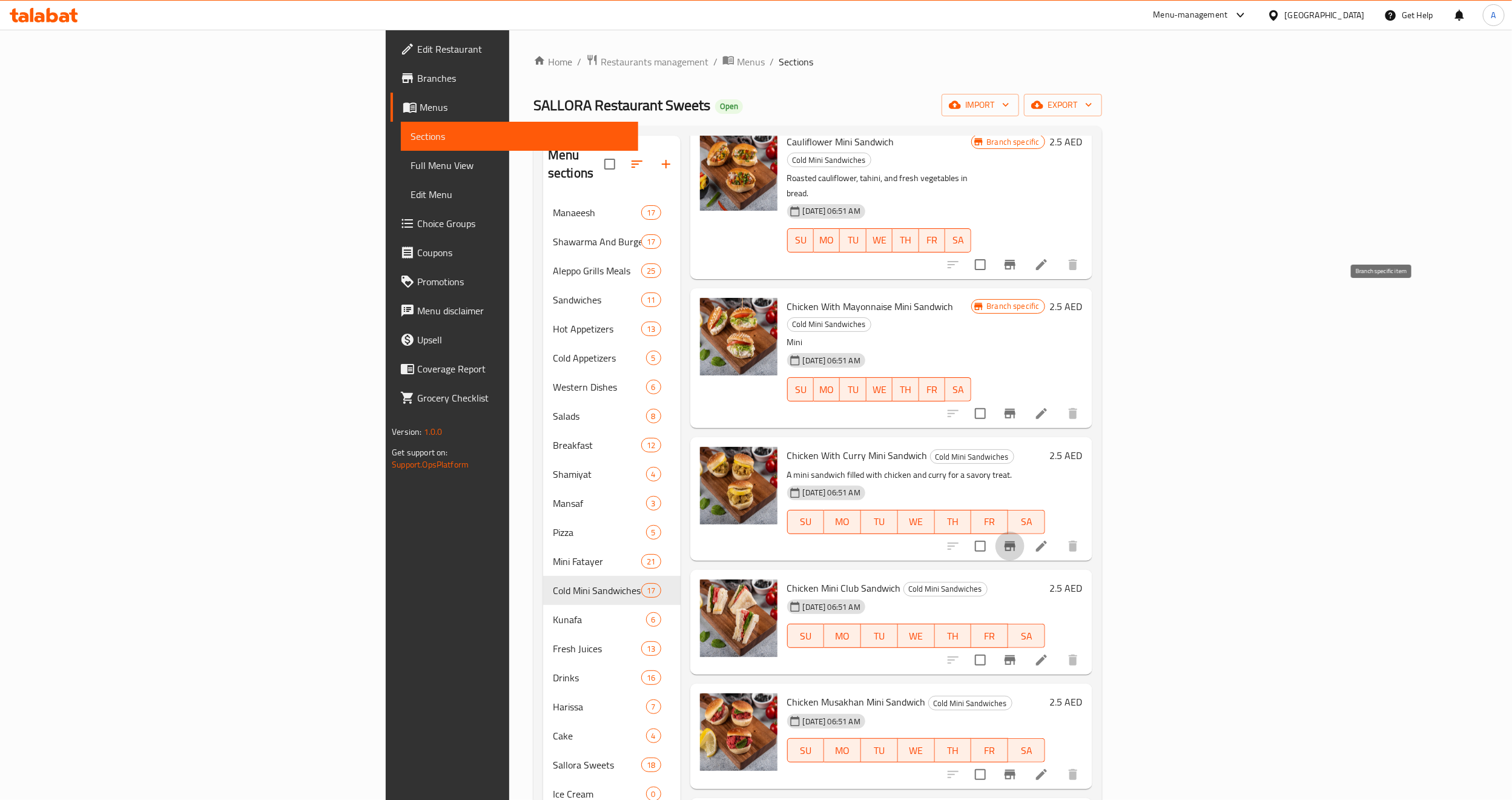
click at [1017, 539] on icon "Branch-specific-item" at bounding box center [1009, 546] width 15 height 15
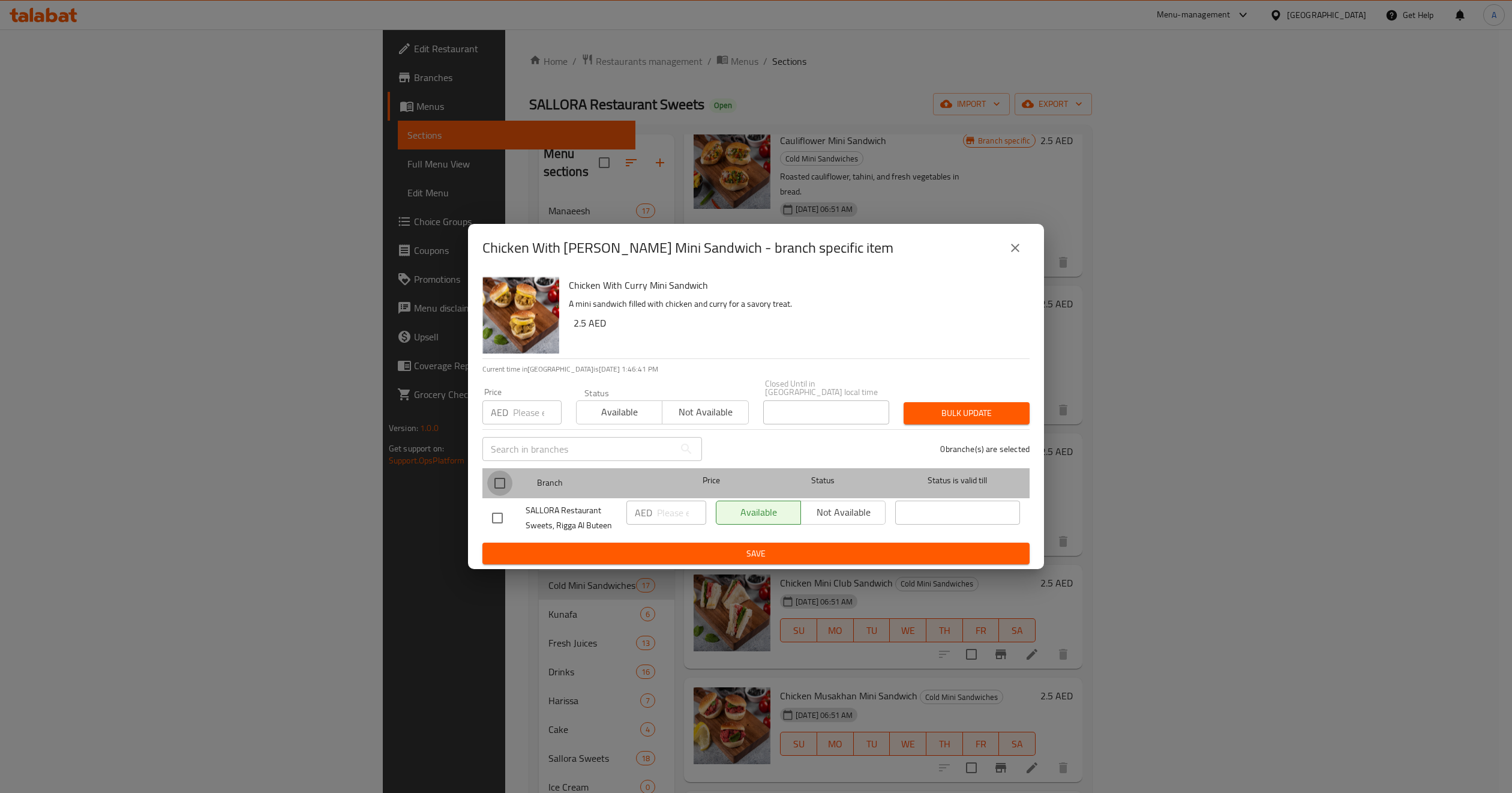
click at [498, 485] on input "checkbox" at bounding box center [499, 483] width 25 height 25
checkbox input "true"
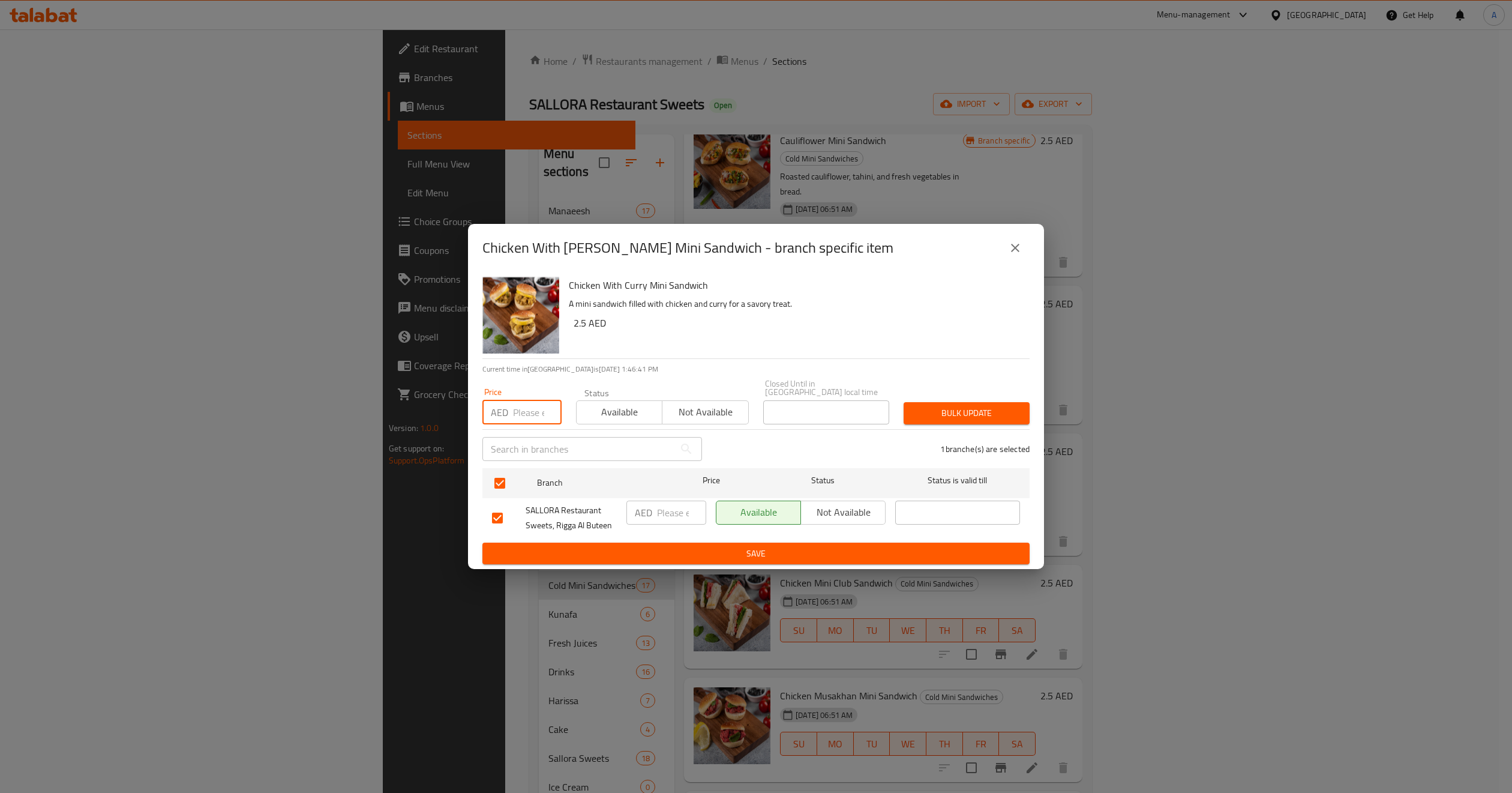
click at [530, 409] on input "number" at bounding box center [538, 413] width 49 height 24
type input "4"
click at [951, 407] on span "Bulk update" at bounding box center [967, 413] width 107 height 15
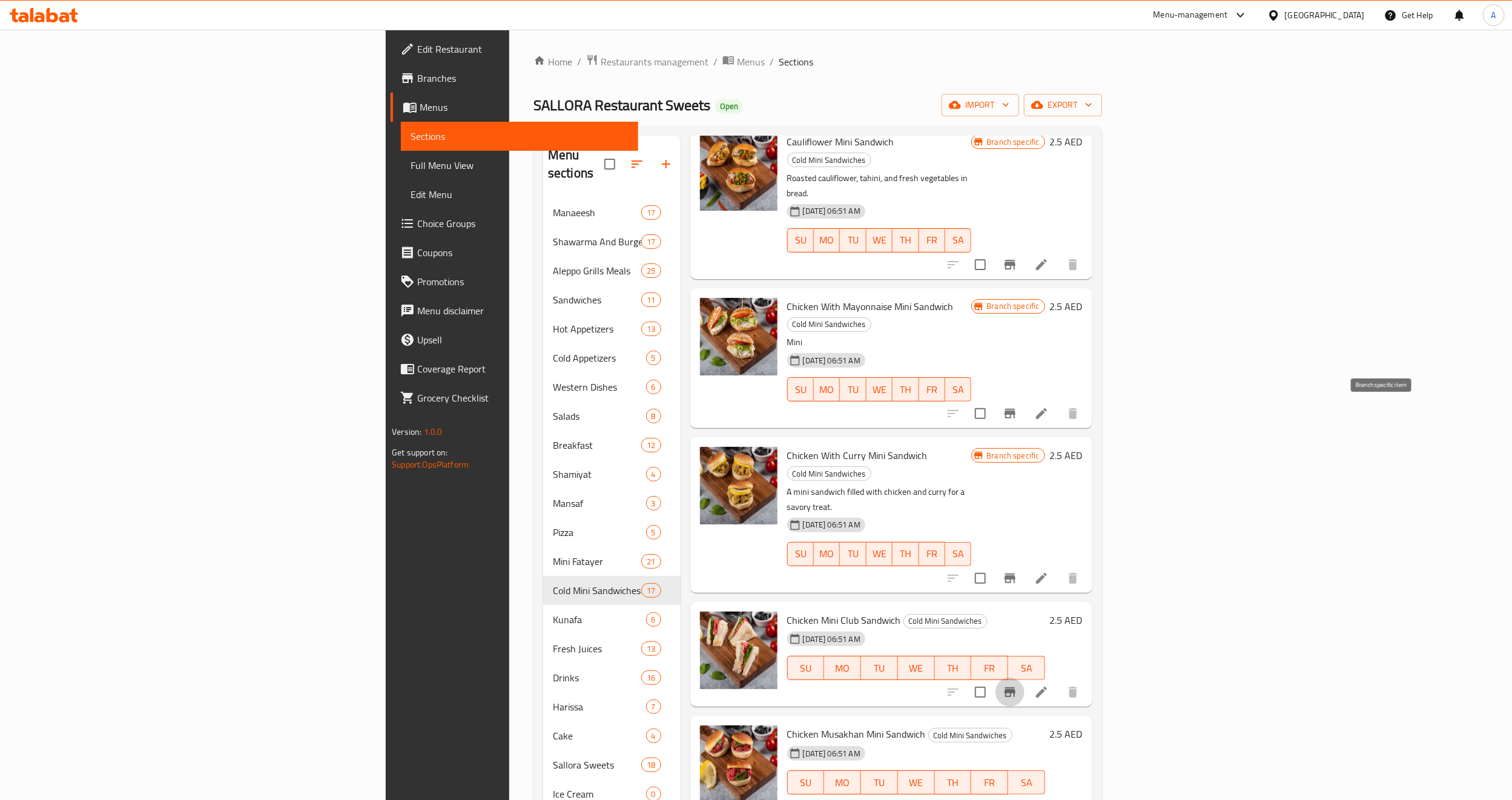
click at [1017, 685] on icon "Branch-specific-item" at bounding box center [1009, 692] width 15 height 15
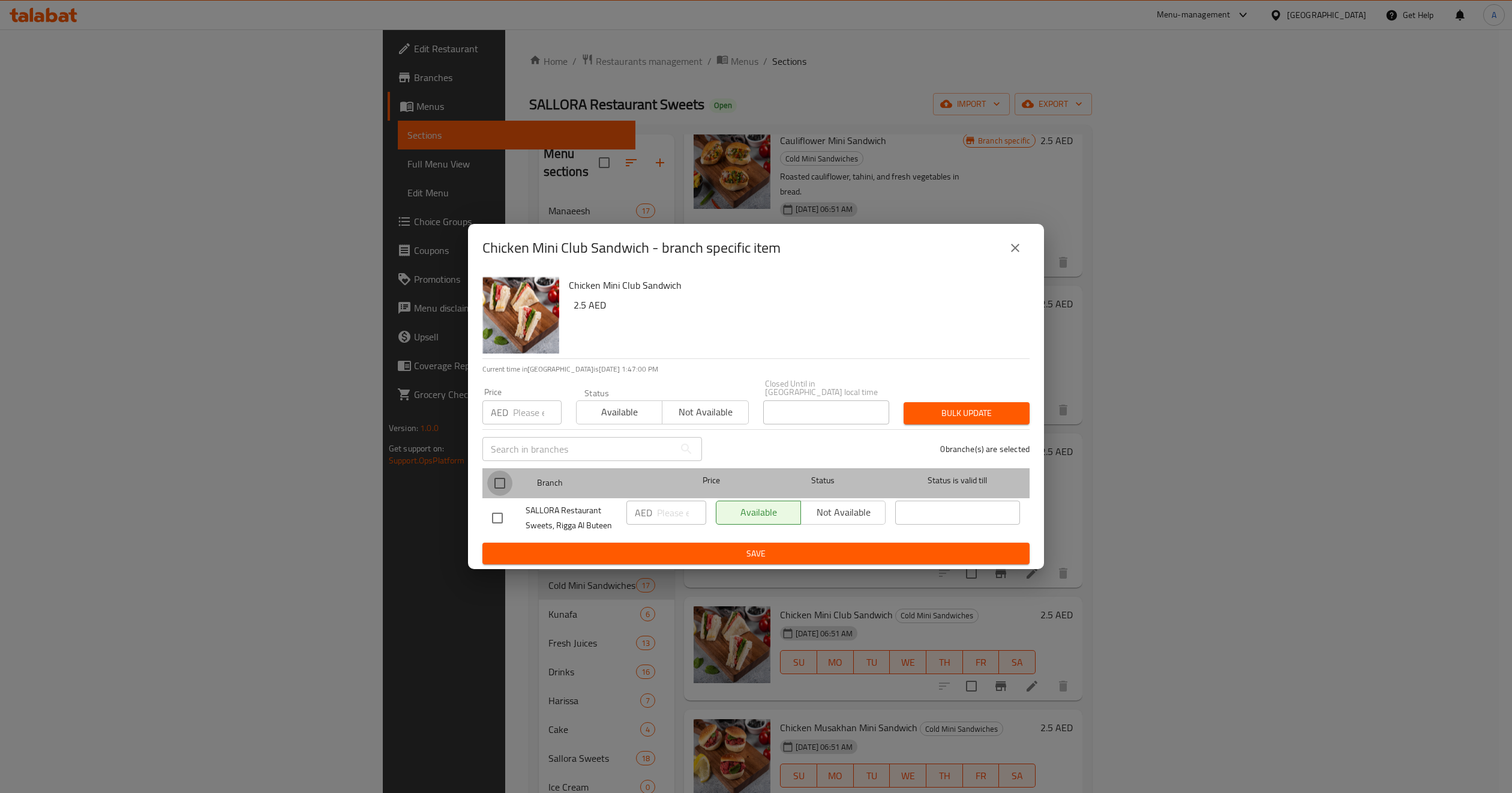
click at [501, 479] on input "checkbox" at bounding box center [499, 483] width 25 height 25
checkbox input "true"
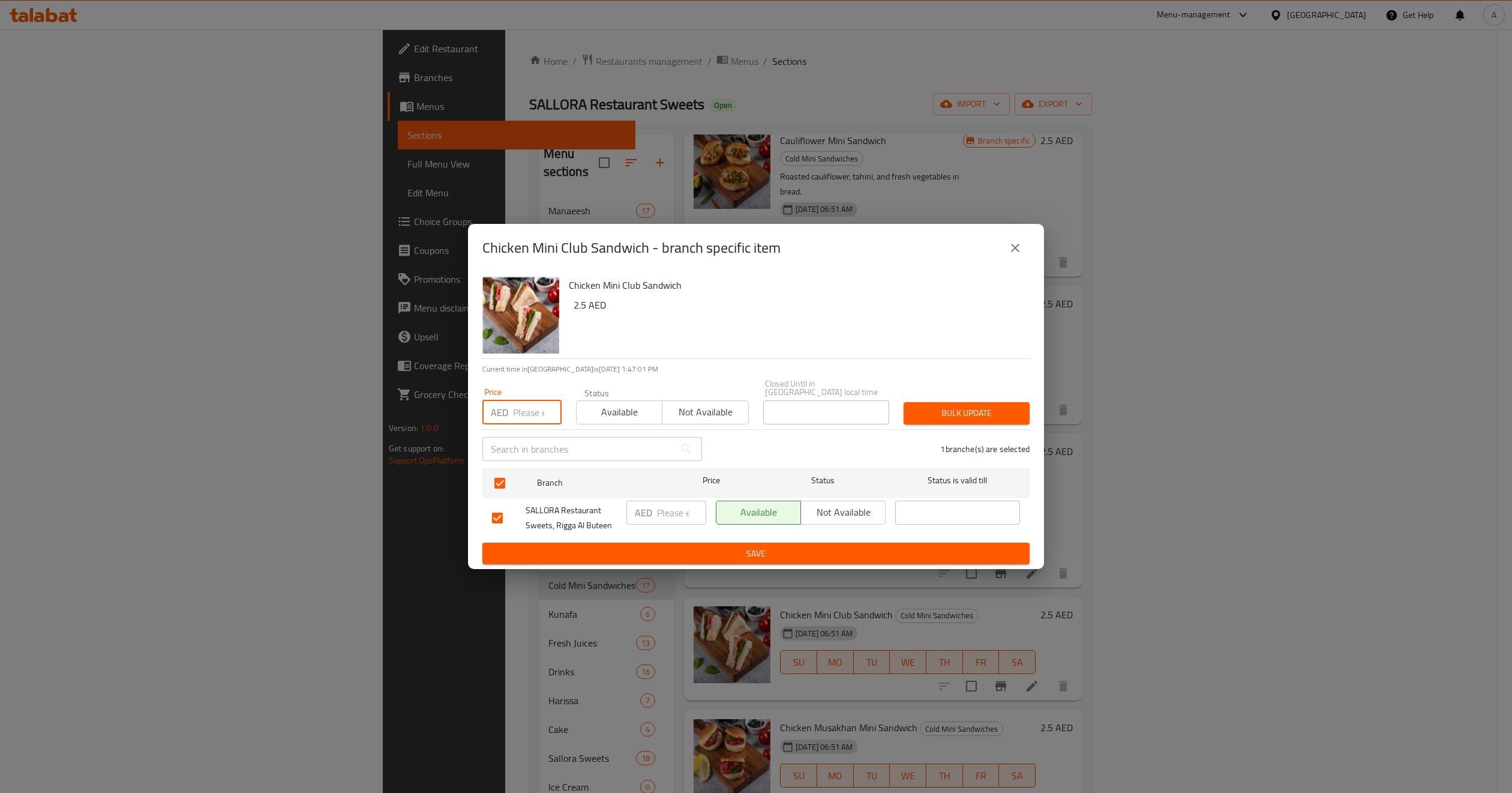
click at [527, 407] on input "number" at bounding box center [538, 413] width 49 height 24
type input "4"
click at [716, 411] on span "Not available" at bounding box center [705, 412] width 76 height 17
click at [989, 428] on div "1 branche(s) are selected" at bounding box center [873, 449] width 327 height 43
click at [988, 413] on span "Bulk update" at bounding box center [967, 413] width 107 height 15
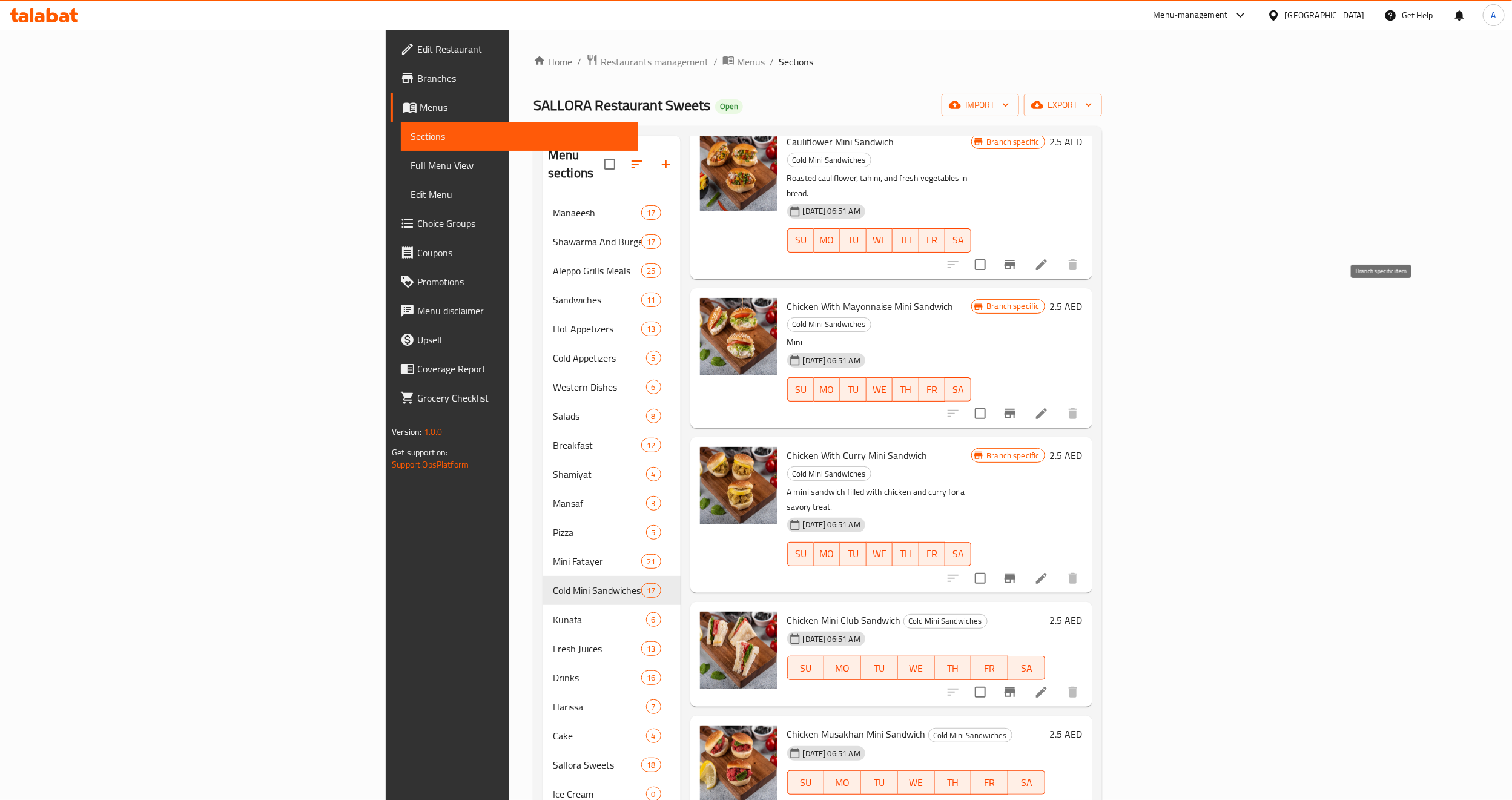
click at [1015, 573] on icon "Branch-specific-item" at bounding box center [1009, 577] width 11 height 10
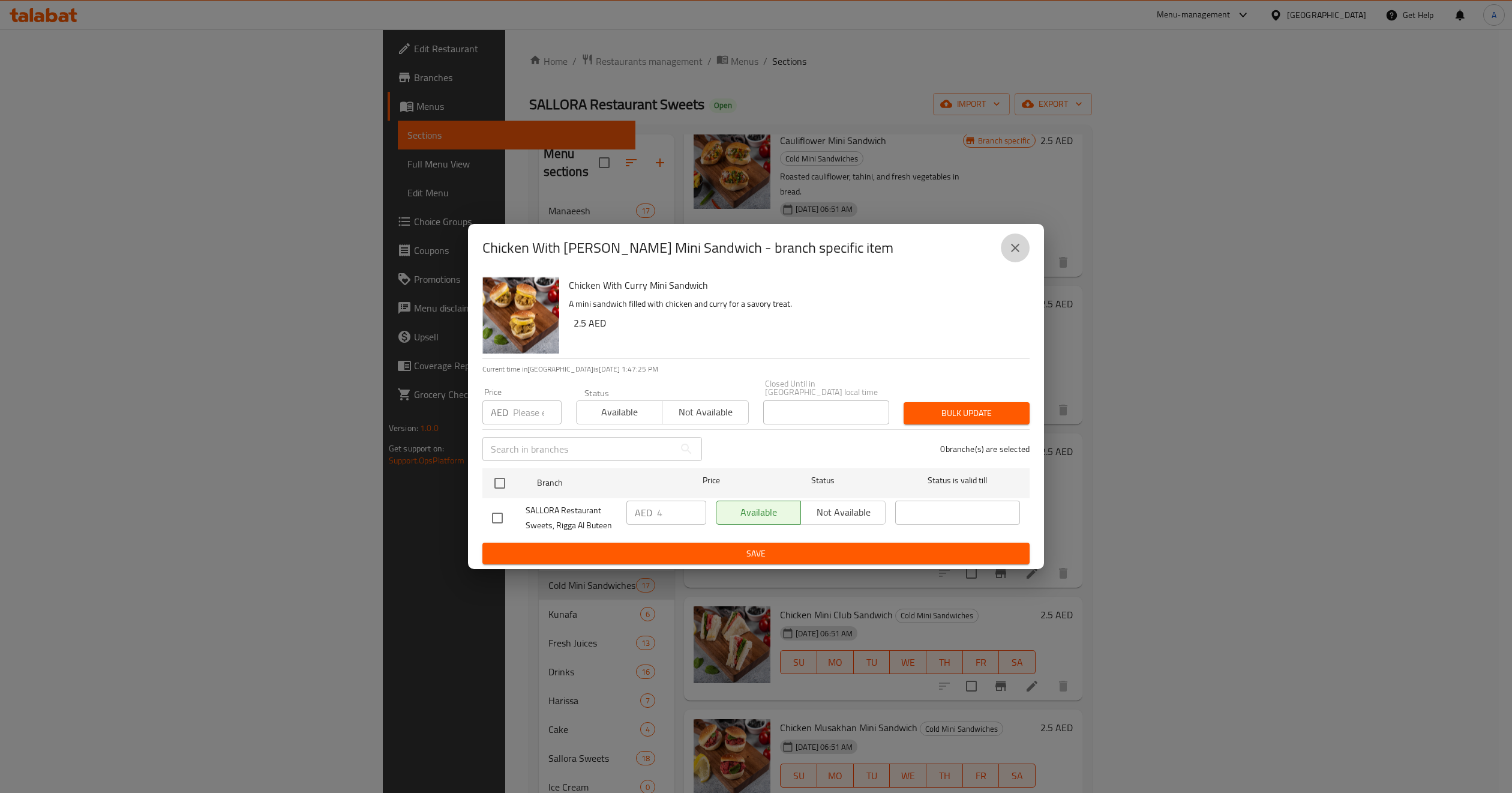
click at [1012, 254] on icon "close" at bounding box center [1015, 248] width 15 height 15
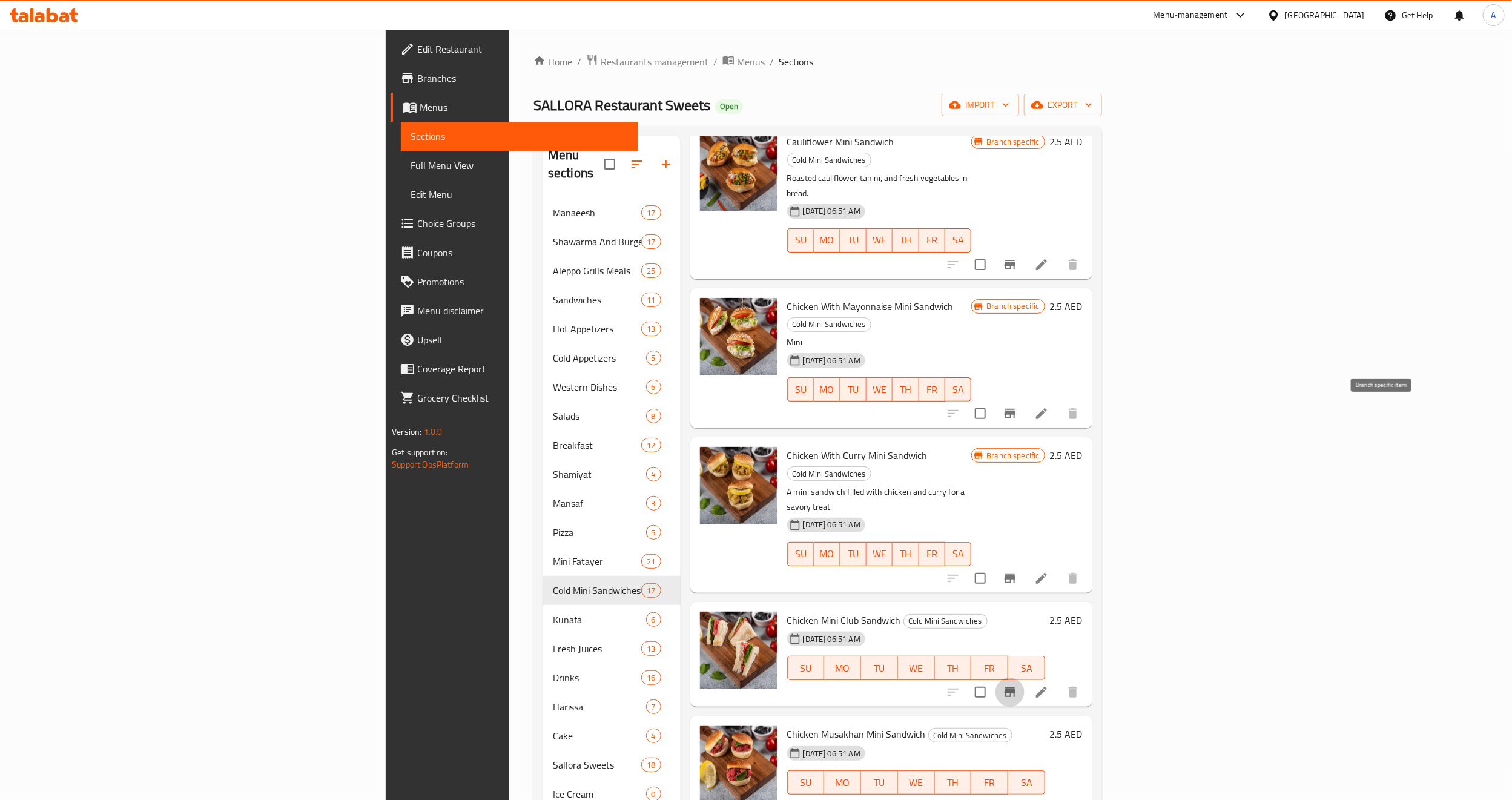
click at [1024, 677] on button "Branch-specific-item" at bounding box center [1009, 691] width 29 height 29
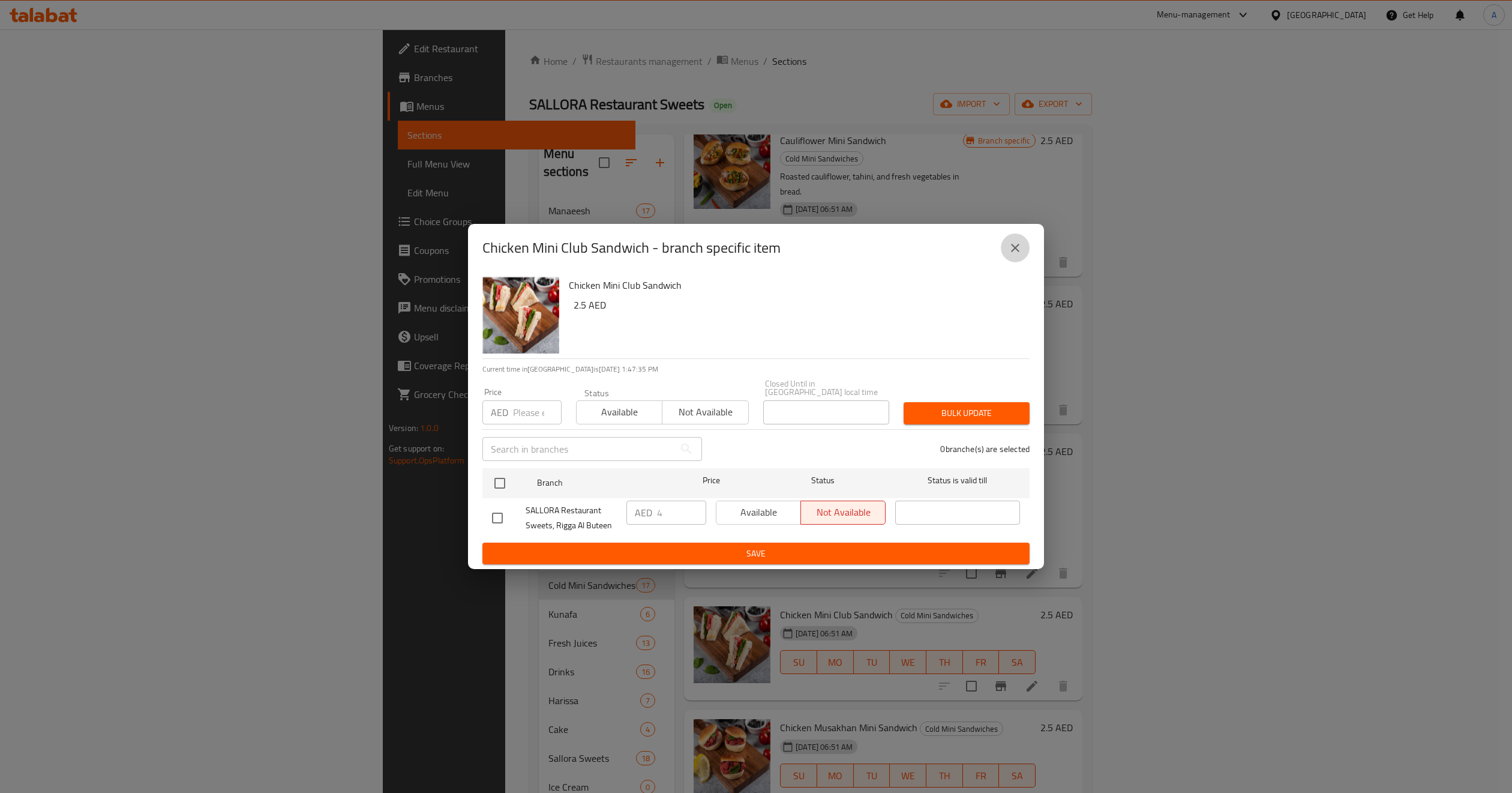
click at [1020, 248] on icon "close" at bounding box center [1015, 248] width 15 height 15
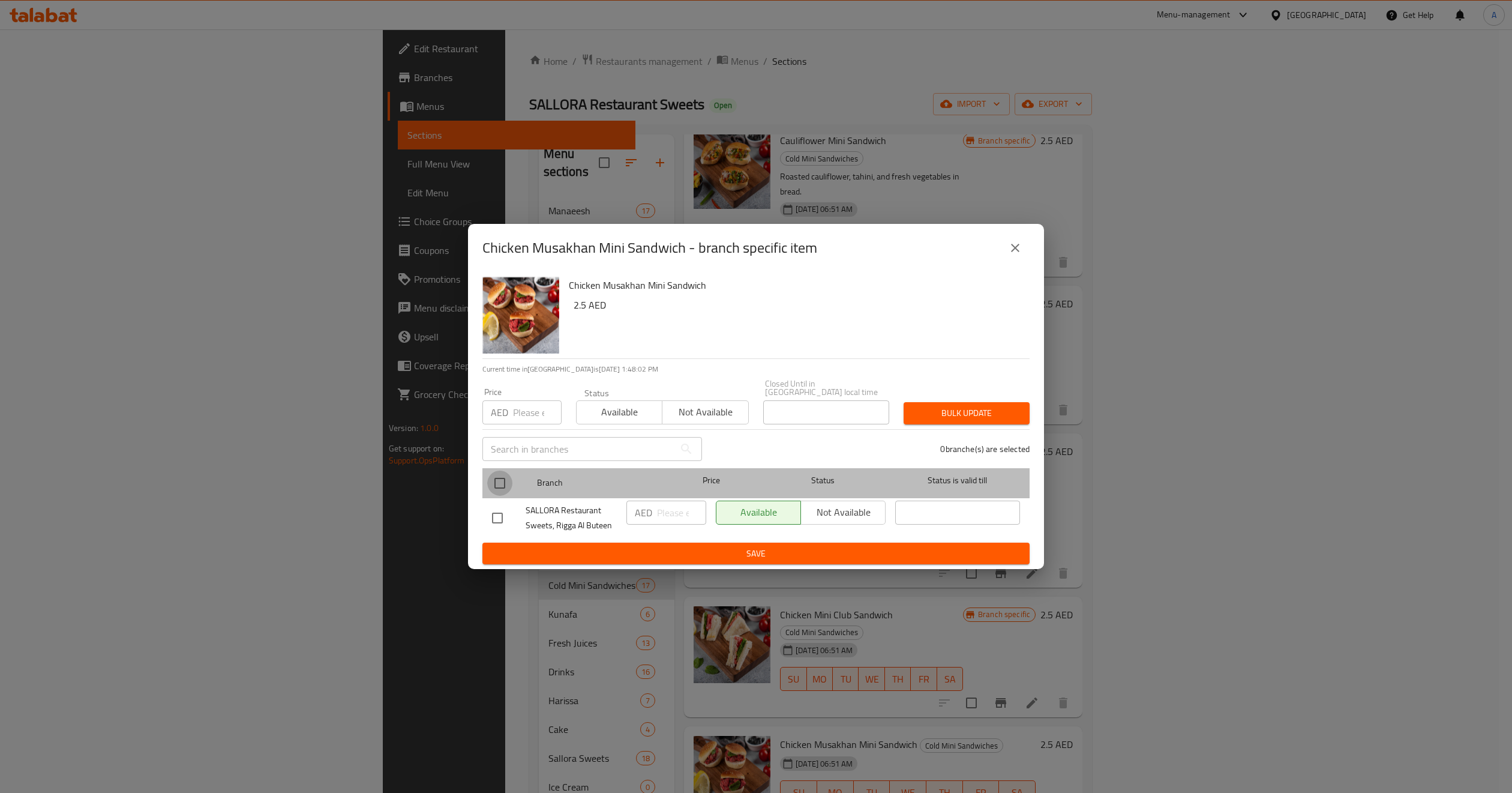
click at [500, 490] on input "checkbox" at bounding box center [499, 483] width 25 height 25
checkbox input "true"
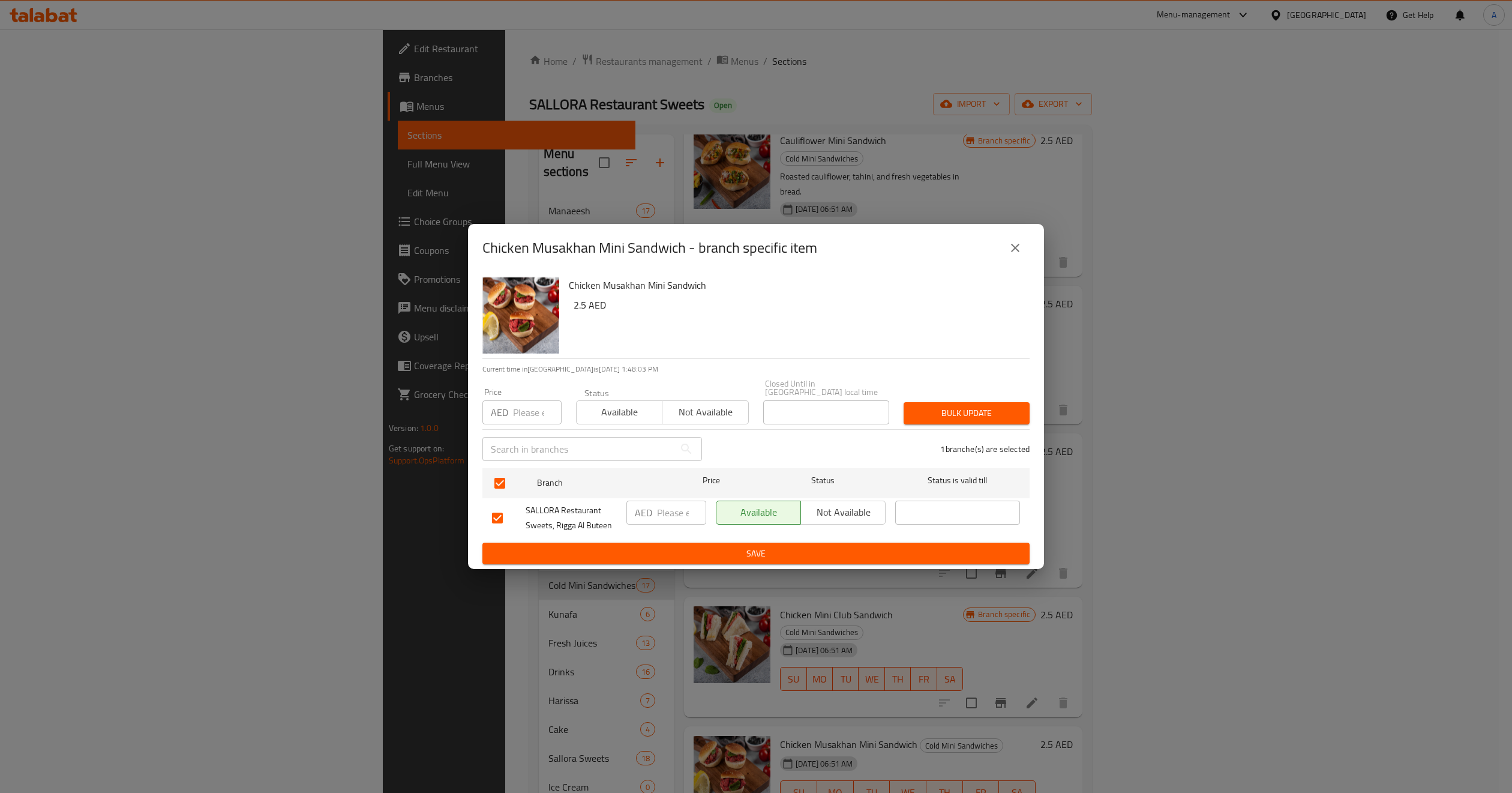
click at [526, 415] on input "number" at bounding box center [538, 413] width 49 height 24
type input "4"
click at [951, 397] on div "Bulk update" at bounding box center [967, 413] width 141 height 36
click at [951, 407] on span "Bulk update" at bounding box center [967, 413] width 107 height 15
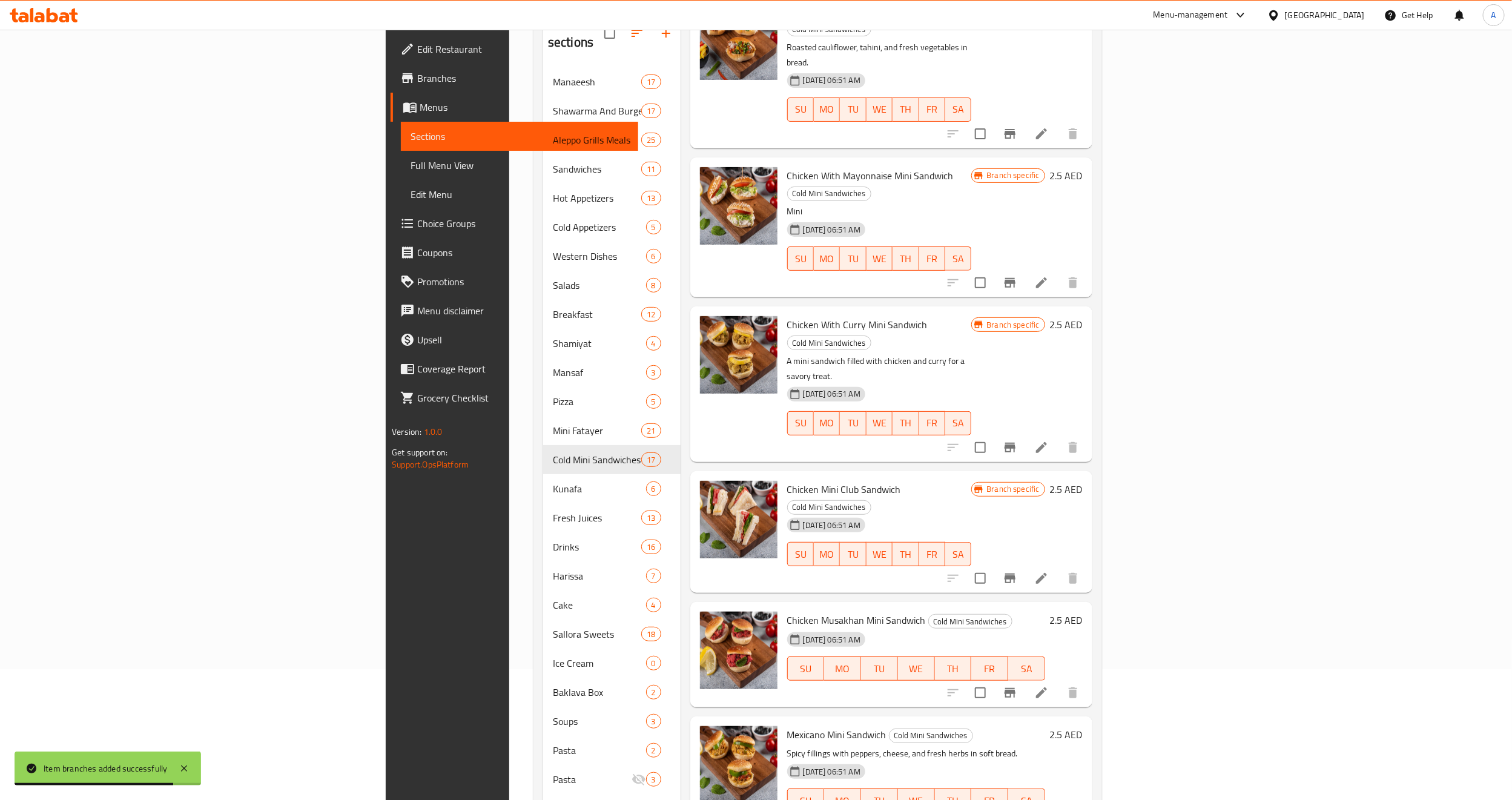
scroll to position [173, 0]
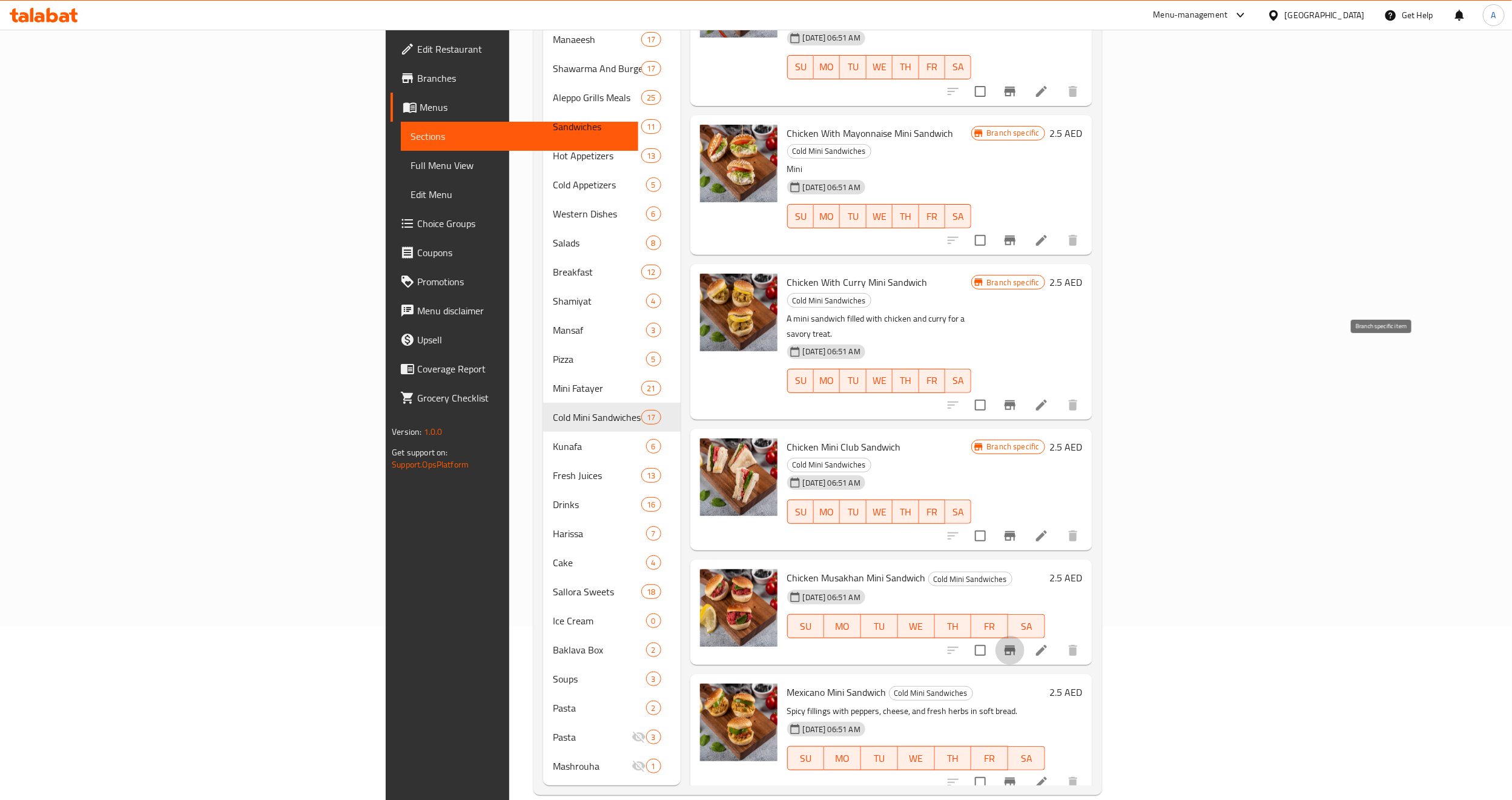
click at [1015, 646] on icon "Branch-specific-item" at bounding box center [1009, 650] width 11 height 10
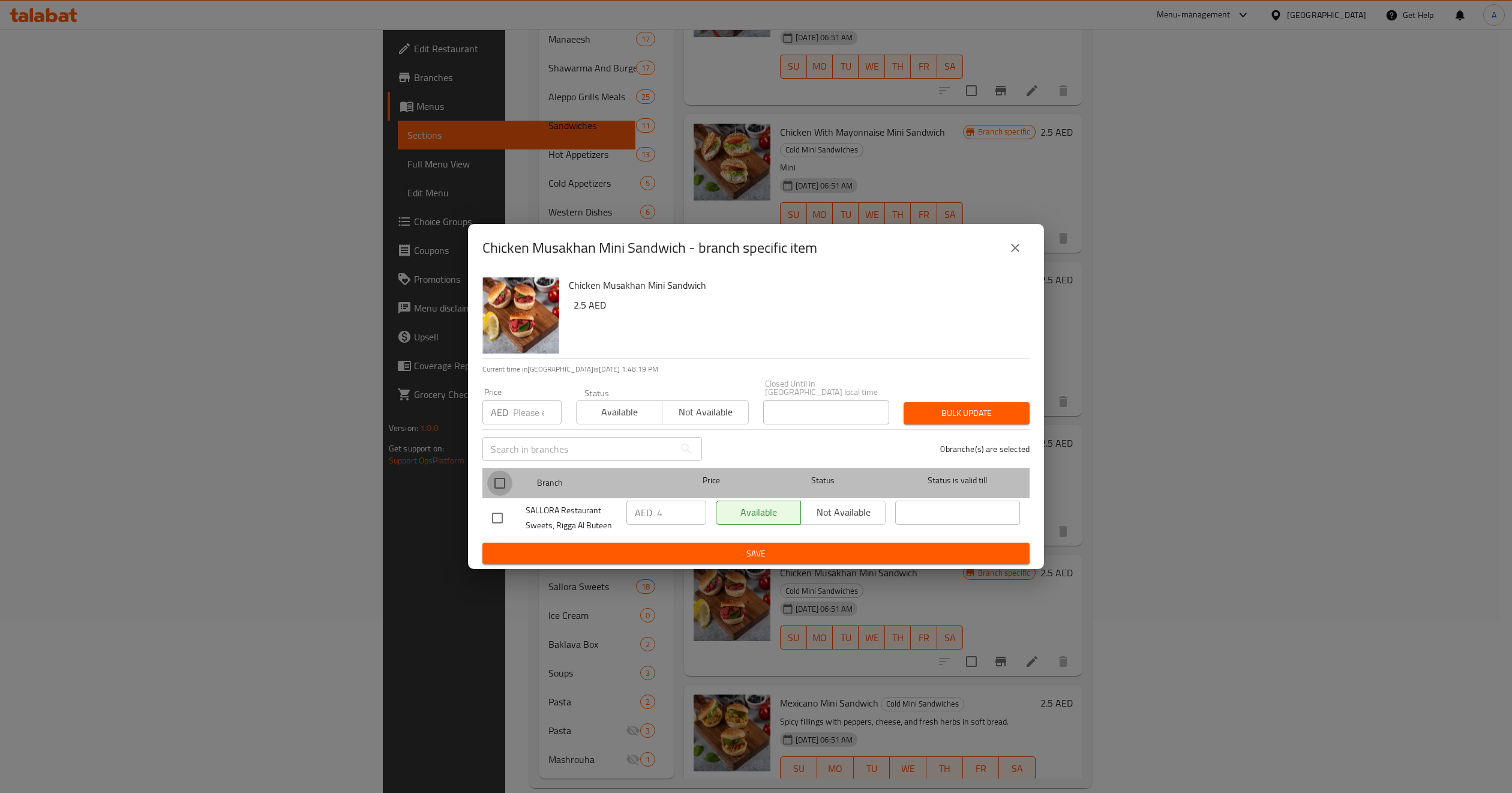
click at [499, 481] on input "checkbox" at bounding box center [499, 483] width 25 height 25
checkbox input "true"
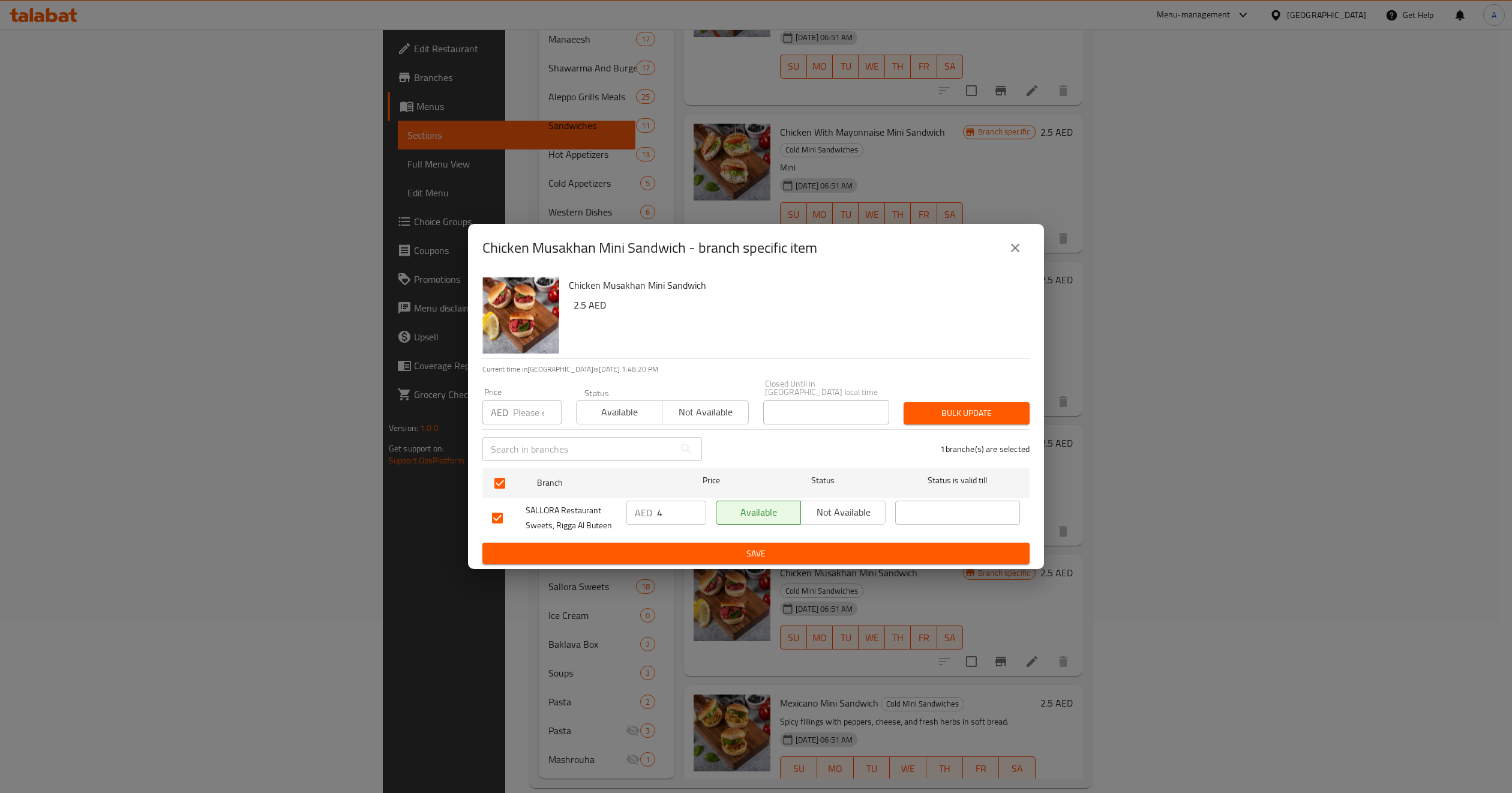
click at [532, 416] on input "number" at bounding box center [538, 413] width 49 height 24
type input "4"
click at [1050, 414] on div "Chicken Musakhan Mini Sandwich - branch specific item Chicken Musakhan Mini San…" at bounding box center [756, 396] width 1512 height 793
click at [1003, 416] on span "Bulk update" at bounding box center [967, 413] width 107 height 15
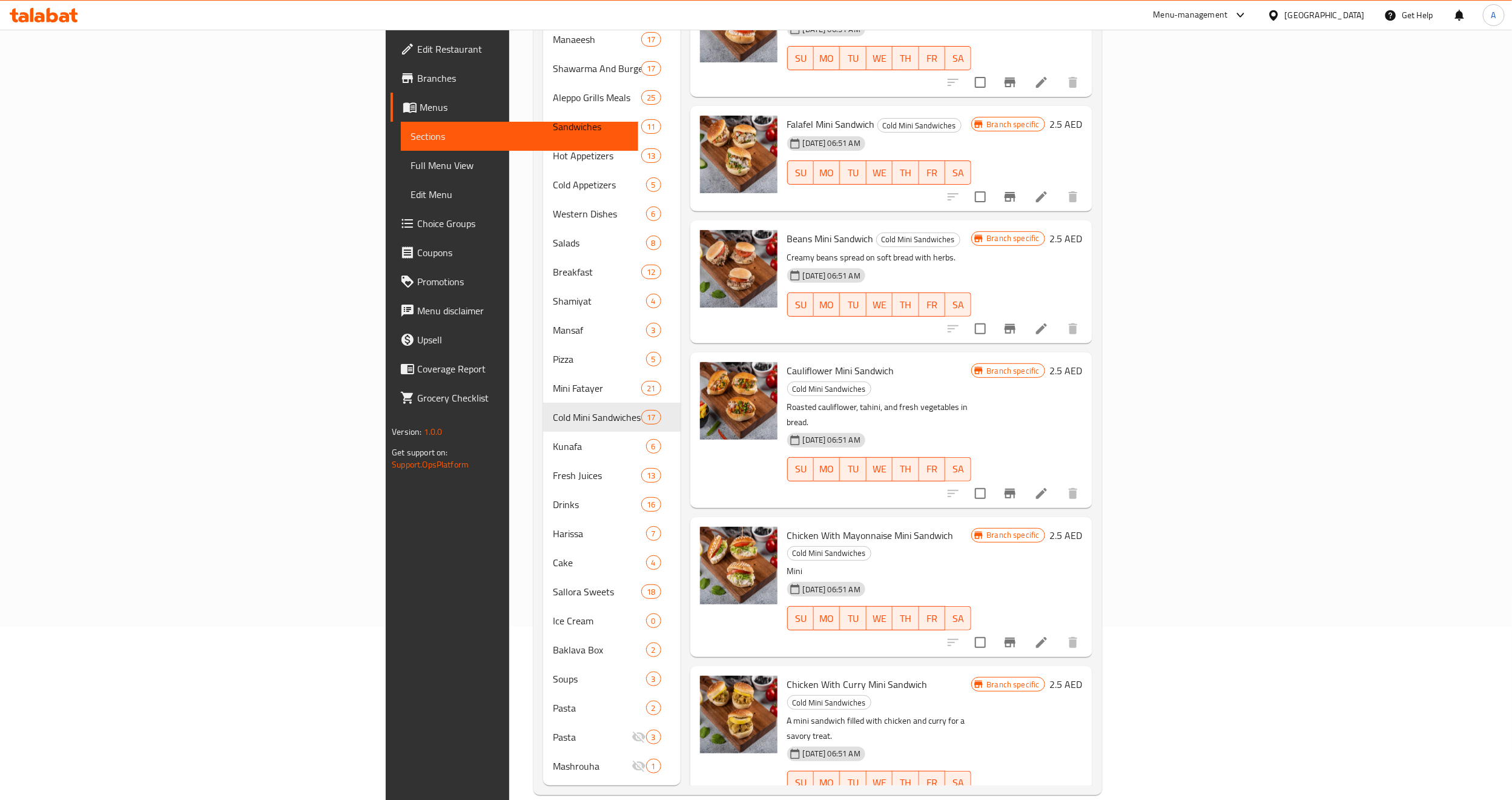
scroll to position [1401, 0]
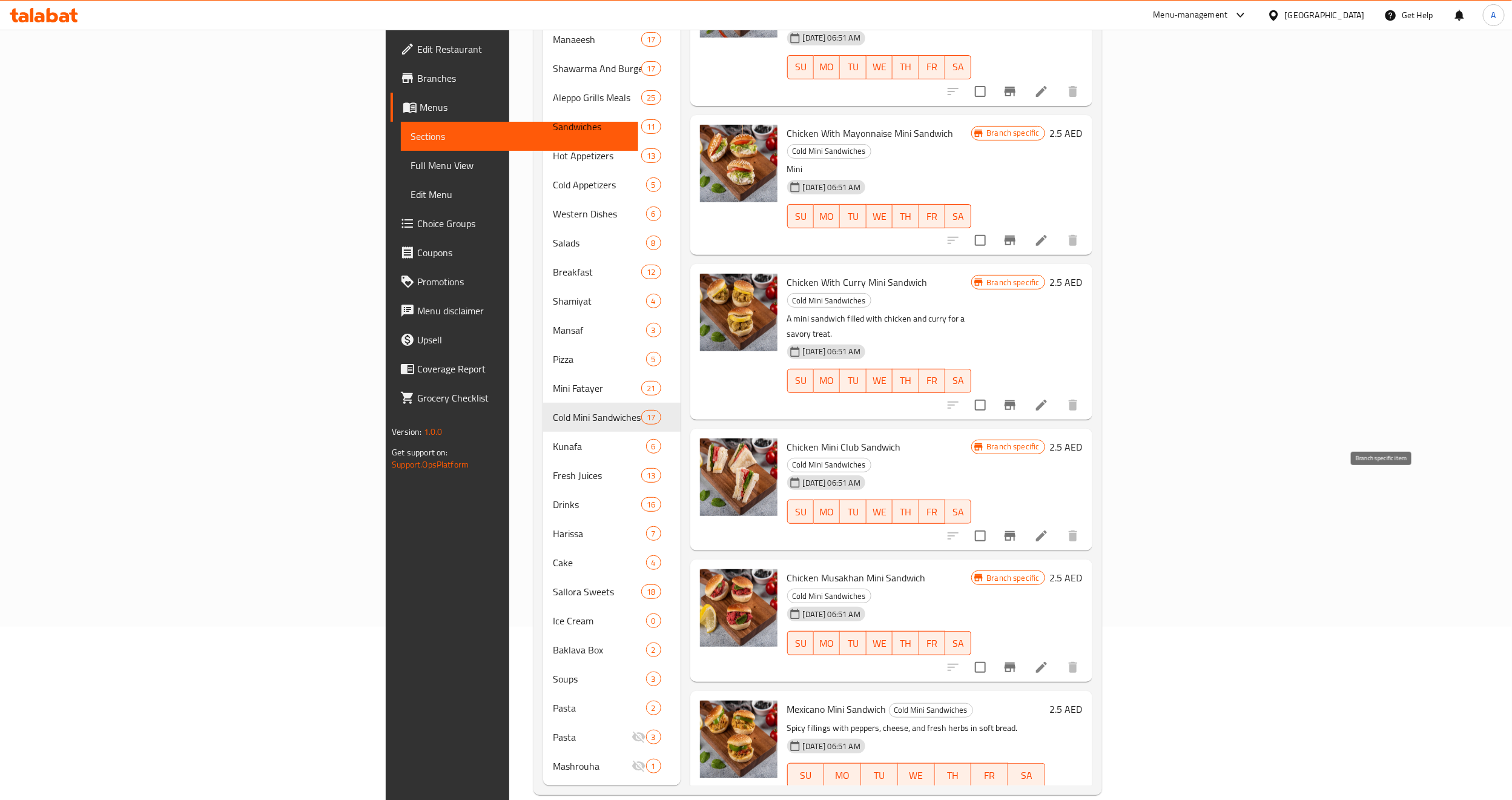
click at [1015, 795] on icon "Branch-specific-item" at bounding box center [1009, 799] width 11 height 10
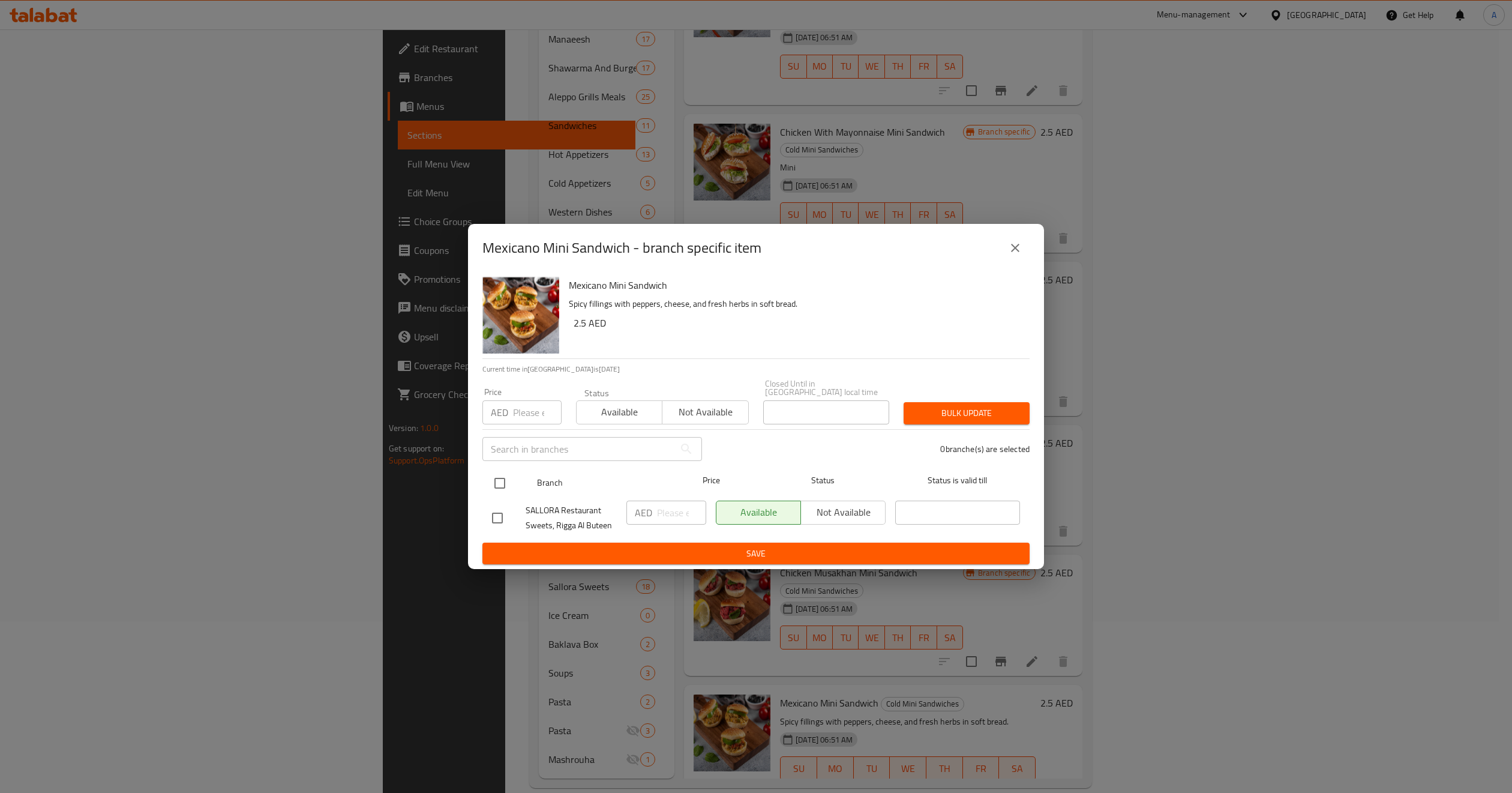
click at [494, 488] on input "checkbox" at bounding box center [499, 483] width 25 height 25
checkbox input "true"
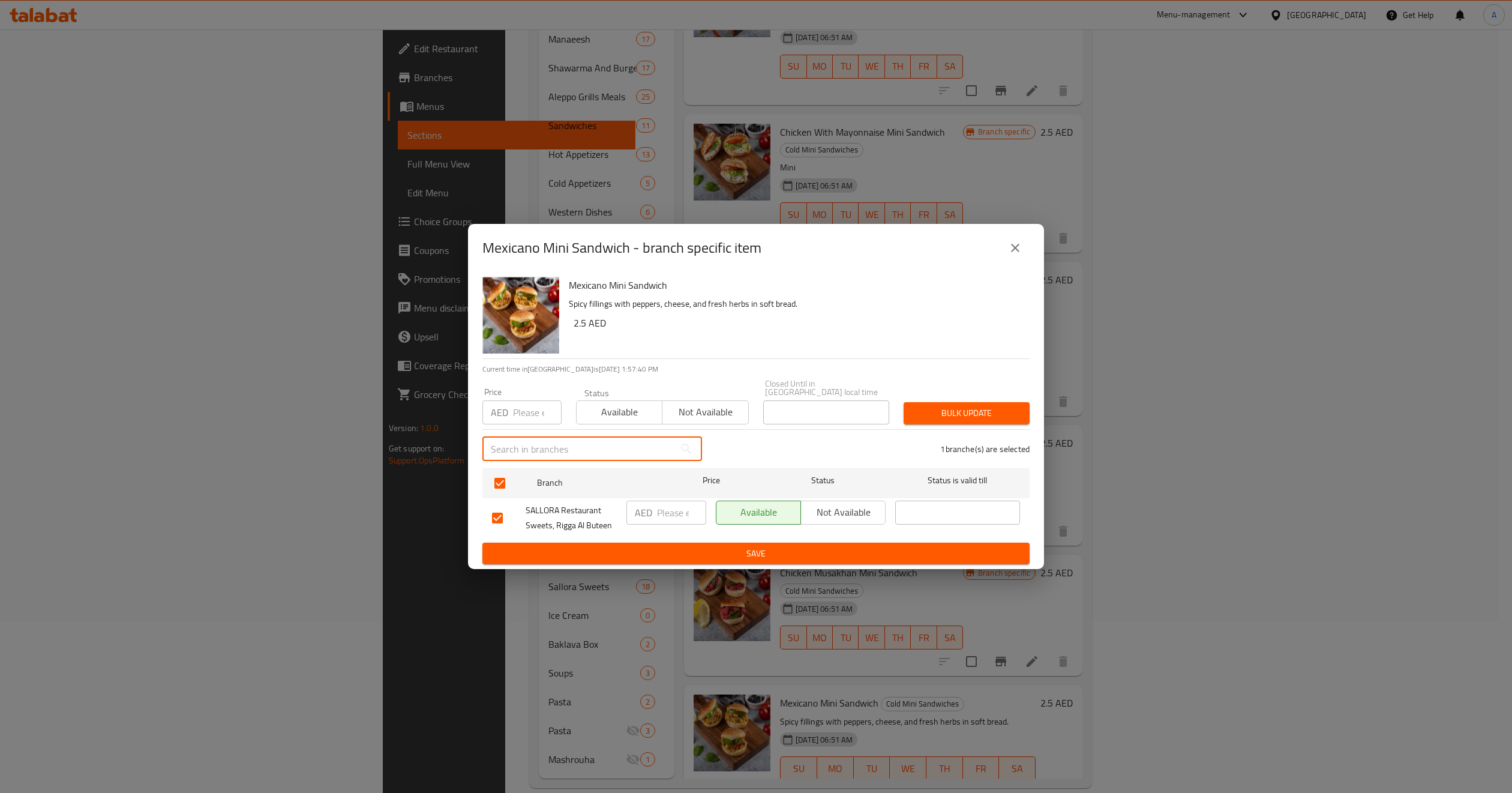
click at [513, 442] on input "text" at bounding box center [578, 449] width 192 height 24
click at [527, 423] on input "number" at bounding box center [538, 413] width 49 height 24
type input "4"
click at [924, 404] on button "Bulk update" at bounding box center [967, 413] width 126 height 23
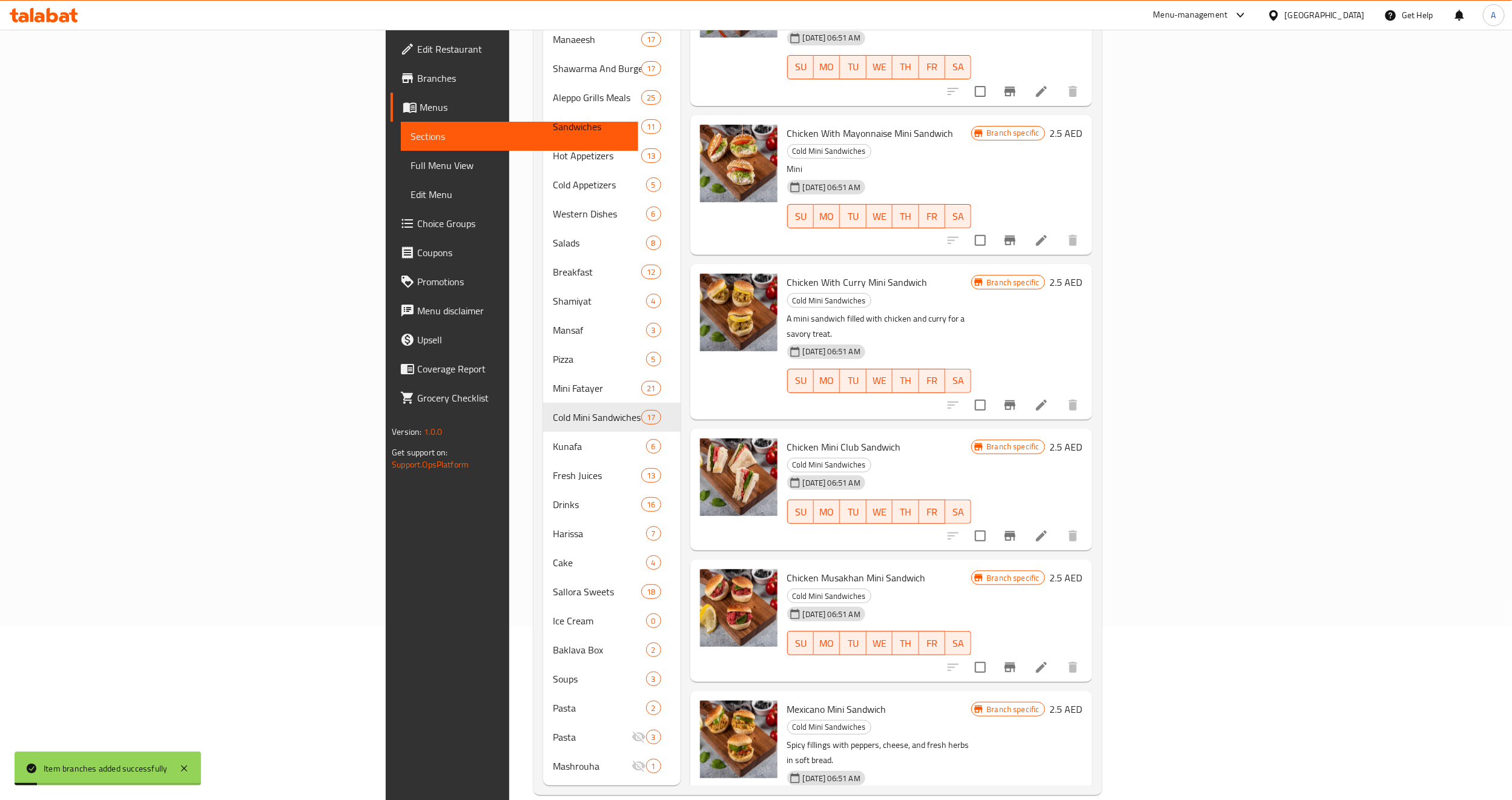
drag, startPoint x: 695, startPoint y: 527, endPoint x: 834, endPoint y: 526, distance: 139.0
copy span "Chicken With Mushroom Mini Sandwich"
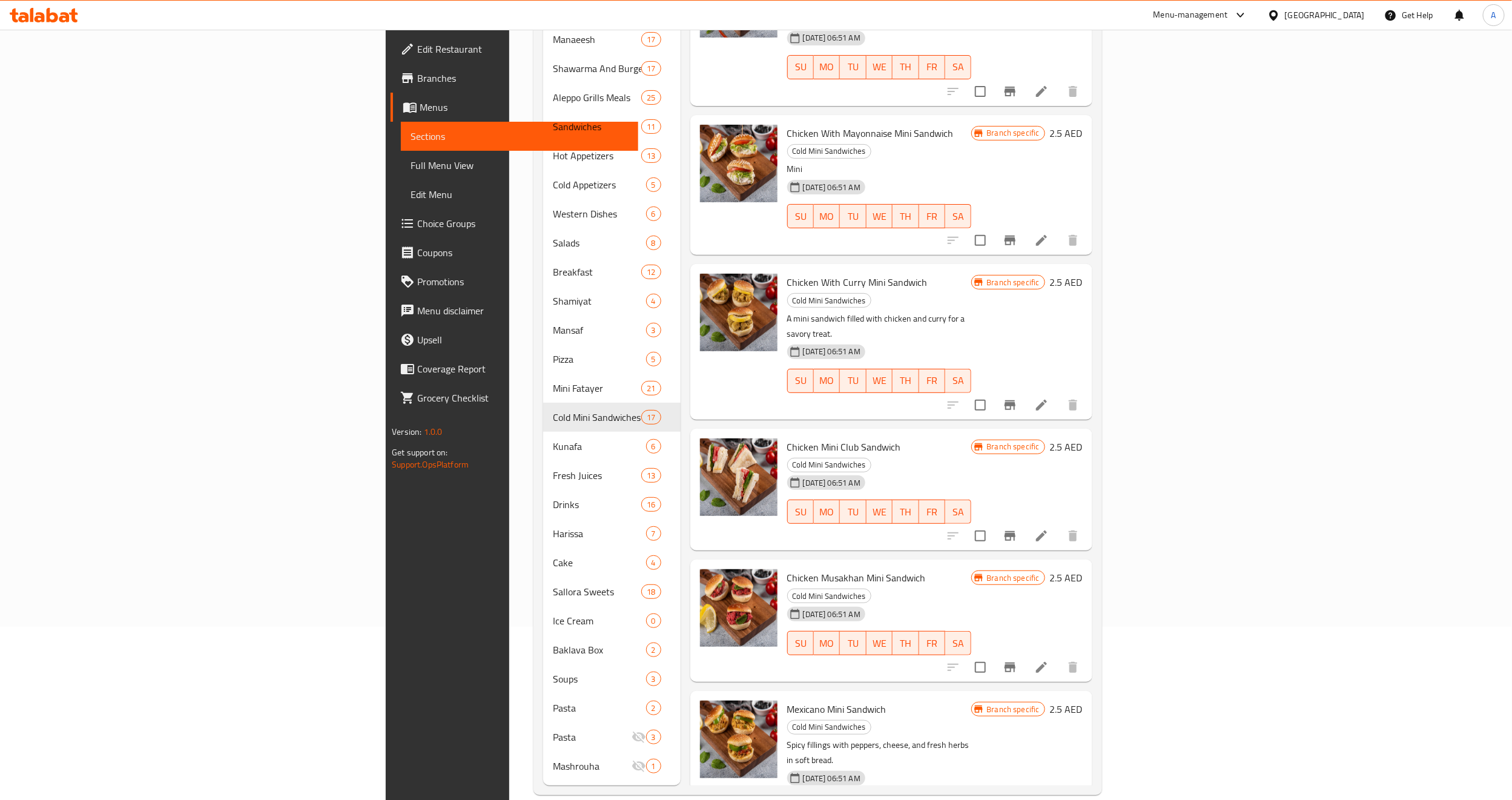
drag, startPoint x: 698, startPoint y: 654, endPoint x: 785, endPoint y: 660, distance: 87.2
copy span "Makdous Mini Sandwich"
checkbox input "true"
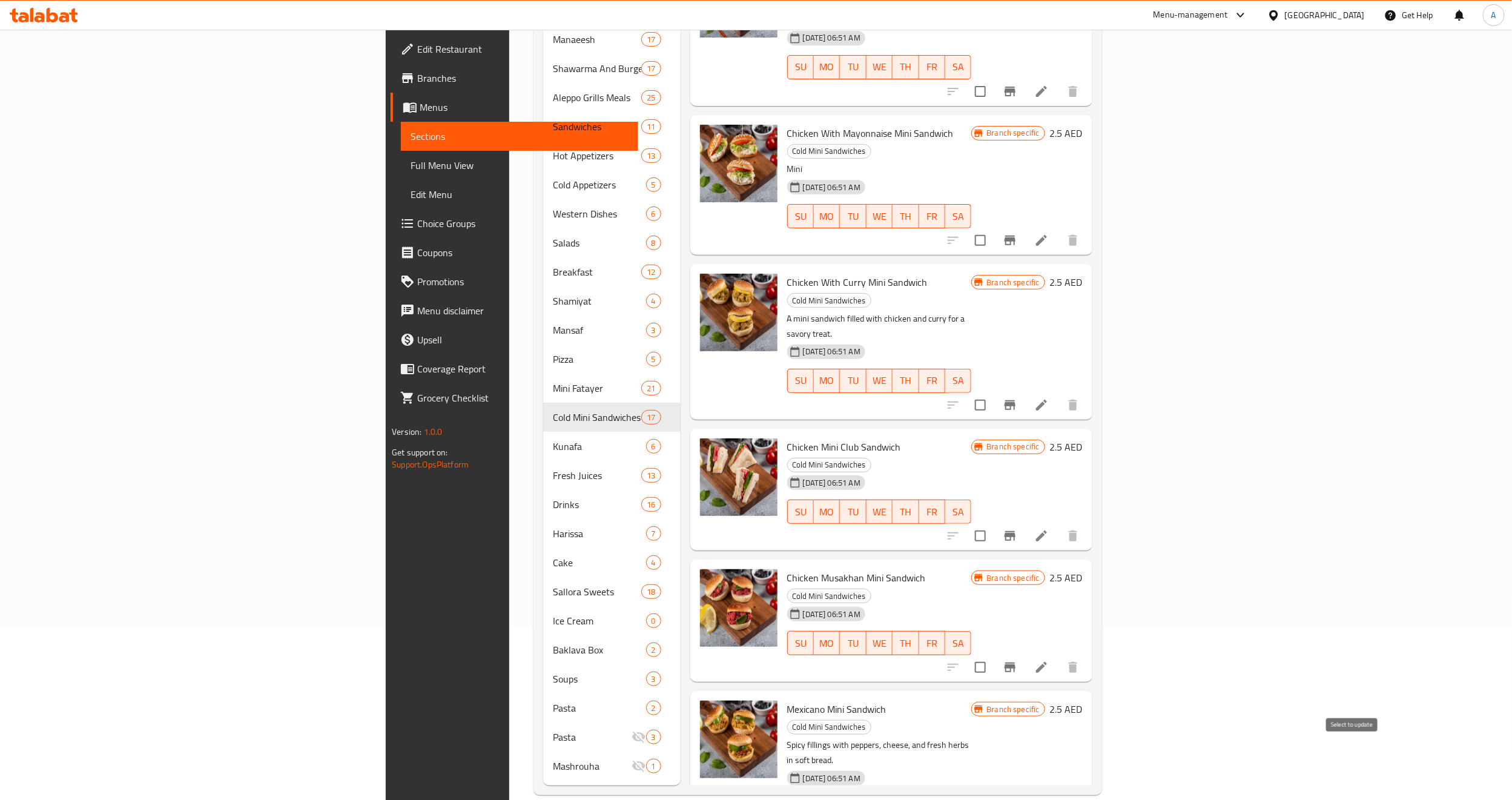
checkbox input "true"
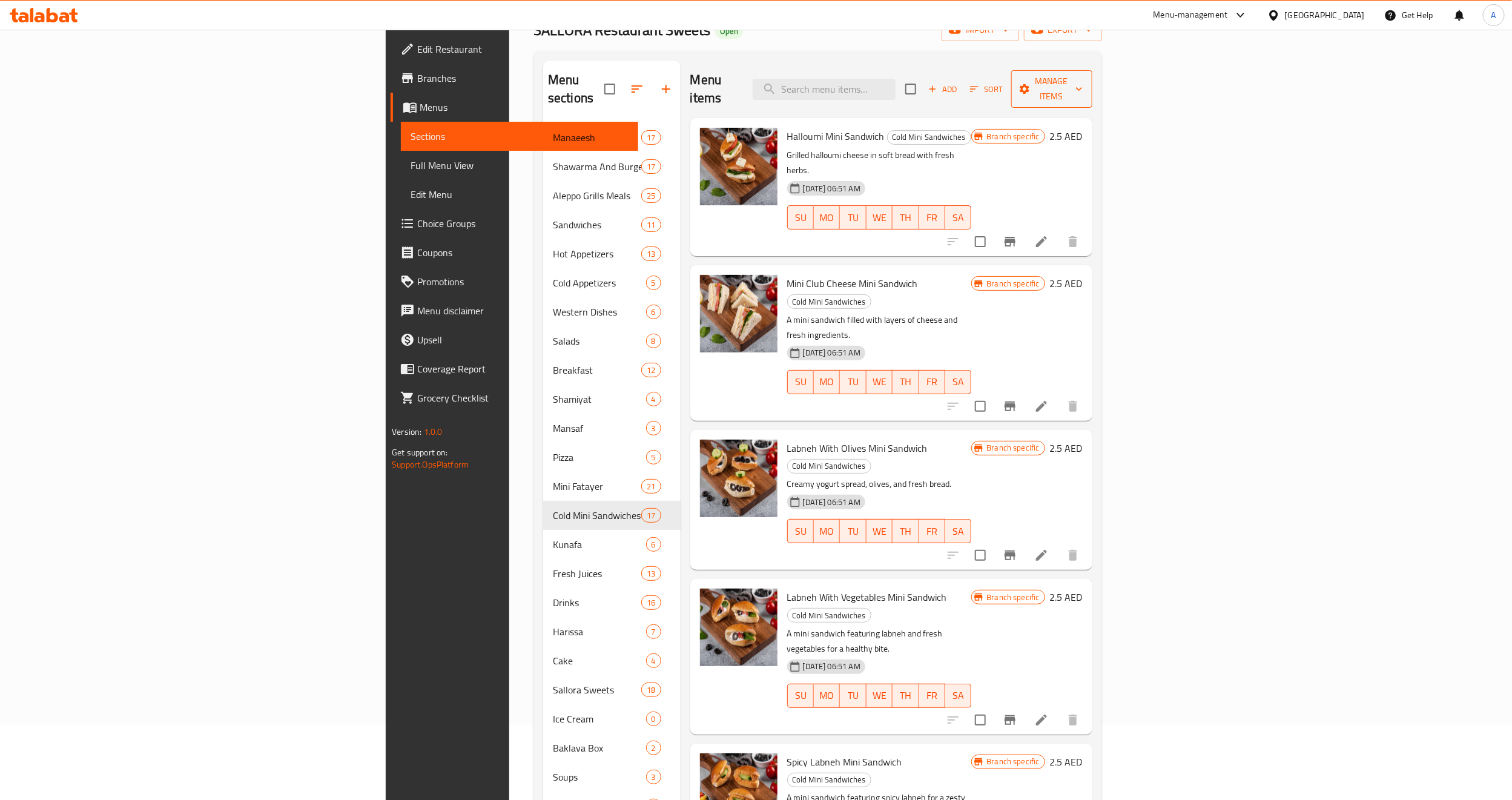
scroll to position [0, 0]
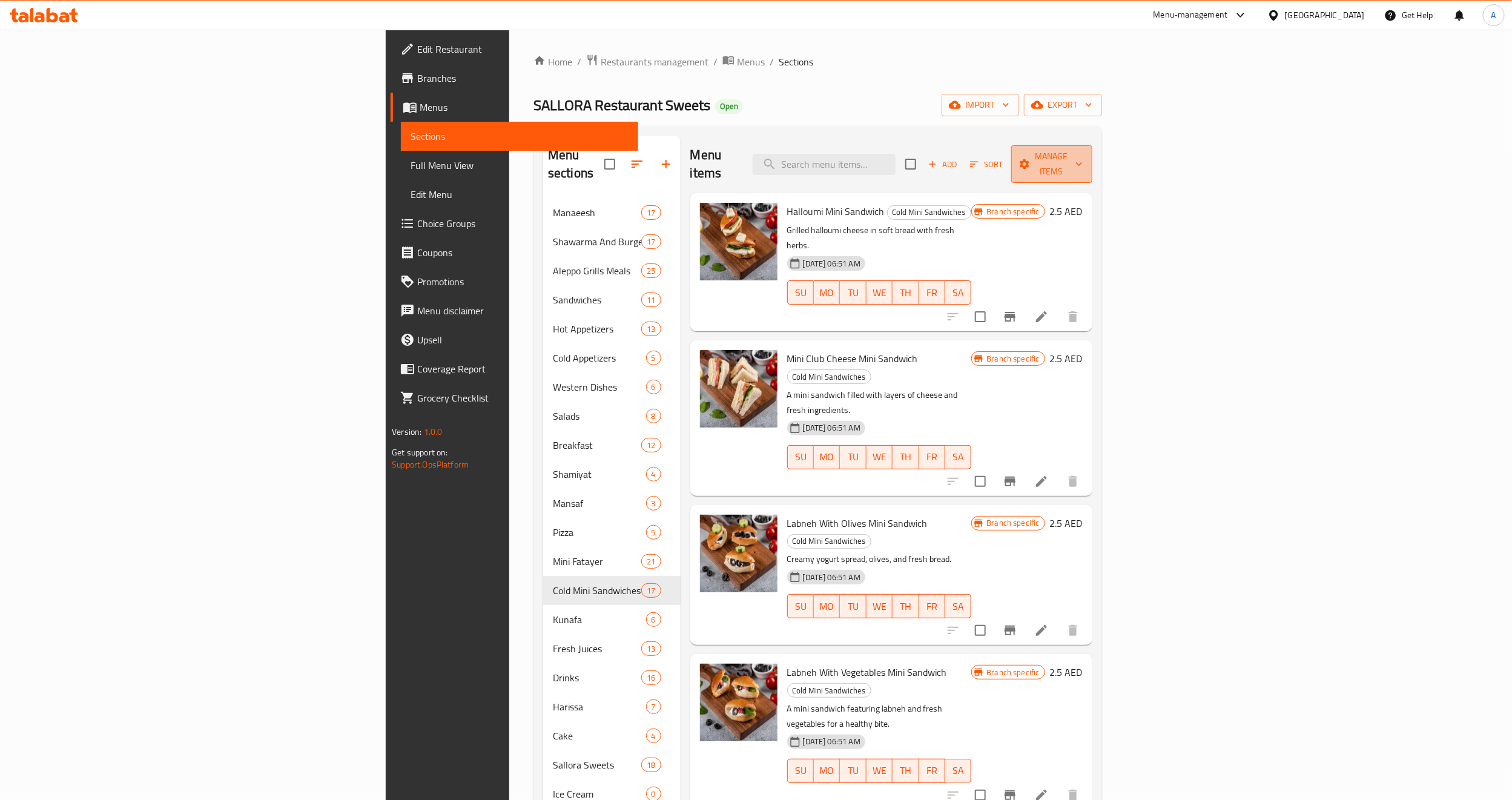
click at [1083, 159] on span "Manage items" at bounding box center [1051, 164] width 61 height 31
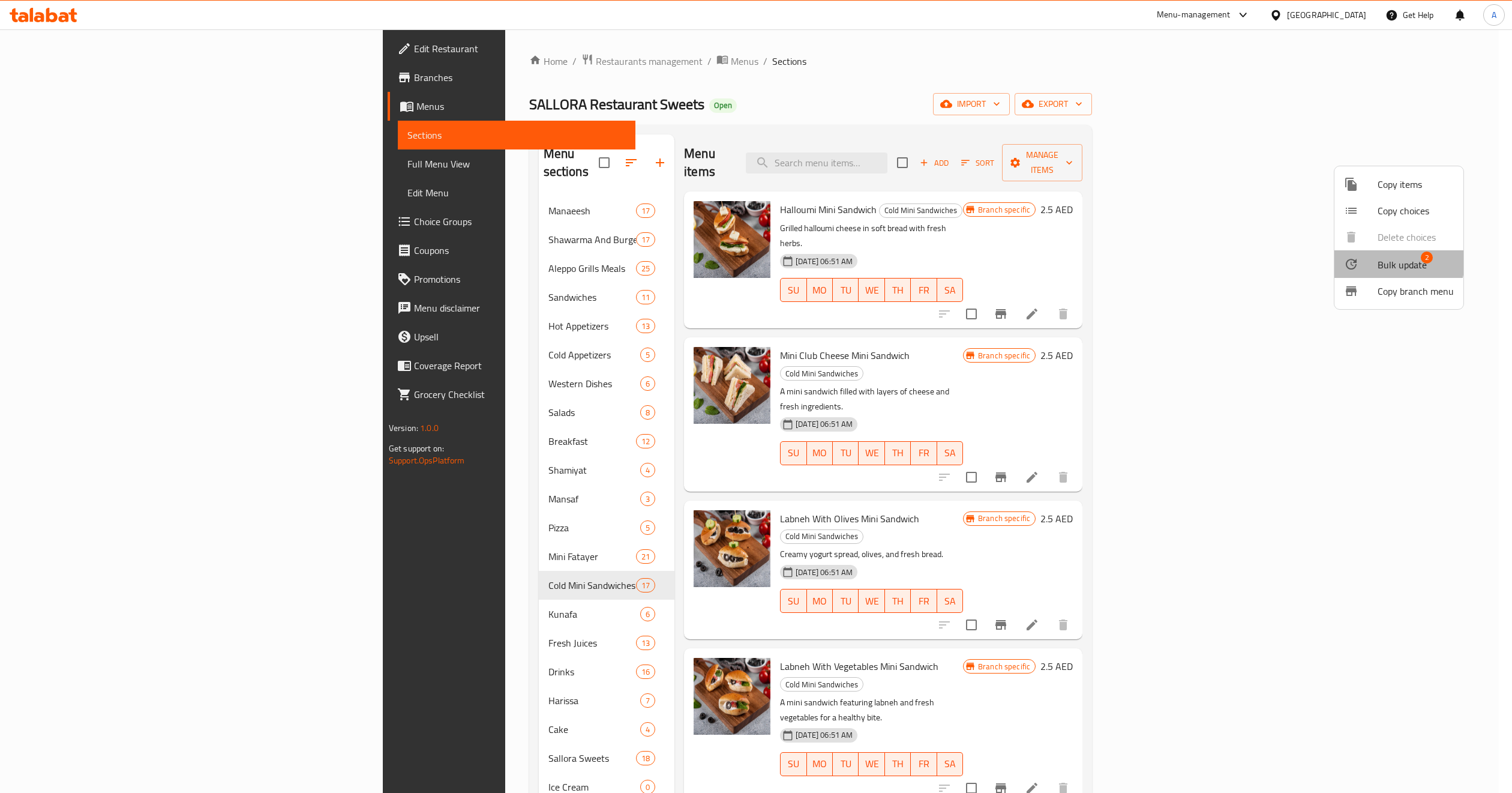
click at [1392, 261] on span "Bulk update" at bounding box center [1403, 264] width 50 height 15
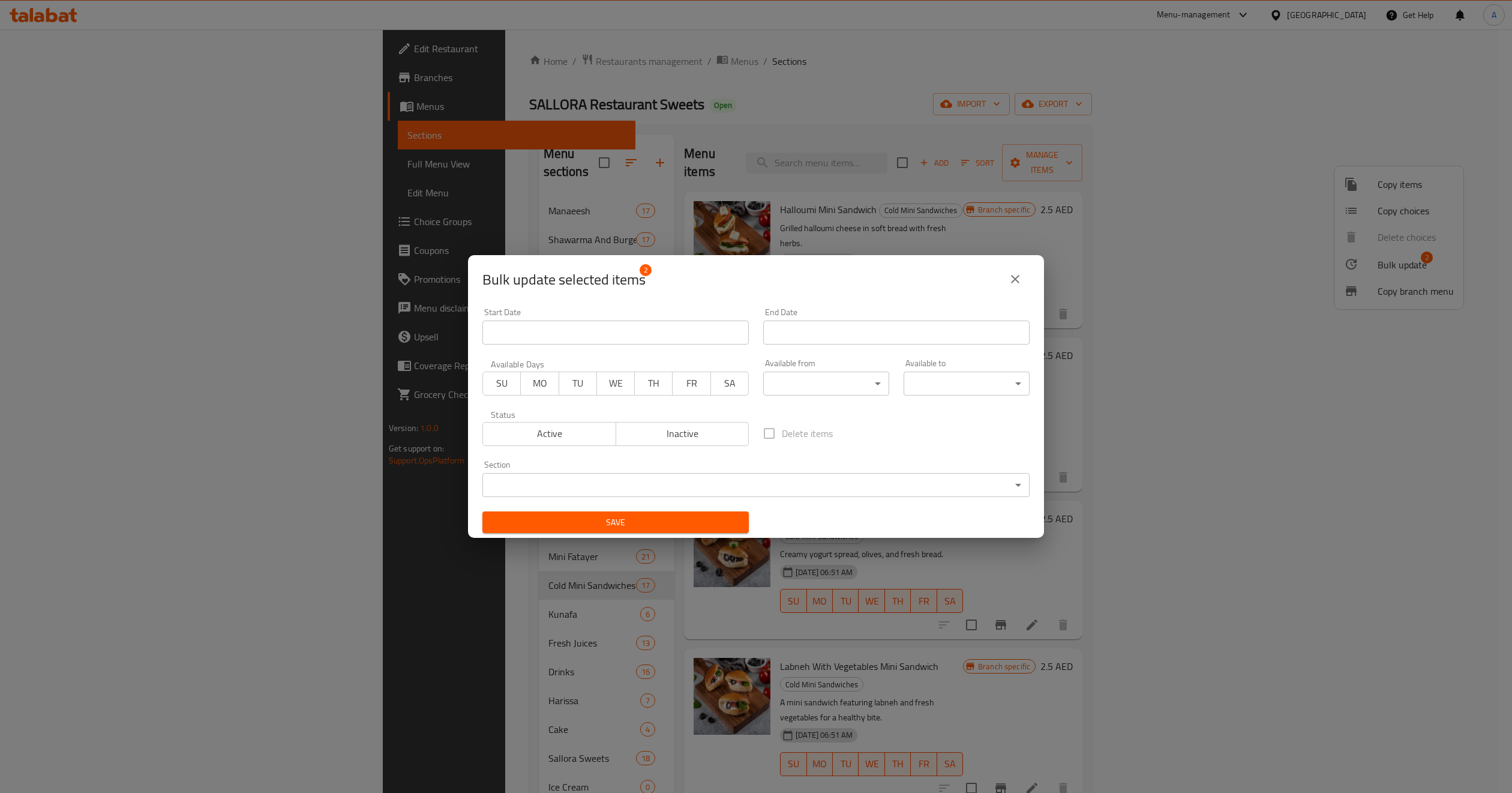
click at [666, 426] on span "Inactive" at bounding box center [683, 433] width 123 height 17
click at [671, 519] on span "Save" at bounding box center [616, 522] width 248 height 15
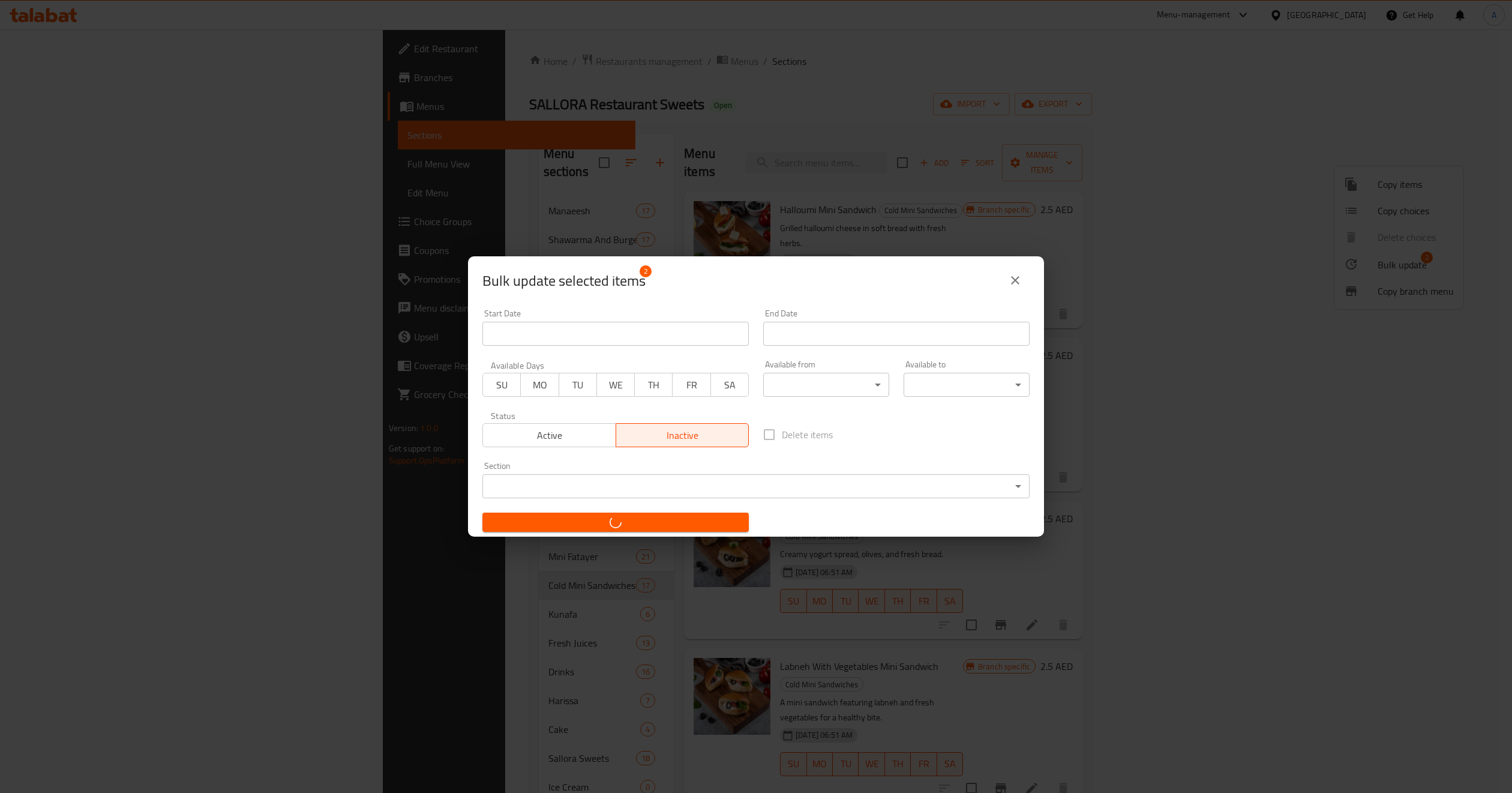
checkbox input "false"
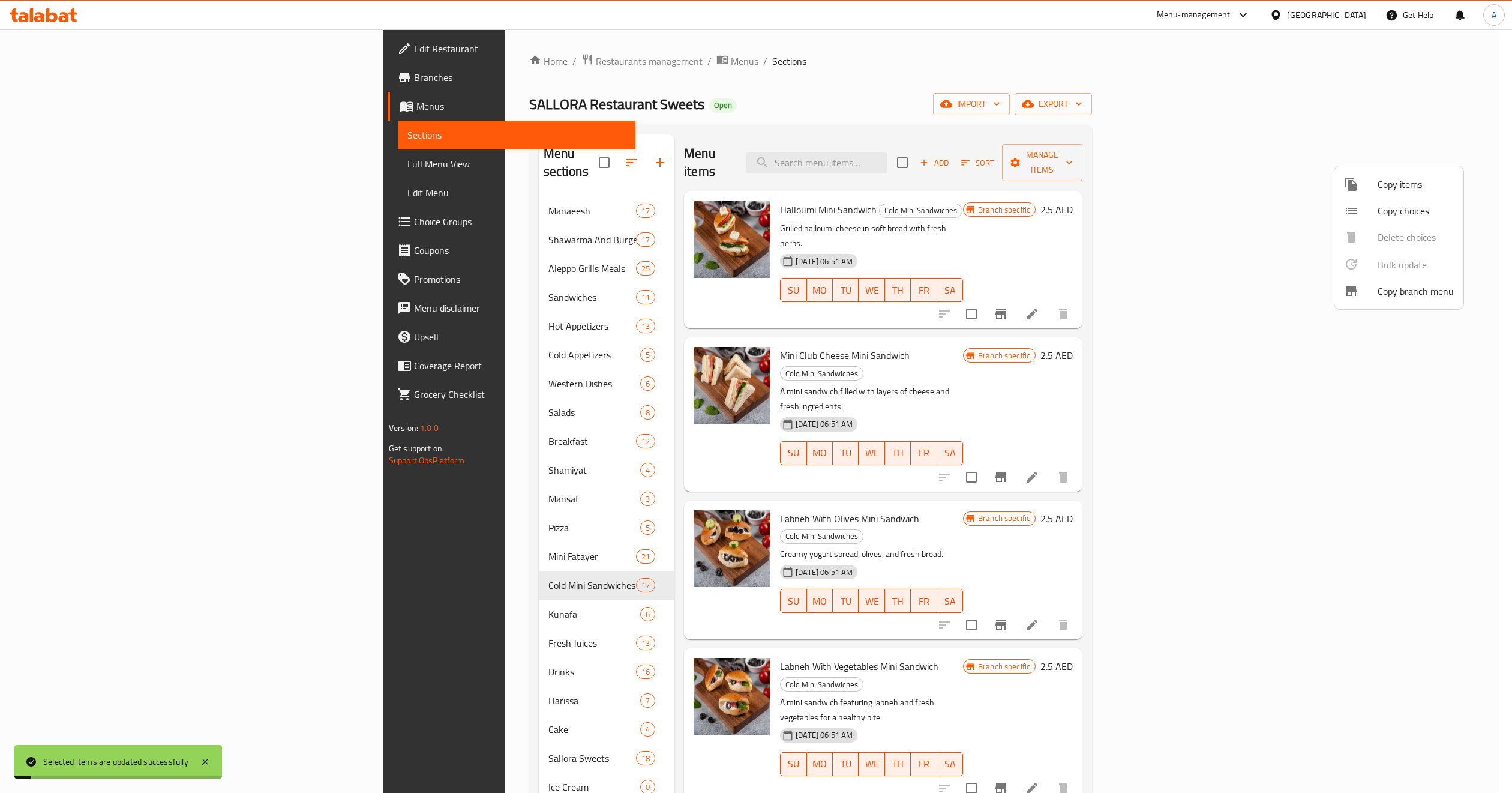
click at [1017, 453] on div at bounding box center [756, 396] width 1512 height 793
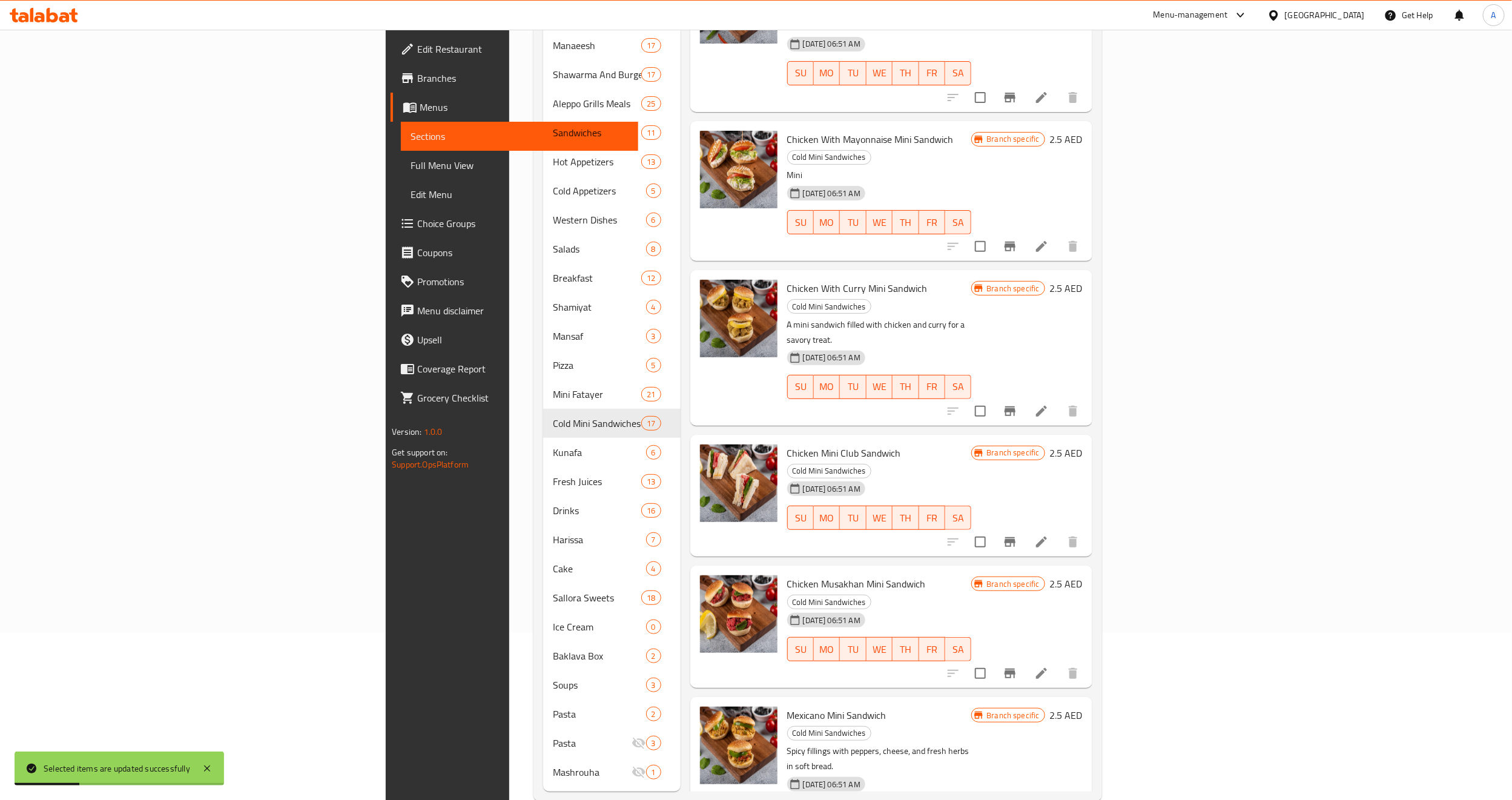
scroll to position [173, 0]
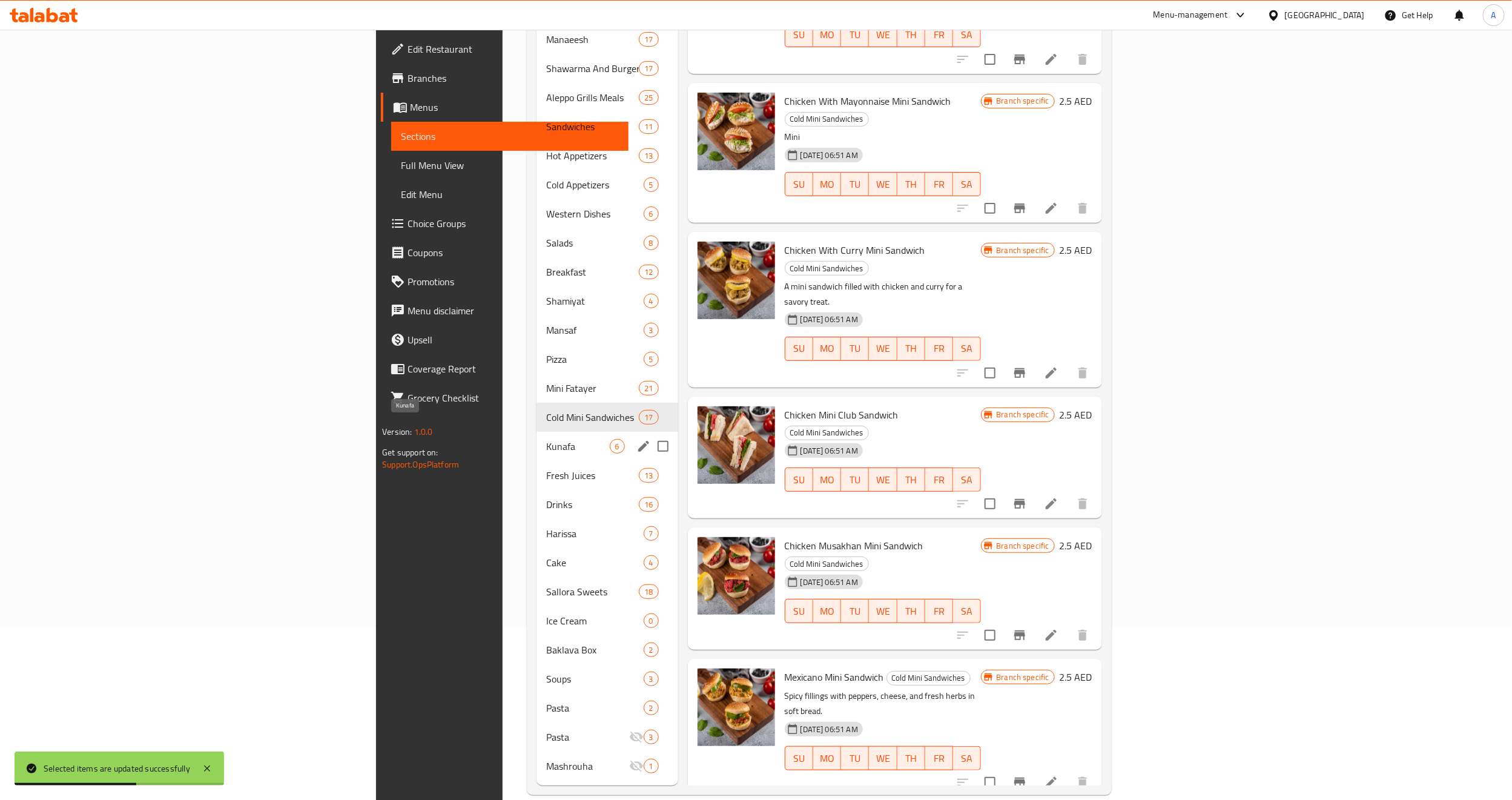
click at [546, 439] on span "Kunafa" at bounding box center [577, 446] width 63 height 15
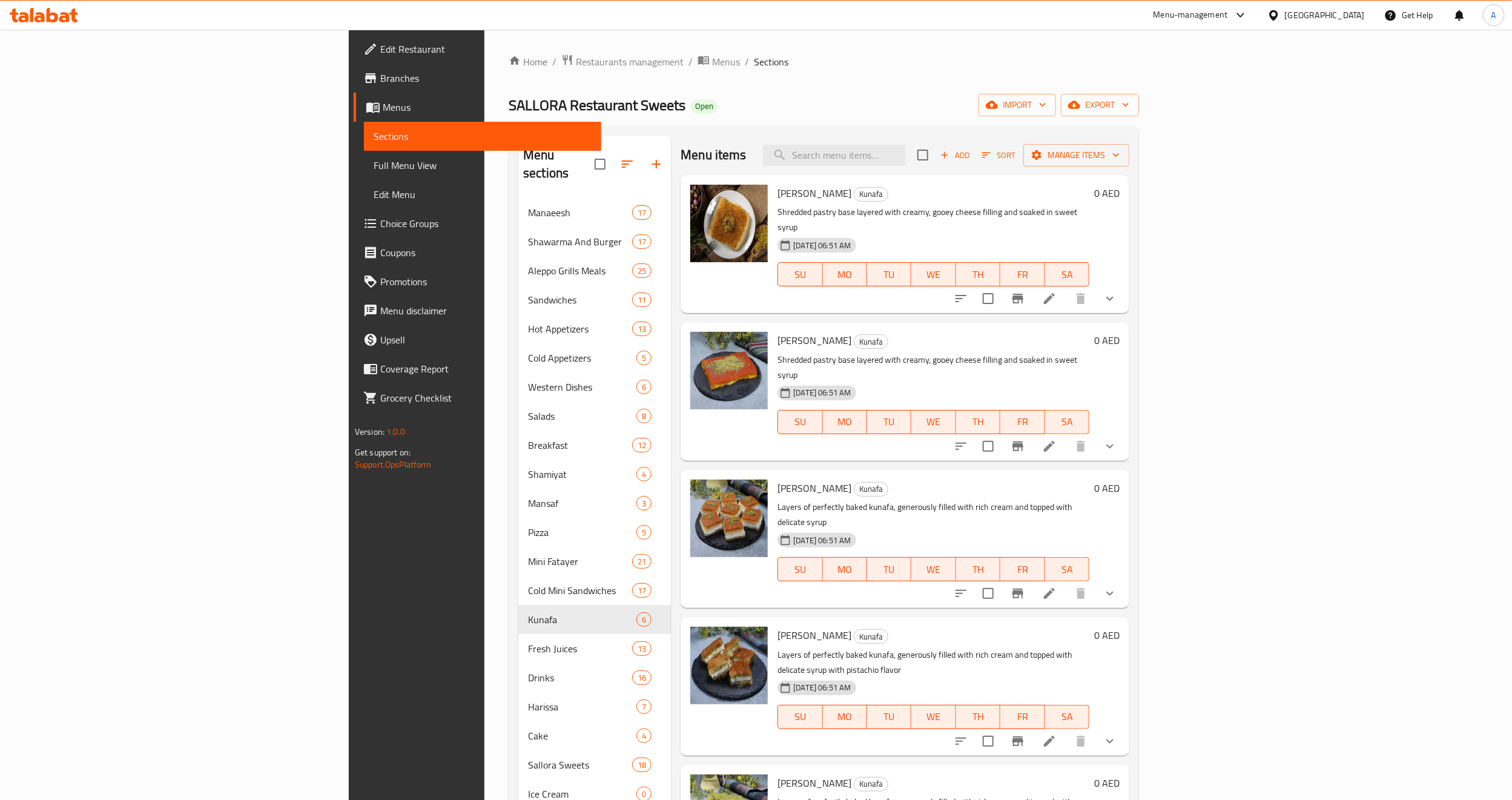
click at [1124, 291] on button "show more" at bounding box center [1109, 298] width 29 height 29
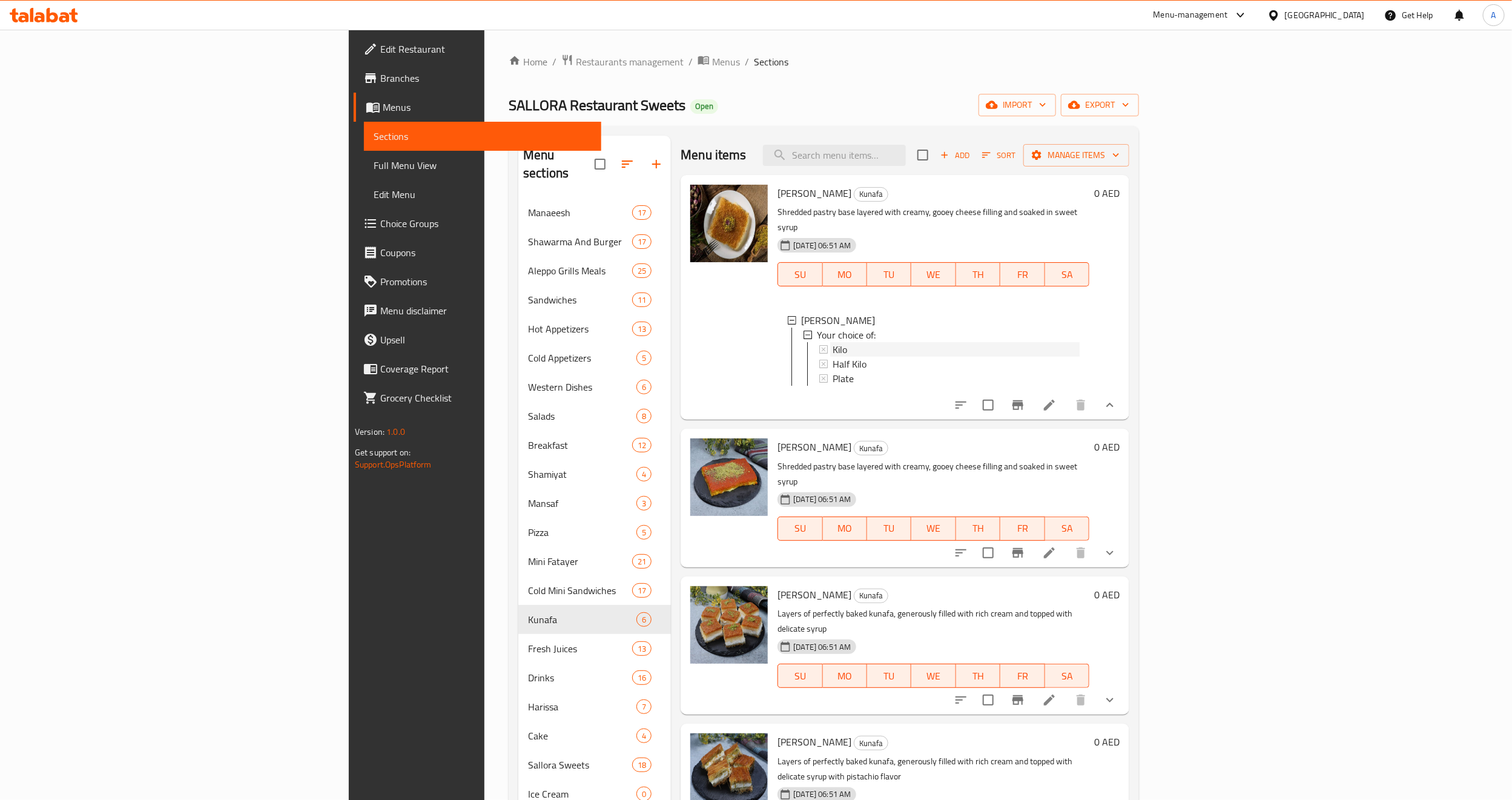
click at [866, 342] on div "Kilo" at bounding box center [956, 349] width 247 height 15
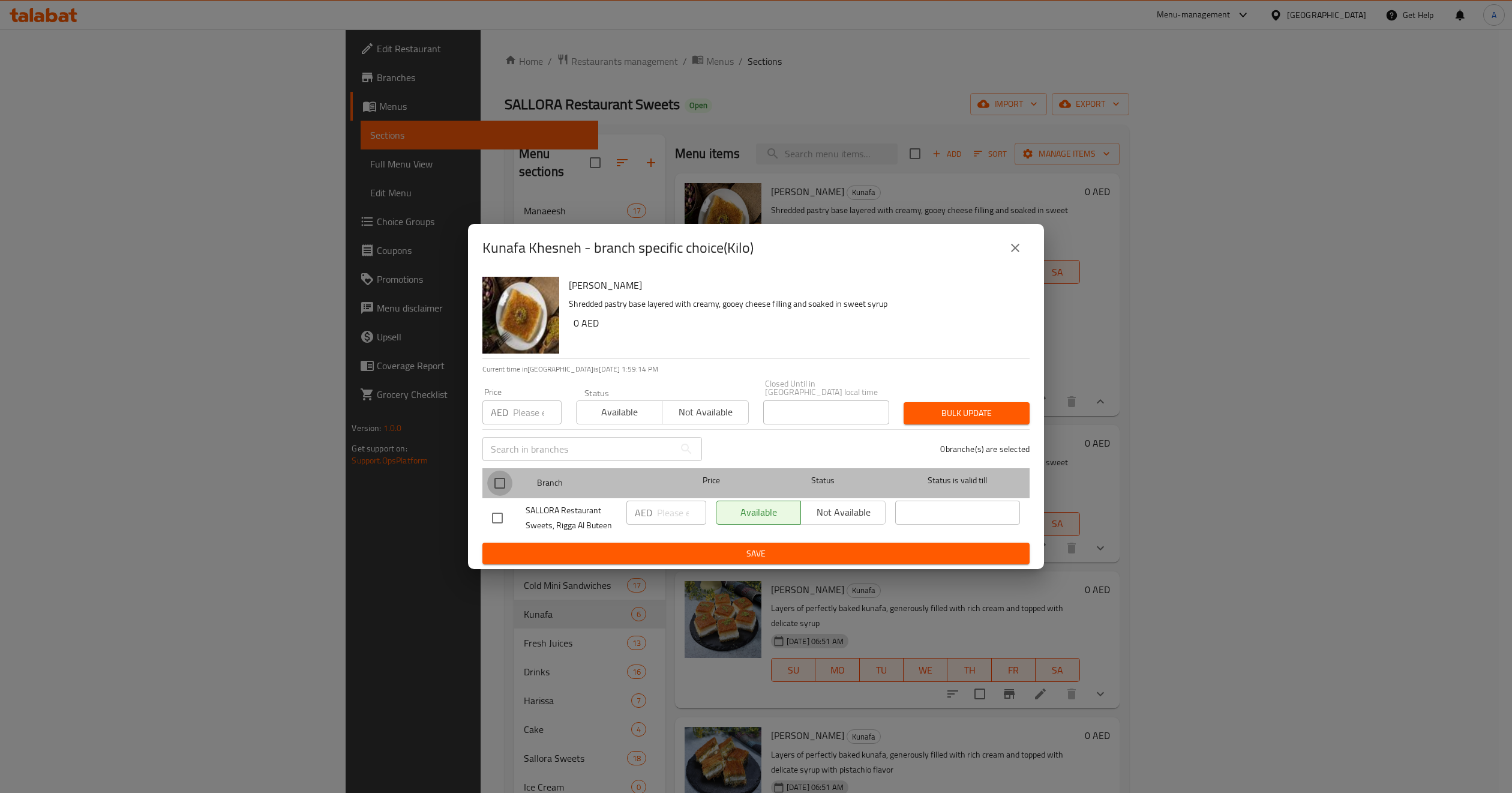
click at [496, 481] on input "checkbox" at bounding box center [499, 483] width 25 height 25
checkbox input "true"
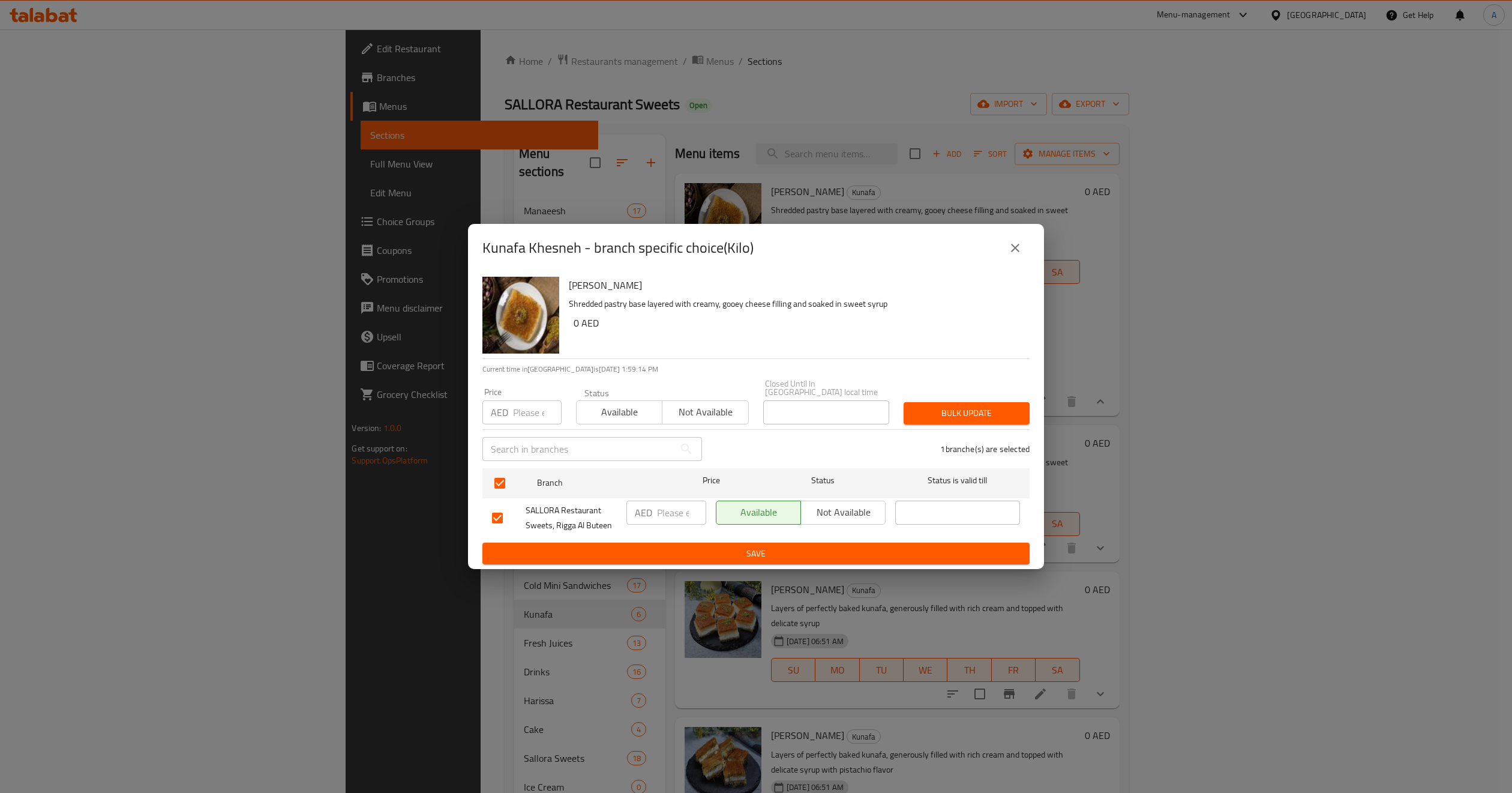
click at [527, 400] on input "number" at bounding box center [538, 413] width 49 height 24
type input "95"
click at [940, 413] on span "Bulk update" at bounding box center [967, 413] width 107 height 15
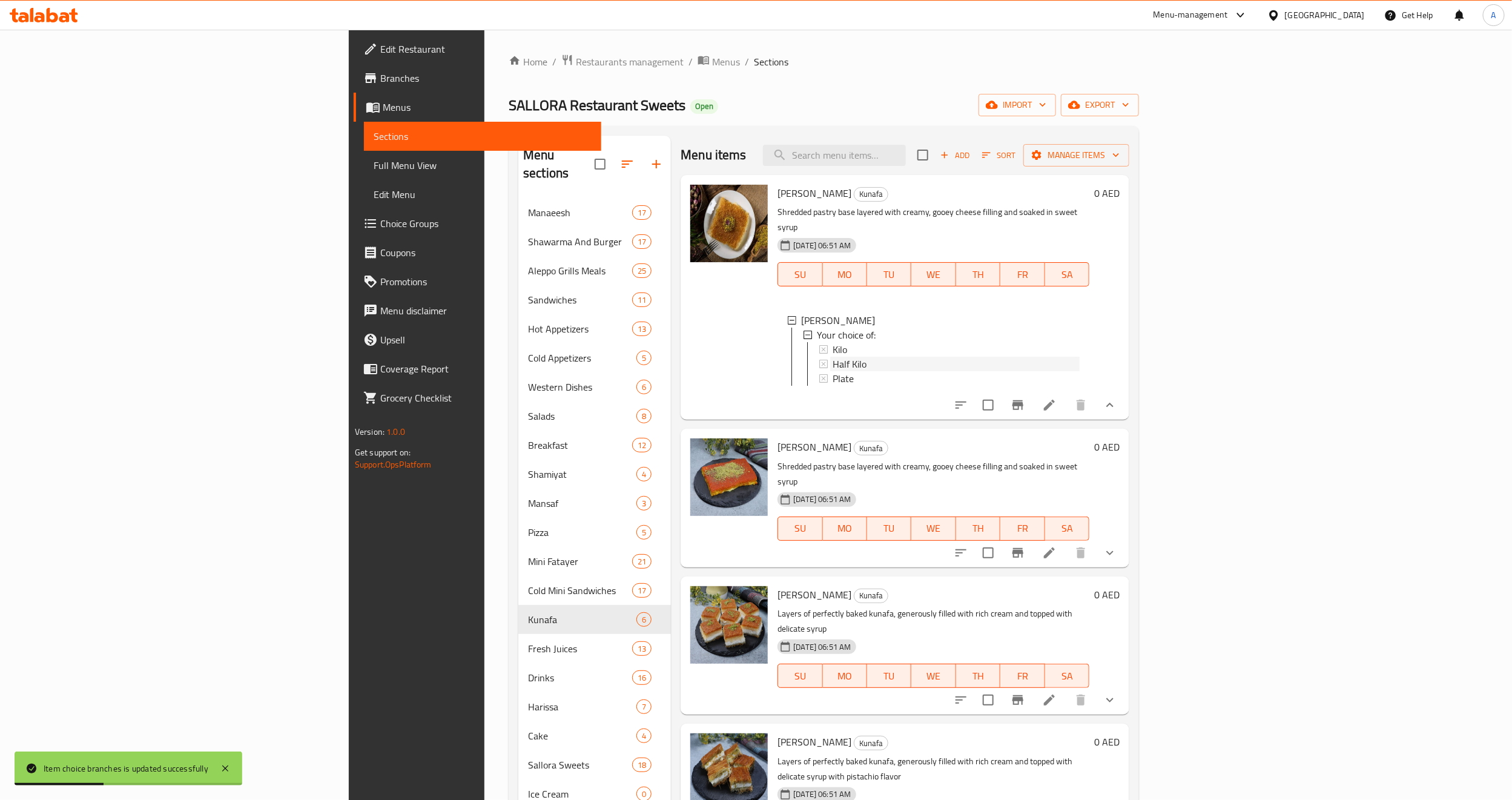
click at [832, 357] on span "Half Kilo" at bounding box center [849, 364] width 34 height 15
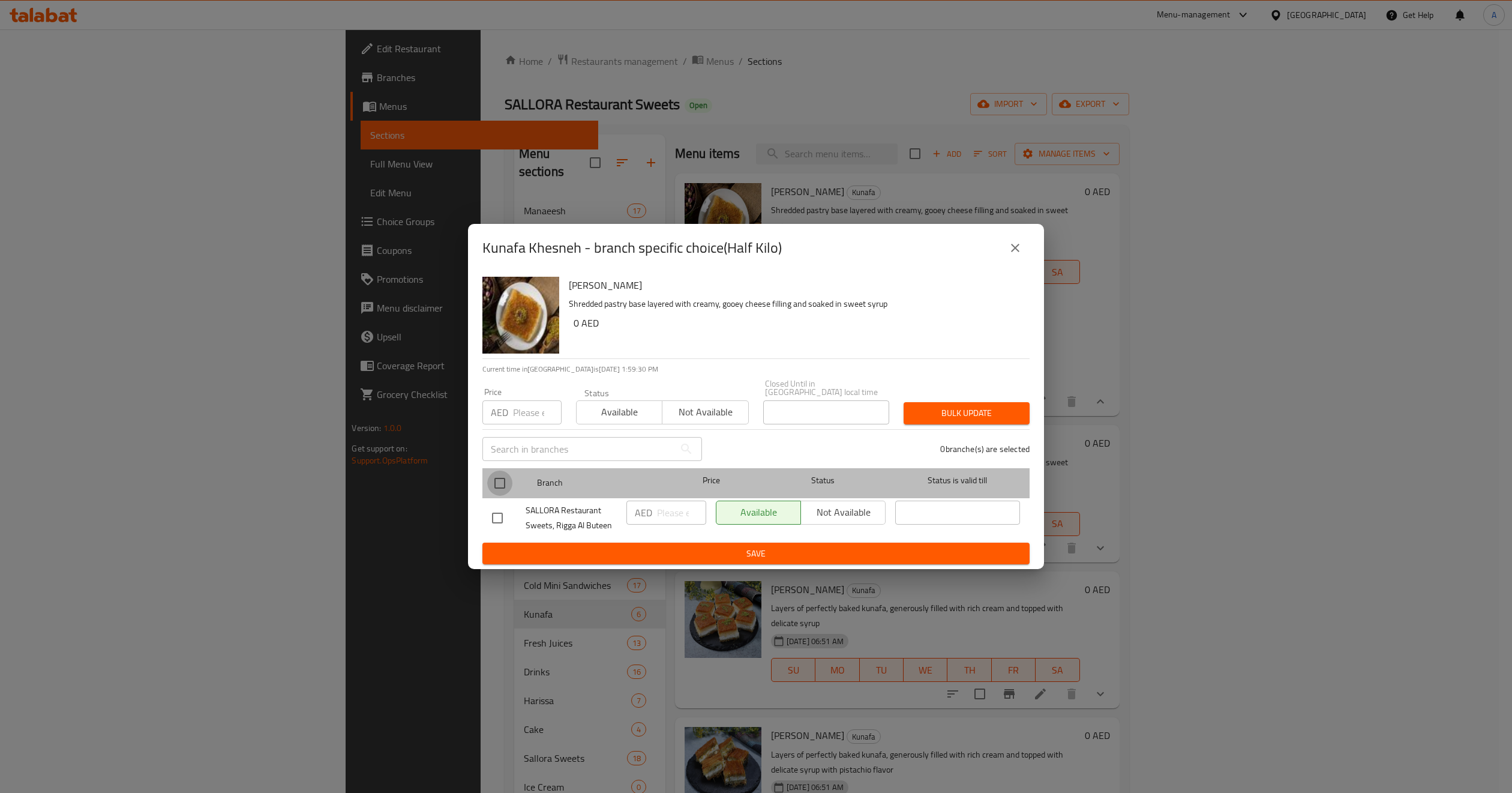
click at [502, 488] on input "checkbox" at bounding box center [499, 483] width 25 height 25
checkbox input "true"
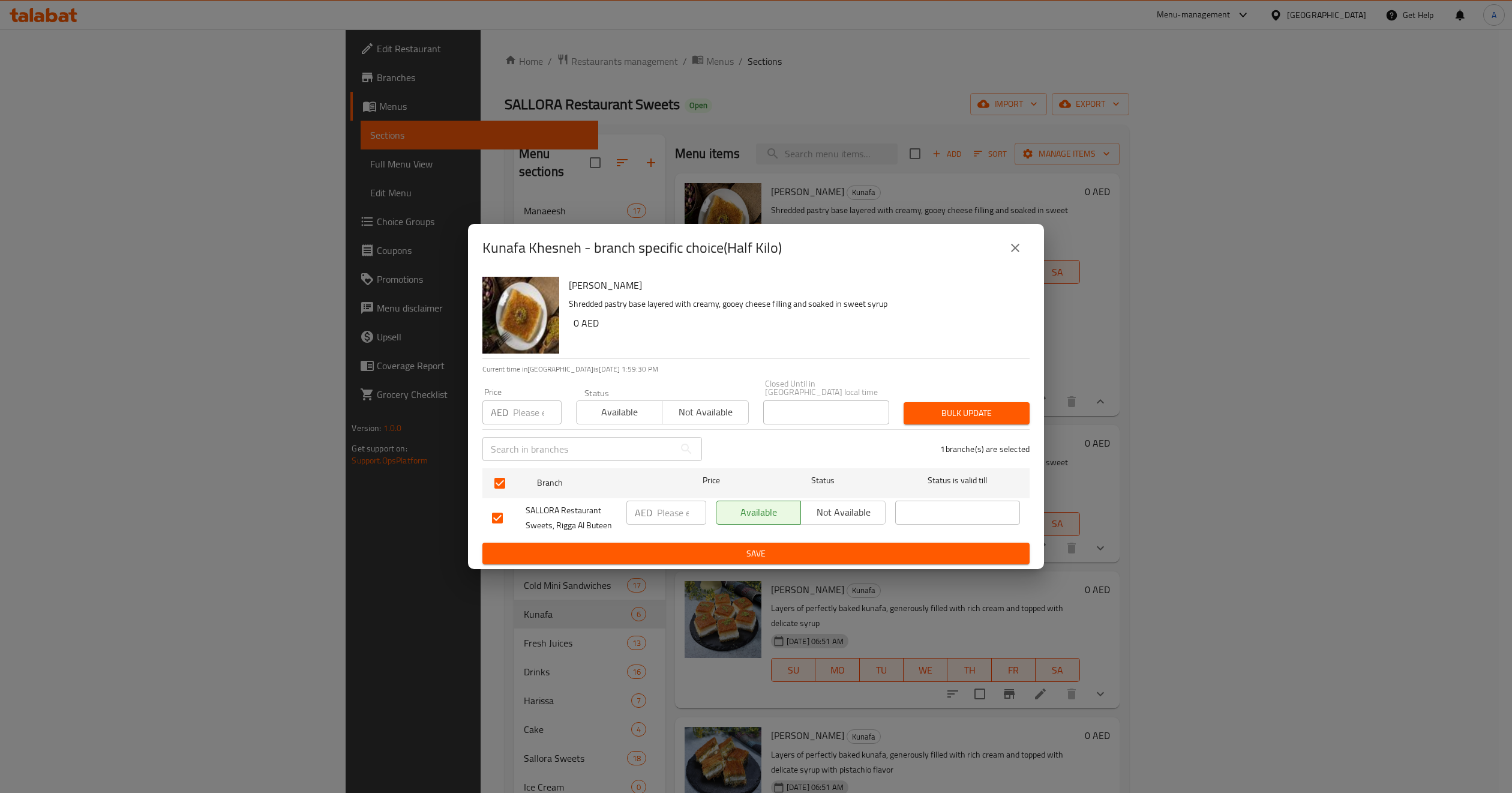
click at [557, 409] on input "number" at bounding box center [538, 413] width 49 height 24
type input "60"
click at [947, 402] on button "Bulk update" at bounding box center [967, 413] width 126 height 23
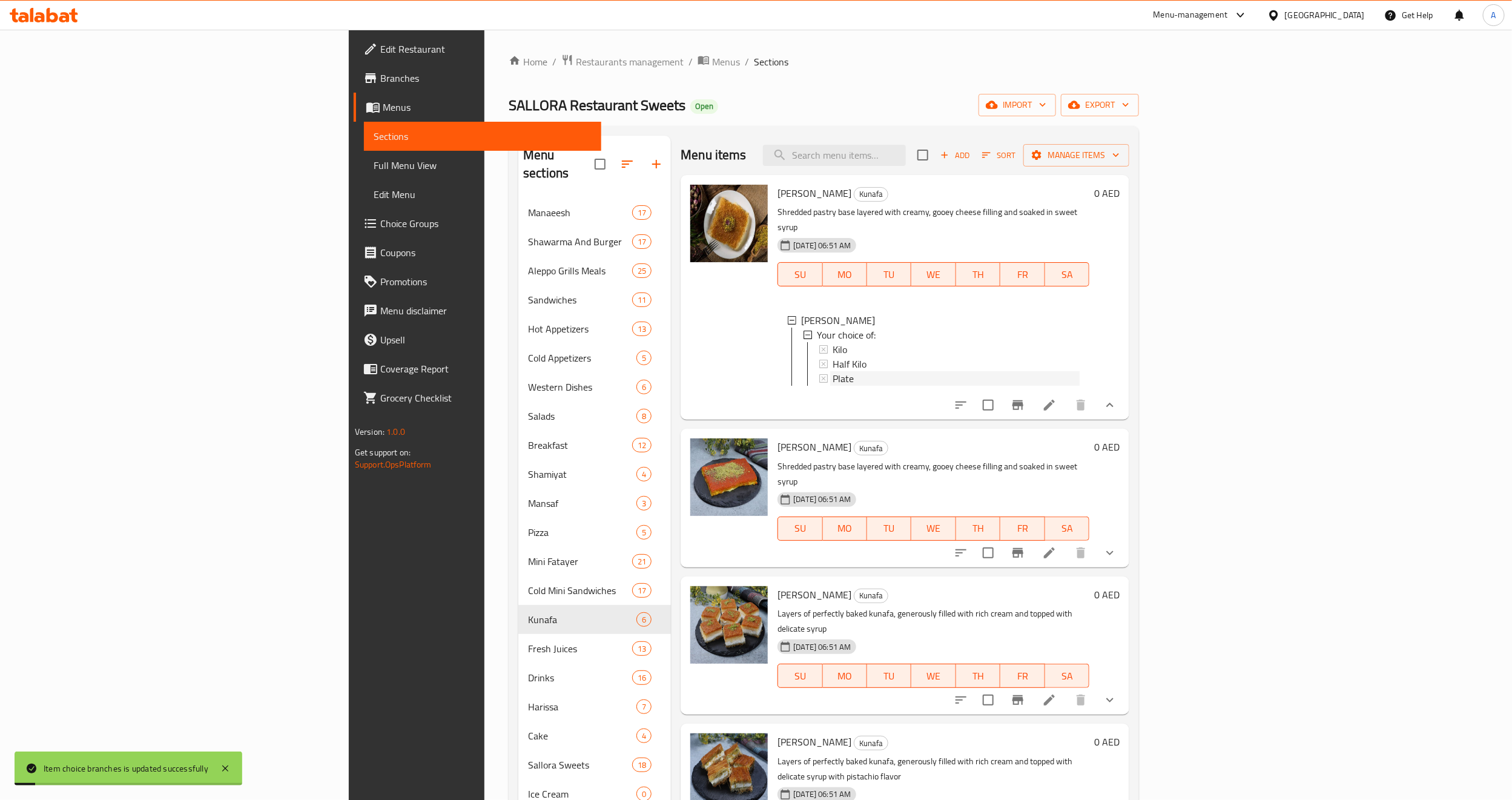
click at [832, 372] on div "Plate" at bounding box center [956, 379] width 247 height 15
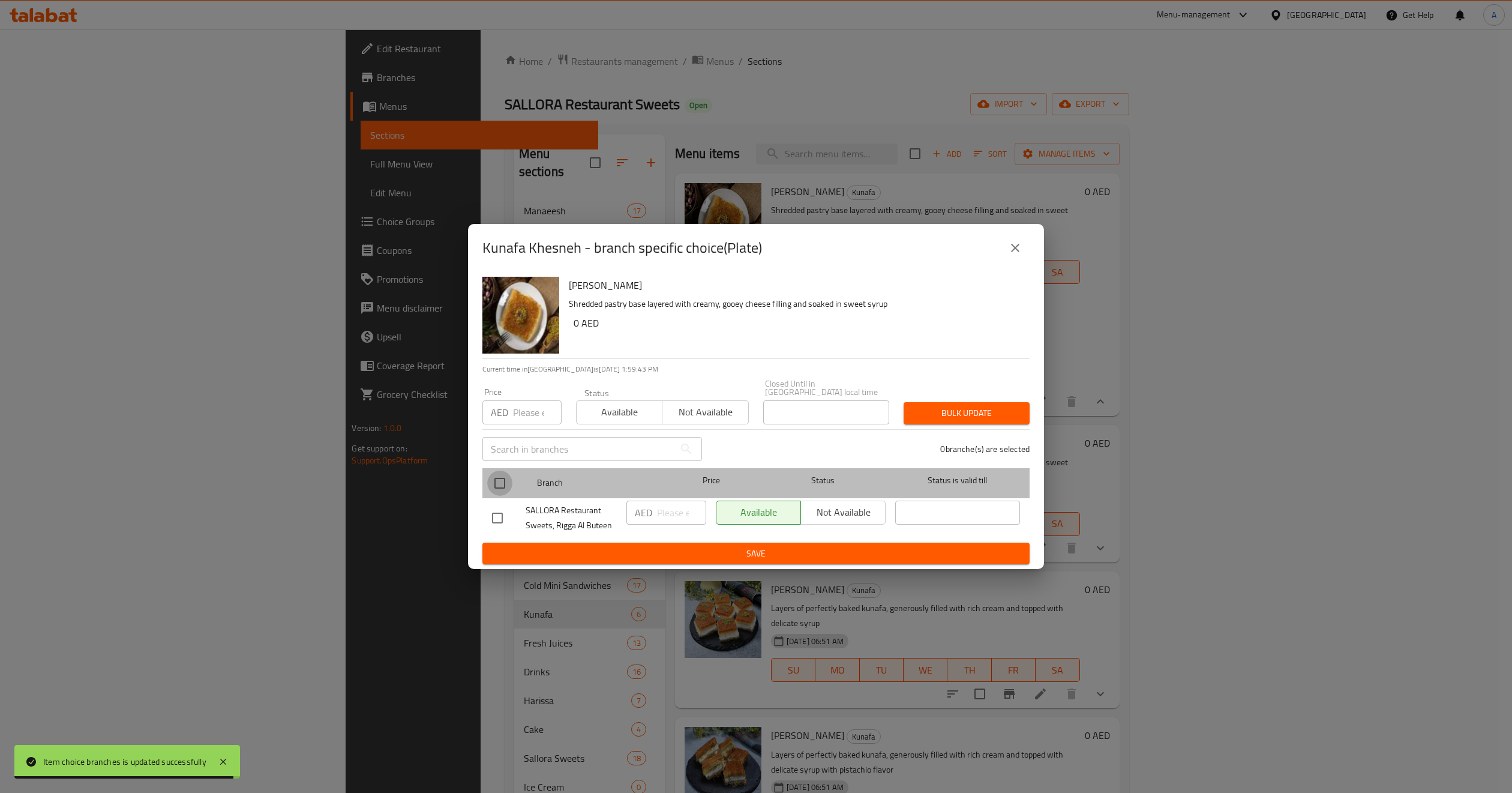
click at [505, 483] on input "checkbox" at bounding box center [499, 483] width 25 height 25
checkbox input "true"
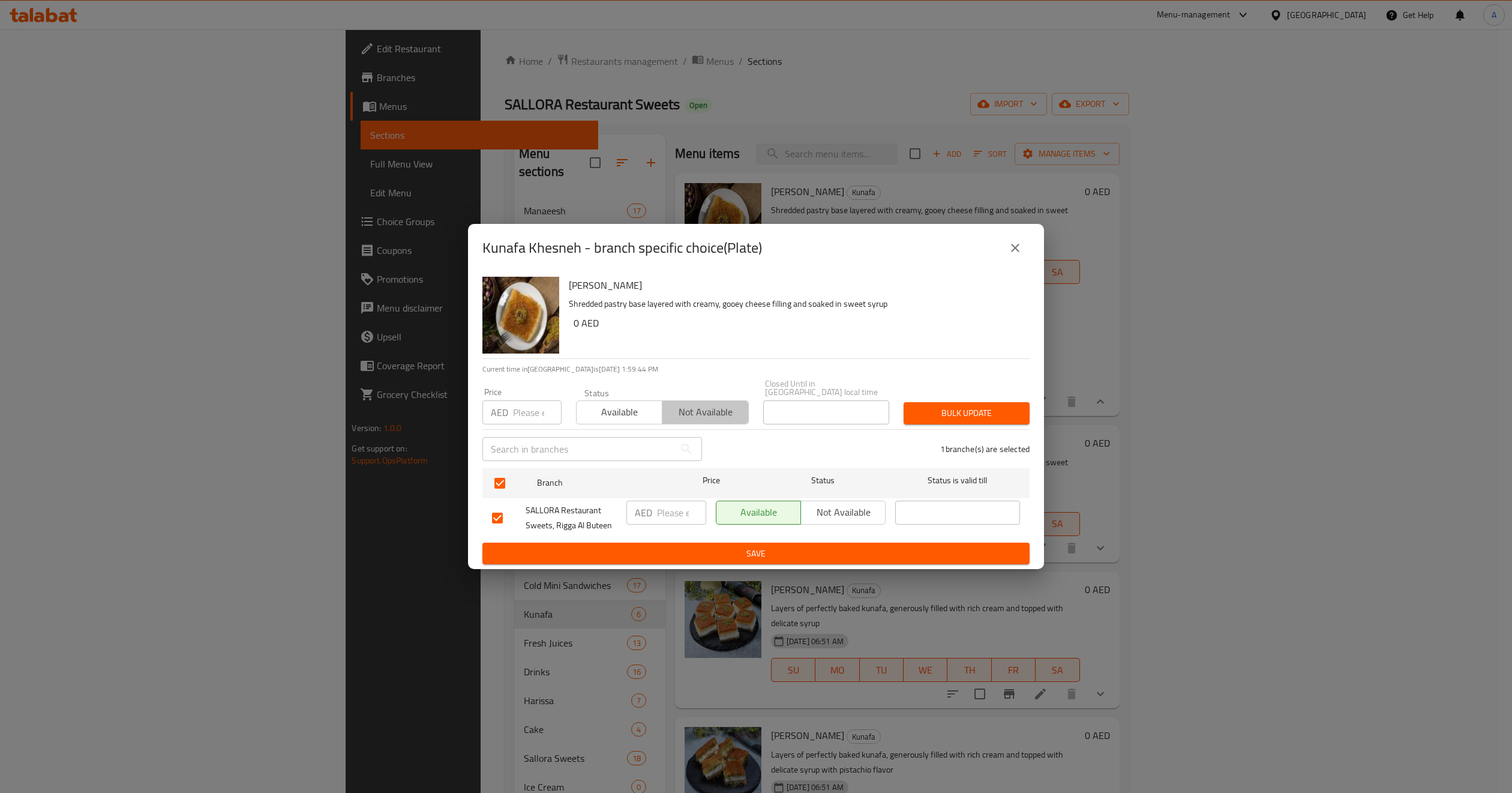
click at [692, 414] on span "Not available" at bounding box center [705, 412] width 76 height 17
click at [953, 402] on button "Bulk update" at bounding box center [967, 413] width 126 height 23
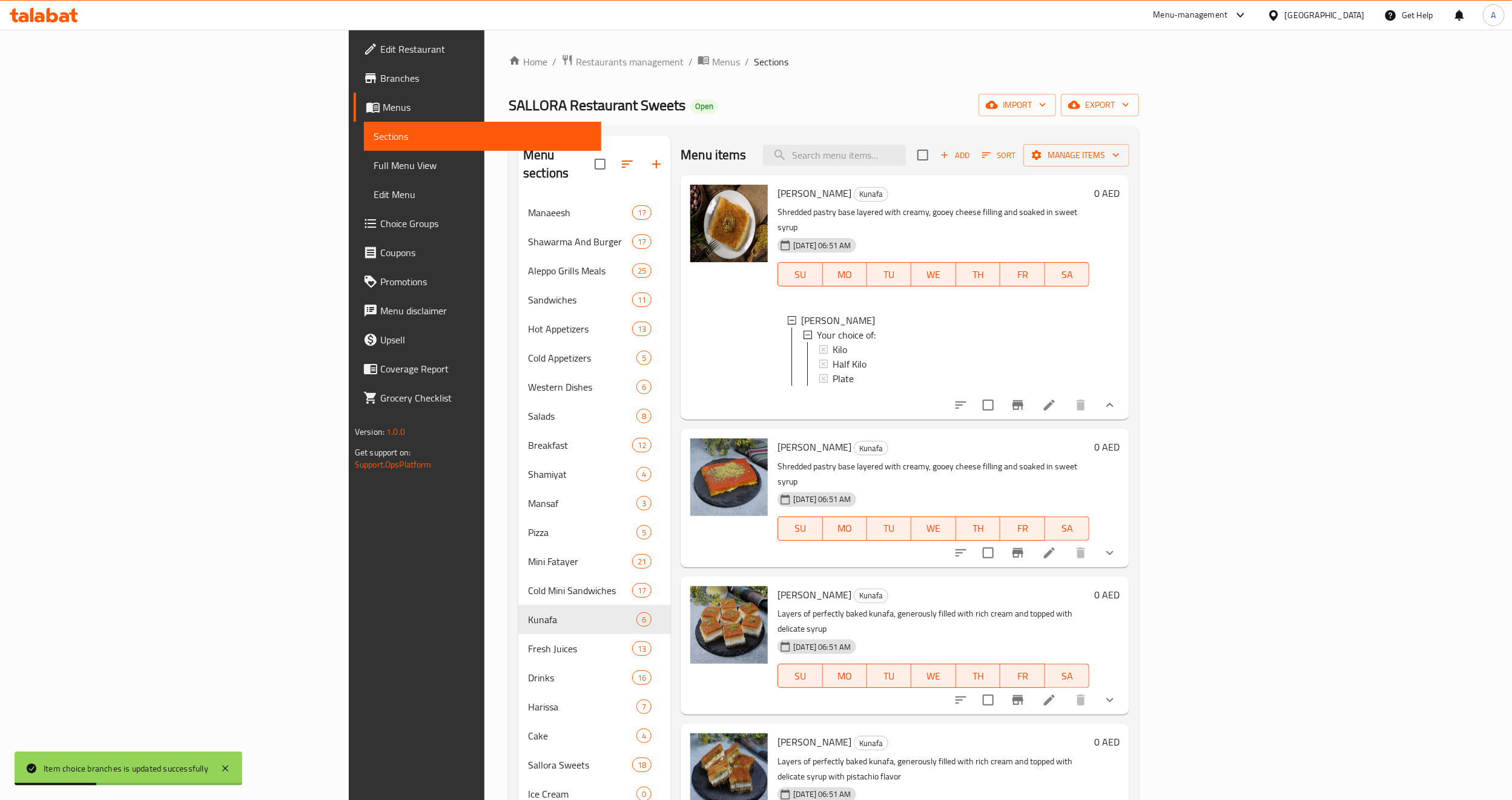
scroll to position [2, 0]
click at [1117, 546] on icon "show more" at bounding box center [1109, 553] width 15 height 15
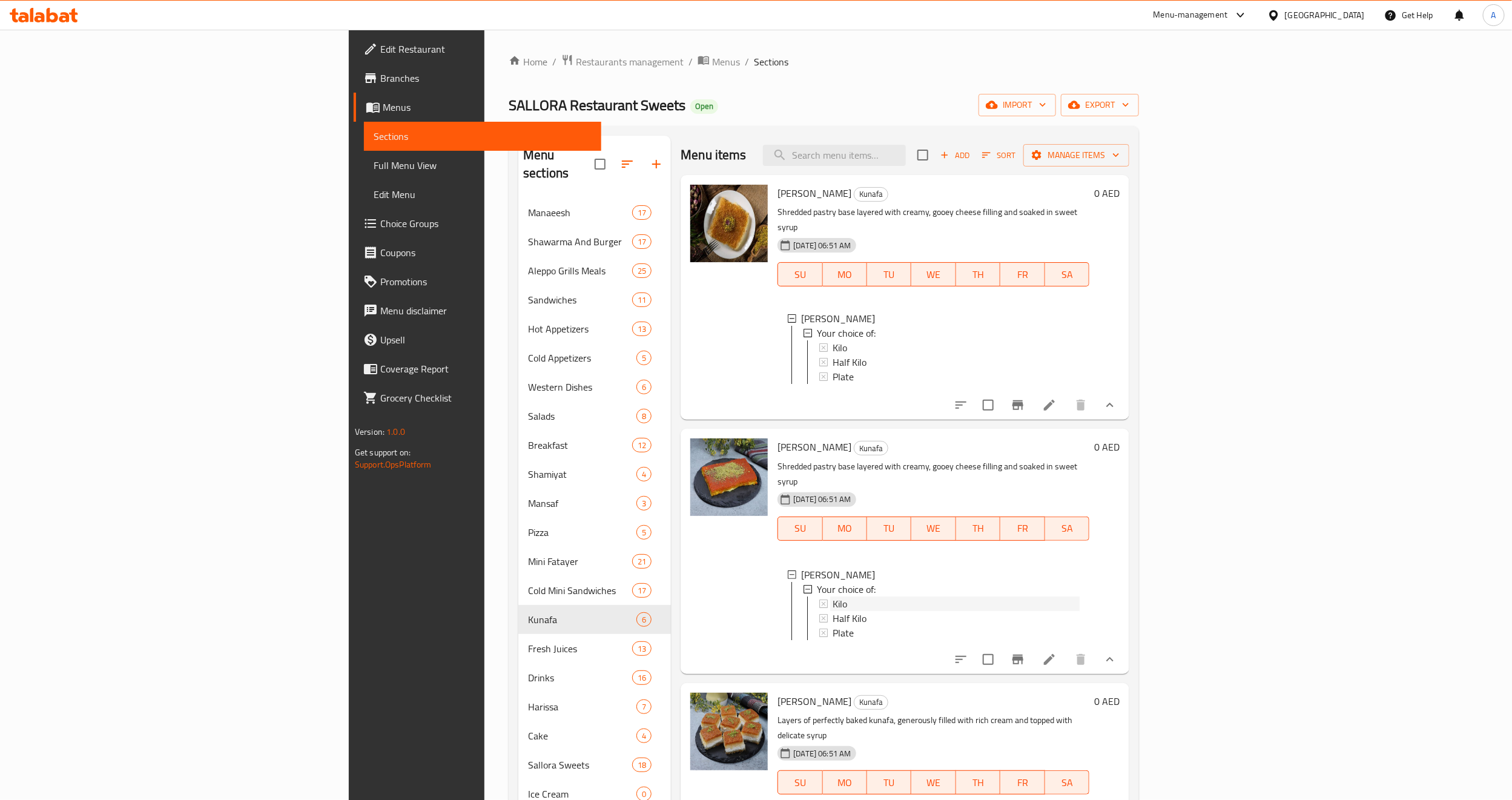
click at [832, 597] on span "Kilo" at bounding box center [839, 604] width 15 height 15
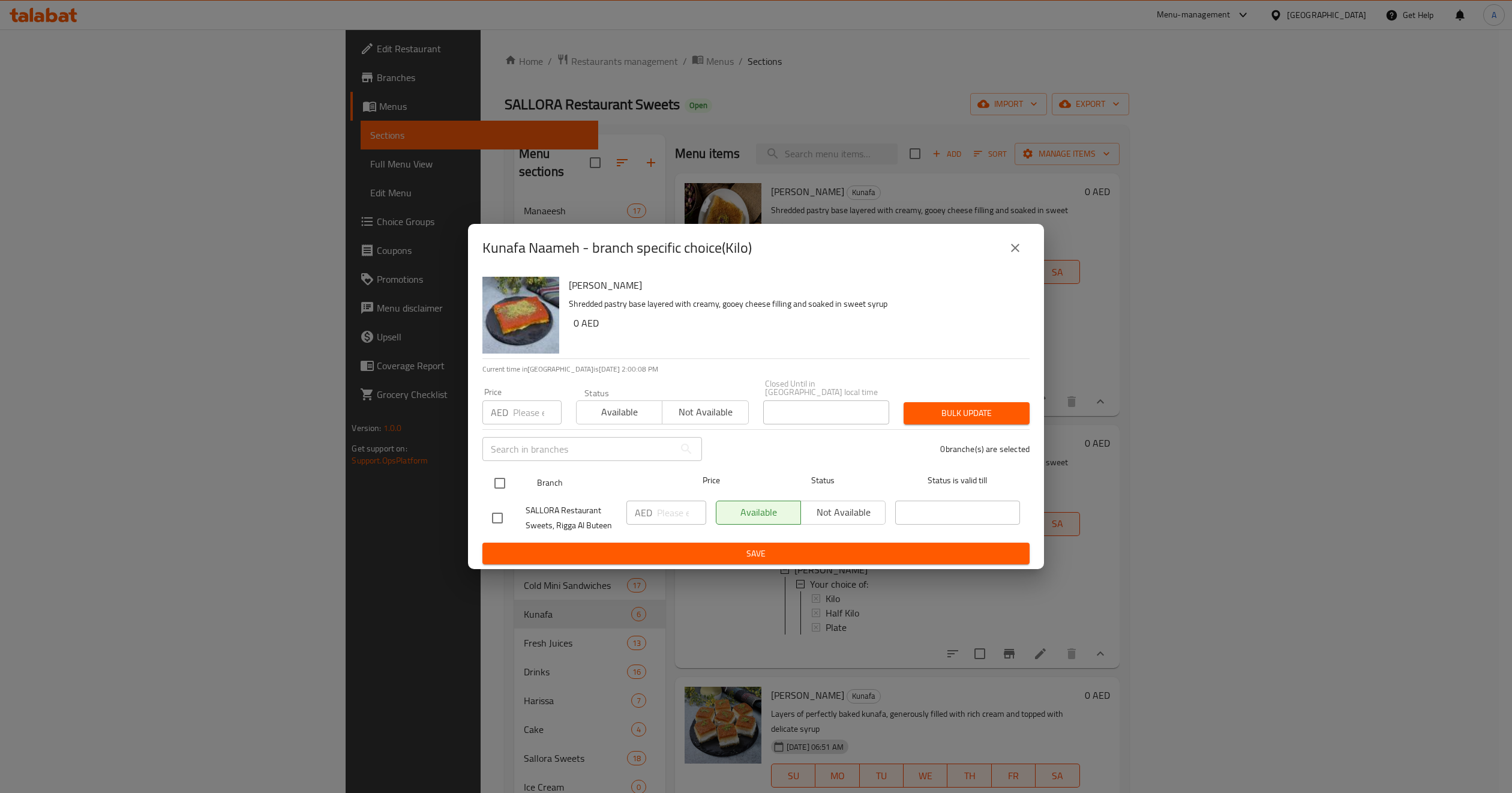
click at [506, 481] on input "checkbox" at bounding box center [499, 483] width 25 height 25
checkbox input "true"
click at [520, 418] on input "number" at bounding box center [538, 413] width 49 height 24
type input "95"
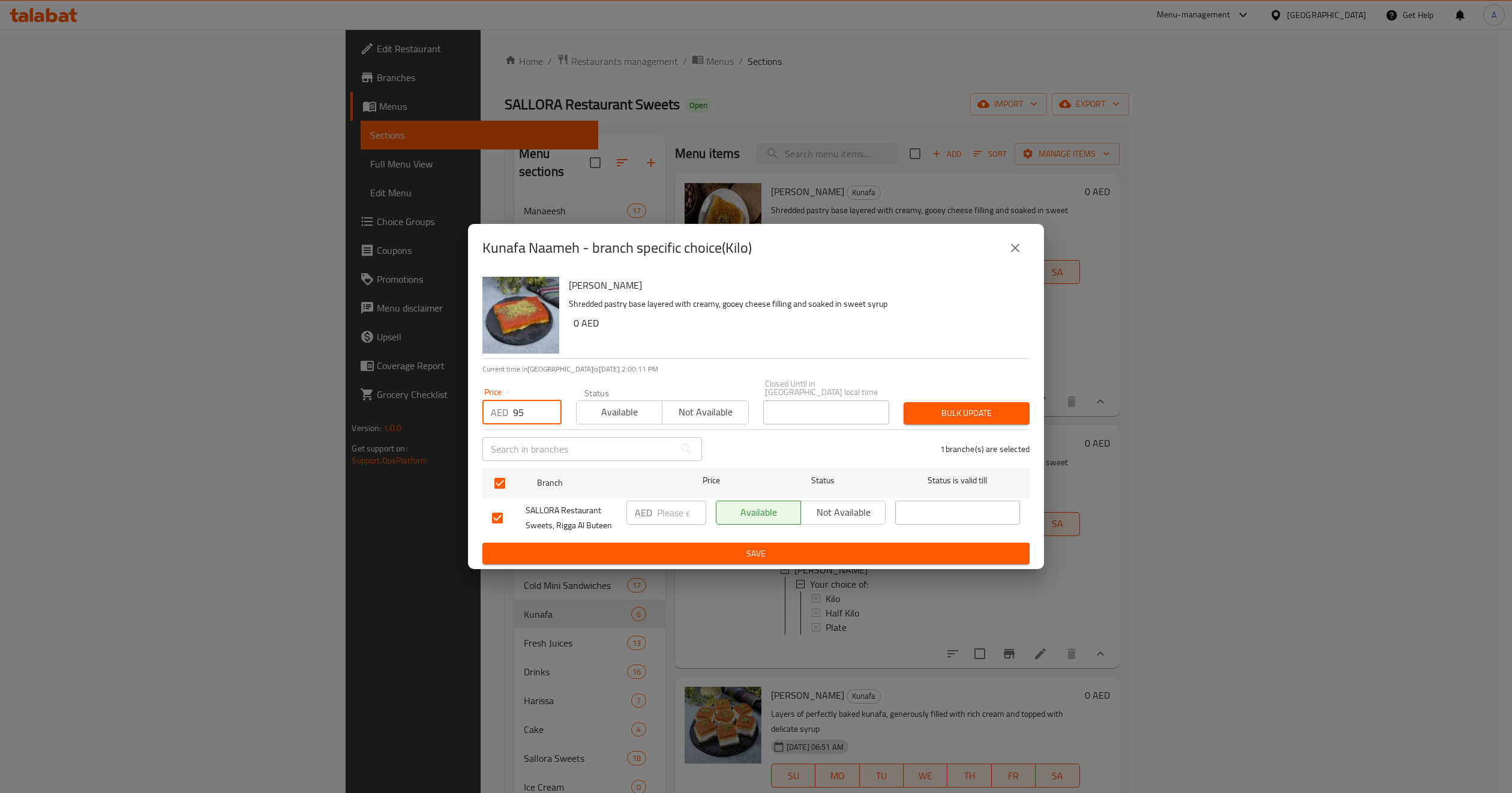
click at [959, 420] on span "Bulk update" at bounding box center [967, 413] width 107 height 15
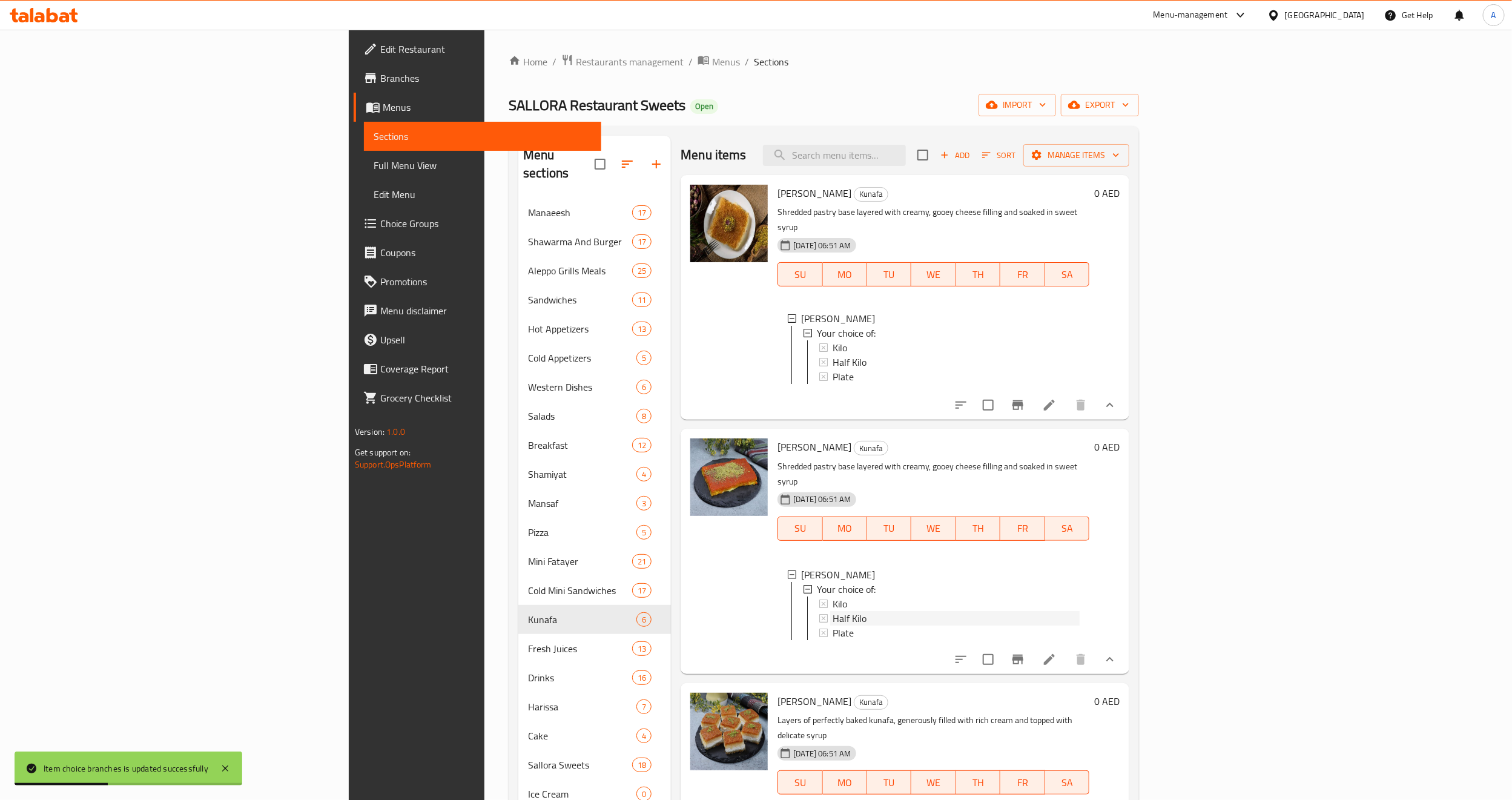
click at [832, 611] on span "Half Kilo" at bounding box center [849, 618] width 34 height 15
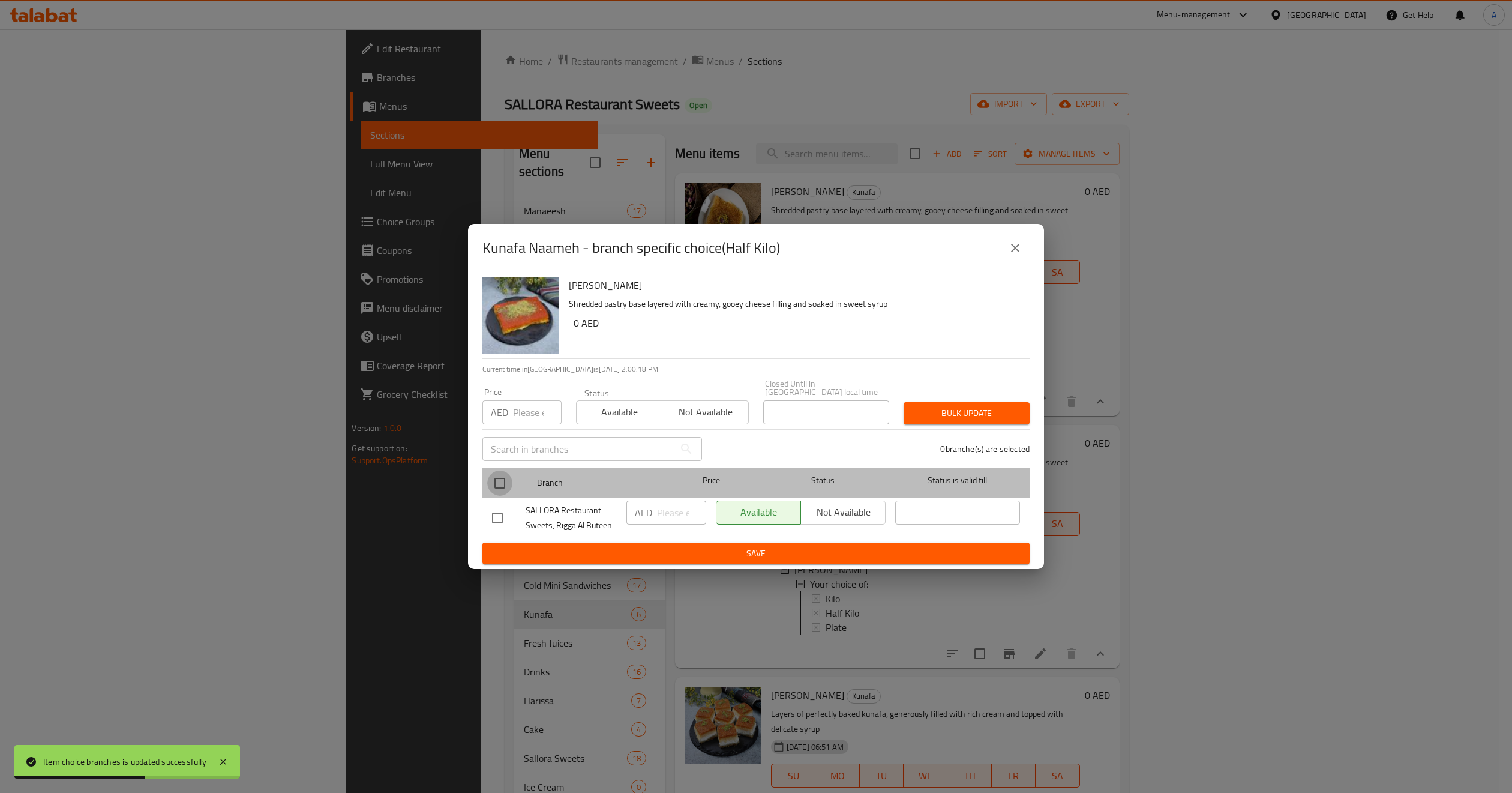
click at [495, 479] on input "checkbox" at bounding box center [499, 483] width 25 height 25
checkbox input "true"
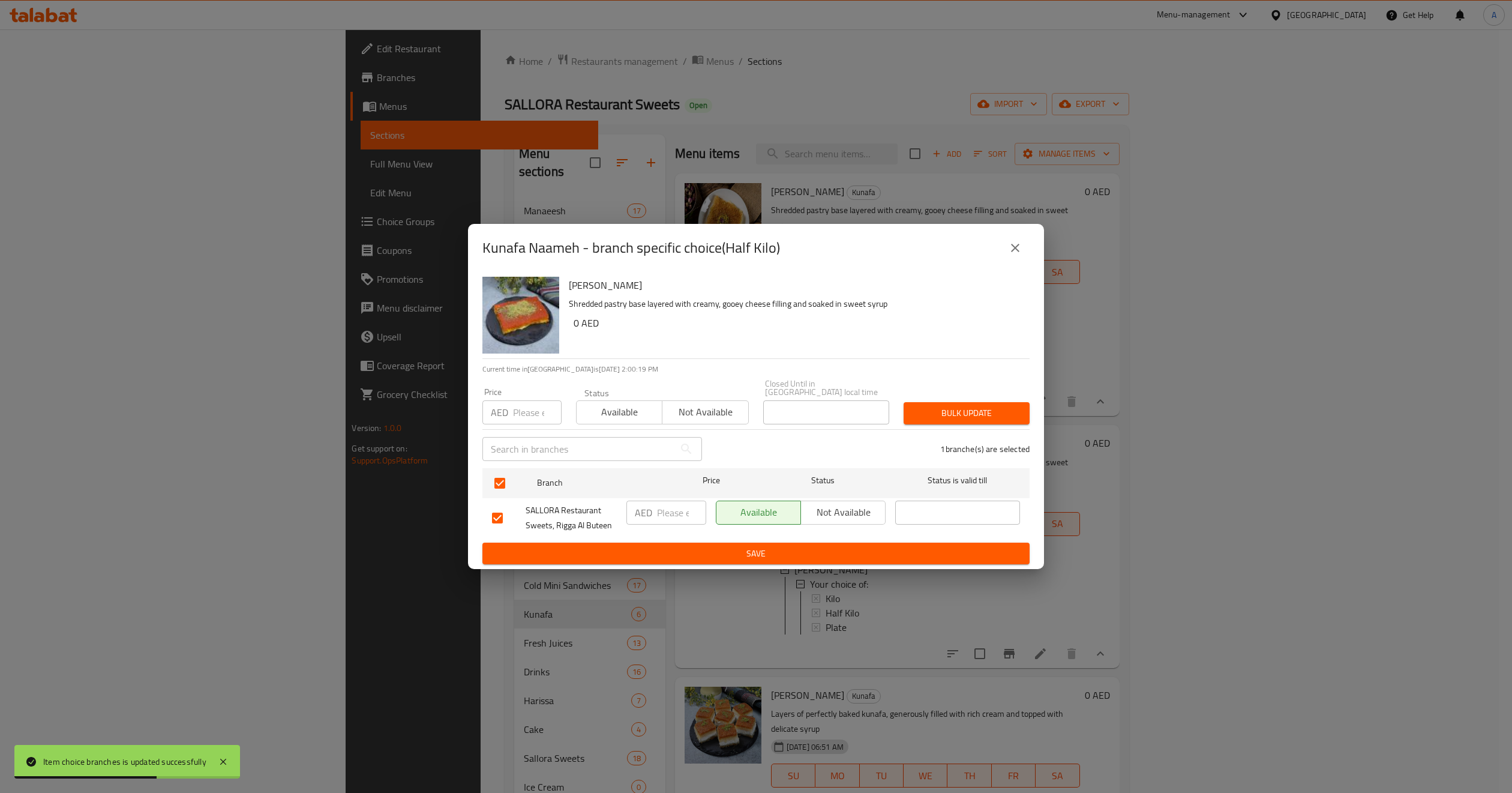
click at [518, 400] on input "number" at bounding box center [538, 413] width 49 height 24
type input "60"
click at [929, 406] on span "Bulk update" at bounding box center [967, 413] width 107 height 15
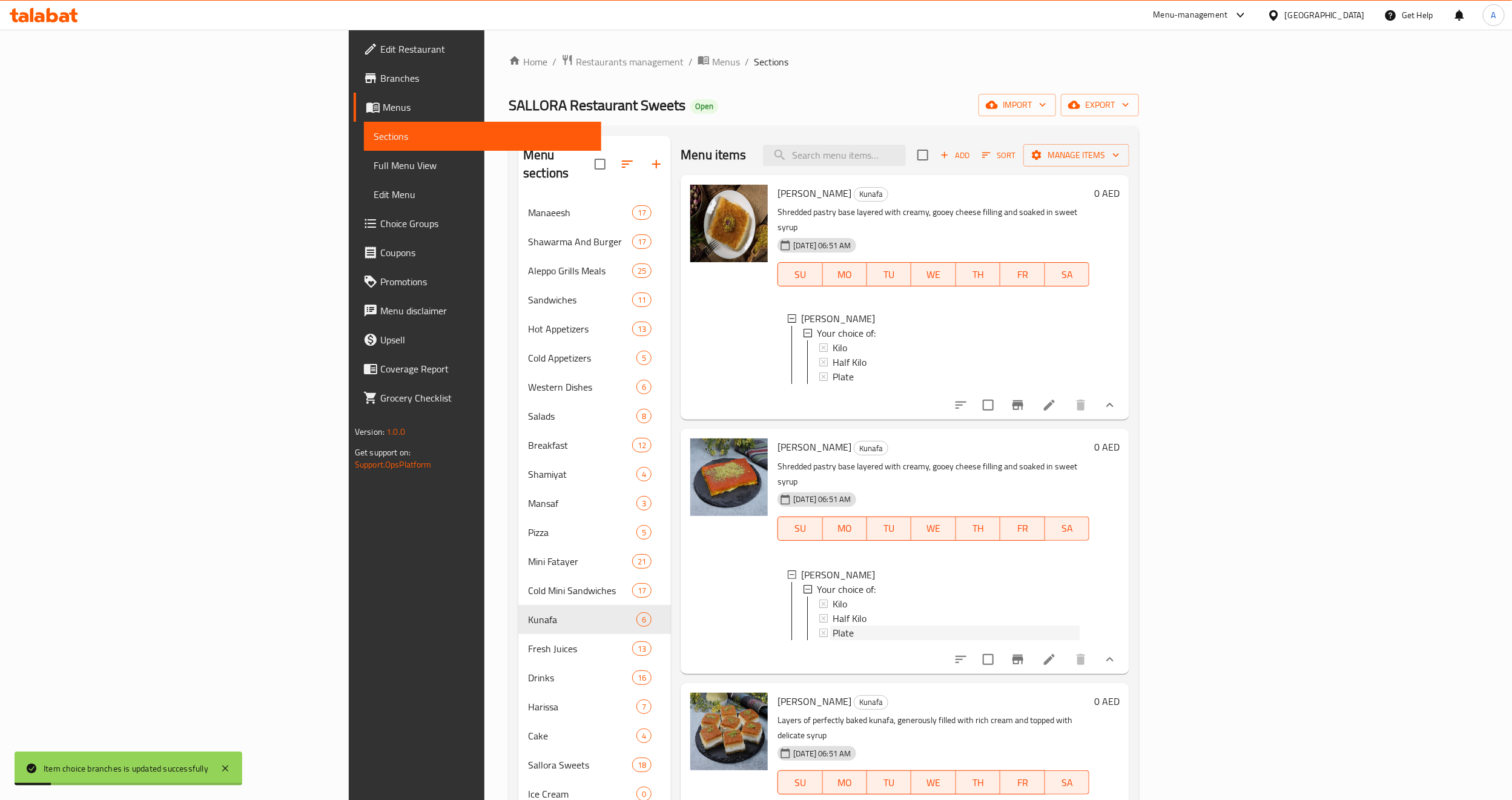
click at [832, 626] on span "Plate" at bounding box center [843, 633] width 21 height 15
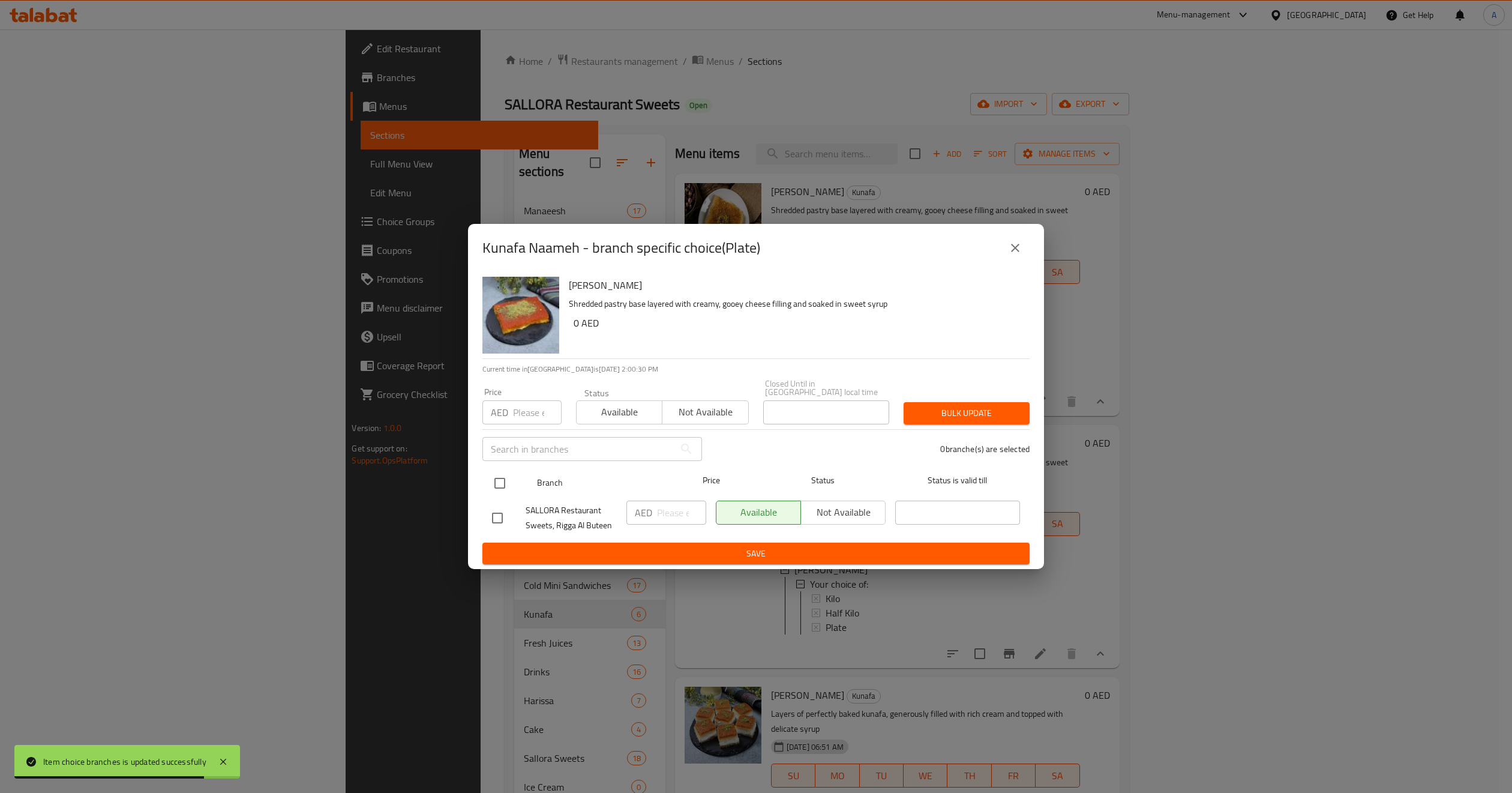
click at [499, 486] on input "checkbox" at bounding box center [499, 483] width 25 height 25
checkbox input "true"
click at [525, 414] on input "number" at bounding box center [538, 413] width 49 height 24
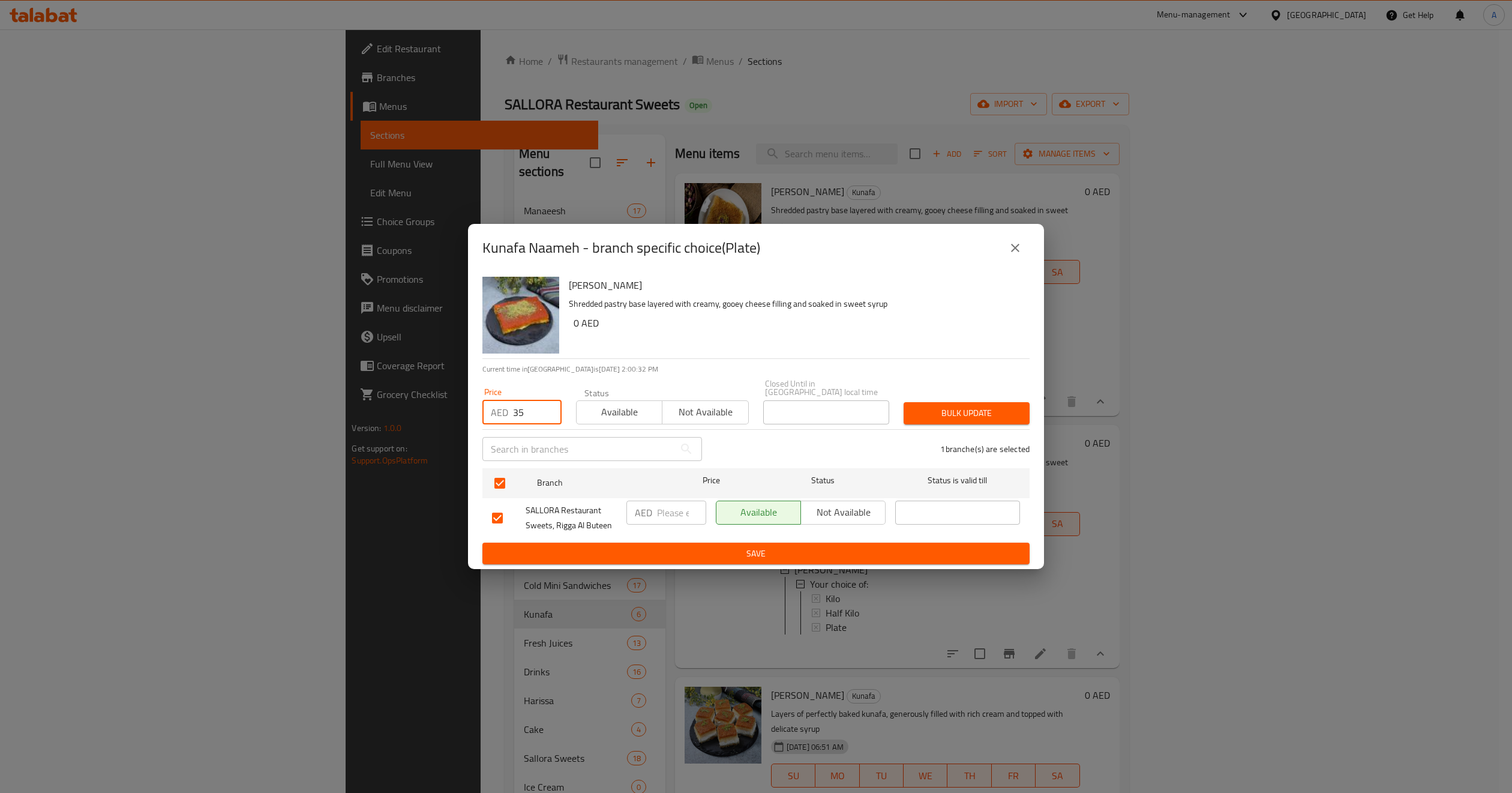
type input "35"
click at [964, 424] on button "Bulk update" at bounding box center [967, 413] width 126 height 23
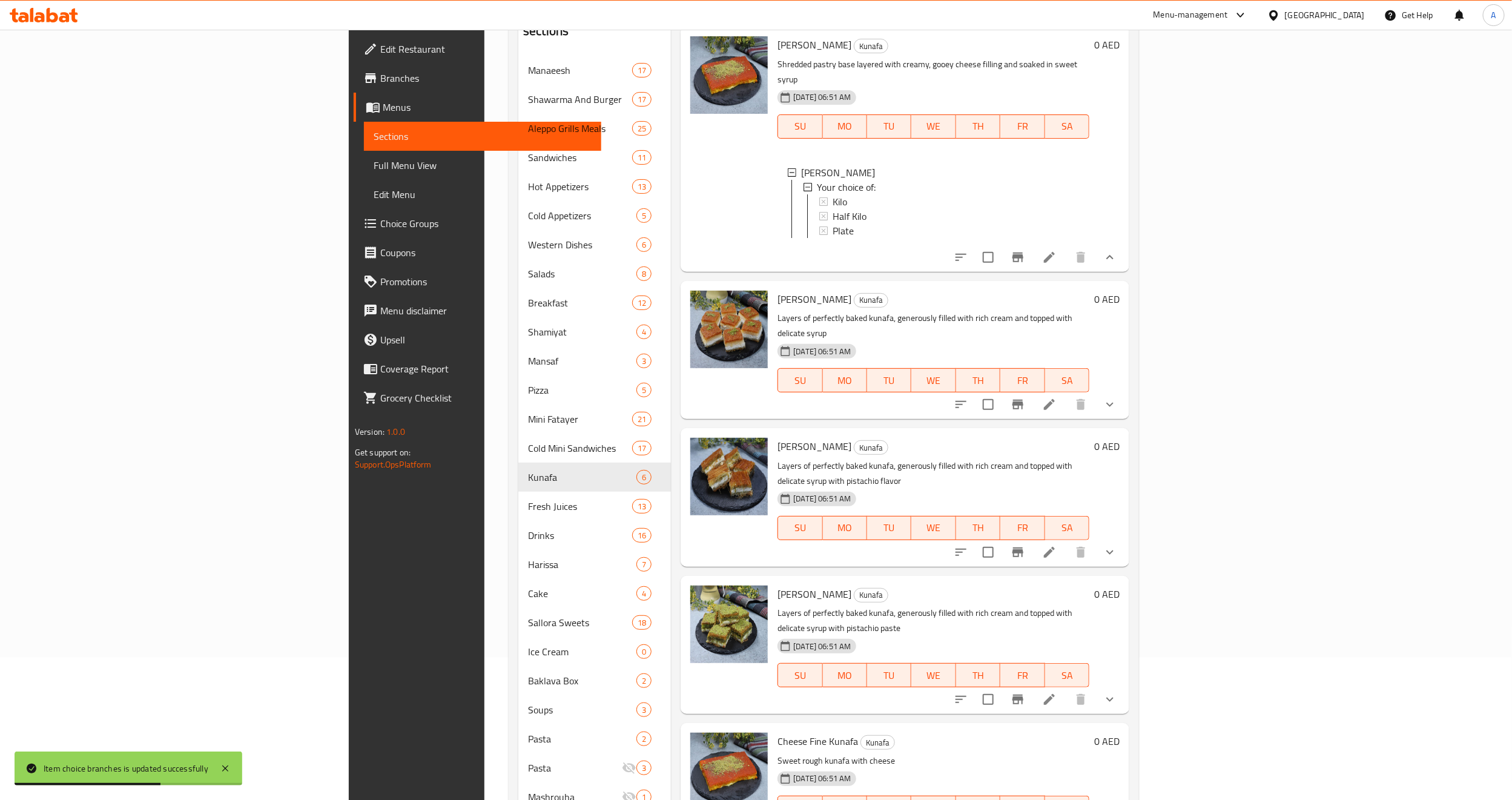
scroll to position [173, 0]
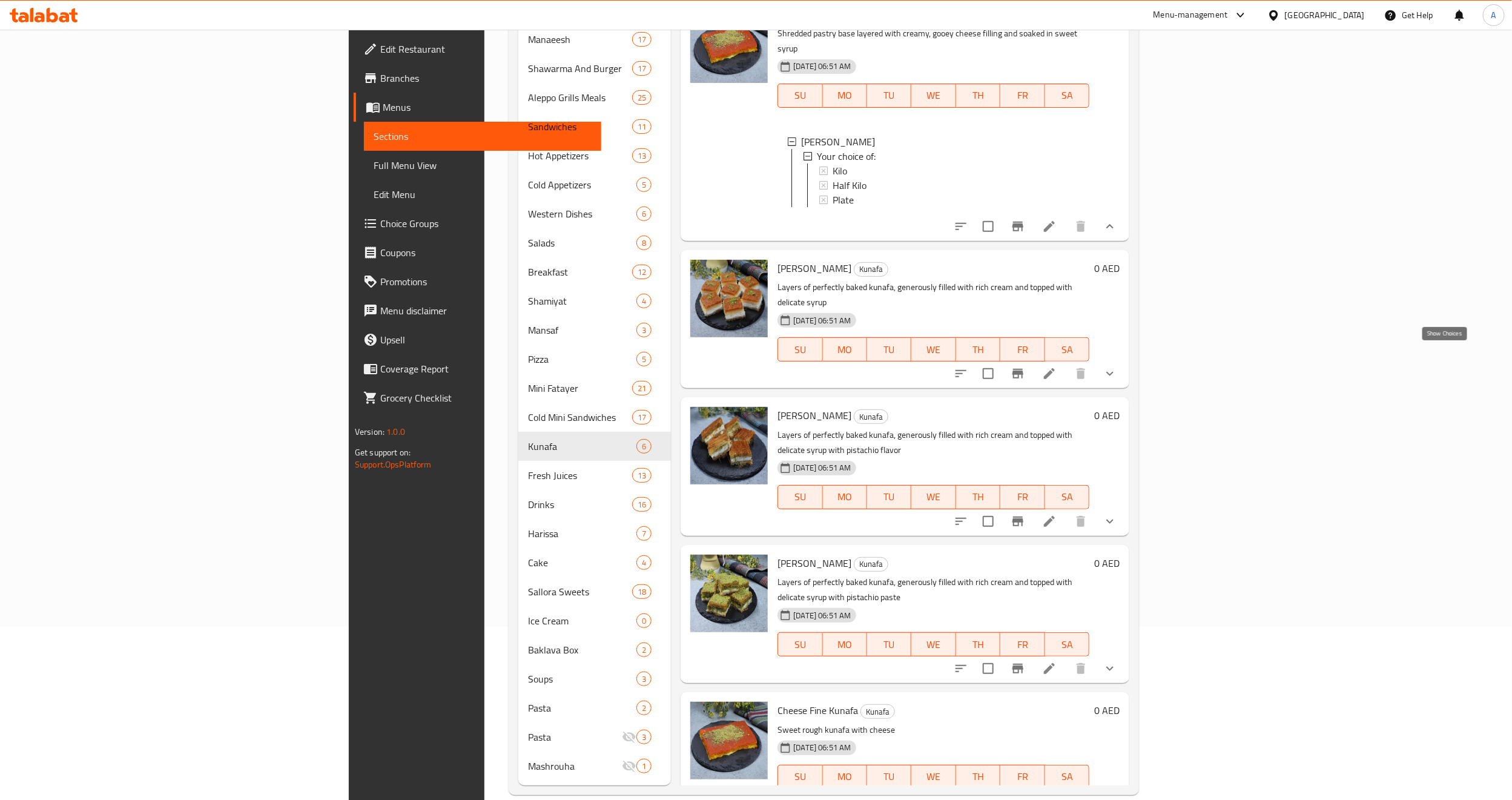
click at [1117, 366] on icon "show more" at bounding box center [1109, 373] width 15 height 15
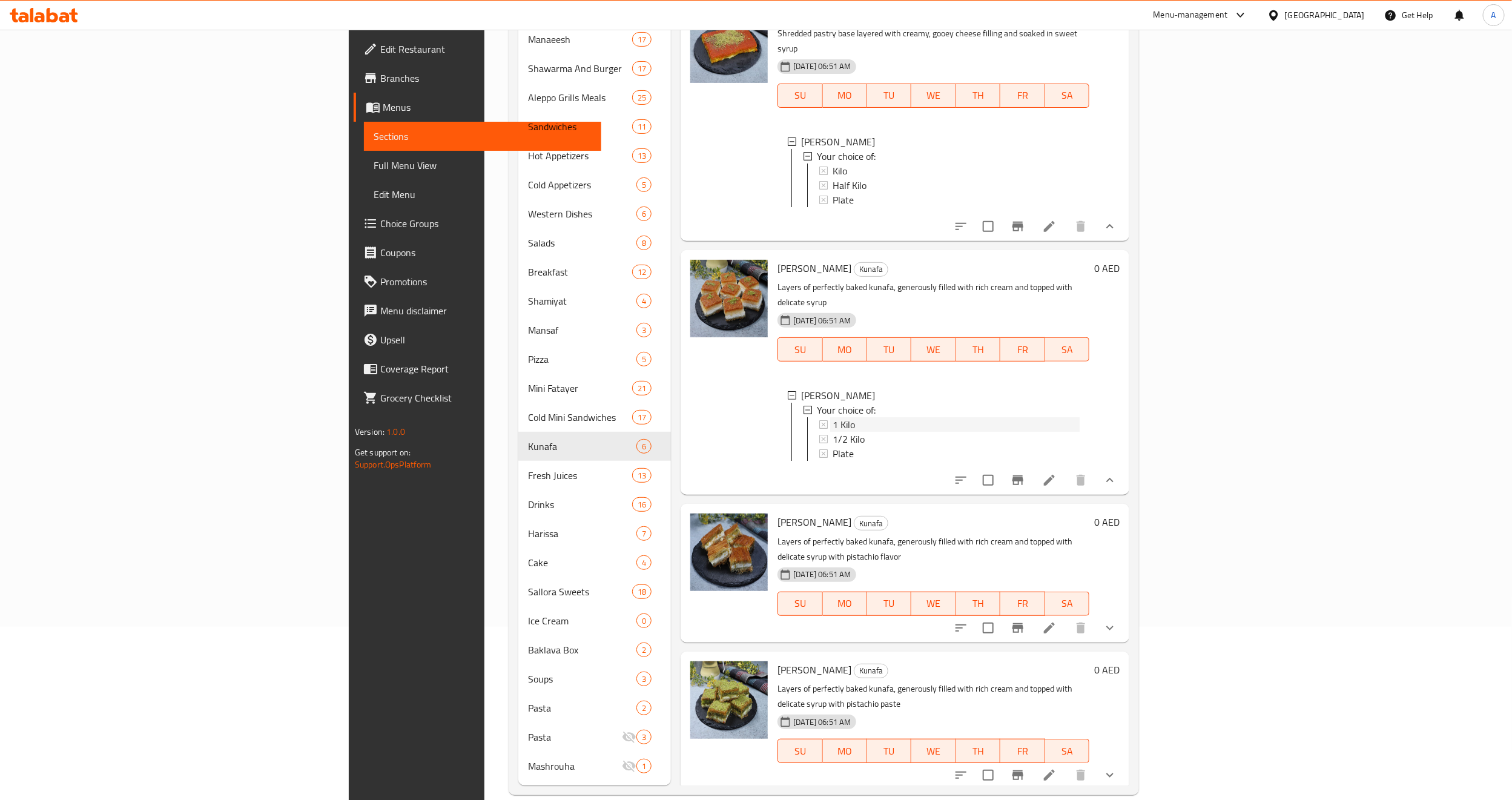
click at [832, 417] on span "1 Kilo" at bounding box center [844, 424] width 23 height 15
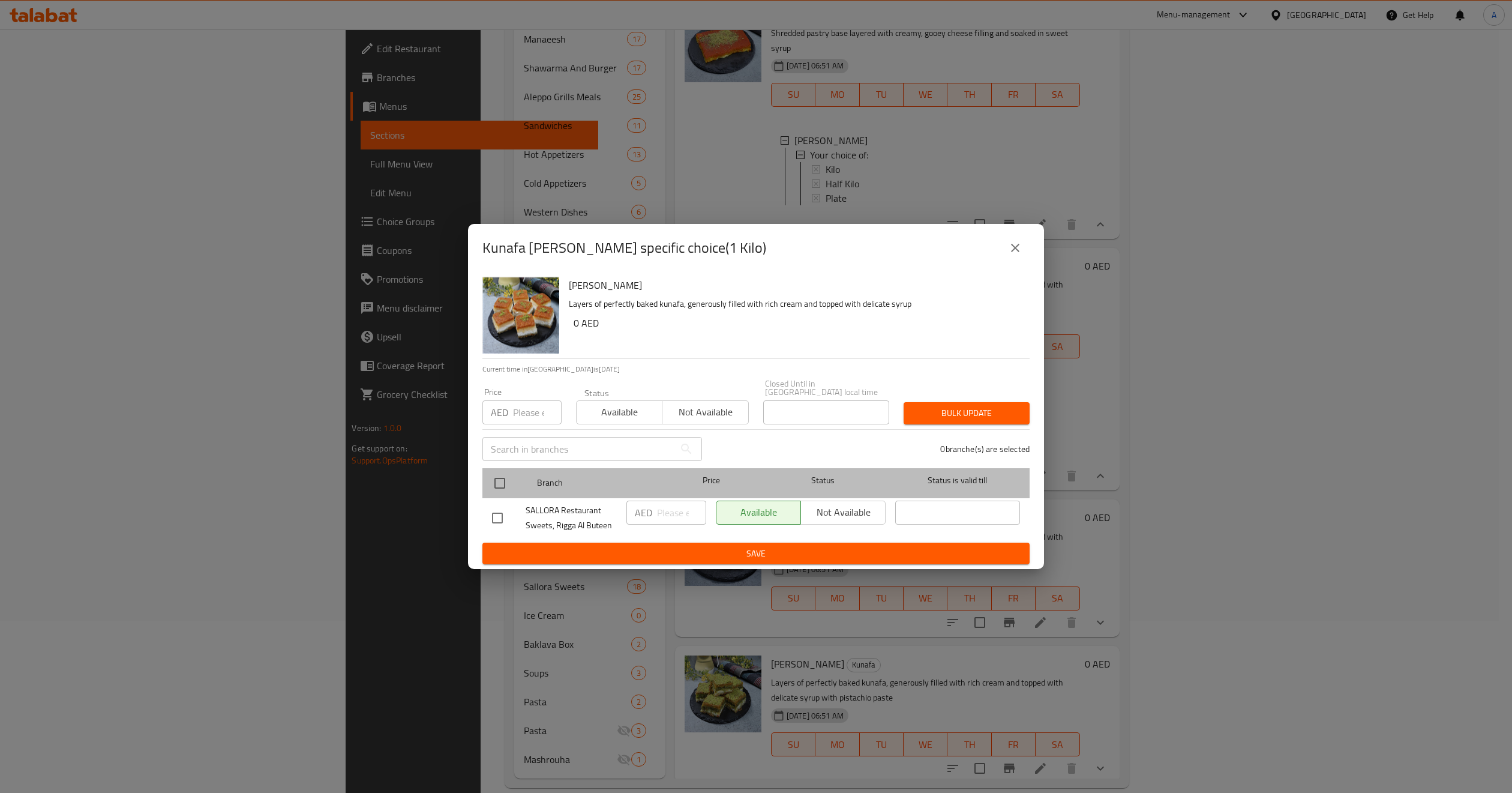
click at [485, 485] on div "Branch Price Status Status is valid till" at bounding box center [756, 483] width 547 height 30
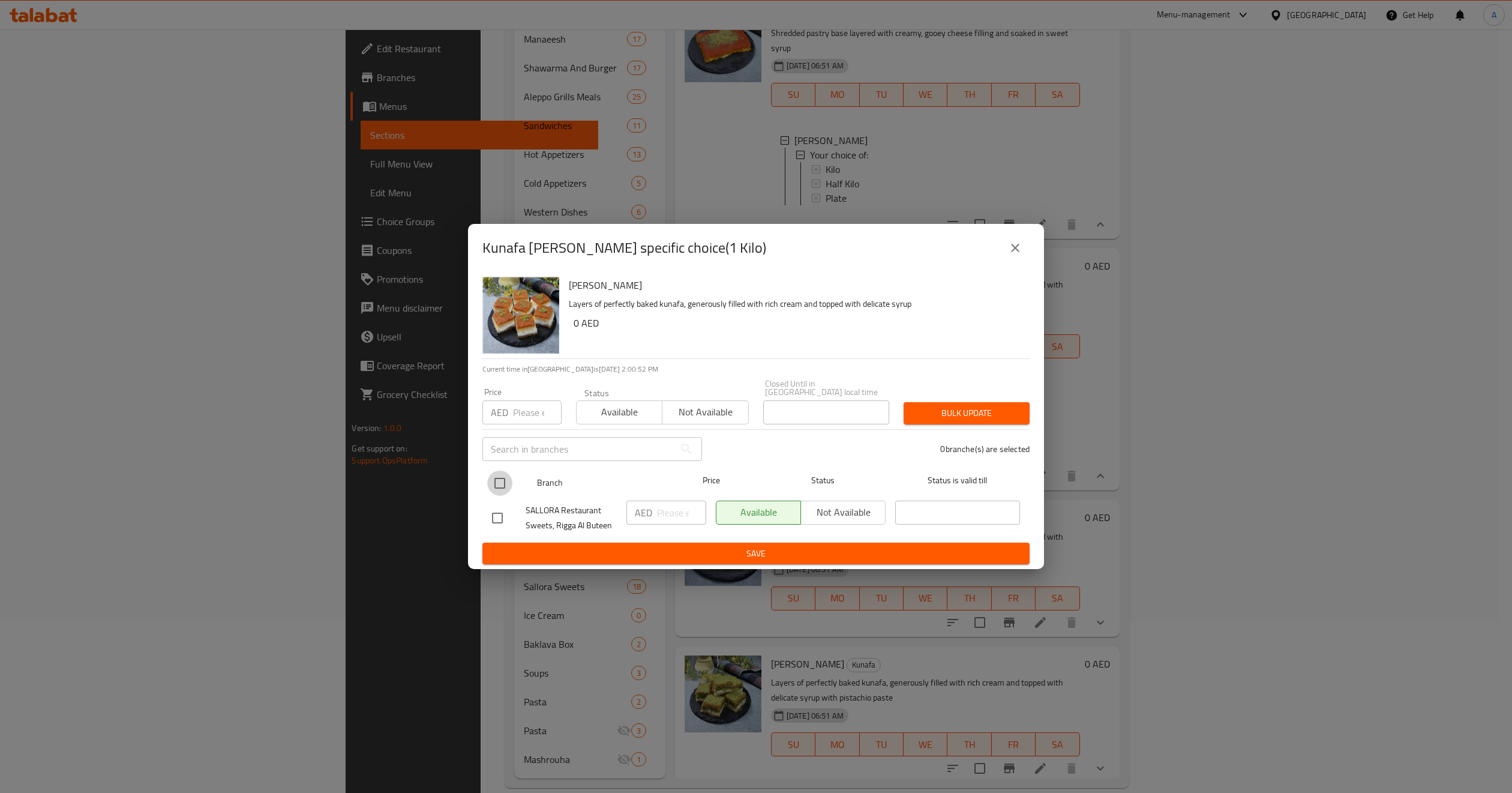
click at [496, 479] on input "checkbox" at bounding box center [499, 483] width 25 height 25
checkbox input "true"
click at [522, 401] on input "number" at bounding box center [538, 413] width 49 height 24
type input "95"
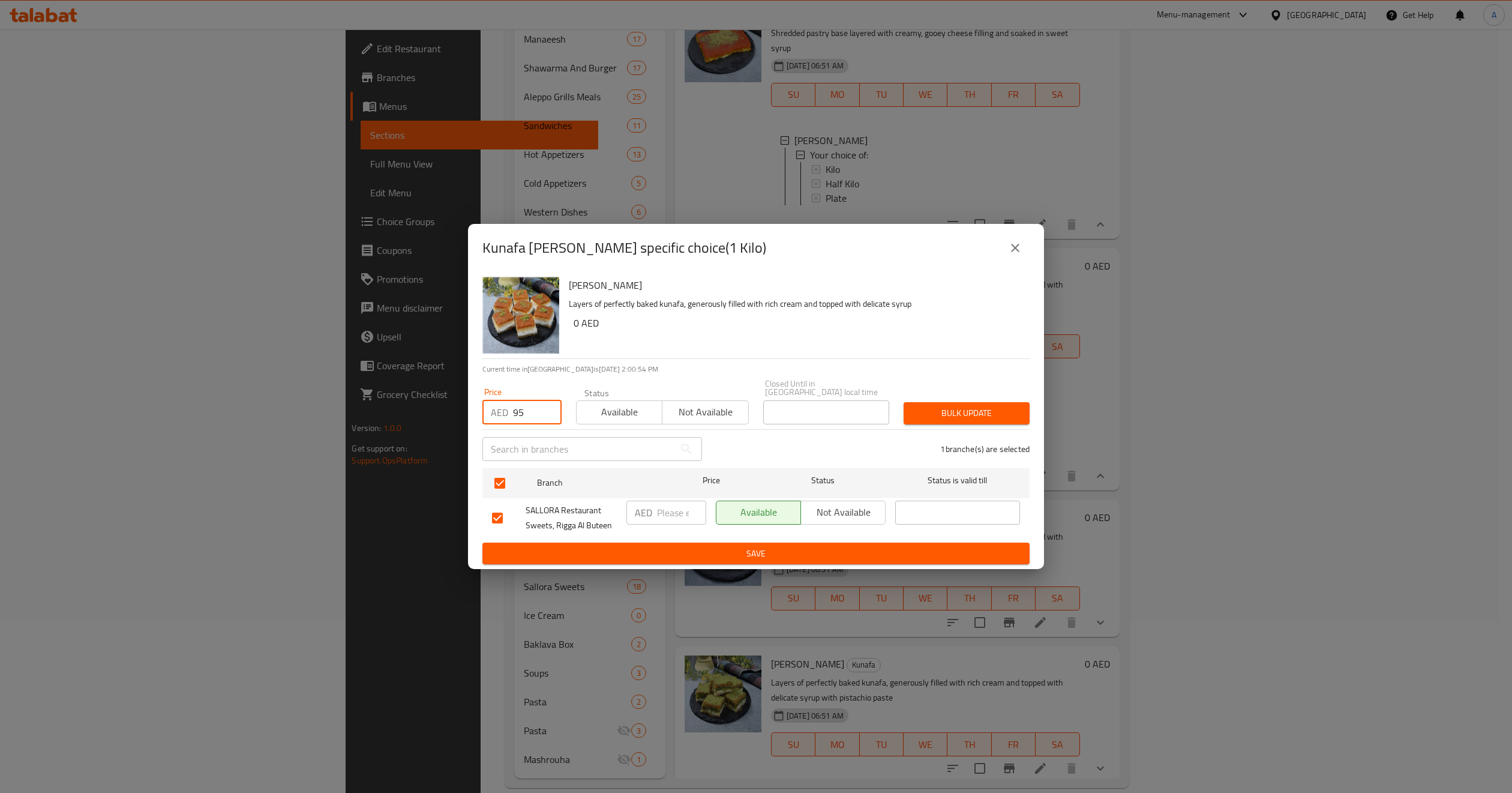
click at [1008, 413] on span "Bulk update" at bounding box center [967, 413] width 107 height 15
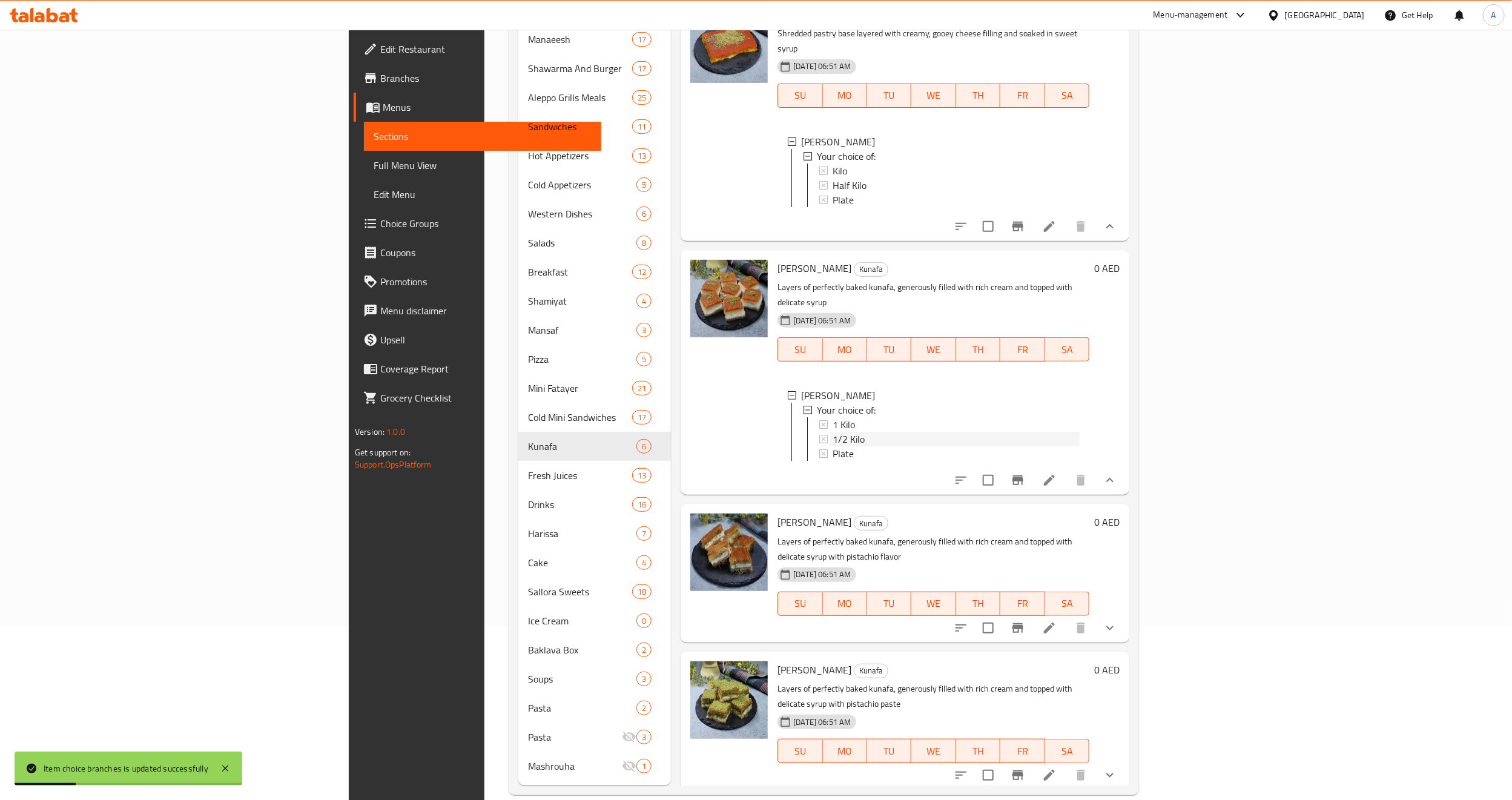
click at [832, 432] on div "1/2 Kilo" at bounding box center [956, 439] width 247 height 15
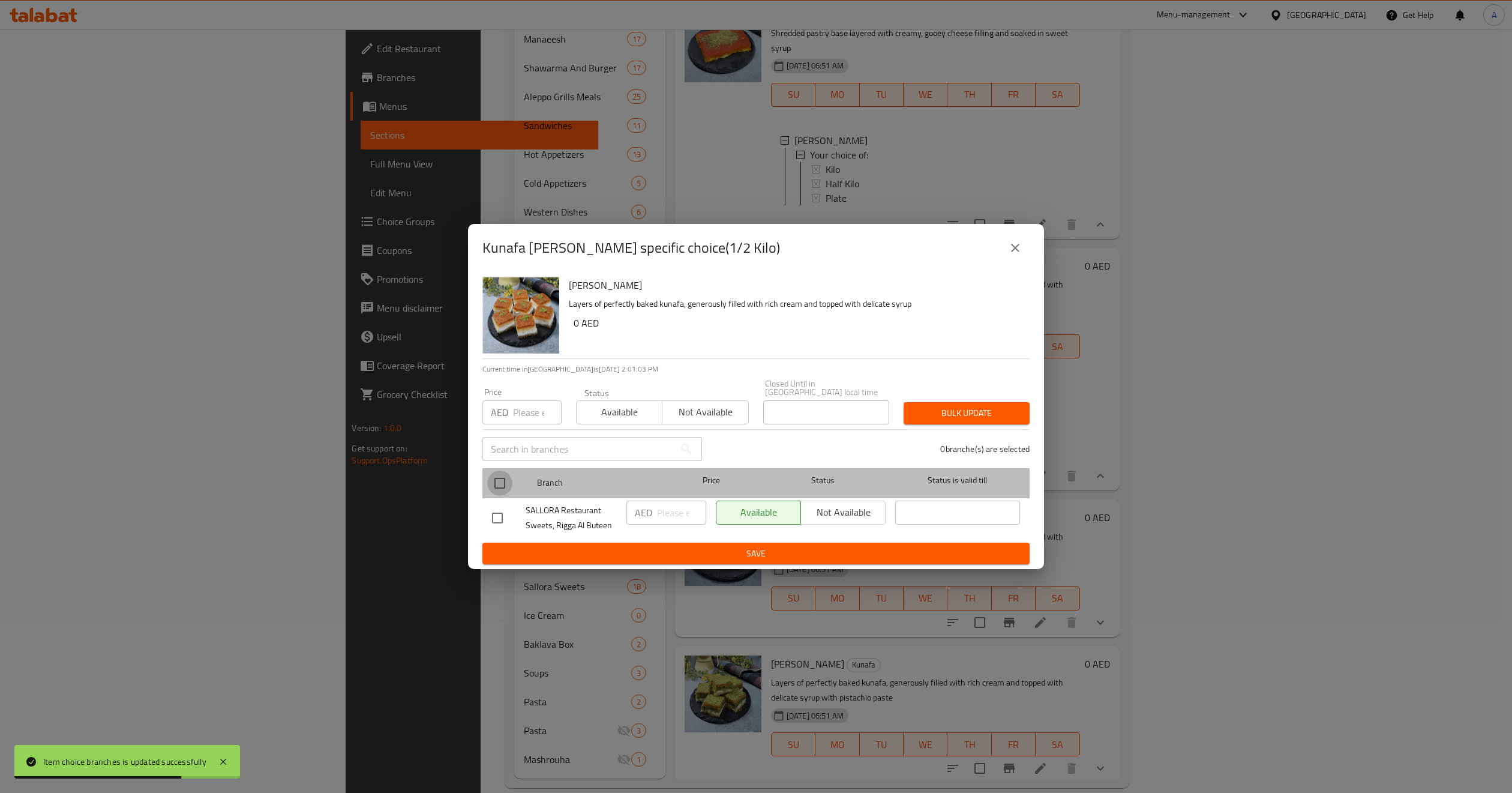
click at [500, 478] on input "checkbox" at bounding box center [499, 483] width 25 height 25
checkbox input "true"
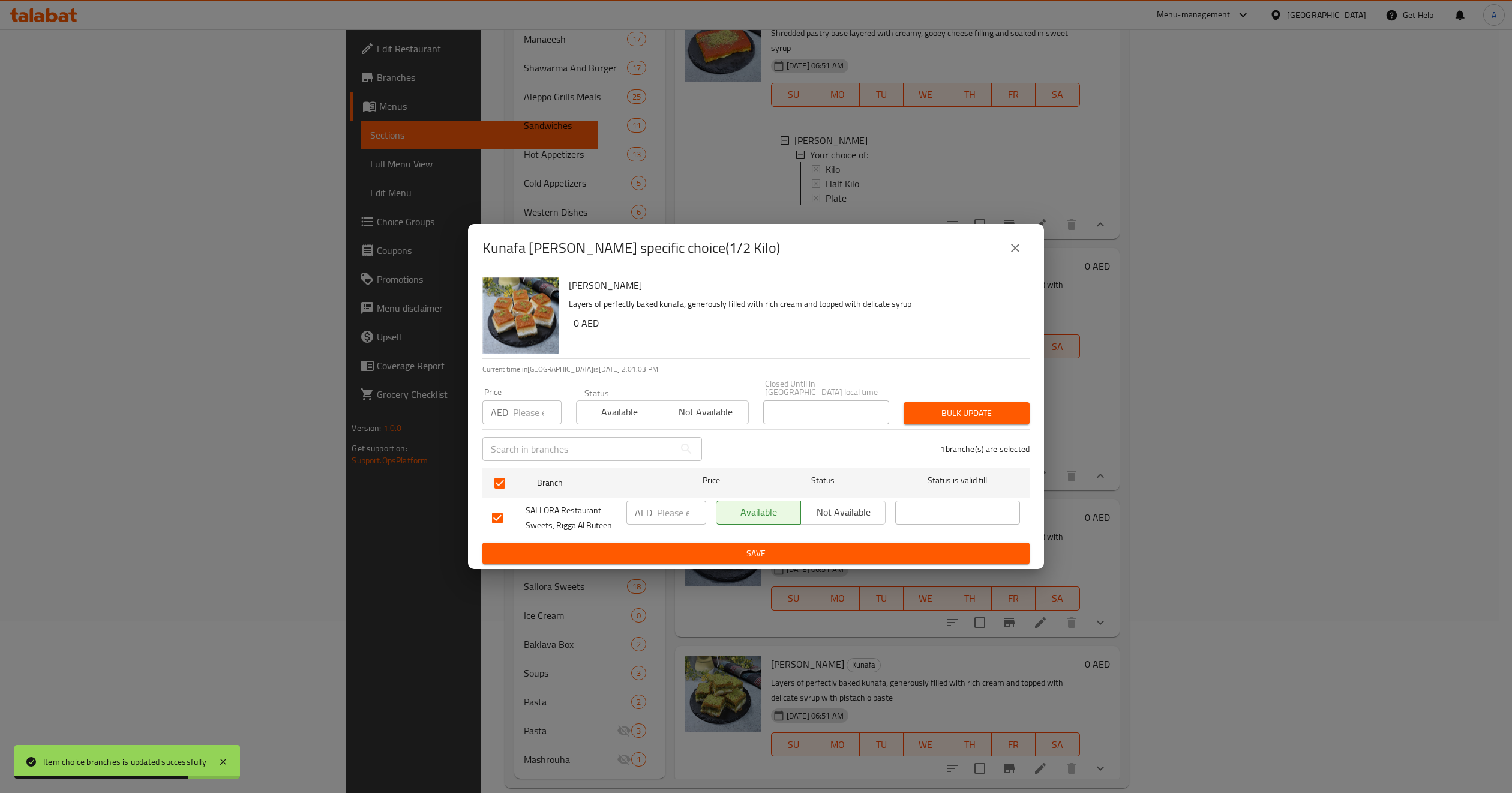
click at [532, 400] on input "number" at bounding box center [538, 413] width 49 height 24
type input "60"
drag, startPoint x: 1013, startPoint y: 395, endPoint x: 1009, endPoint y: 400, distance: 6.4
click at [1009, 400] on div "Bulk update" at bounding box center [967, 413] width 141 height 36
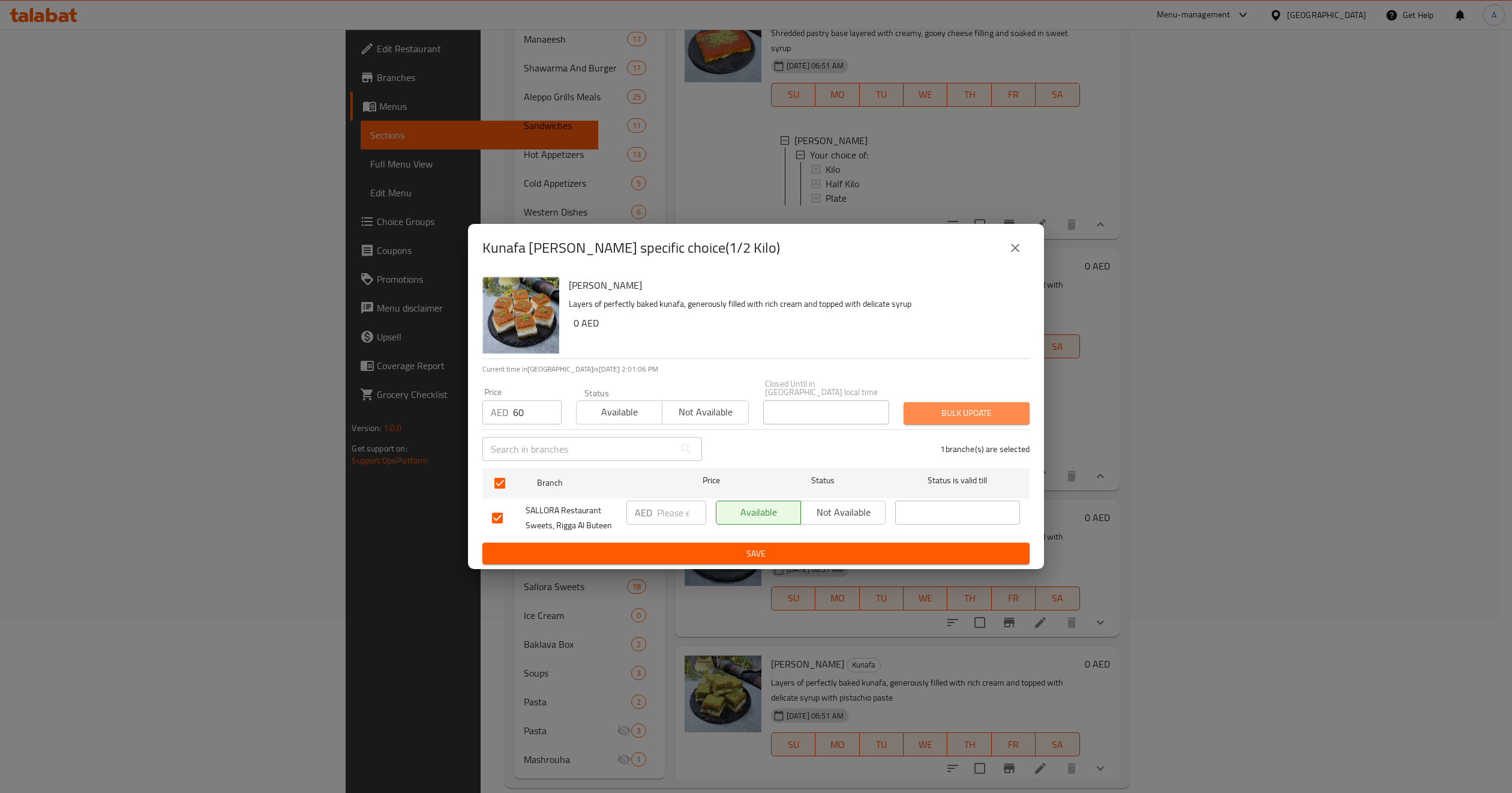
click at [1006, 403] on button "Bulk update" at bounding box center [967, 413] width 126 height 23
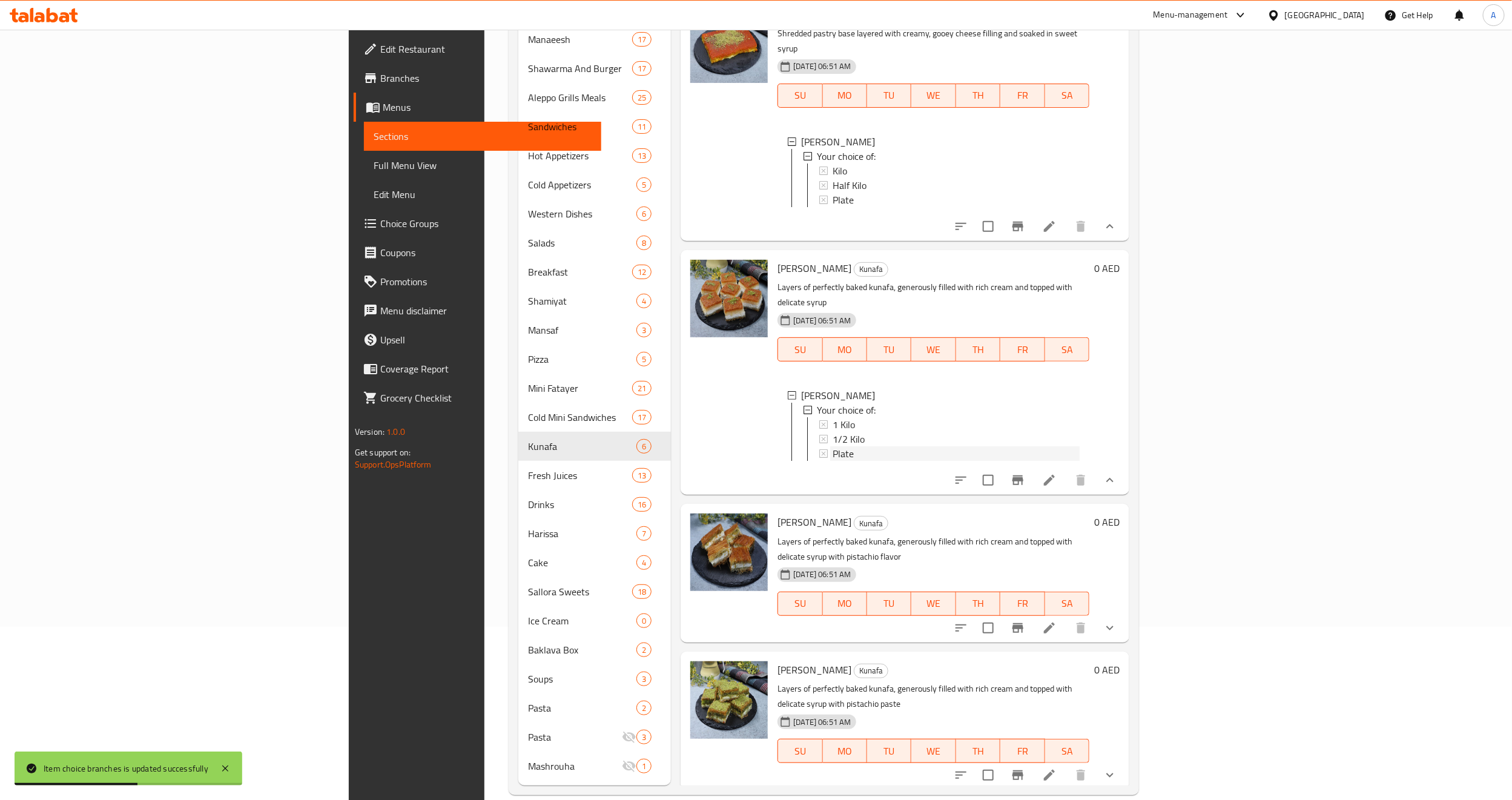
click at [832, 446] on div "Plate" at bounding box center [956, 453] width 247 height 15
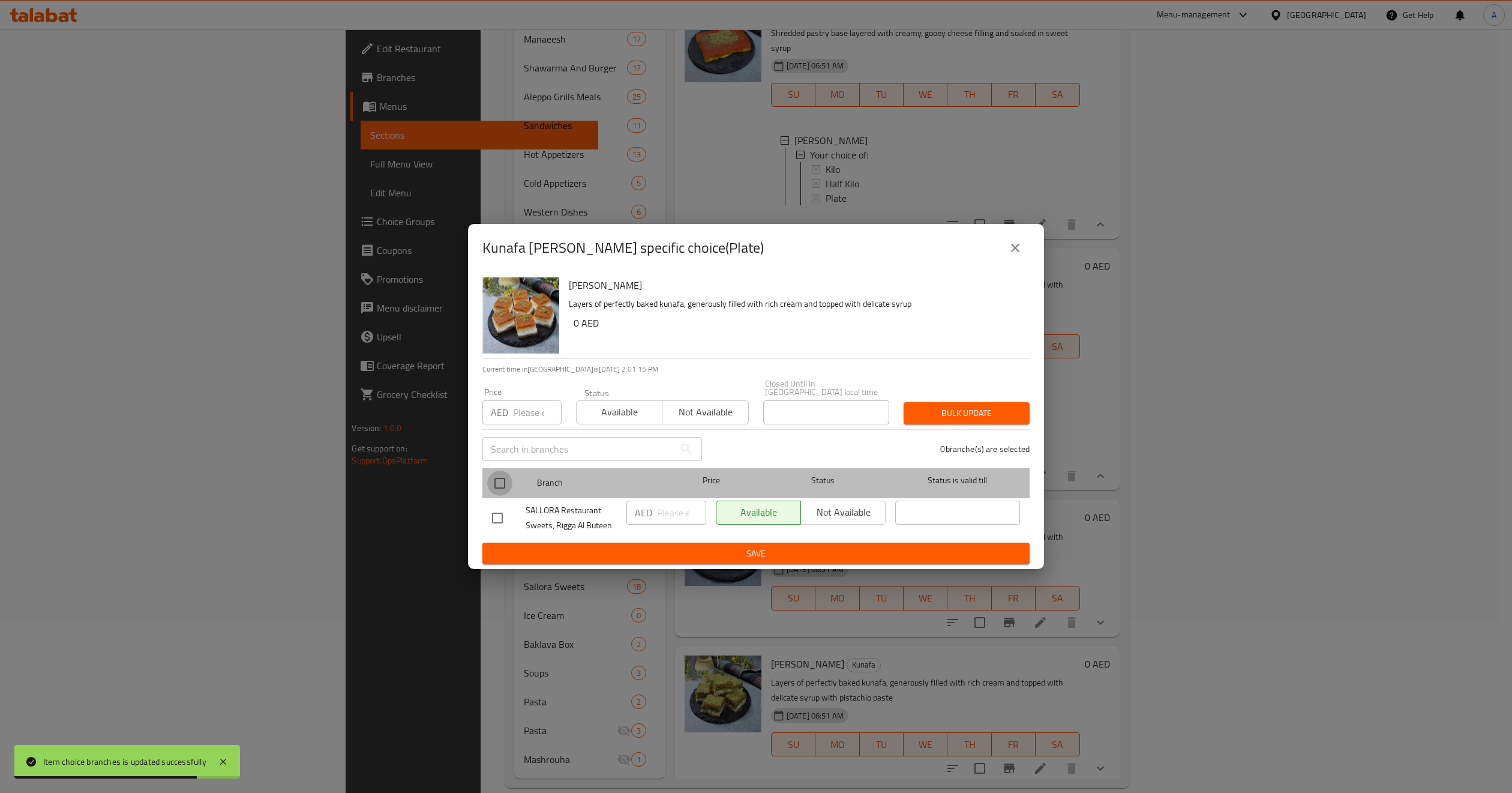
click at [504, 483] on input "checkbox" at bounding box center [499, 483] width 25 height 25
checkbox input "true"
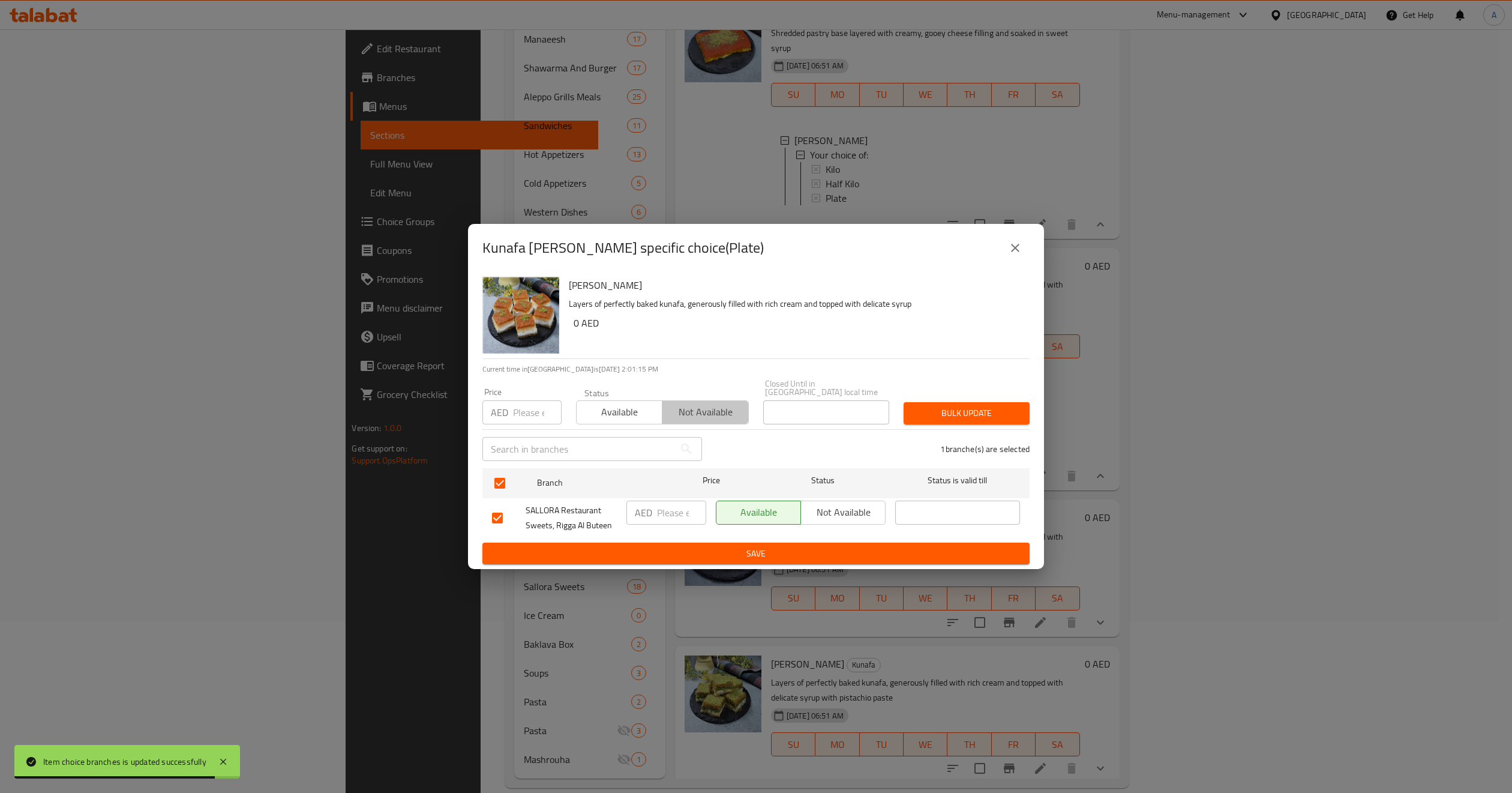
click at [690, 416] on span "Not available" at bounding box center [705, 412] width 76 height 17
drag, startPoint x: 1105, startPoint y: 404, endPoint x: 1053, endPoint y: 415, distance: 53.2
click at [1100, 407] on div "Kunafa [PERSON_NAME] specific choice(Plate) Kunafa [PERSON_NAME] Layers of perf…" at bounding box center [756, 396] width 1512 height 793
click at [1007, 403] on button "Bulk update" at bounding box center [967, 413] width 126 height 23
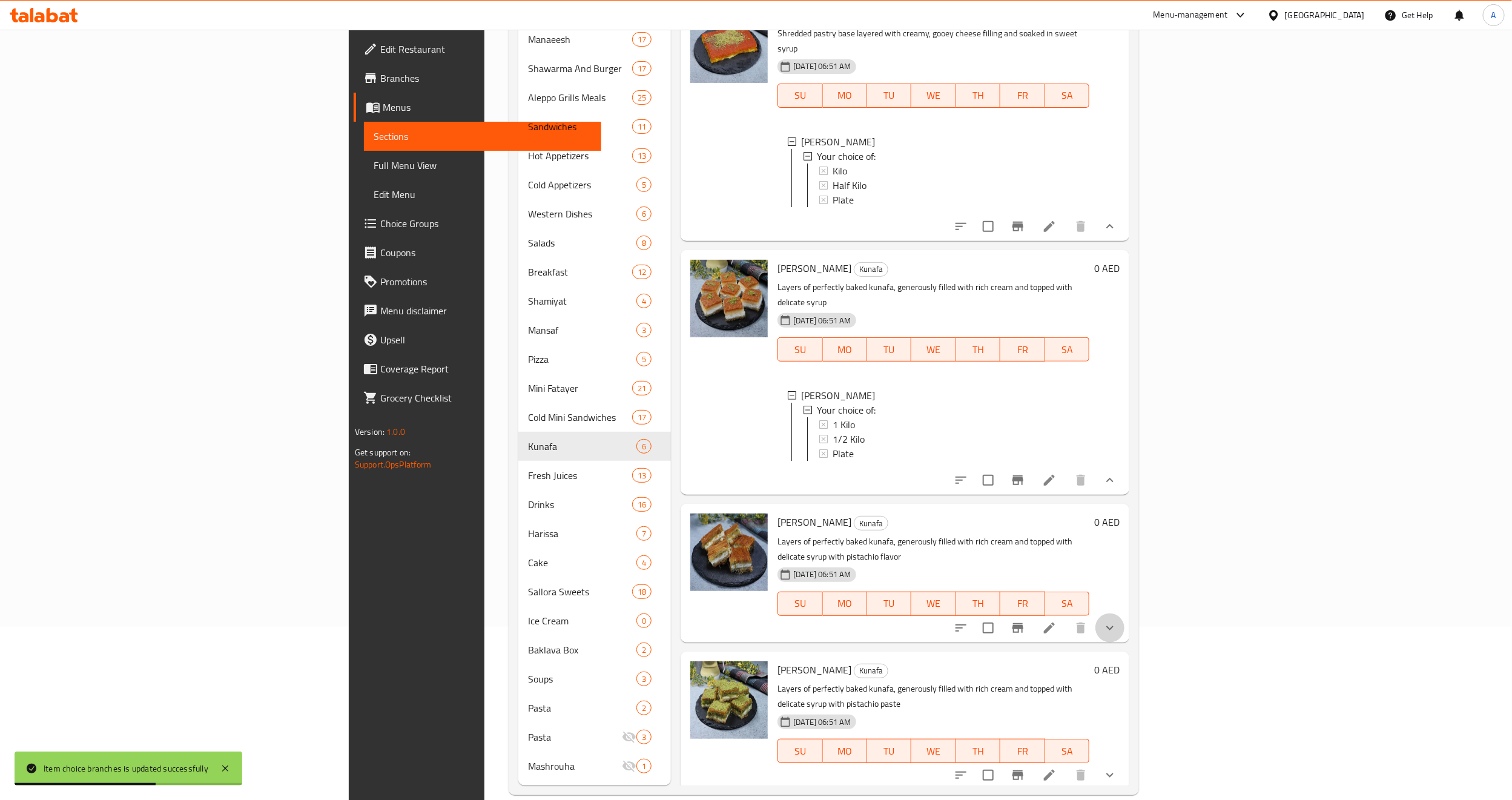
click at [1124, 613] on button "show more" at bounding box center [1109, 627] width 29 height 29
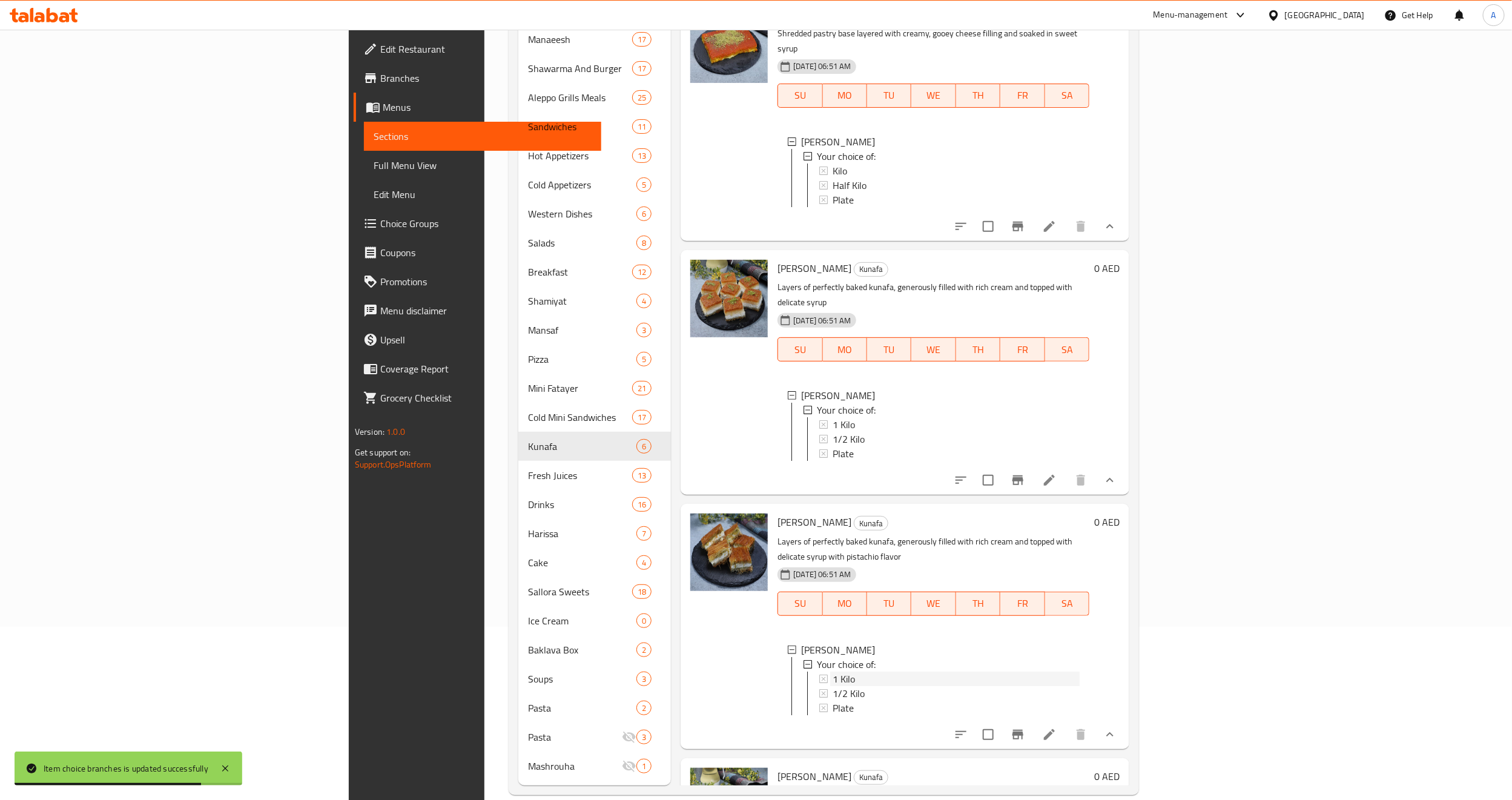
click at [832, 671] on div "1 Kilo" at bounding box center [956, 678] width 247 height 15
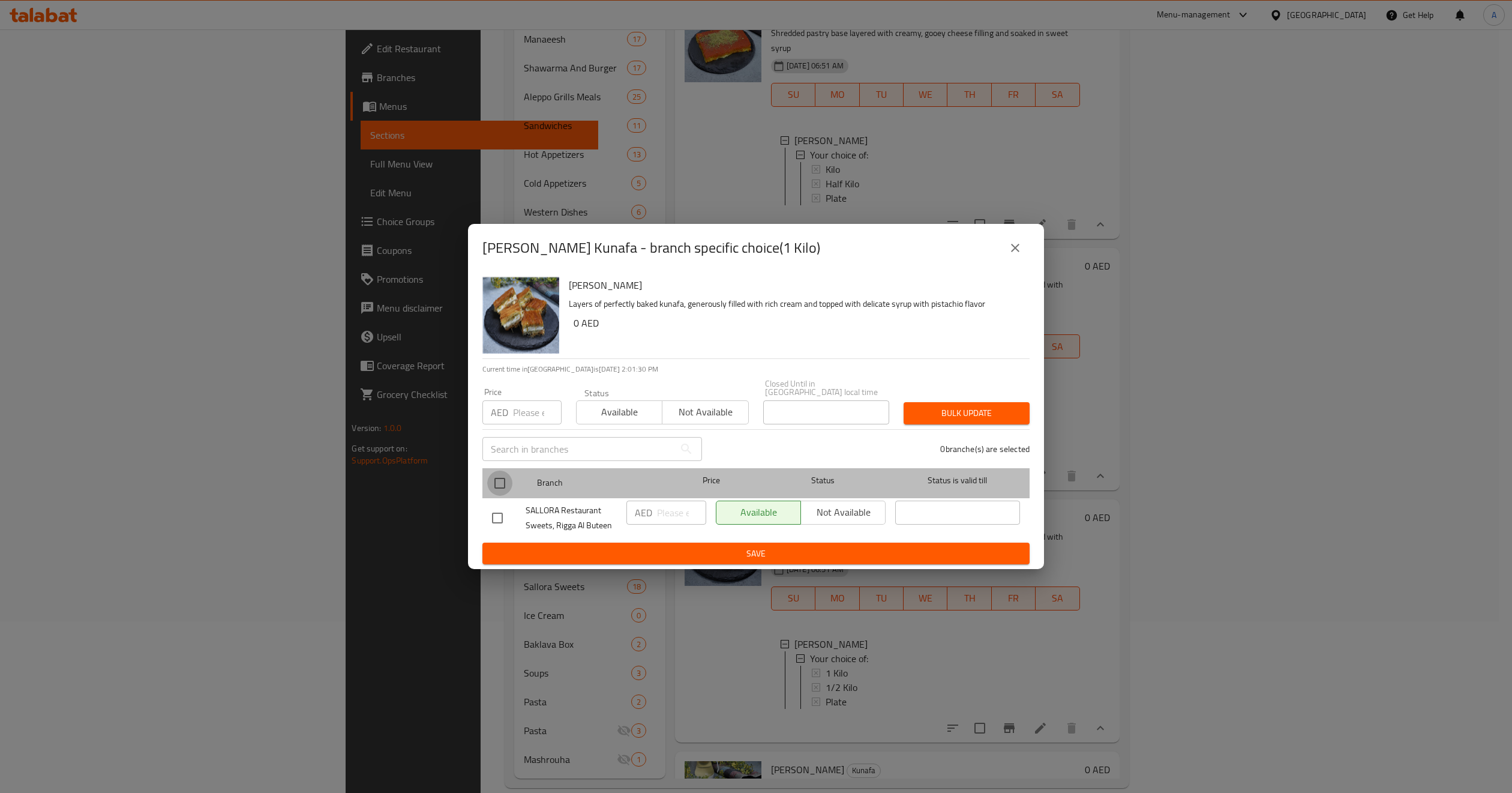
click at [493, 479] on input "checkbox" at bounding box center [499, 483] width 25 height 25
checkbox input "true"
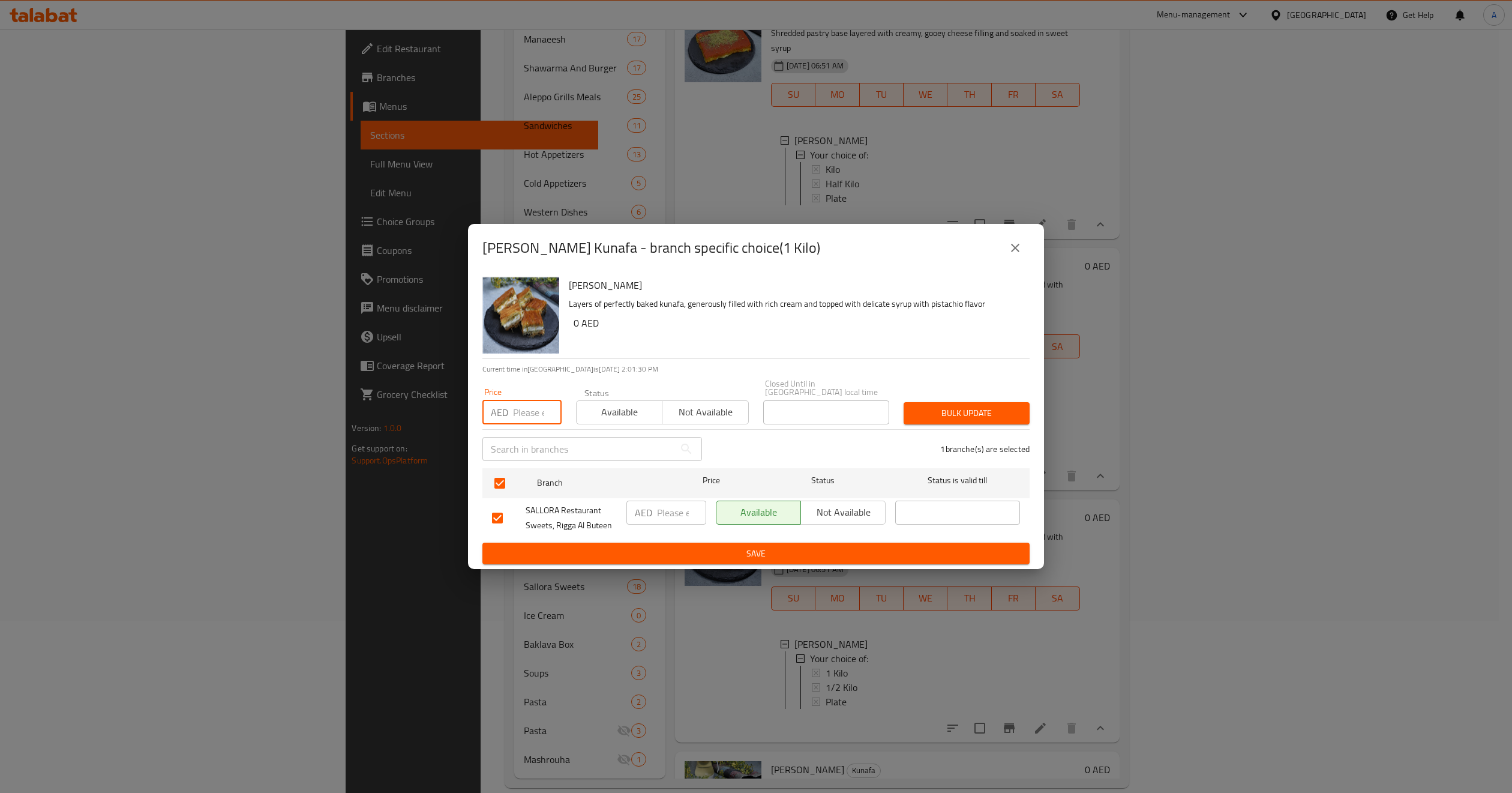
click at [525, 424] on input "number" at bounding box center [538, 413] width 49 height 24
type input "95"
click at [926, 406] on span "Bulk update" at bounding box center [967, 413] width 107 height 15
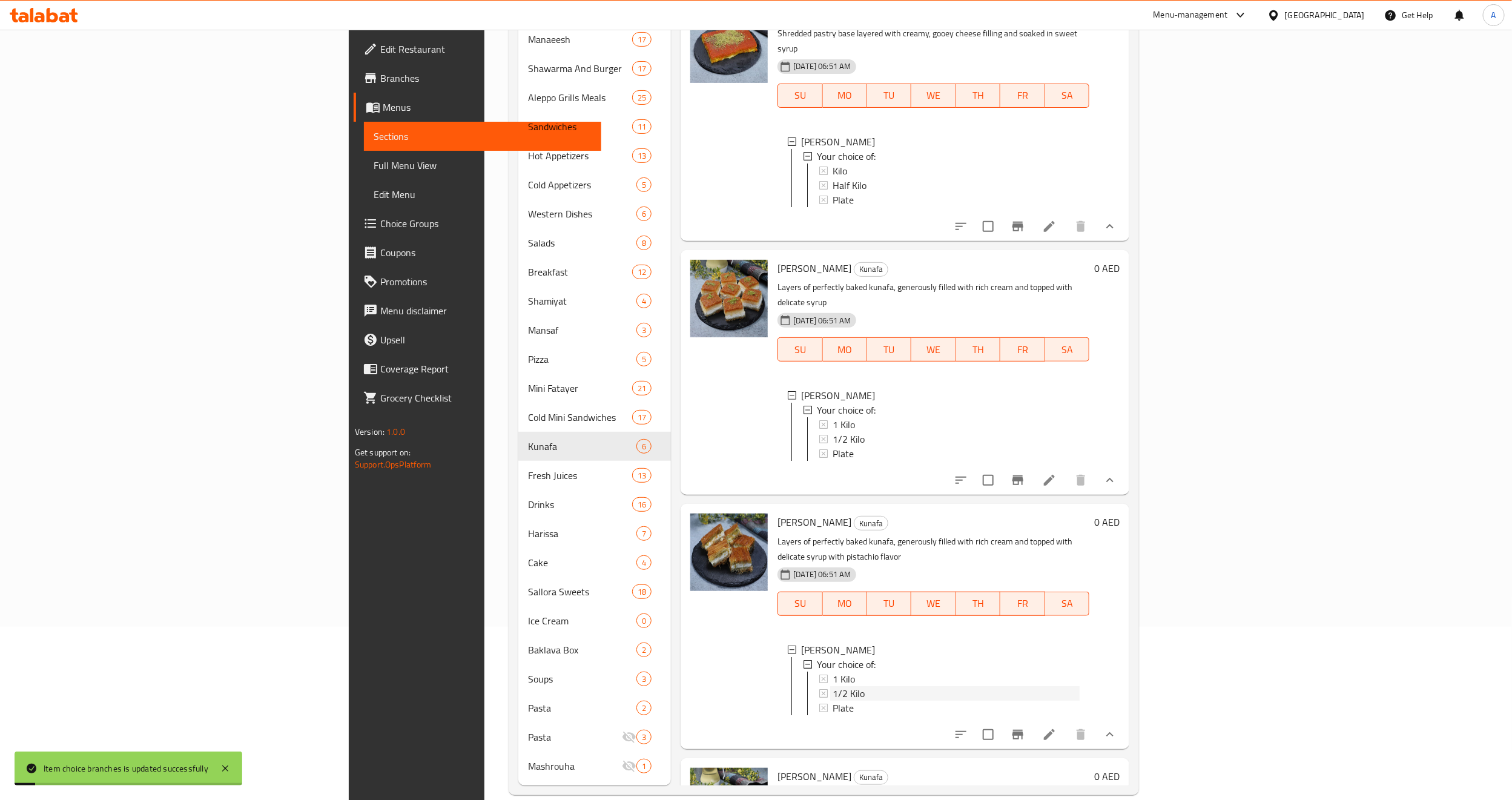
click at [832, 686] on div "1/2 Kilo" at bounding box center [956, 693] width 247 height 15
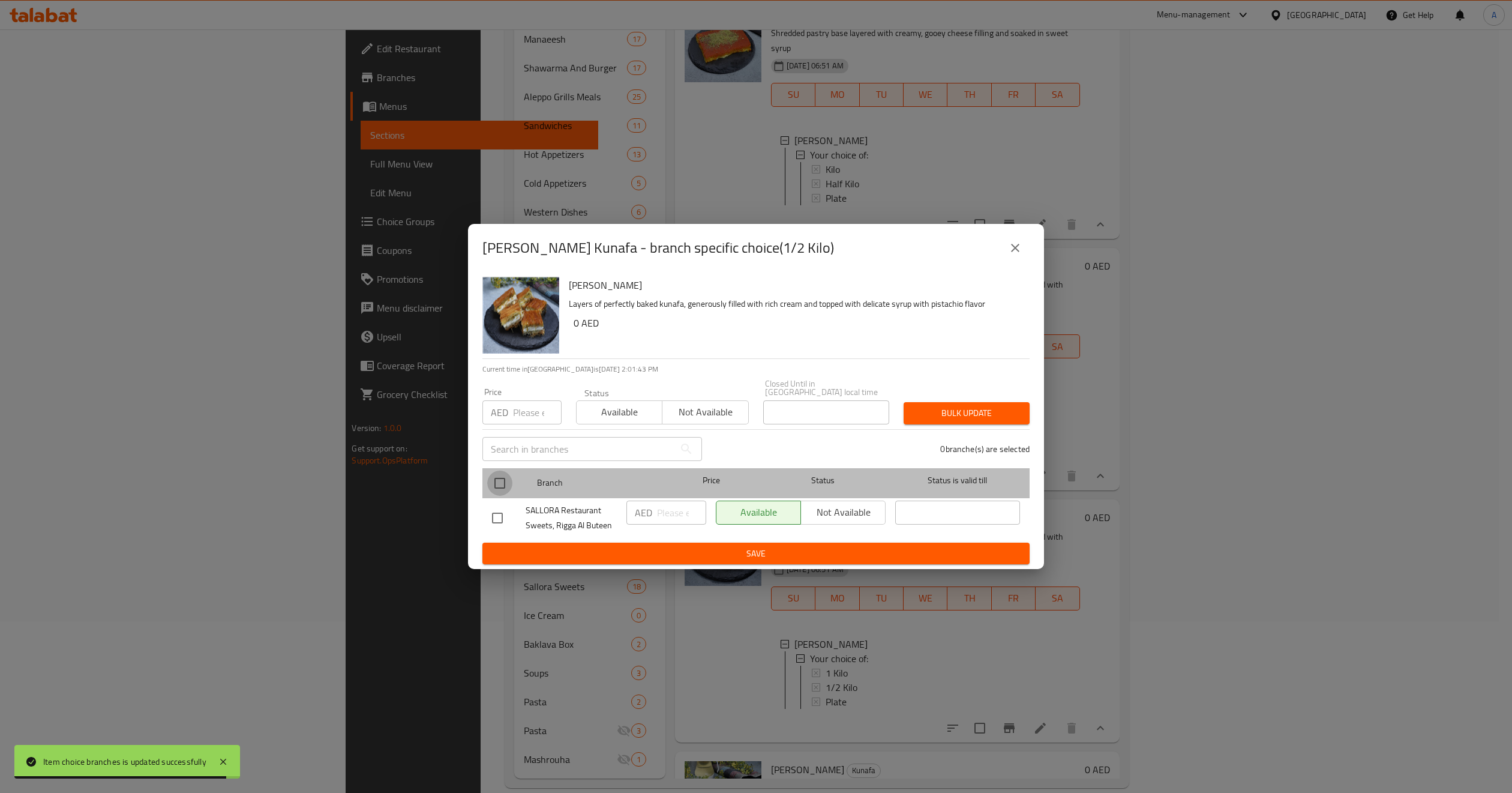
click at [491, 485] on input "checkbox" at bounding box center [499, 483] width 25 height 25
checkbox input "true"
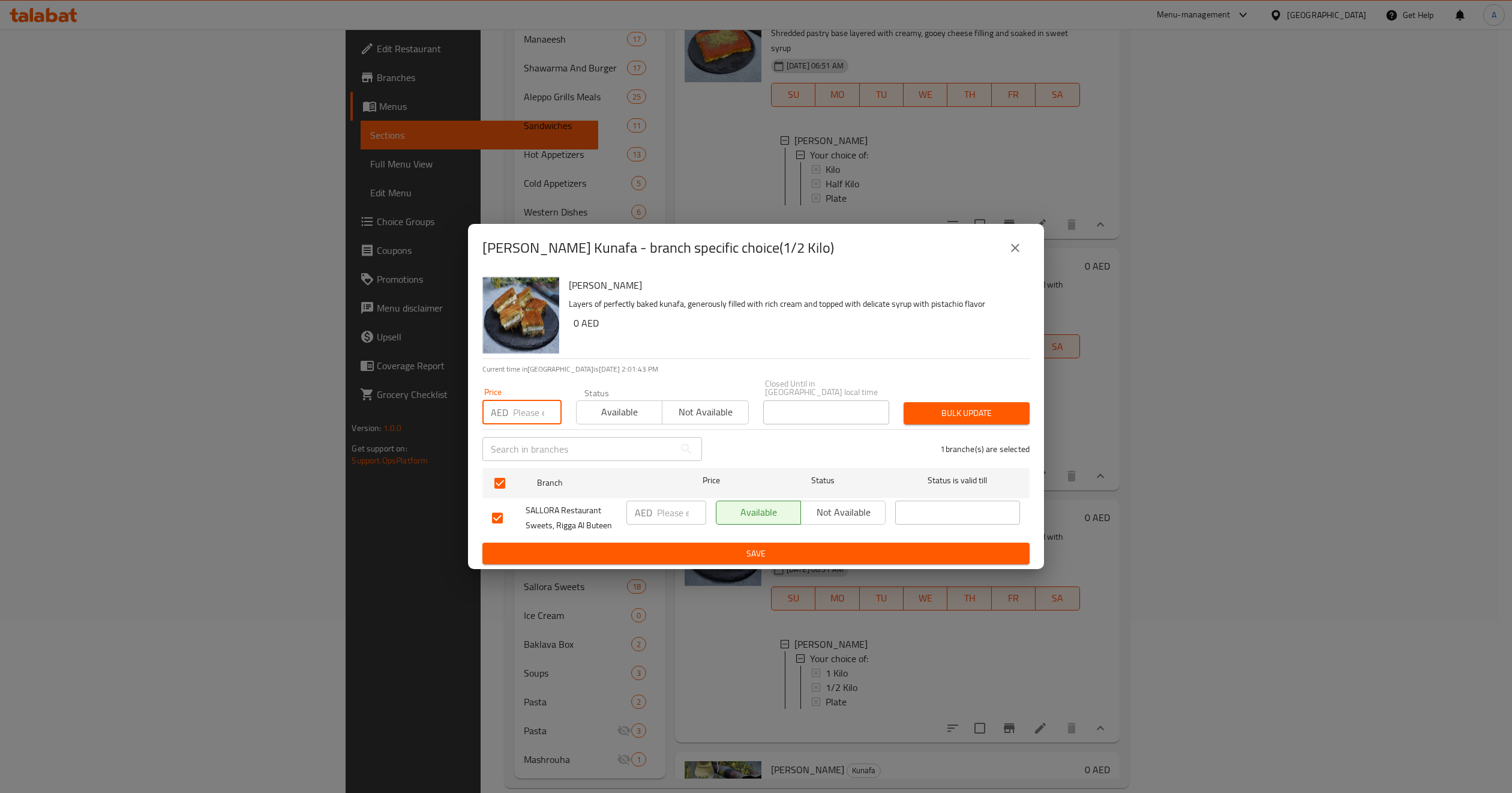
click at [523, 414] on input "number" at bounding box center [538, 413] width 49 height 24
type input "60"
click at [1003, 400] on div "Bulk update" at bounding box center [967, 413] width 141 height 36
click at [994, 406] on span "Bulk update" at bounding box center [967, 413] width 107 height 15
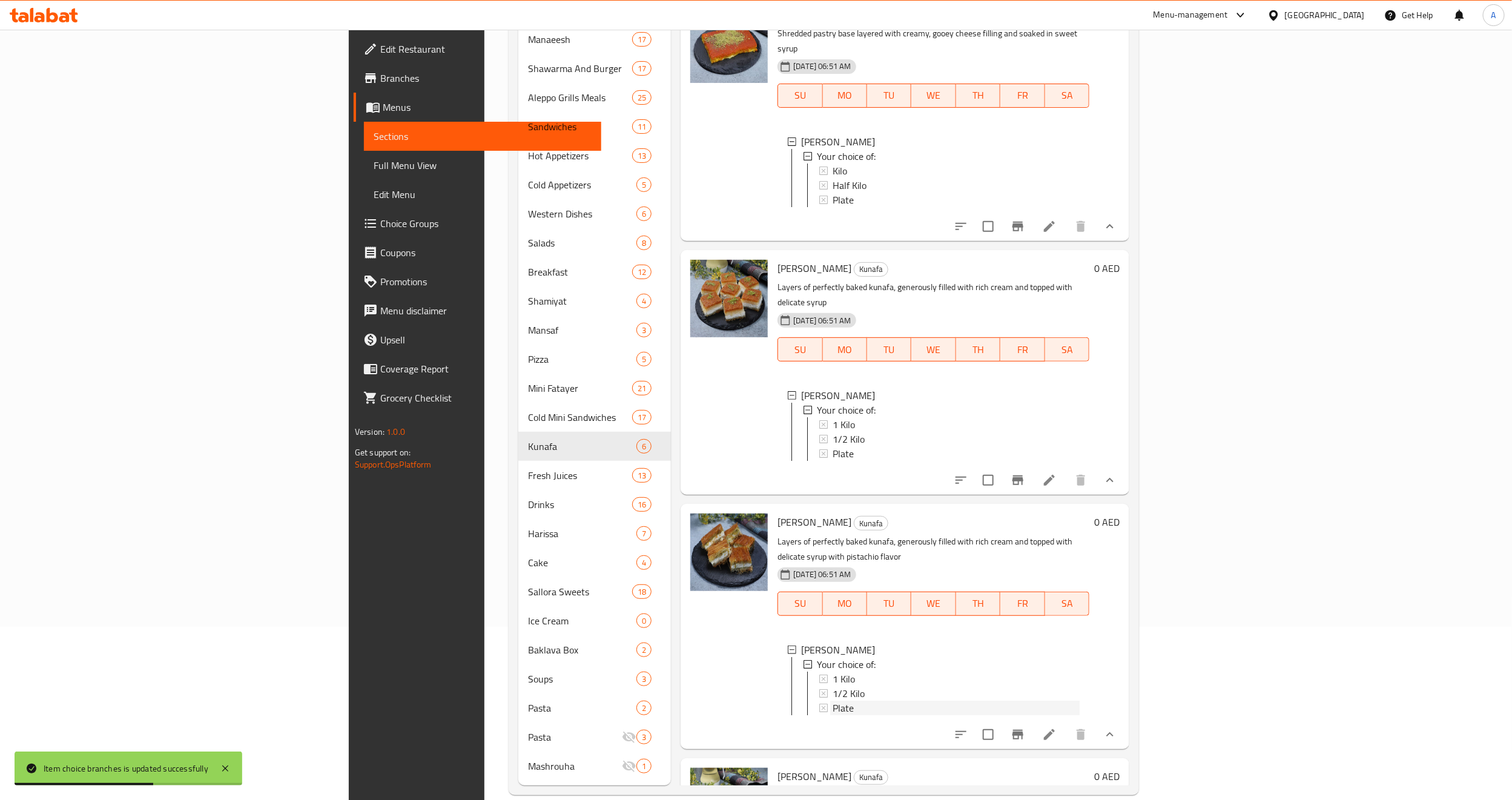
click at [832, 701] on span "Plate" at bounding box center [843, 708] width 21 height 15
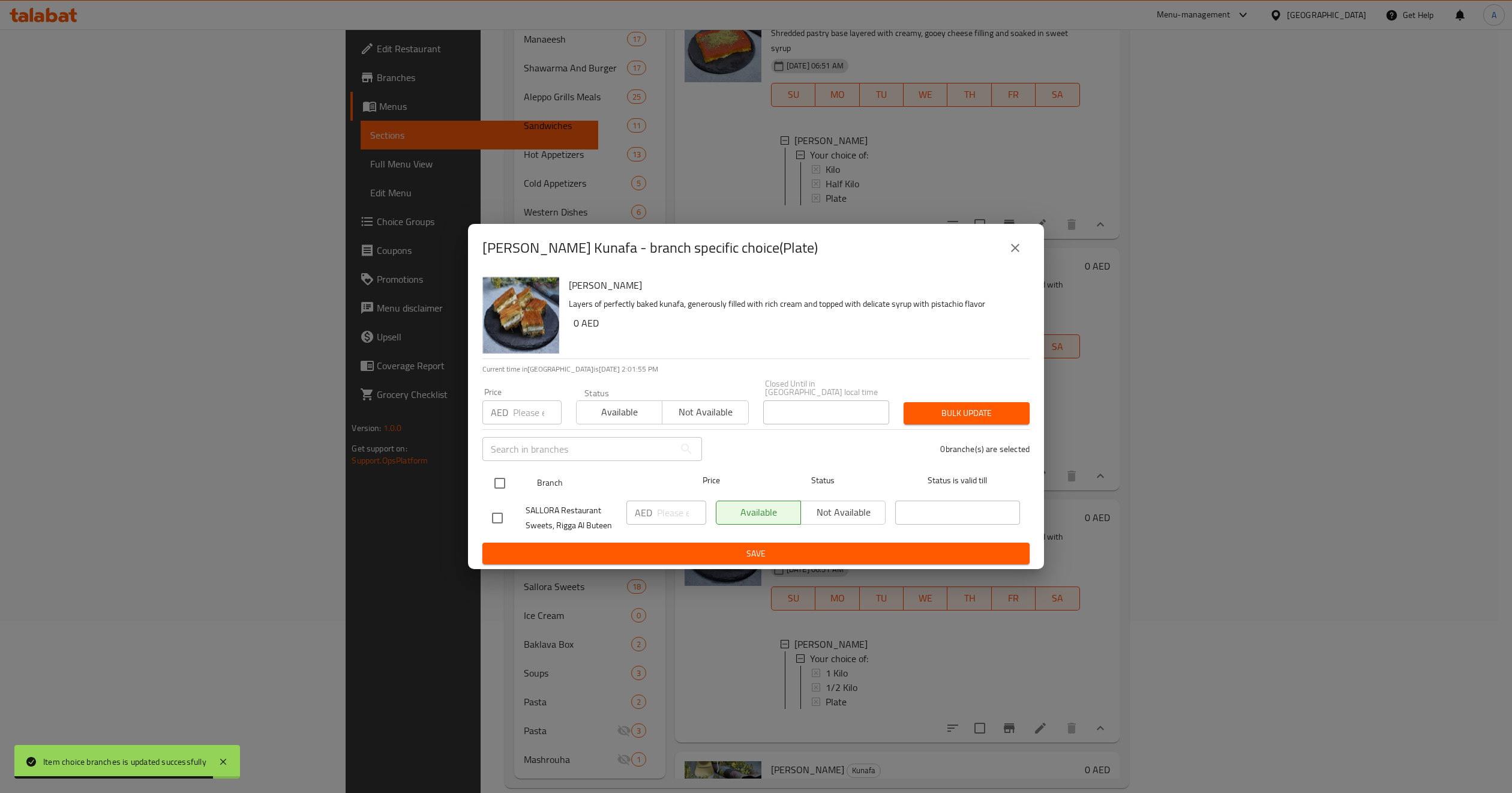
click at [500, 486] on input "checkbox" at bounding box center [499, 483] width 25 height 25
checkbox input "true"
click at [530, 416] on input "number" at bounding box center [538, 413] width 49 height 24
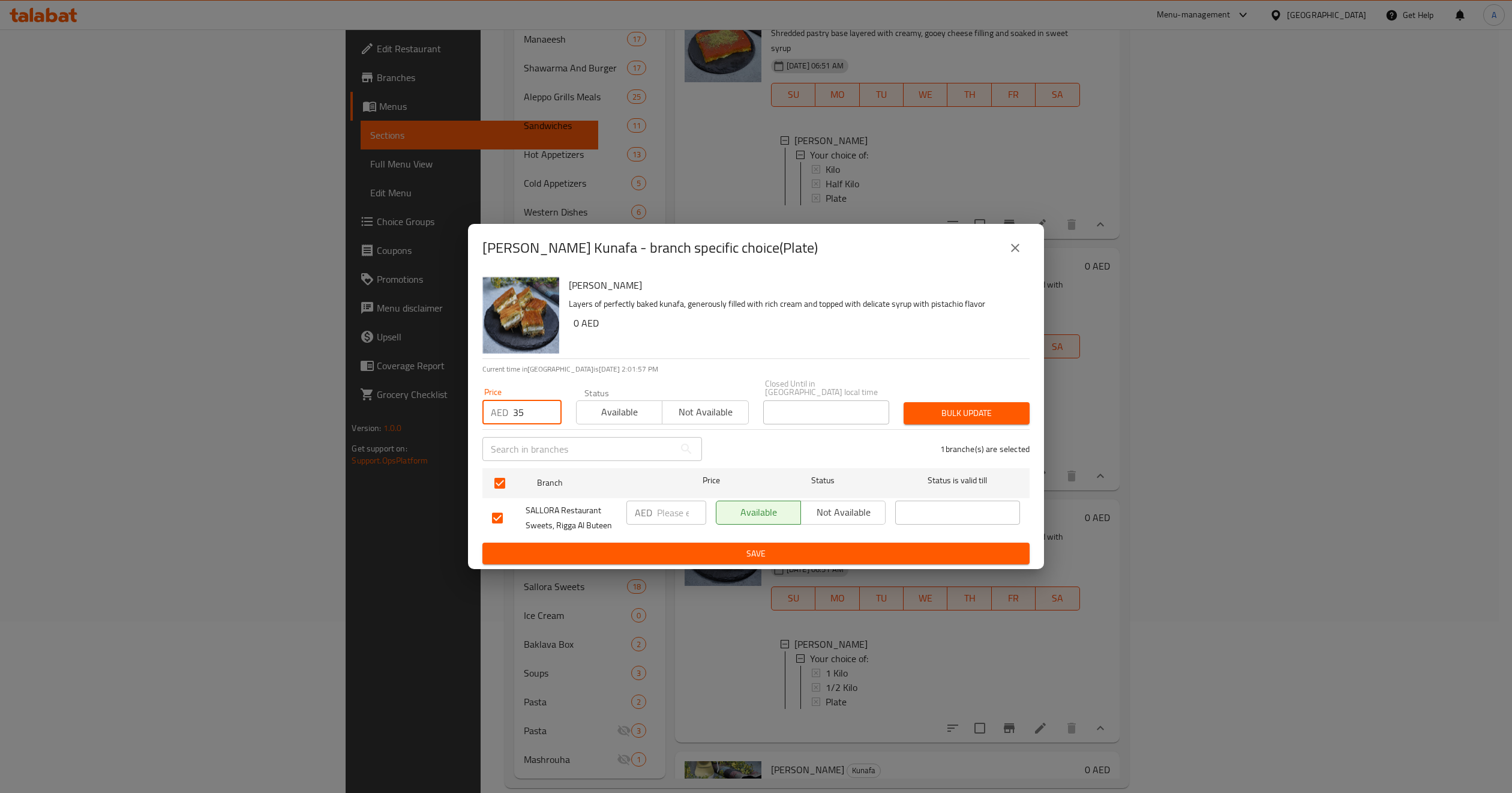
type input "35"
click at [919, 406] on span "Bulk update" at bounding box center [967, 413] width 107 height 15
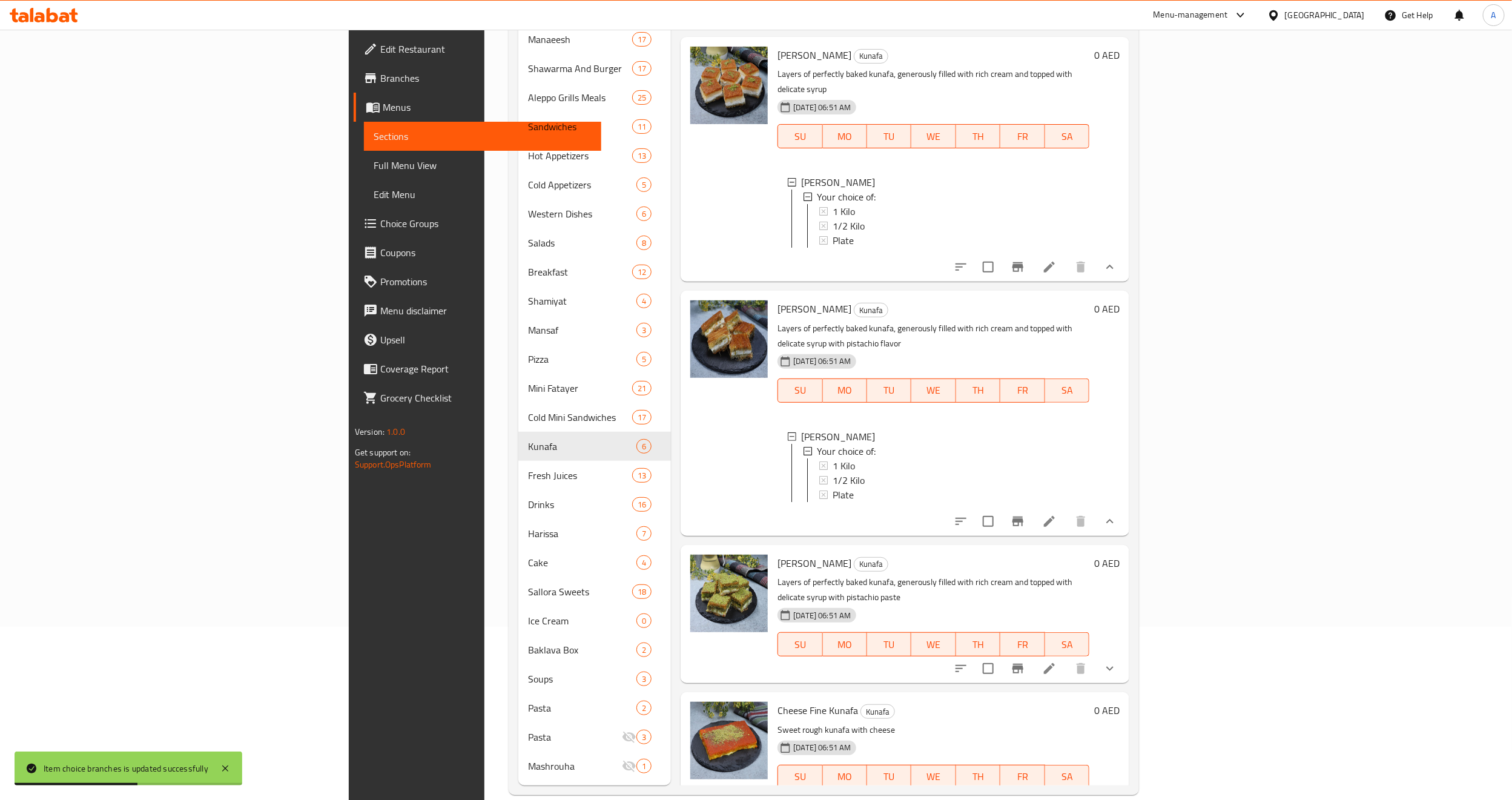
scroll to position [500, 0]
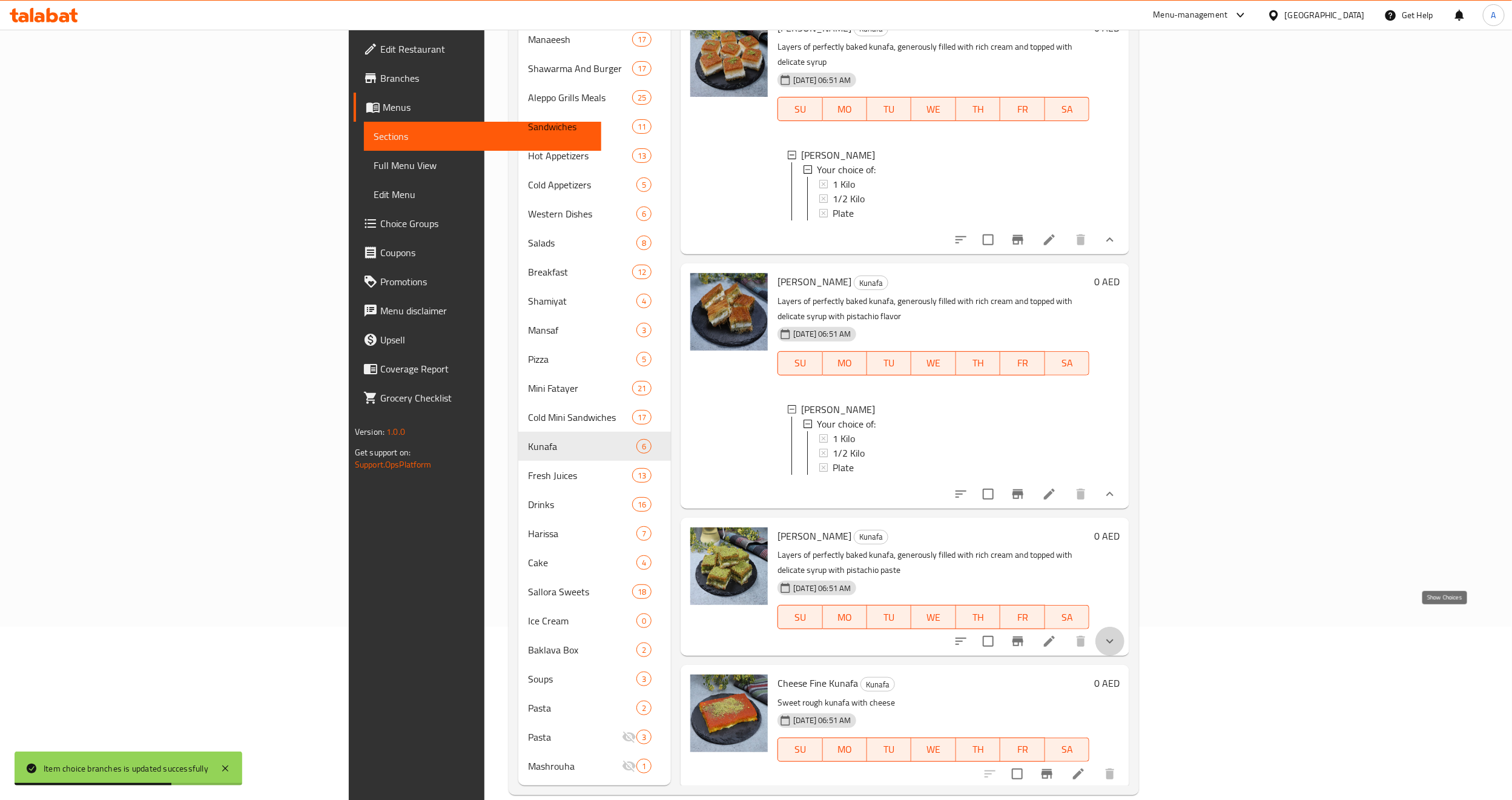
click at [1117, 634] on icon "show more" at bounding box center [1109, 641] width 15 height 15
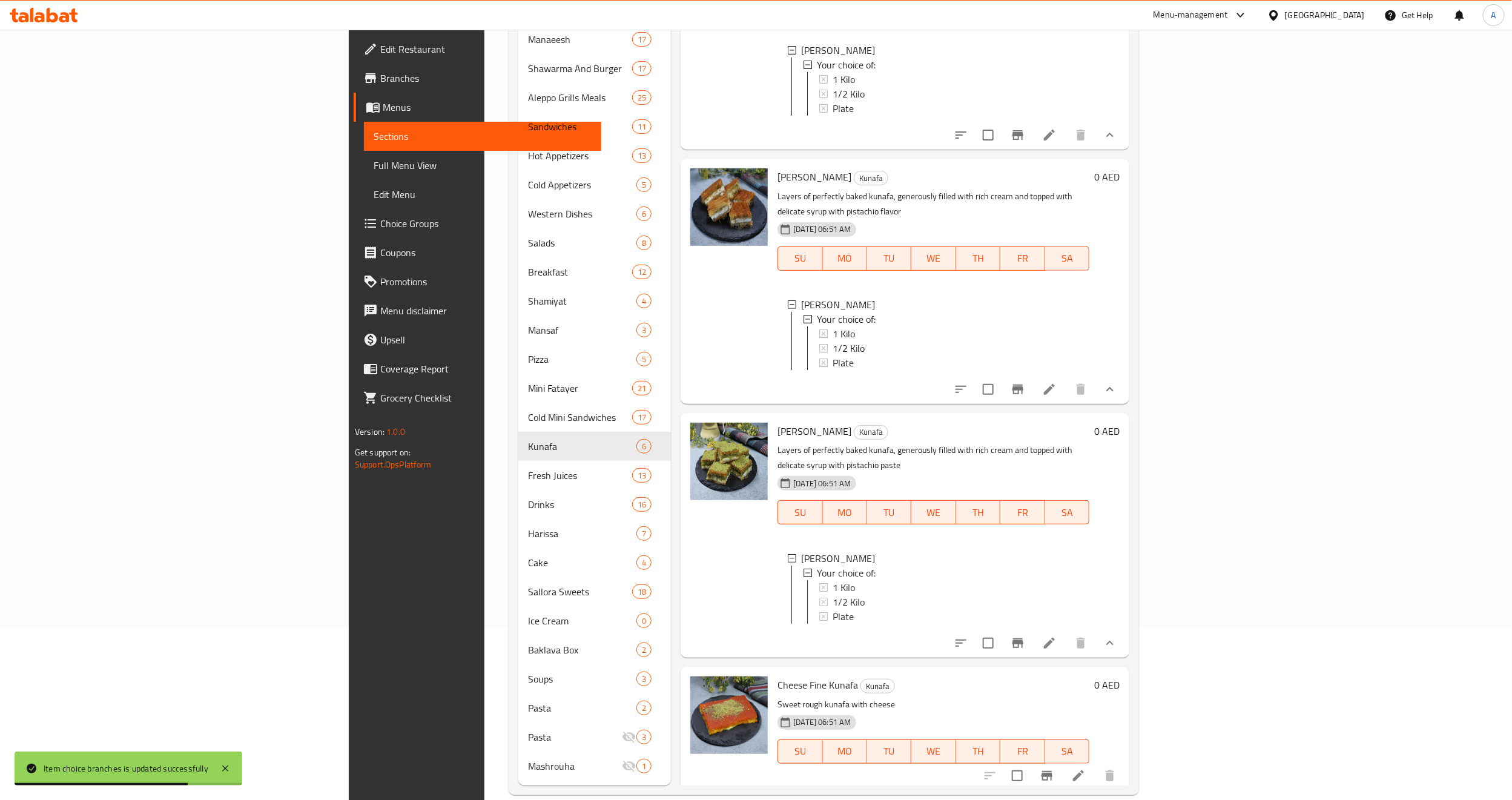
scroll to position [620, 0]
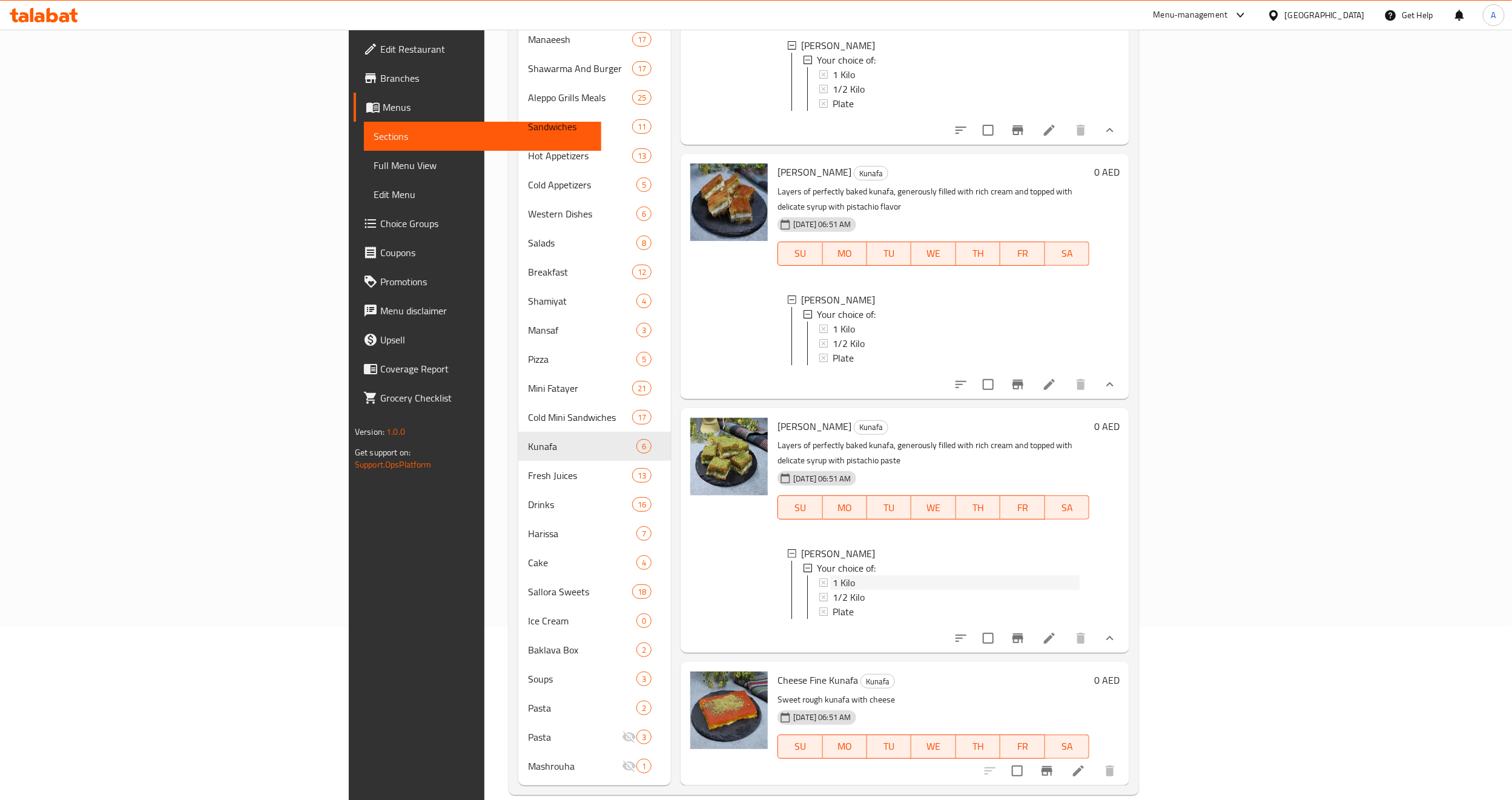
click at [832, 576] on span "1 Kilo" at bounding box center [844, 583] width 23 height 15
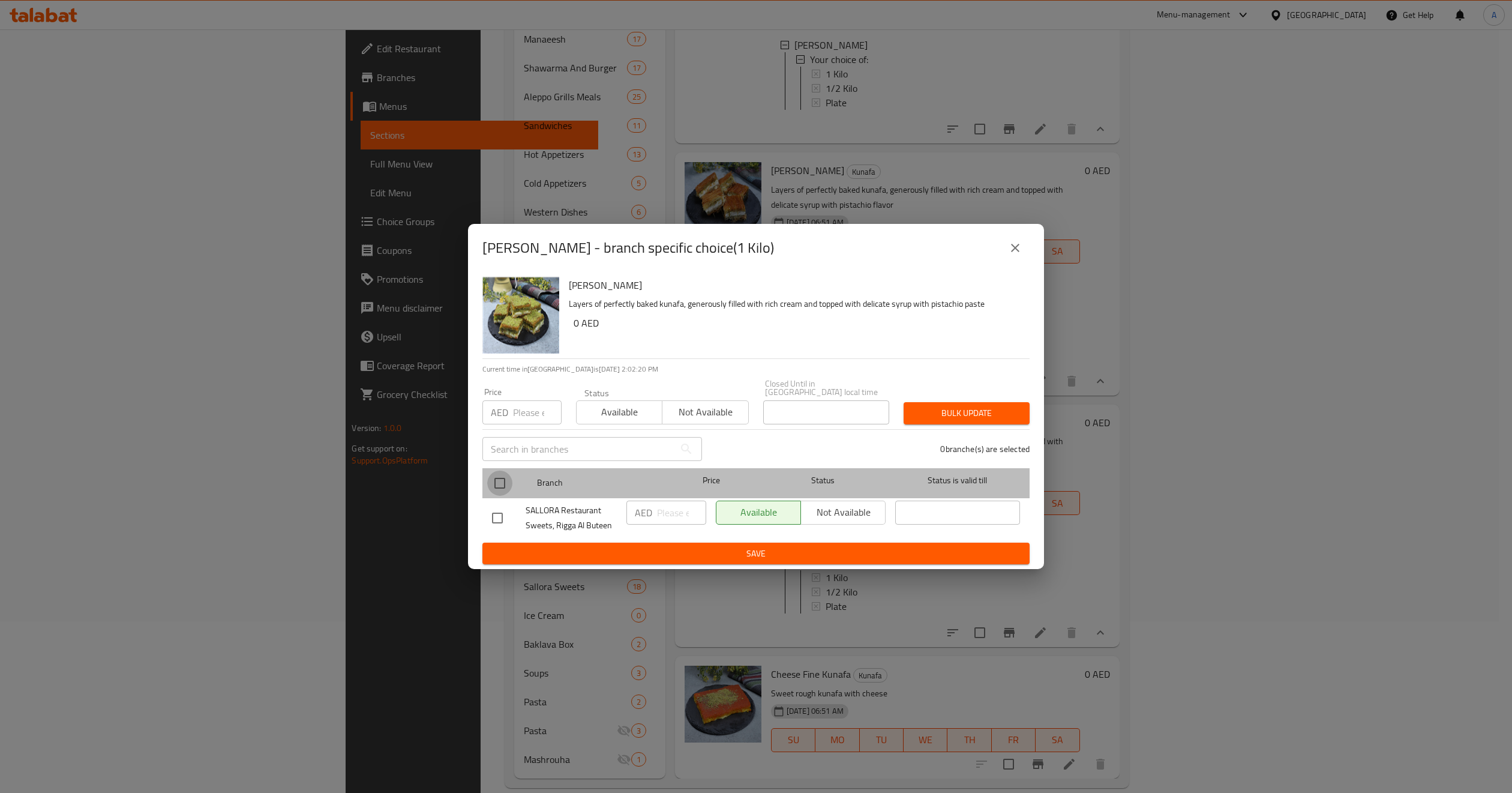
click at [498, 477] on input "checkbox" at bounding box center [499, 483] width 25 height 25
checkbox input "true"
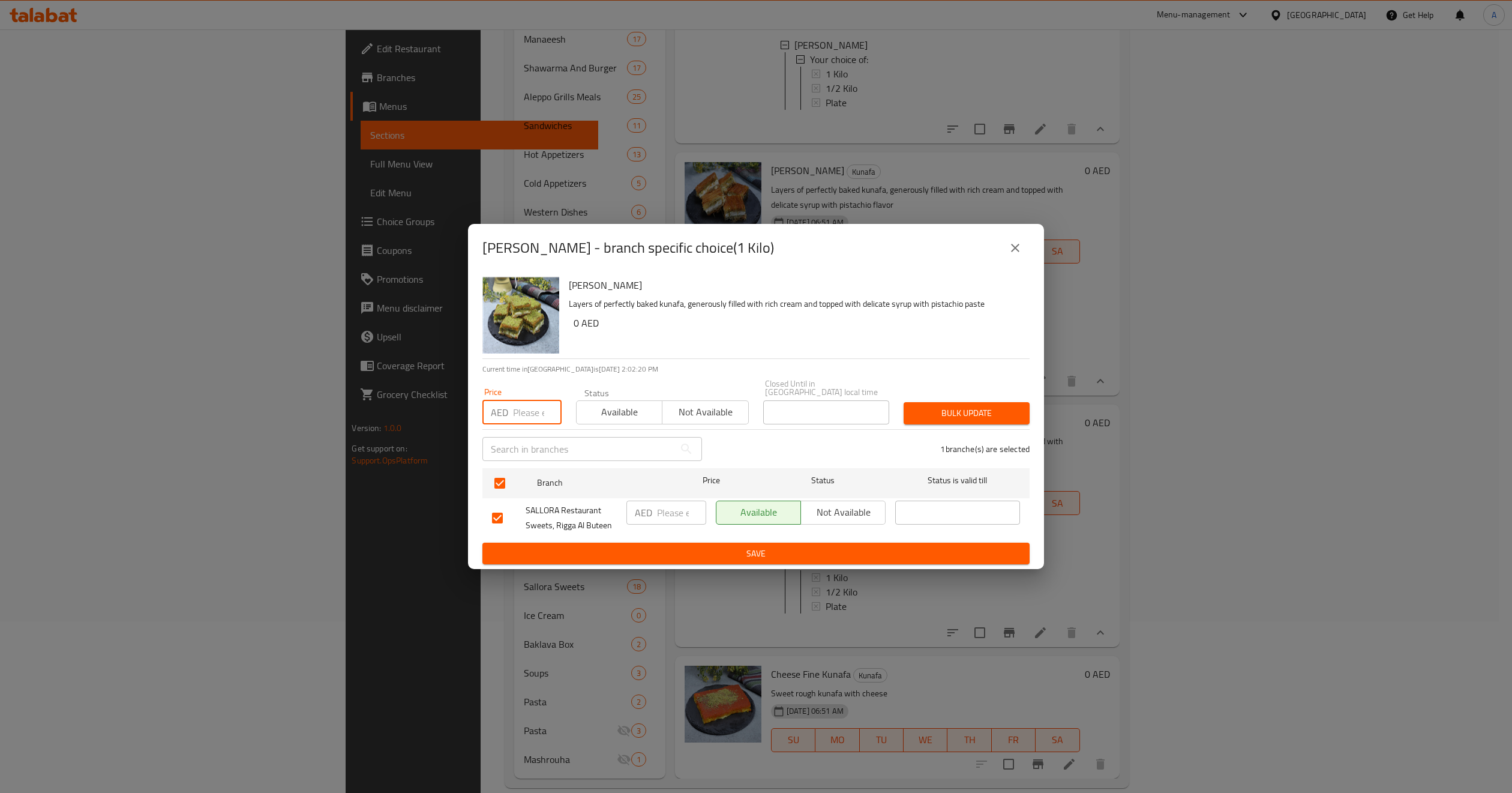
click at [518, 419] on input "number" at bounding box center [538, 413] width 49 height 24
type input "95"
click at [917, 415] on span "Bulk update" at bounding box center [967, 413] width 107 height 15
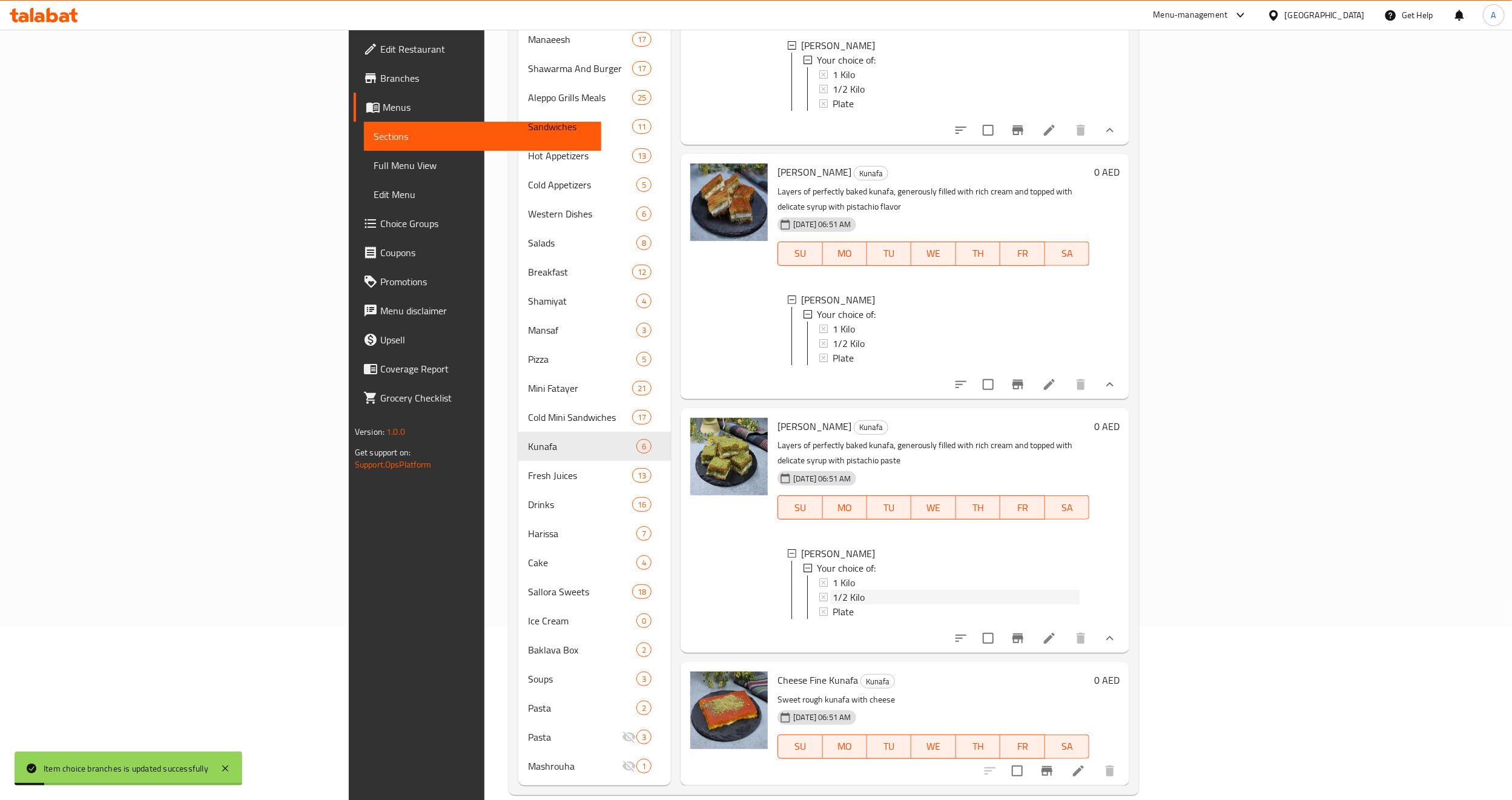
click at [832, 590] on div "1/2 Kilo" at bounding box center [956, 597] width 247 height 15
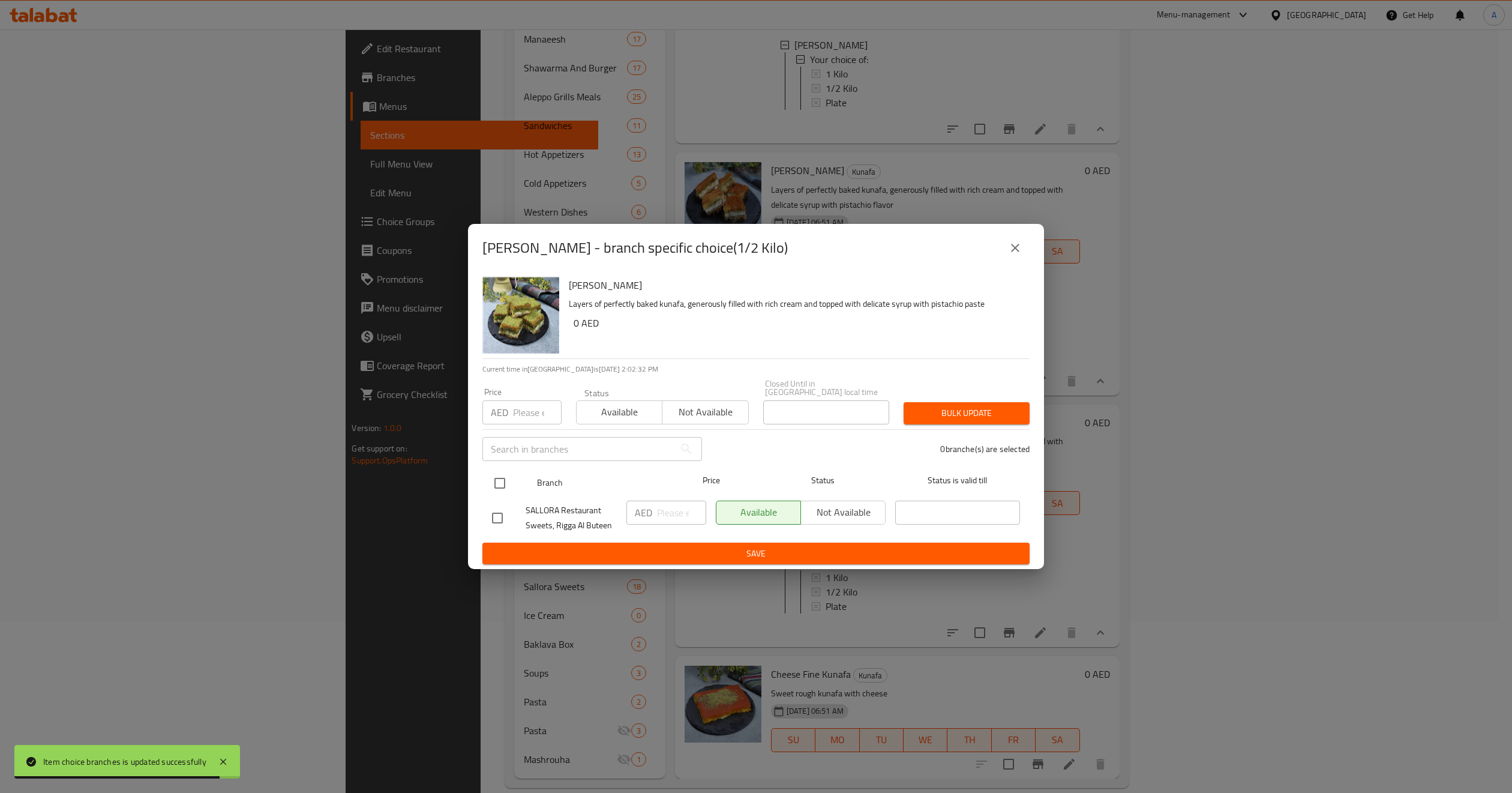
click at [488, 483] on input "checkbox" at bounding box center [499, 483] width 25 height 25
checkbox input "true"
click at [532, 409] on input "number" at bounding box center [538, 413] width 49 height 24
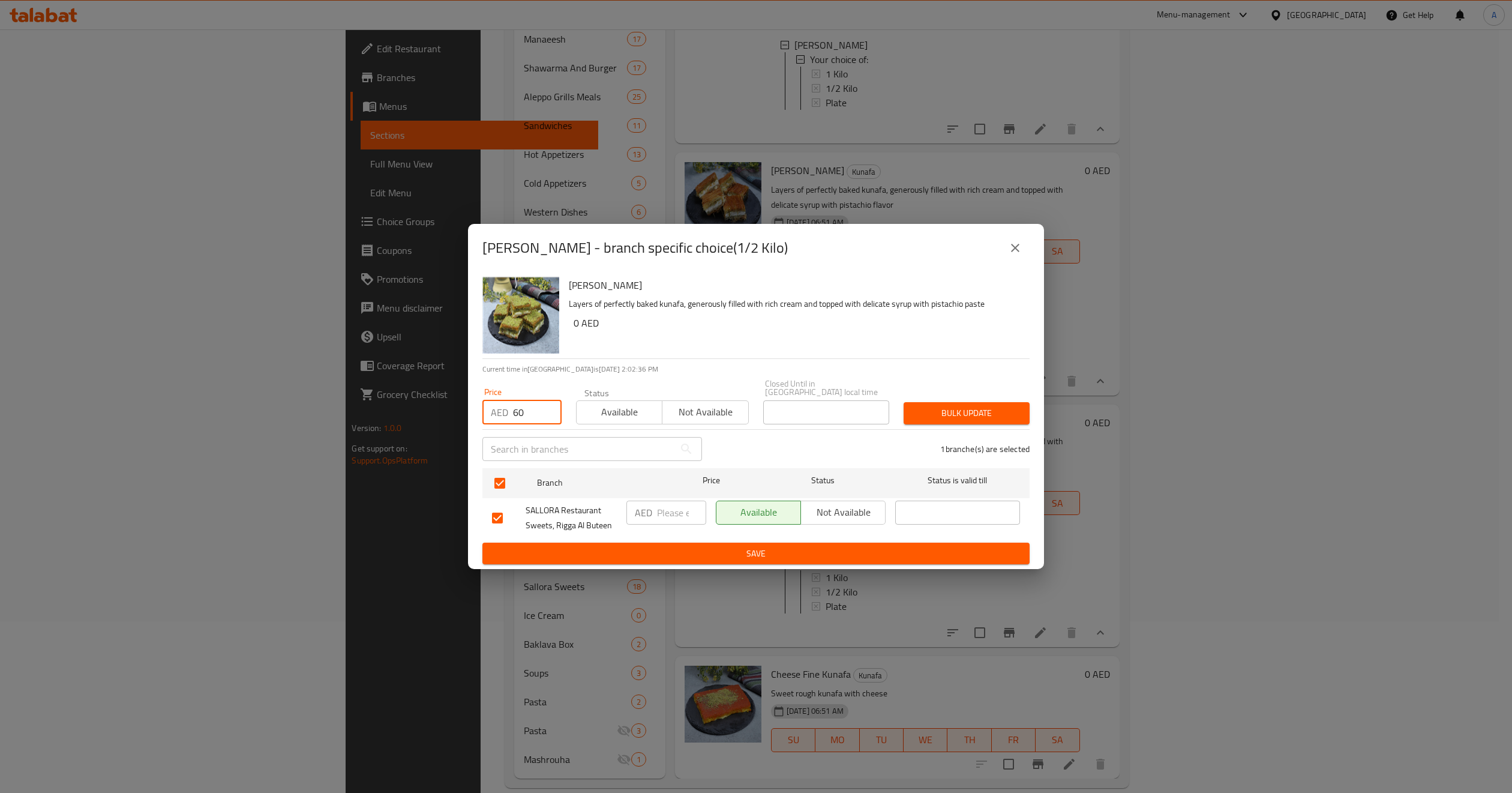
type input "60"
click at [945, 414] on span "Bulk update" at bounding box center [967, 413] width 107 height 15
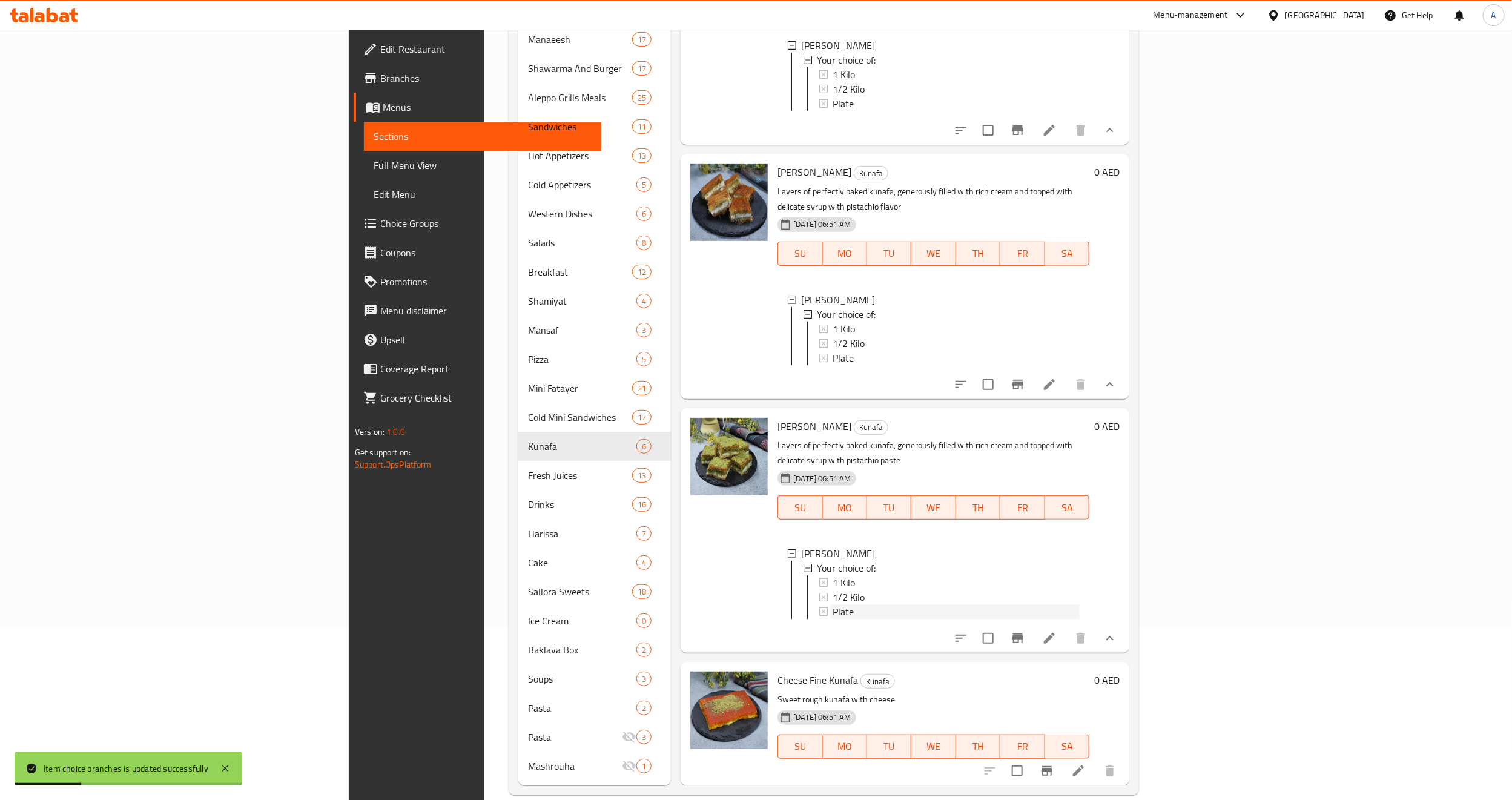
click at [832, 605] on div "Plate" at bounding box center [956, 612] width 247 height 15
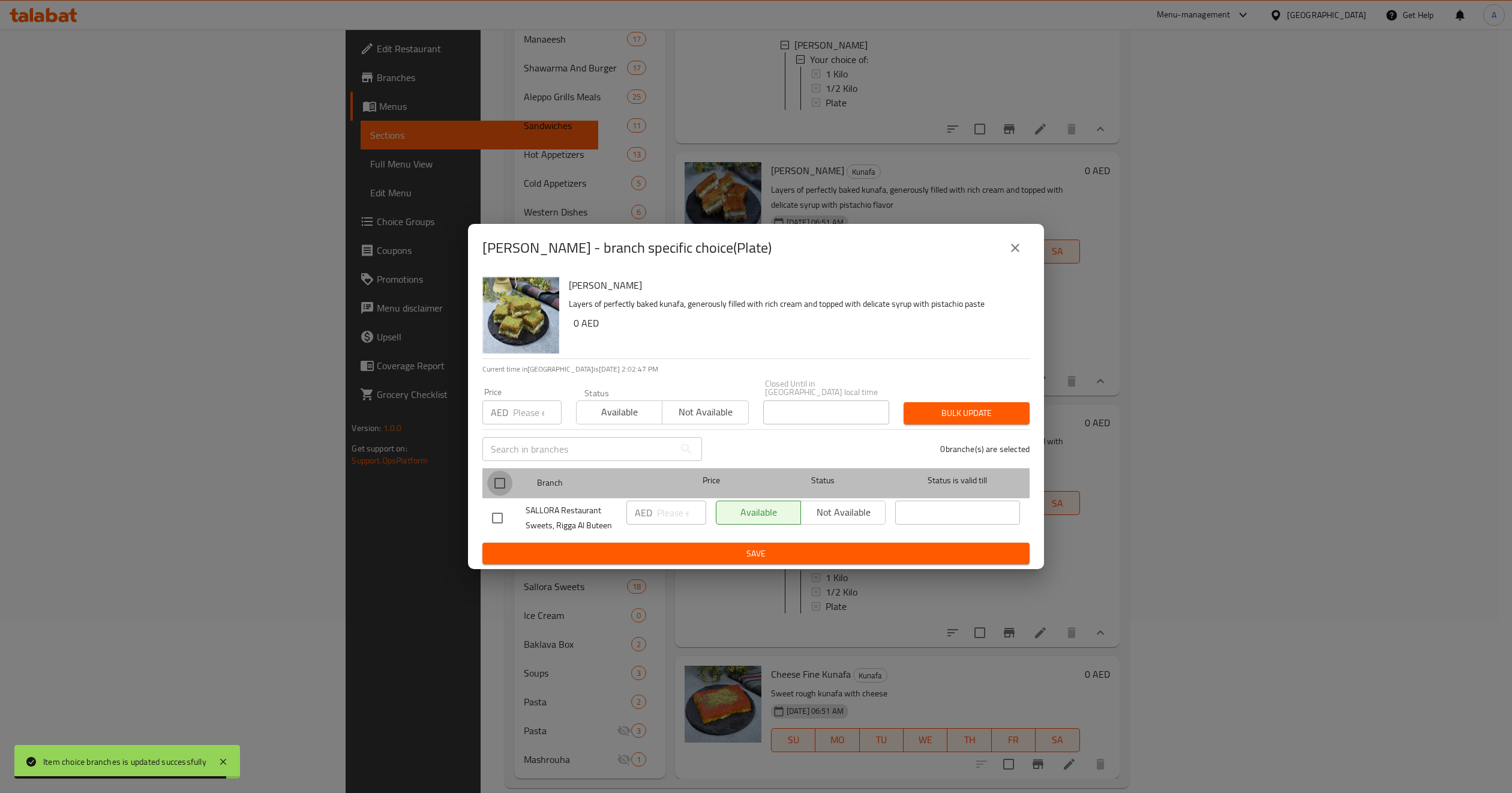
click at [499, 486] on input "checkbox" at bounding box center [499, 483] width 25 height 25
checkbox input "true"
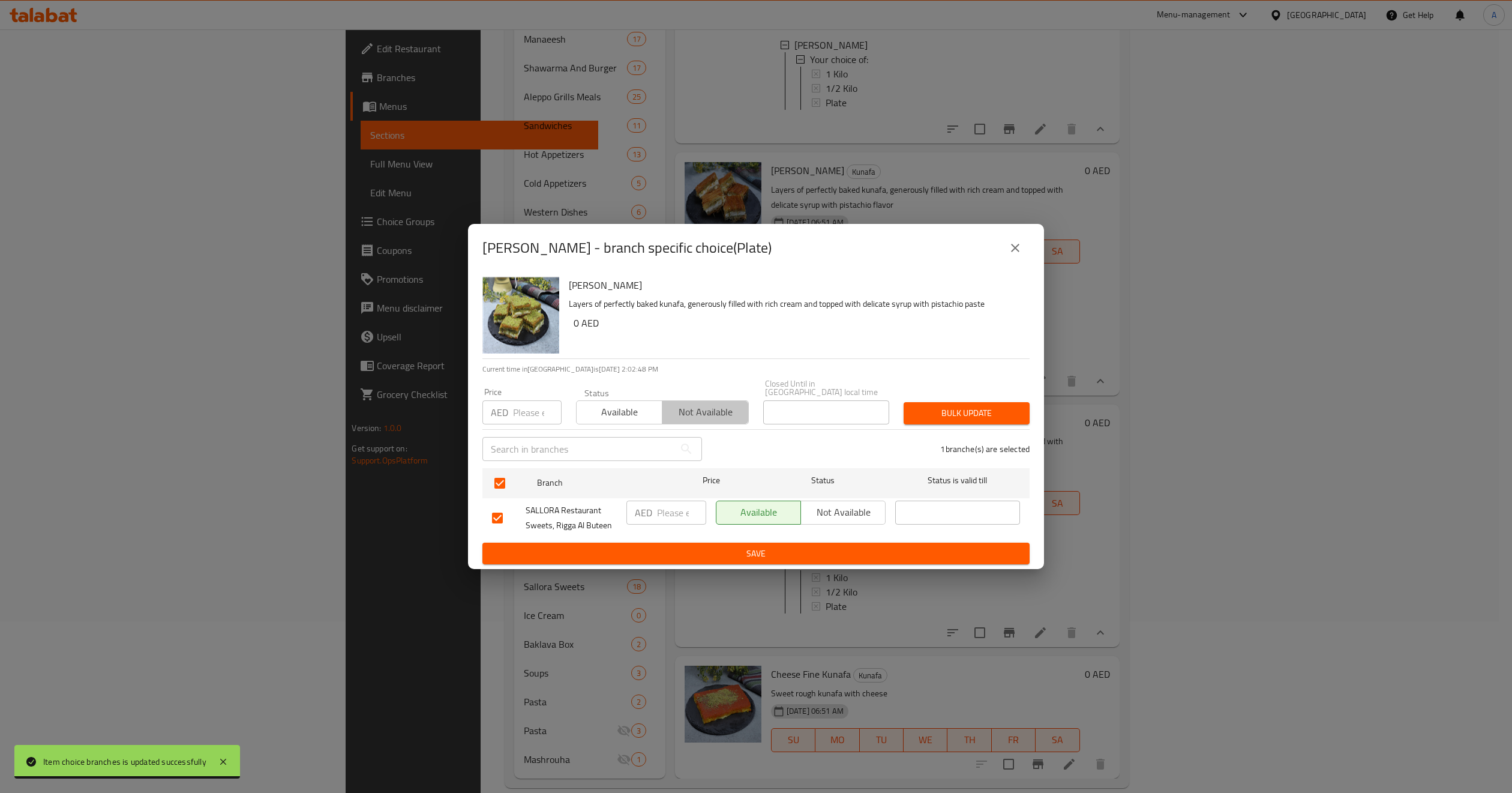
click at [698, 414] on span "Not available" at bounding box center [705, 412] width 76 height 17
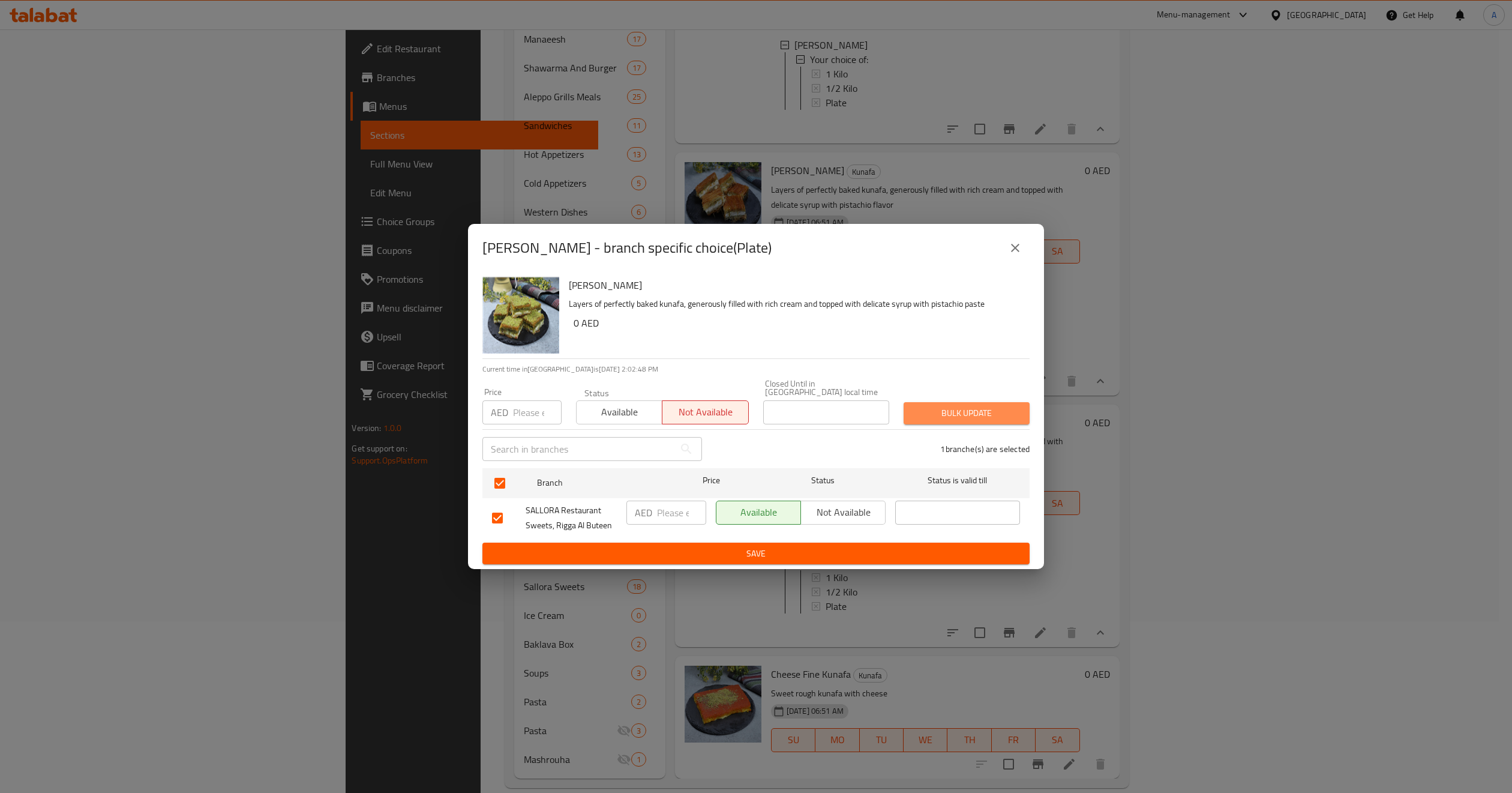
click at [1027, 414] on button "Bulk update" at bounding box center [967, 413] width 126 height 23
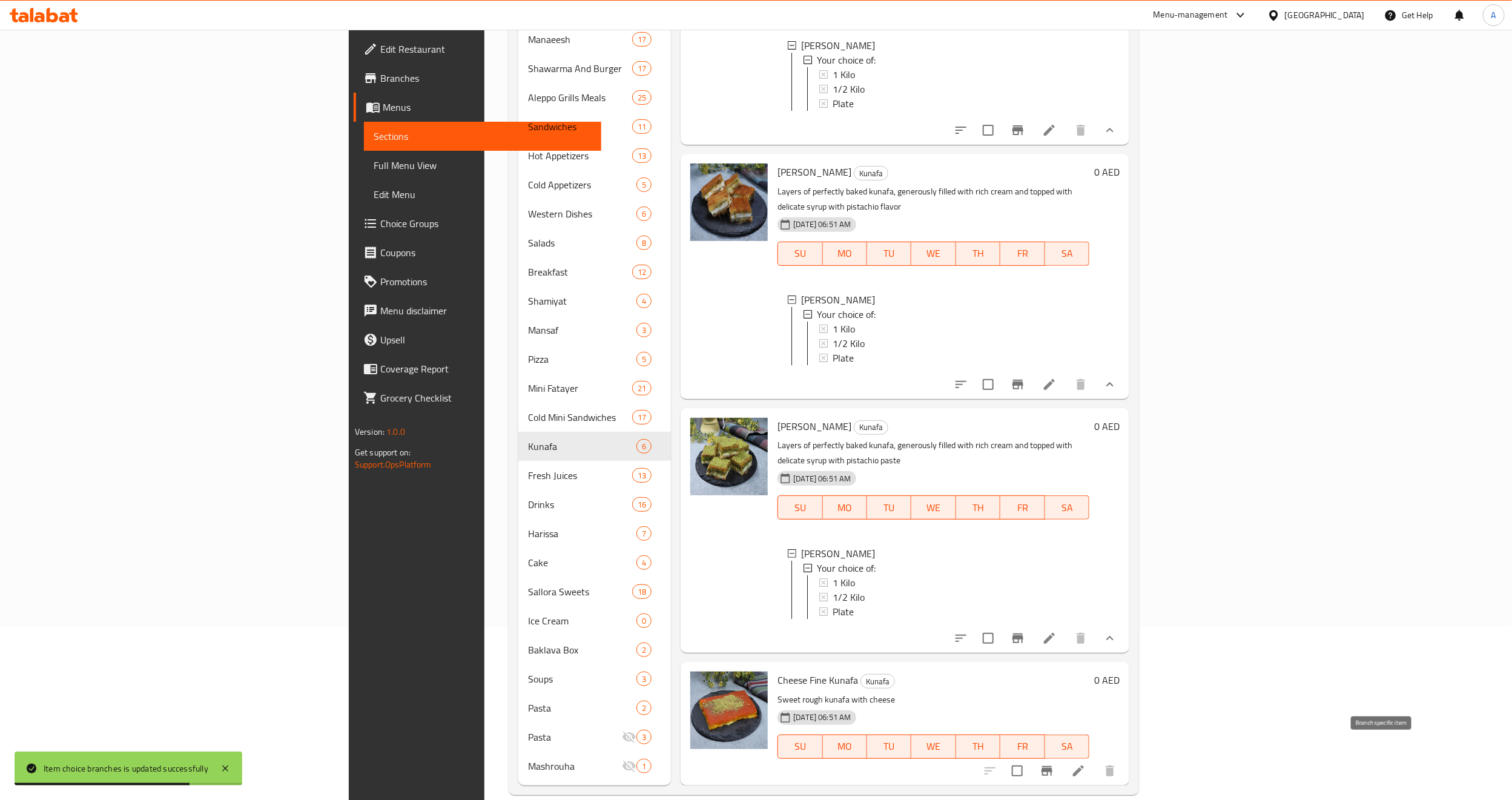
click at [1061, 756] on button "Branch-specific-item" at bounding box center [1046, 770] width 29 height 29
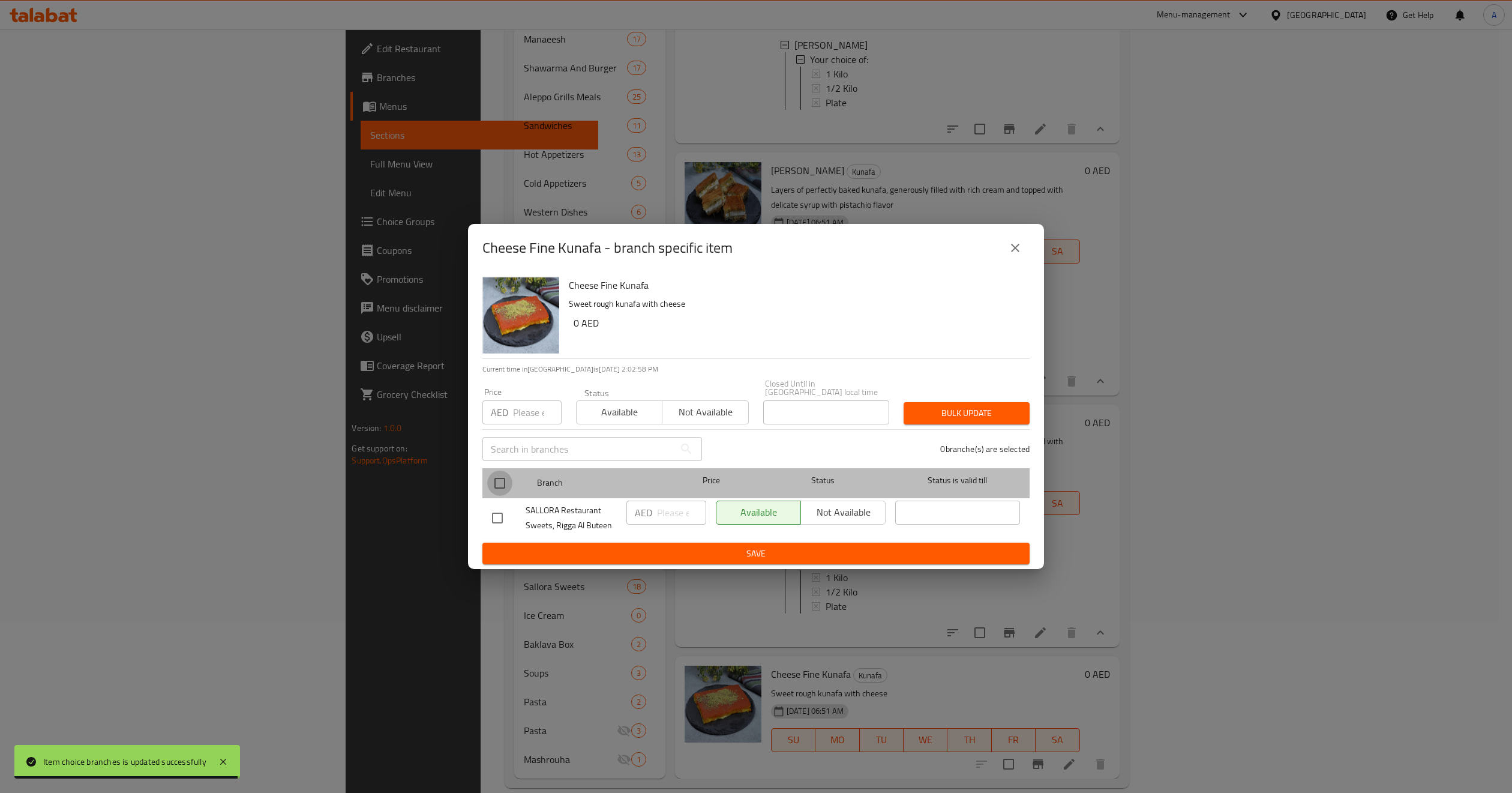
click at [498, 492] on input "checkbox" at bounding box center [499, 483] width 25 height 25
checkbox input "true"
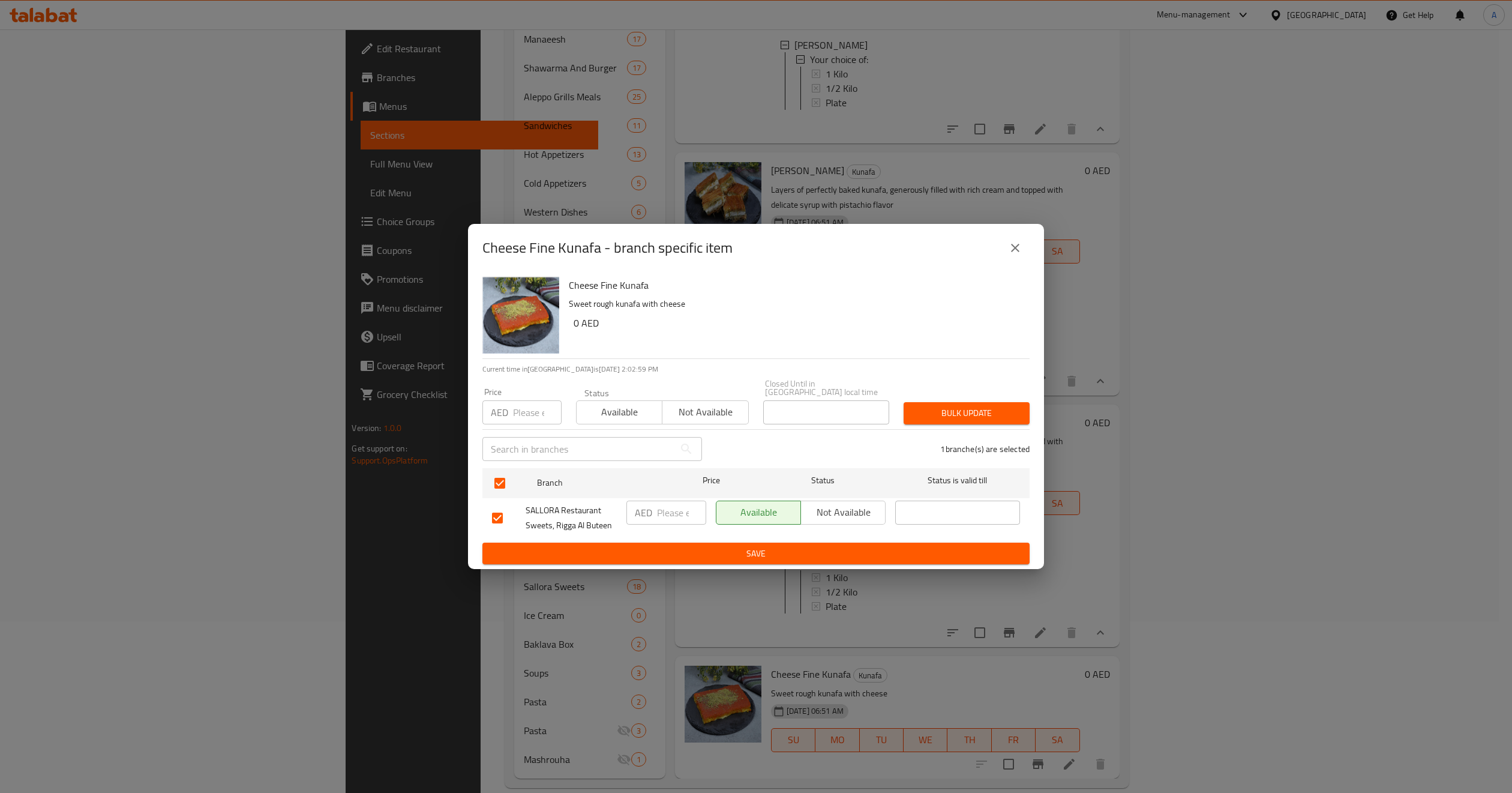
click at [521, 428] on div "Price AED Price" at bounding box center [522, 406] width 94 height 51
click at [523, 422] on input "number" at bounding box center [538, 413] width 49 height 24
type input "75"
click at [698, 411] on span "Not available" at bounding box center [705, 412] width 76 height 17
click at [974, 421] on button "Bulk update" at bounding box center [967, 413] width 126 height 23
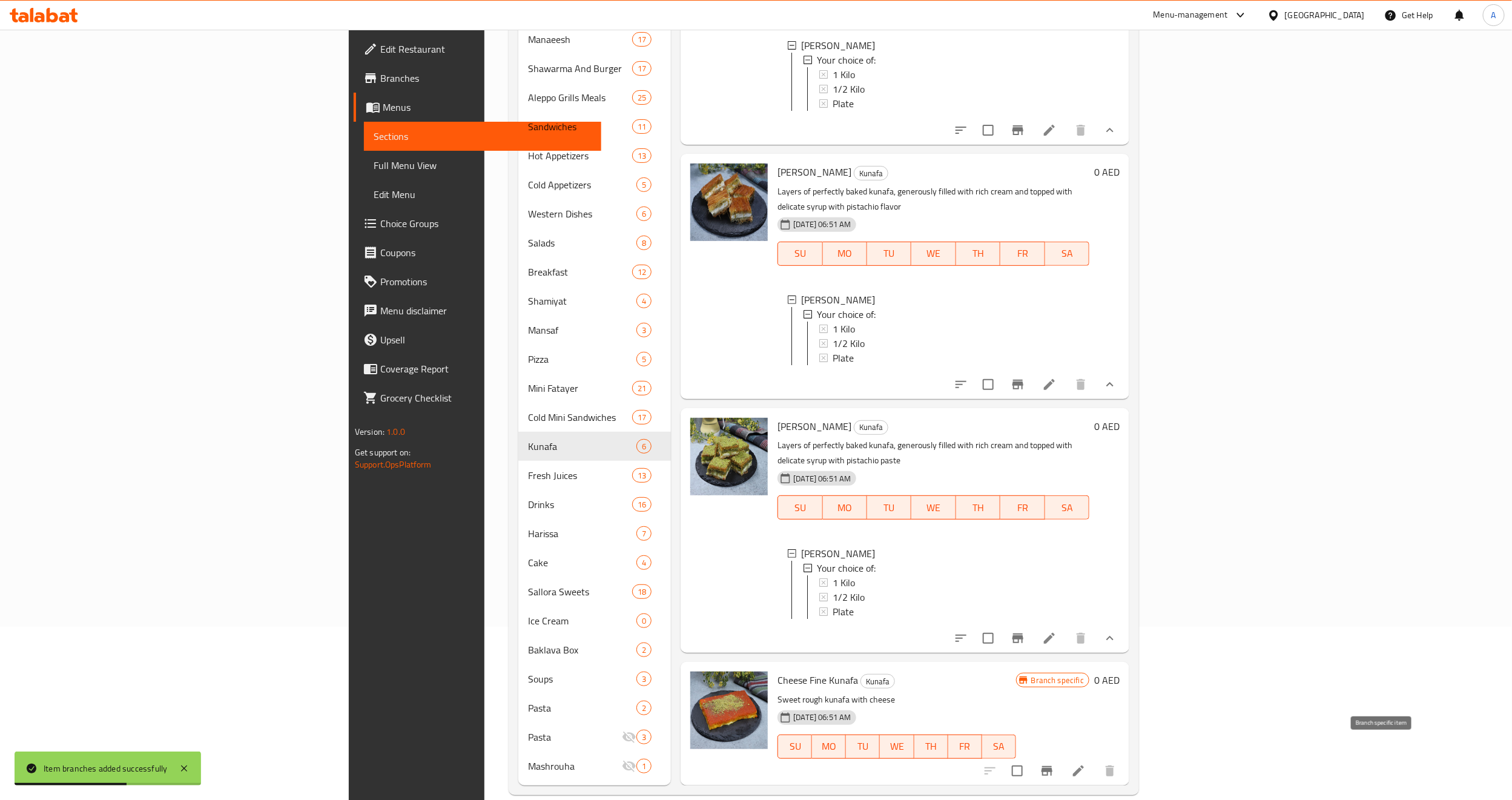
click at [1052, 766] on icon "Branch-specific-item" at bounding box center [1047, 770] width 11 height 10
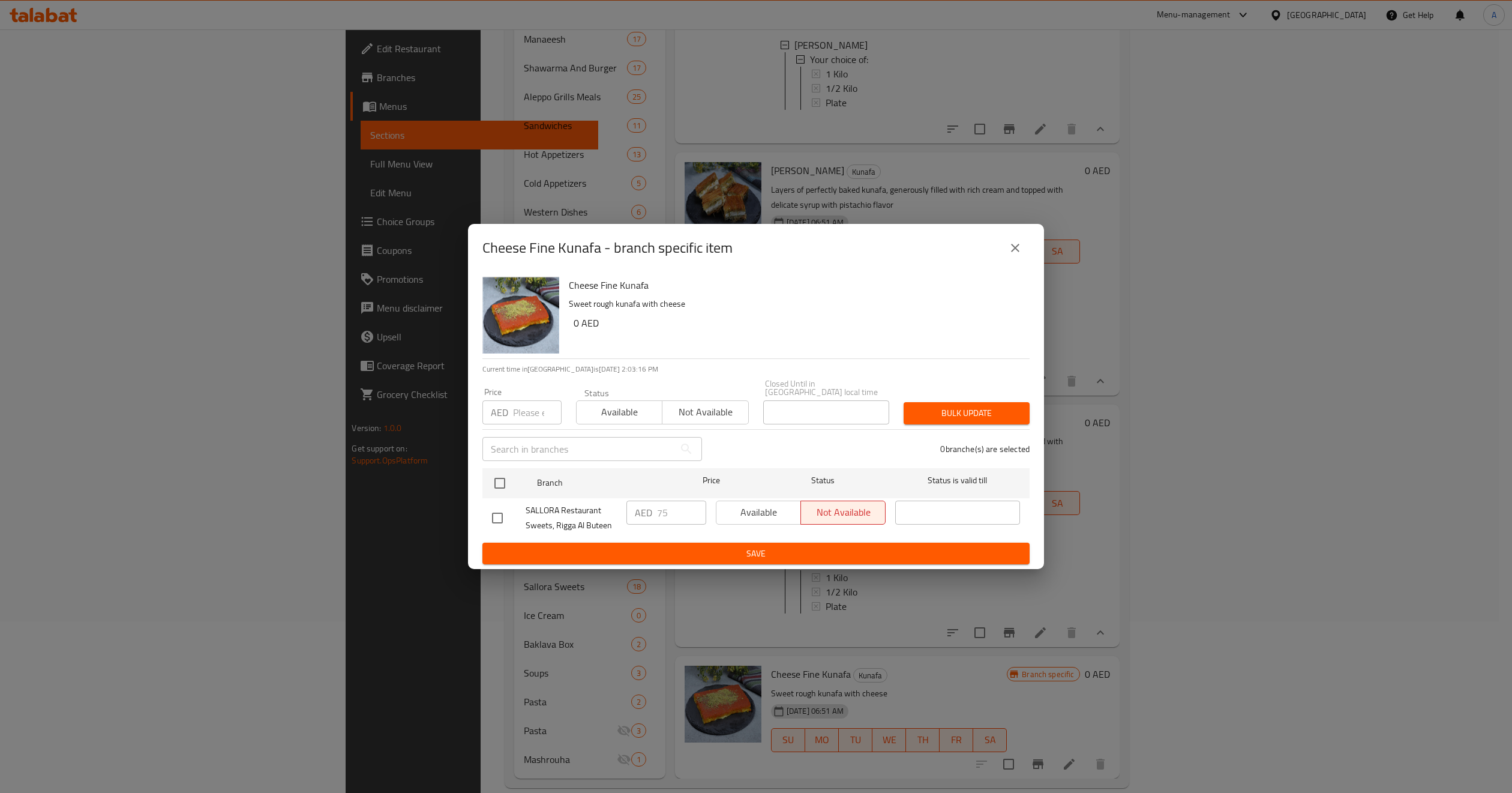
click at [1018, 242] on icon "close" at bounding box center [1015, 248] width 15 height 15
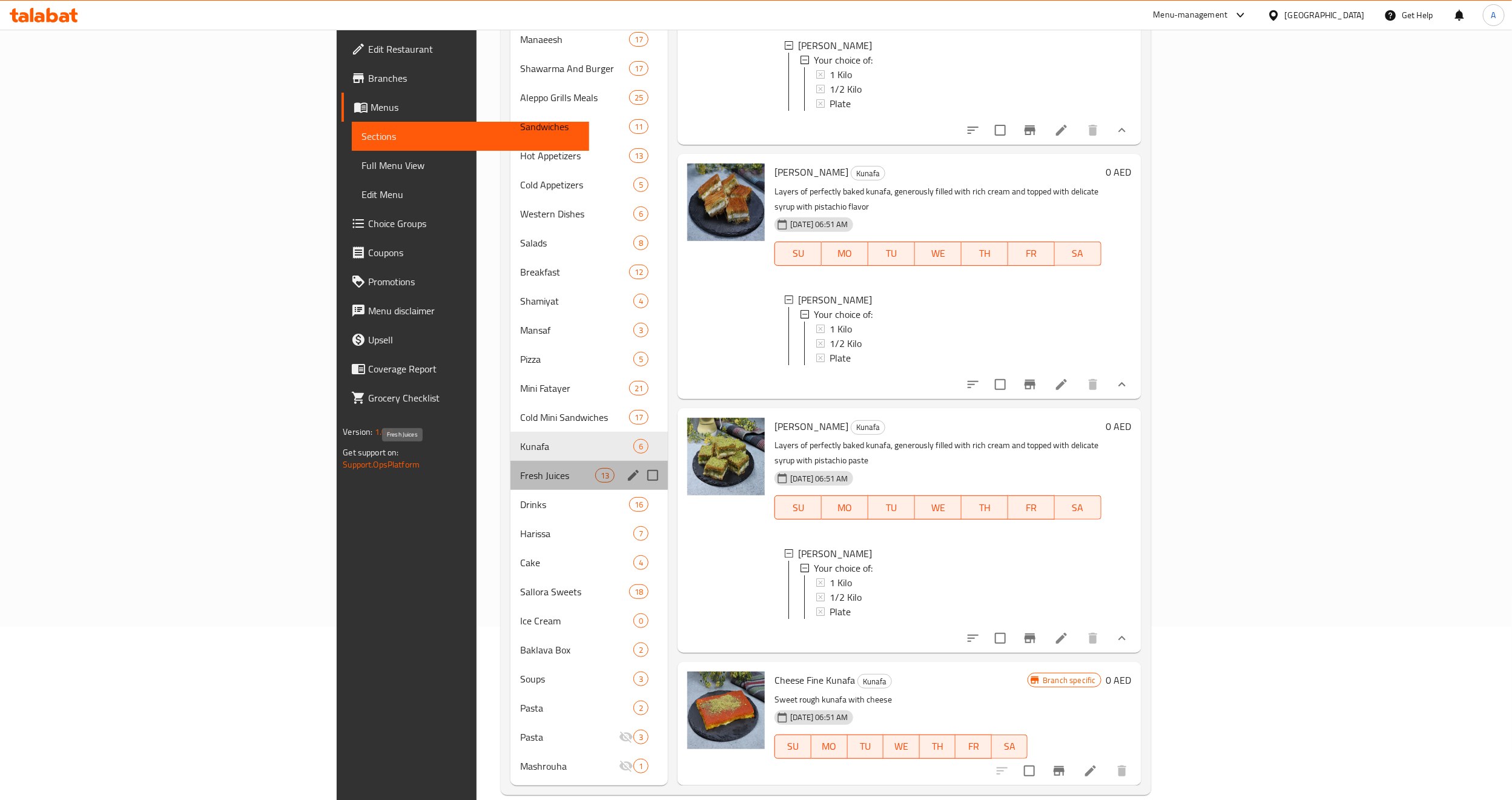
click at [520, 468] on span "Fresh Juices" at bounding box center [558, 475] width 75 height 15
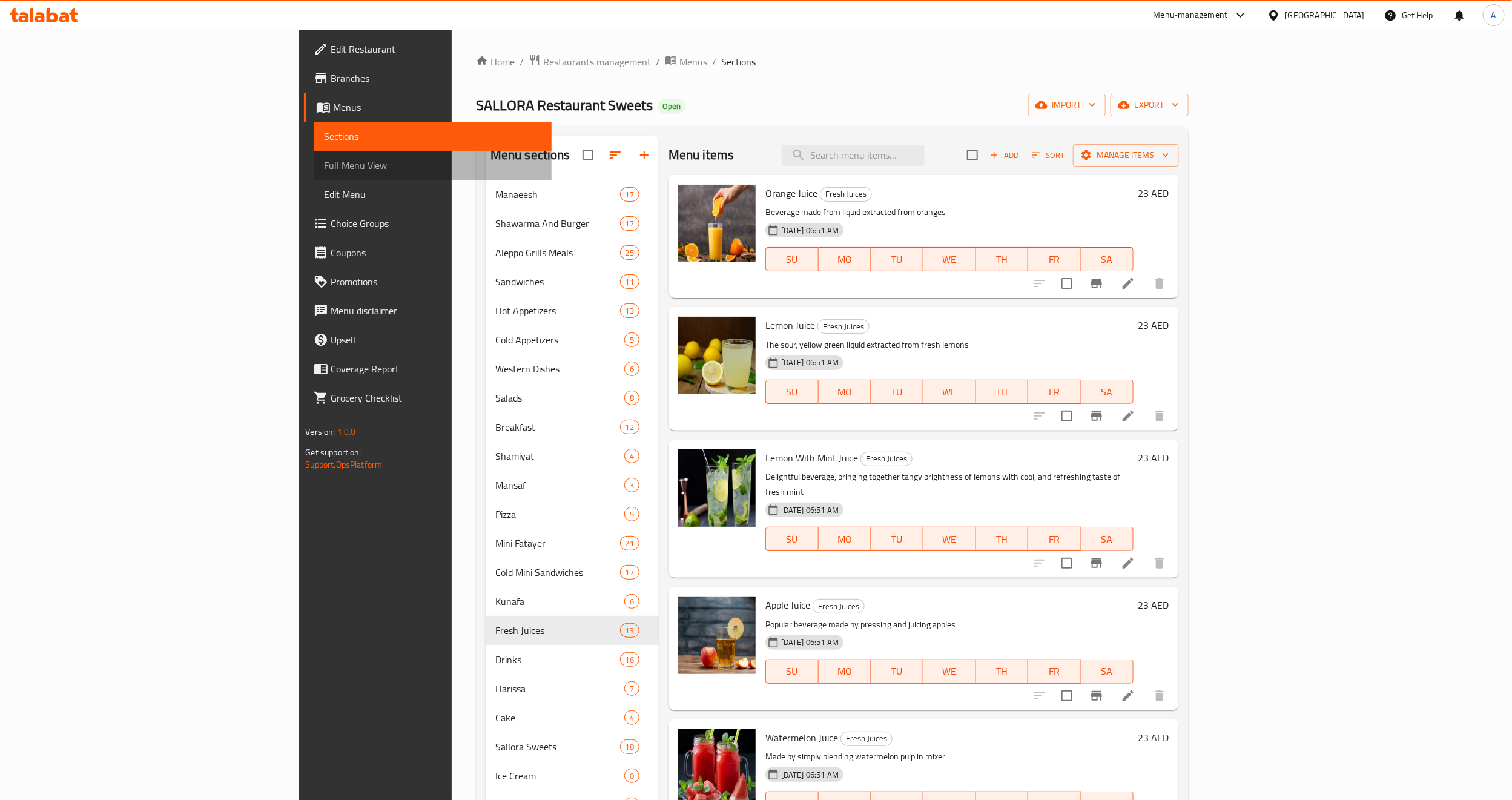
click at [324, 167] on span "Full Menu View" at bounding box center [433, 165] width 218 height 15
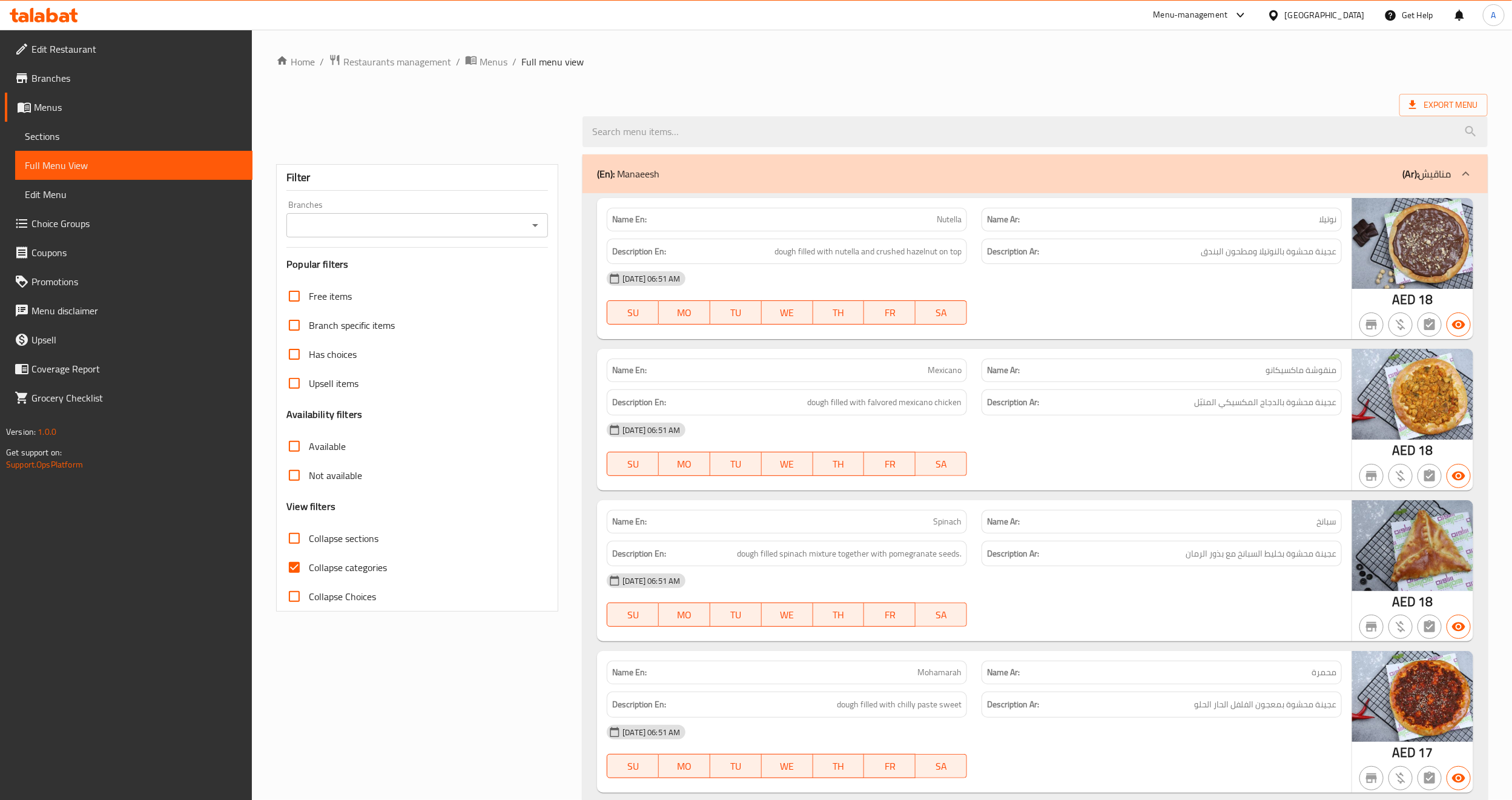
click at [297, 562] on input "Collapse categories" at bounding box center [293, 567] width 29 height 29
checkbox input "false"
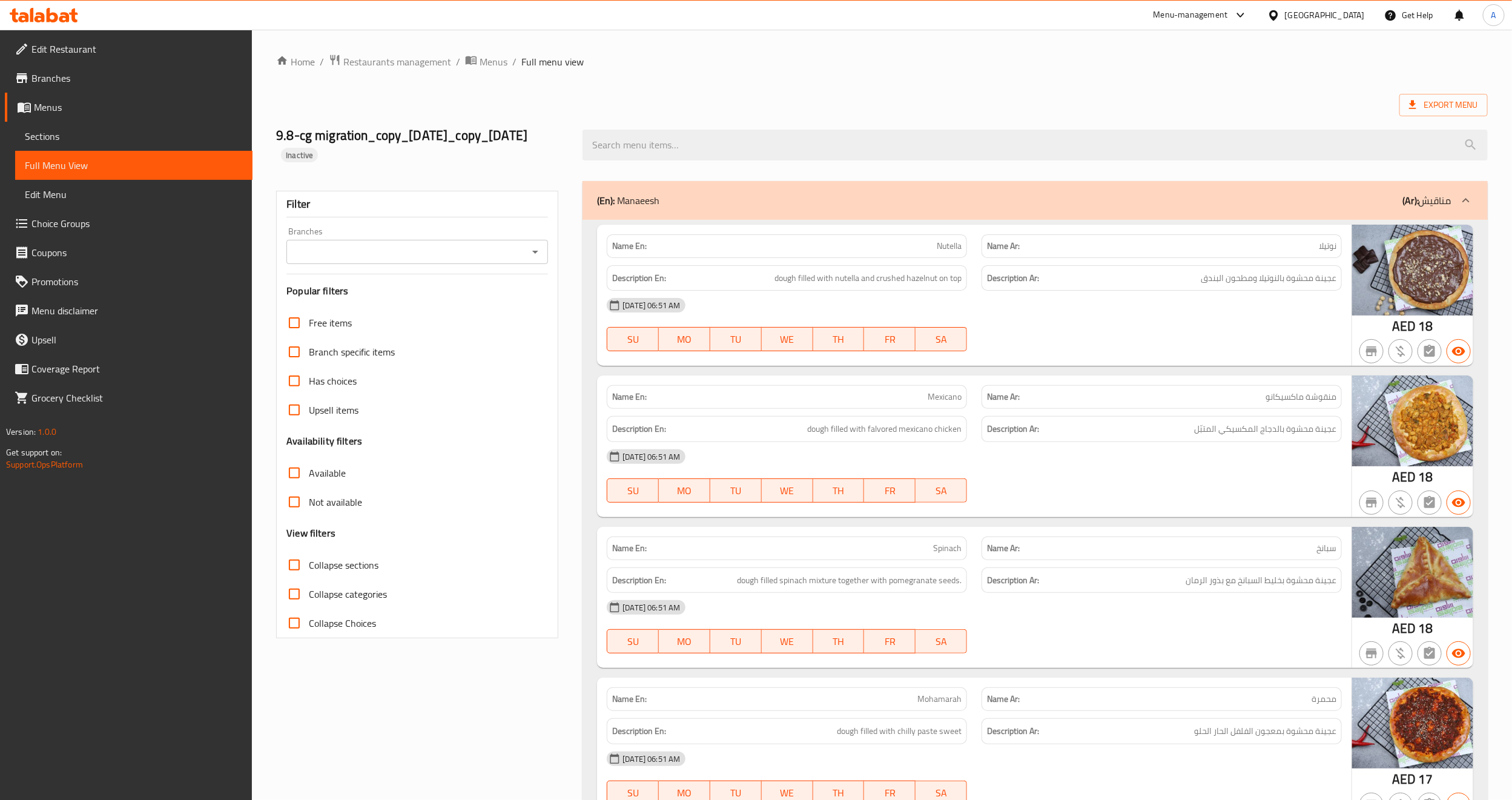
click at [393, 284] on div "Filter Branches Branches Popular filters Free items Branch specific items Has c…" at bounding box center [417, 414] width 282 height 448
click at [391, 260] on input "Branches" at bounding box center [406, 251] width 234 height 17
click at [377, 322] on span "SALLORA Restaurant Sweets, Rigga Al Buteen" at bounding box center [392, 322] width 193 height 15
type input "SALLORA Restaurant Sweets, Rigga Al Buteen"
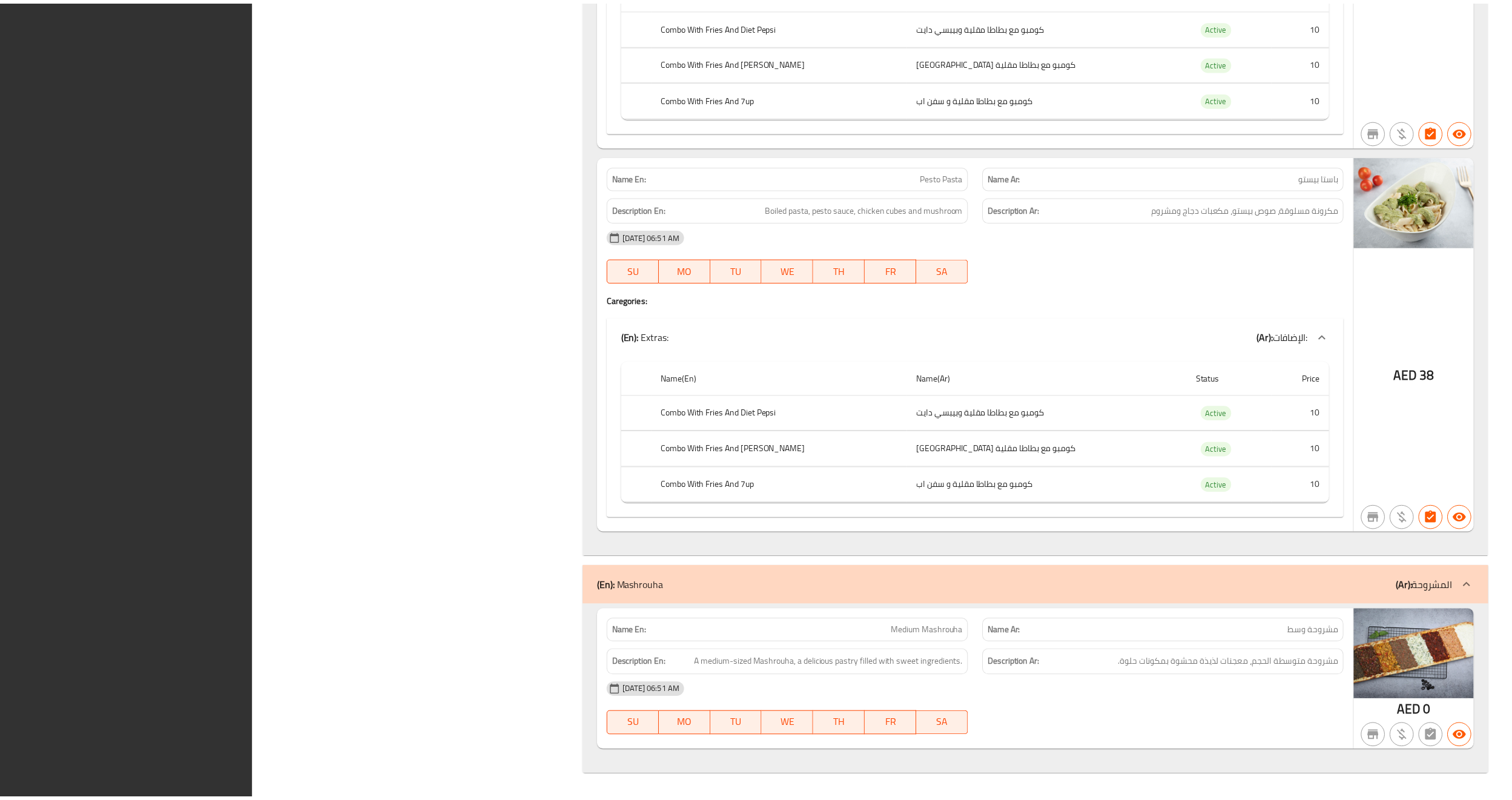
scroll to position [50154, 0]
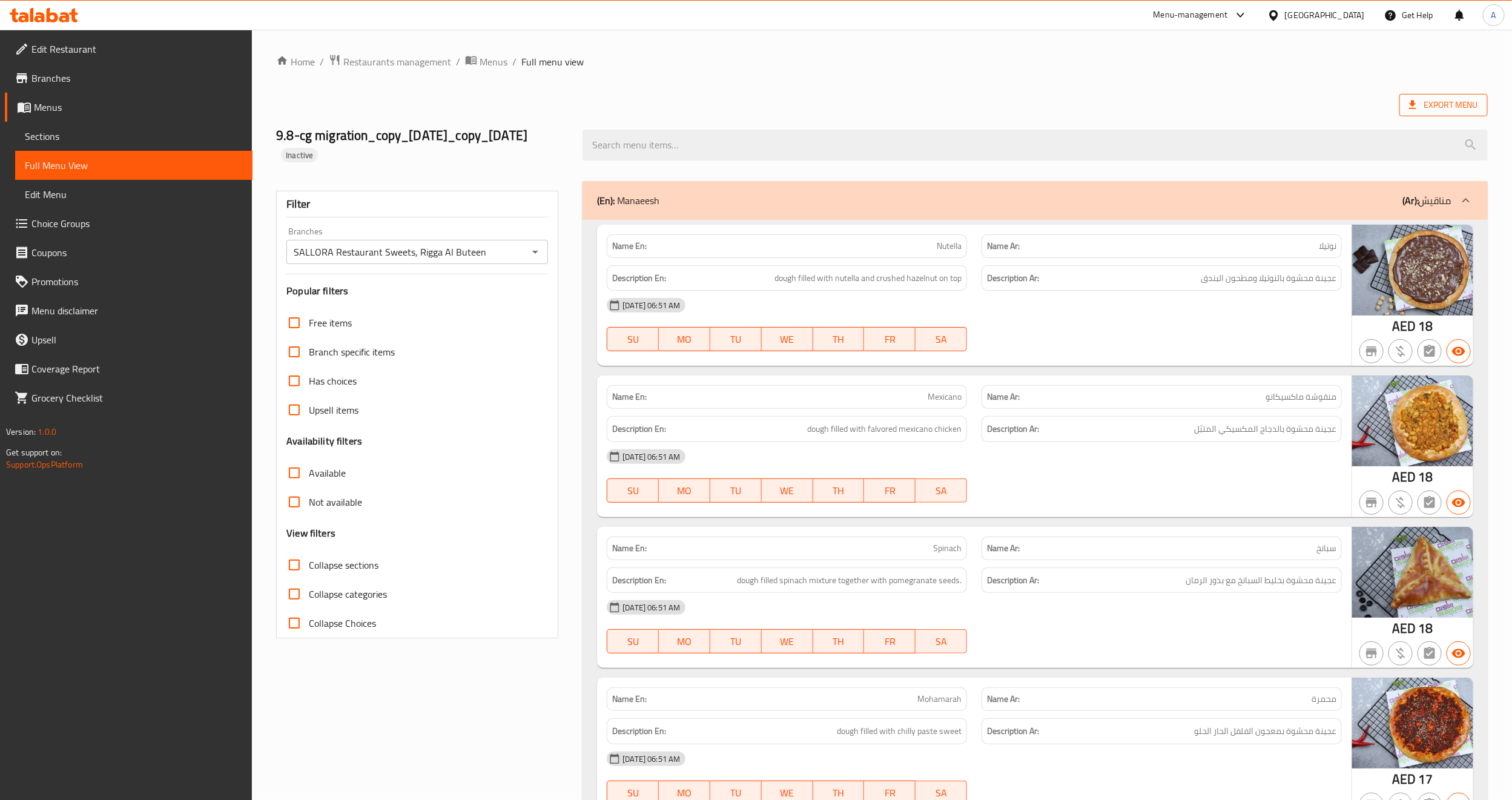
click at [1422, 96] on span "Export Menu" at bounding box center [1443, 105] width 88 height 23
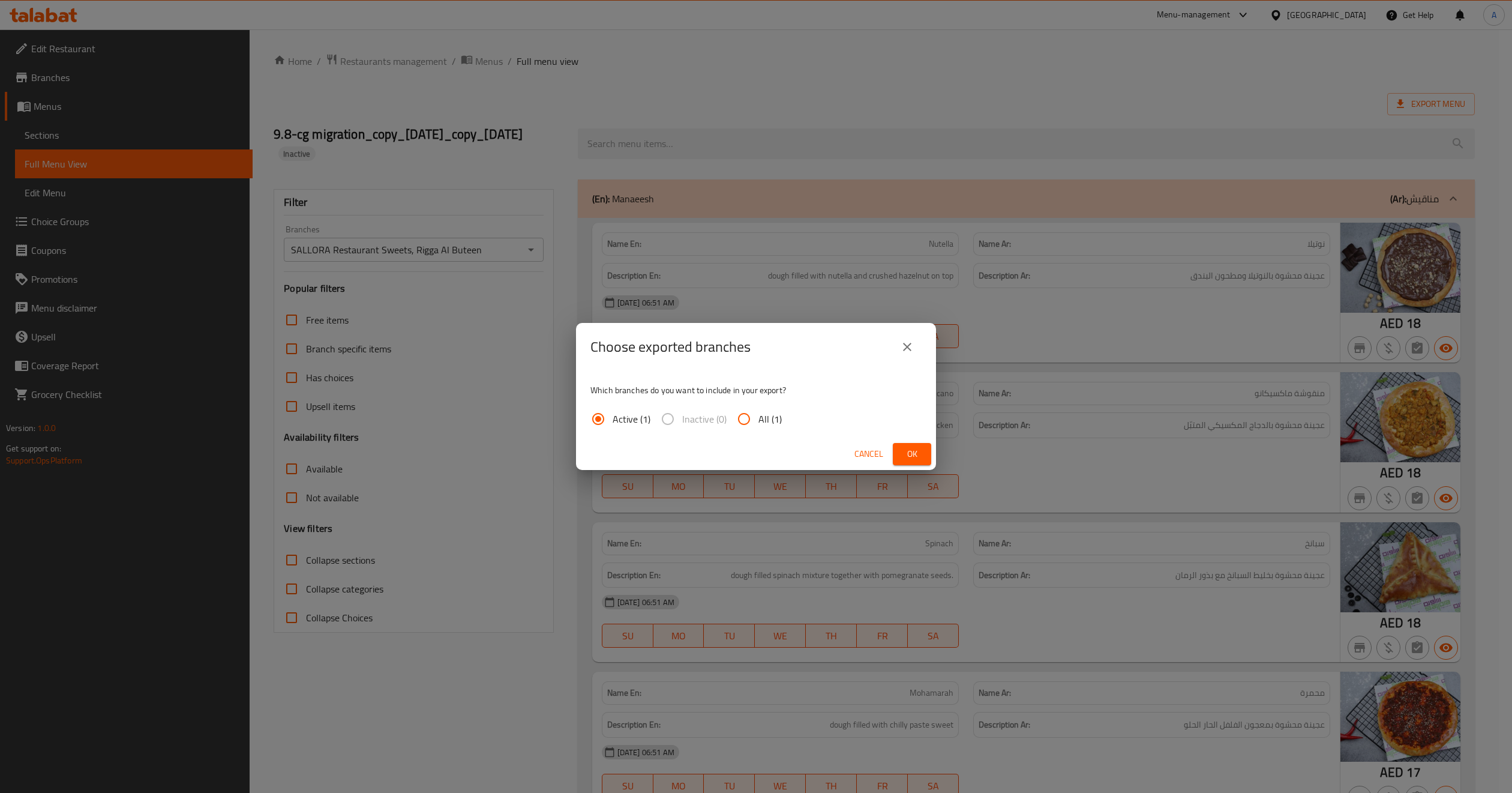
click at [740, 422] on input "All (1)" at bounding box center [743, 419] width 29 height 29
radio input "true"
click at [904, 453] on span "Ok" at bounding box center [912, 453] width 19 height 15
